Goal: Task Accomplishment & Management: Use online tool/utility

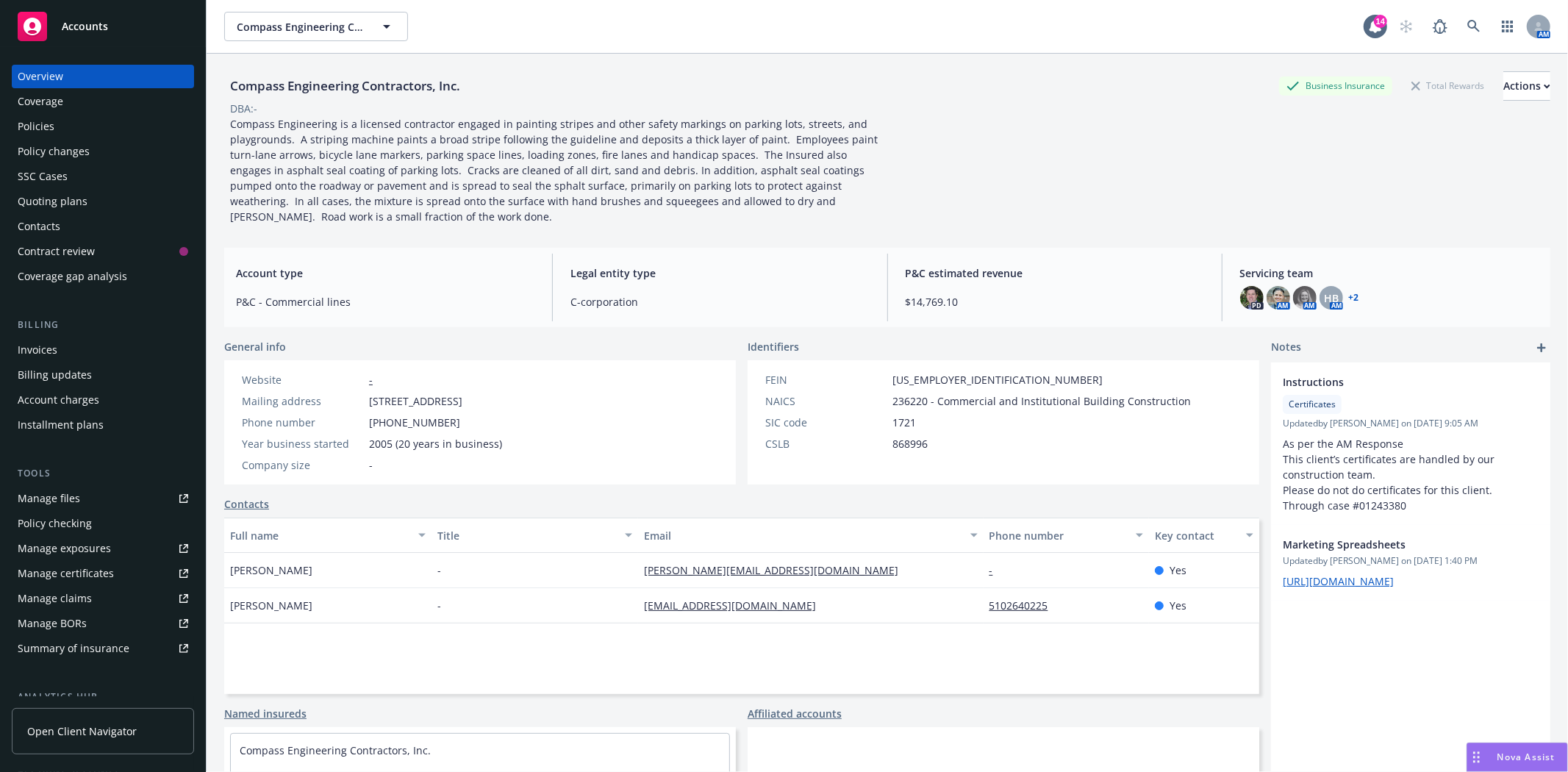
click at [57, 125] on div "Policies" at bounding box center [102, 126] width 170 height 24
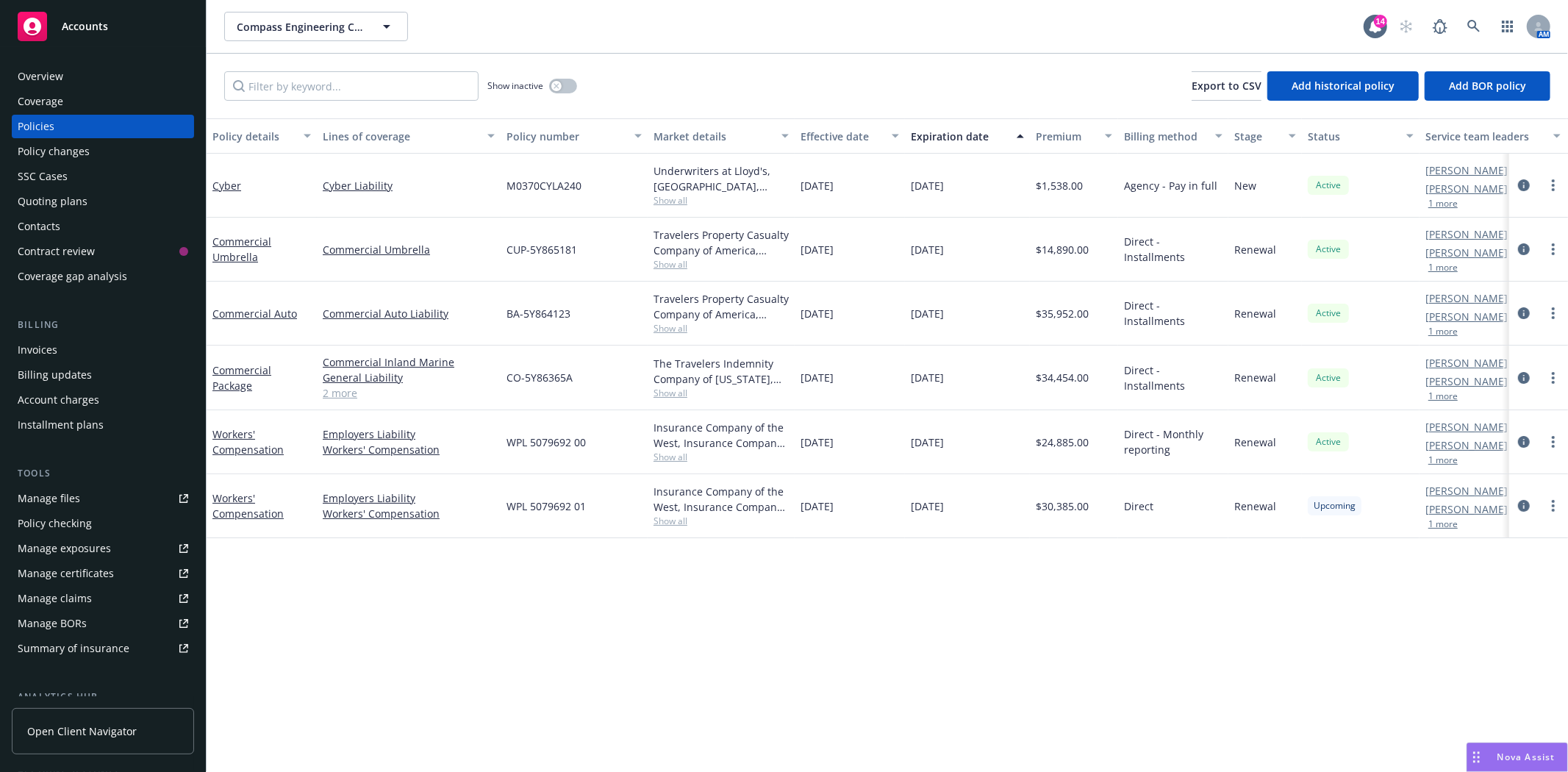
click at [97, 197] on div "Quoting plans" at bounding box center [102, 201] width 170 height 24
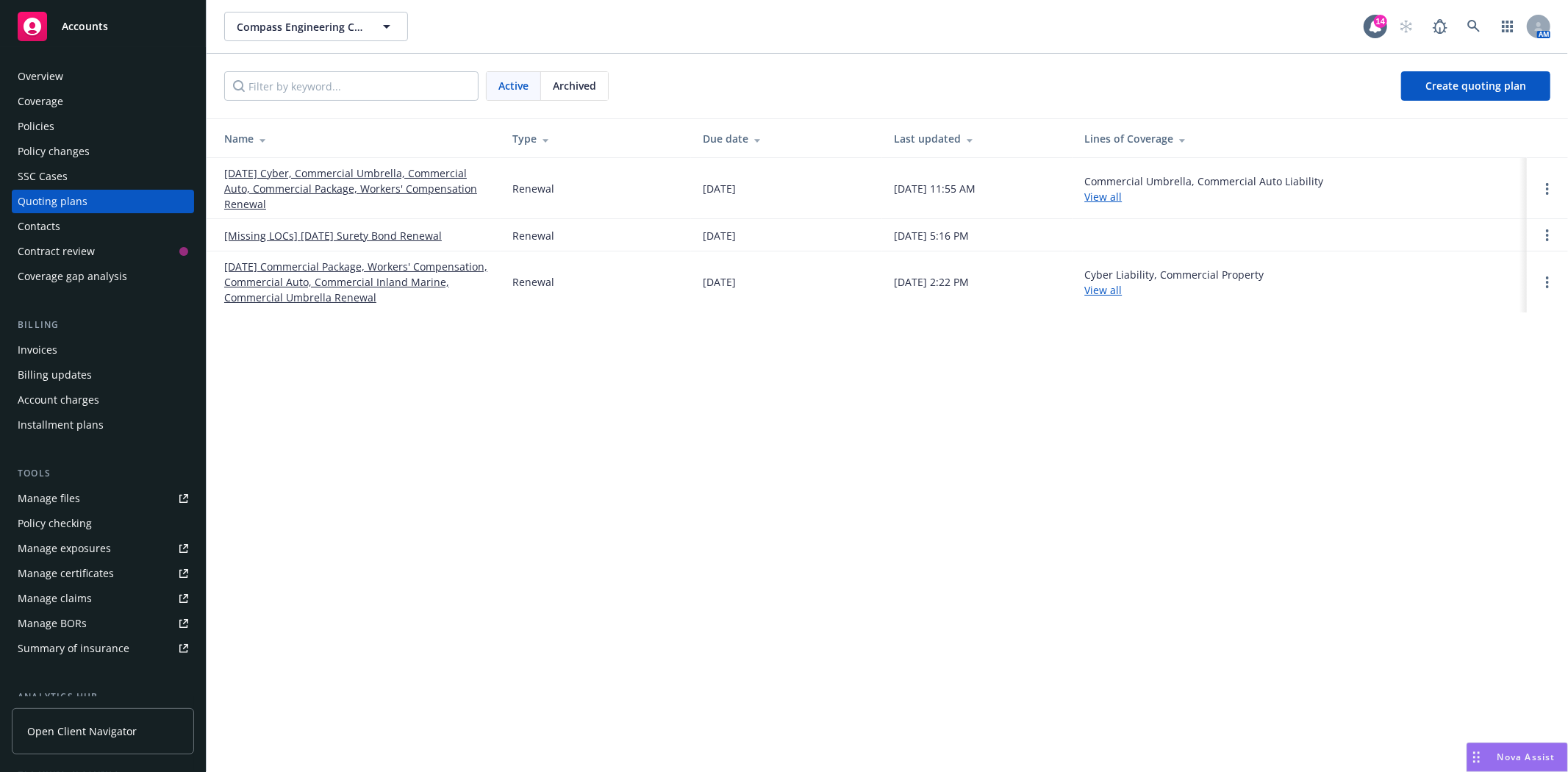
click at [285, 178] on link "[DATE] Cyber, Commercial Umbrella, Commercial Auto, Commercial Package, Workers…" at bounding box center [356, 189] width 264 height 46
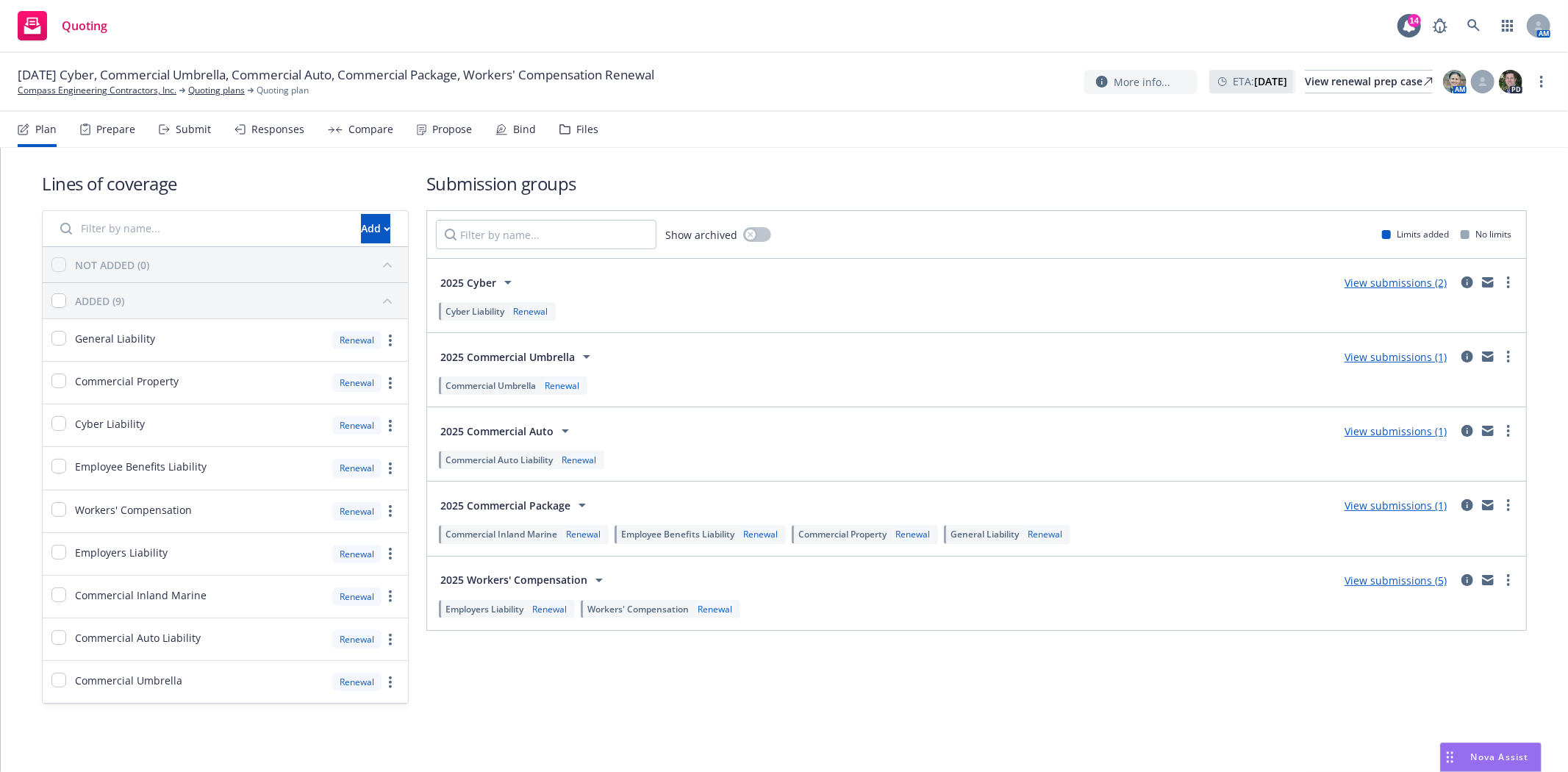
click at [502, 134] on icon at bounding box center [501, 129] width 11 height 11
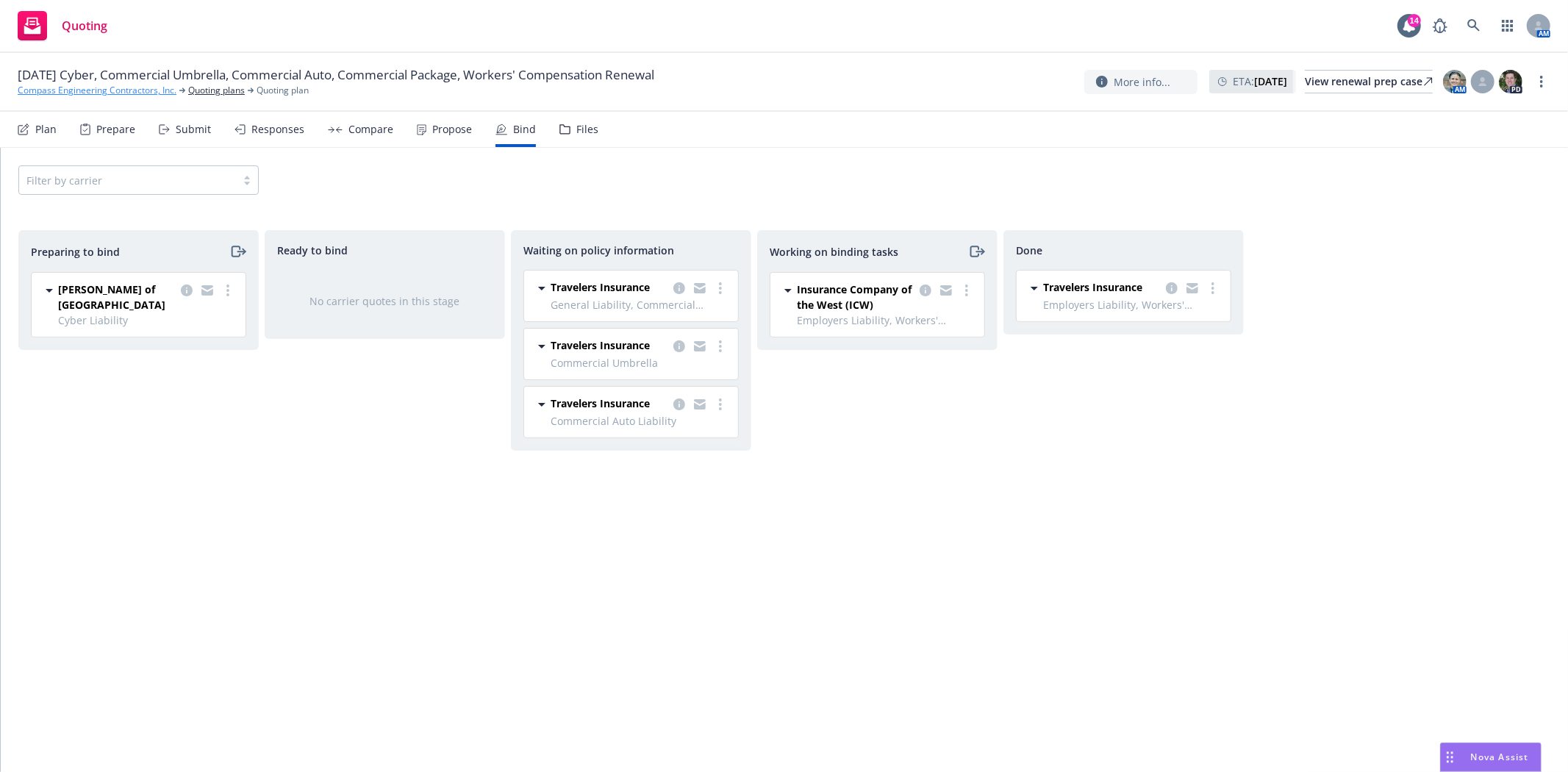
click at [119, 87] on link "Compass Engineering Contractors, Inc." at bounding box center [97, 91] width 159 height 13
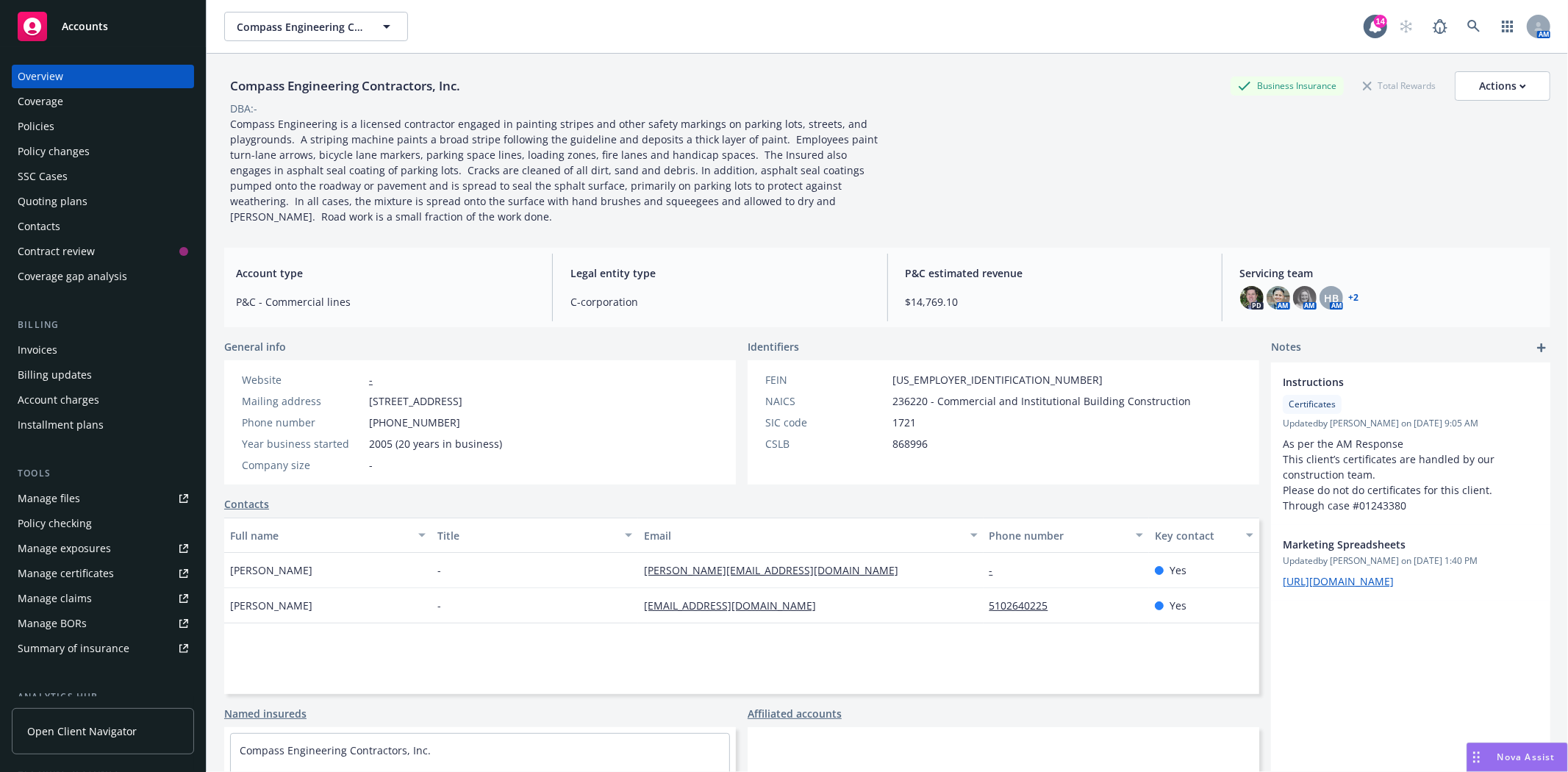
click at [59, 129] on div "Policies" at bounding box center [102, 126] width 170 height 24
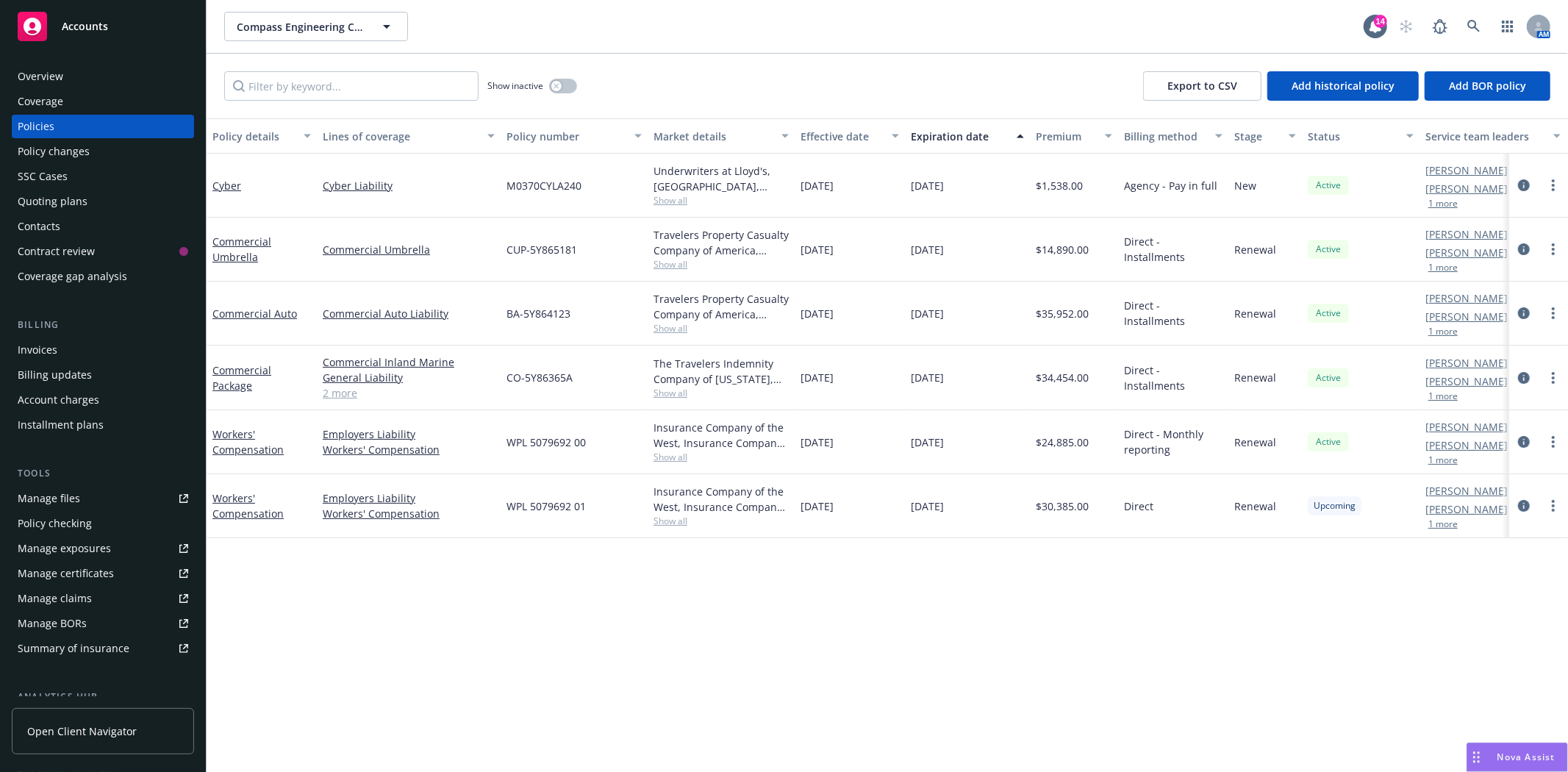
click at [79, 144] on div "Policy changes" at bounding box center [53, 151] width 72 height 24
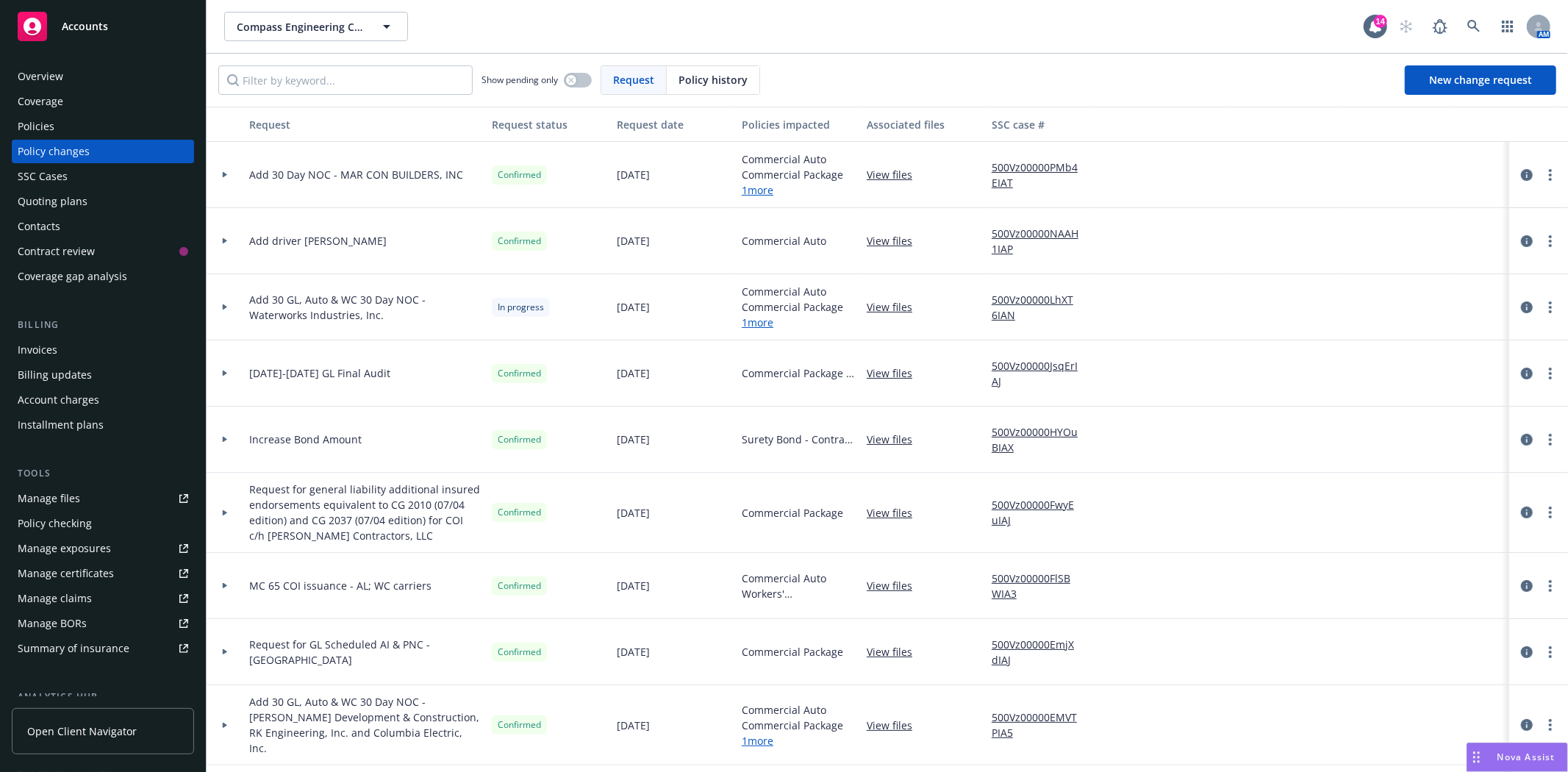
click at [47, 206] on div "Quoting plans" at bounding box center [52, 201] width 70 height 24
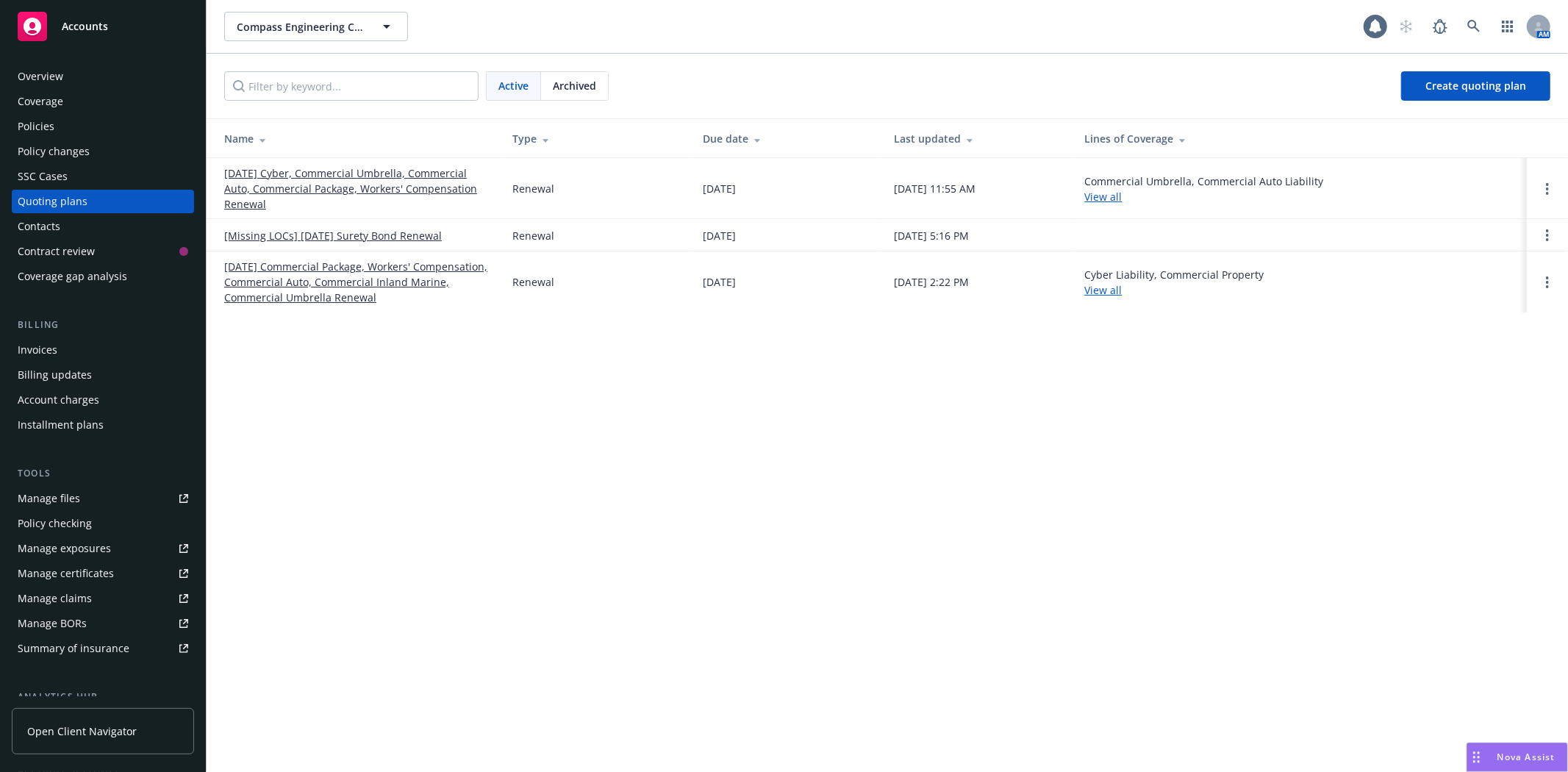
click at [333, 189] on link "[DATE] Cyber, Commercial Umbrella, Commercial Auto, Commercial Package, Workers…" at bounding box center [356, 189] width 264 height 46
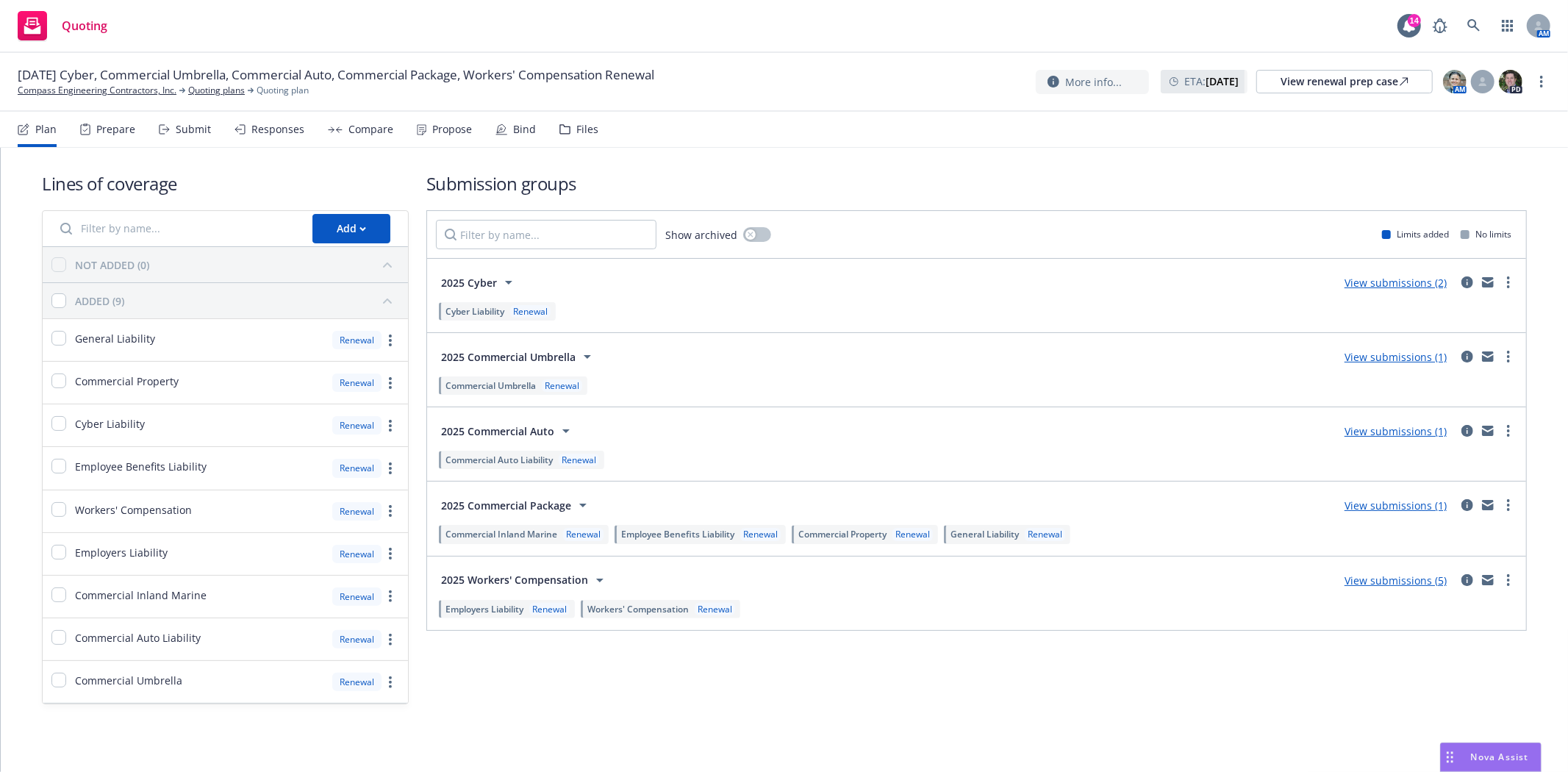
click at [502, 128] on icon at bounding box center [501, 129] width 11 height 11
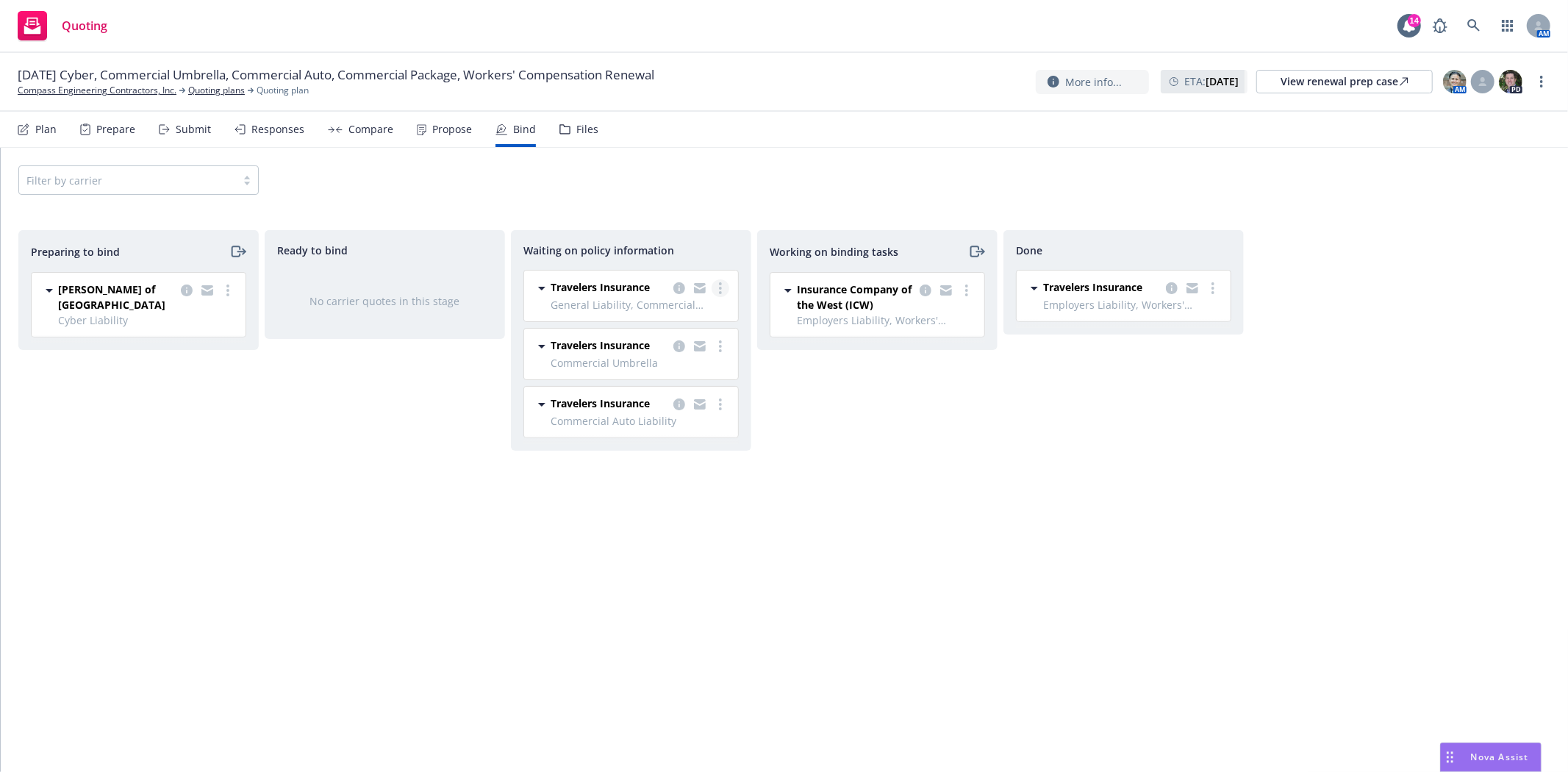
click at [722, 289] on link "more" at bounding box center [720, 288] width 17 height 17
click at [695, 312] on span "Create policies" at bounding box center [649, 318] width 108 height 14
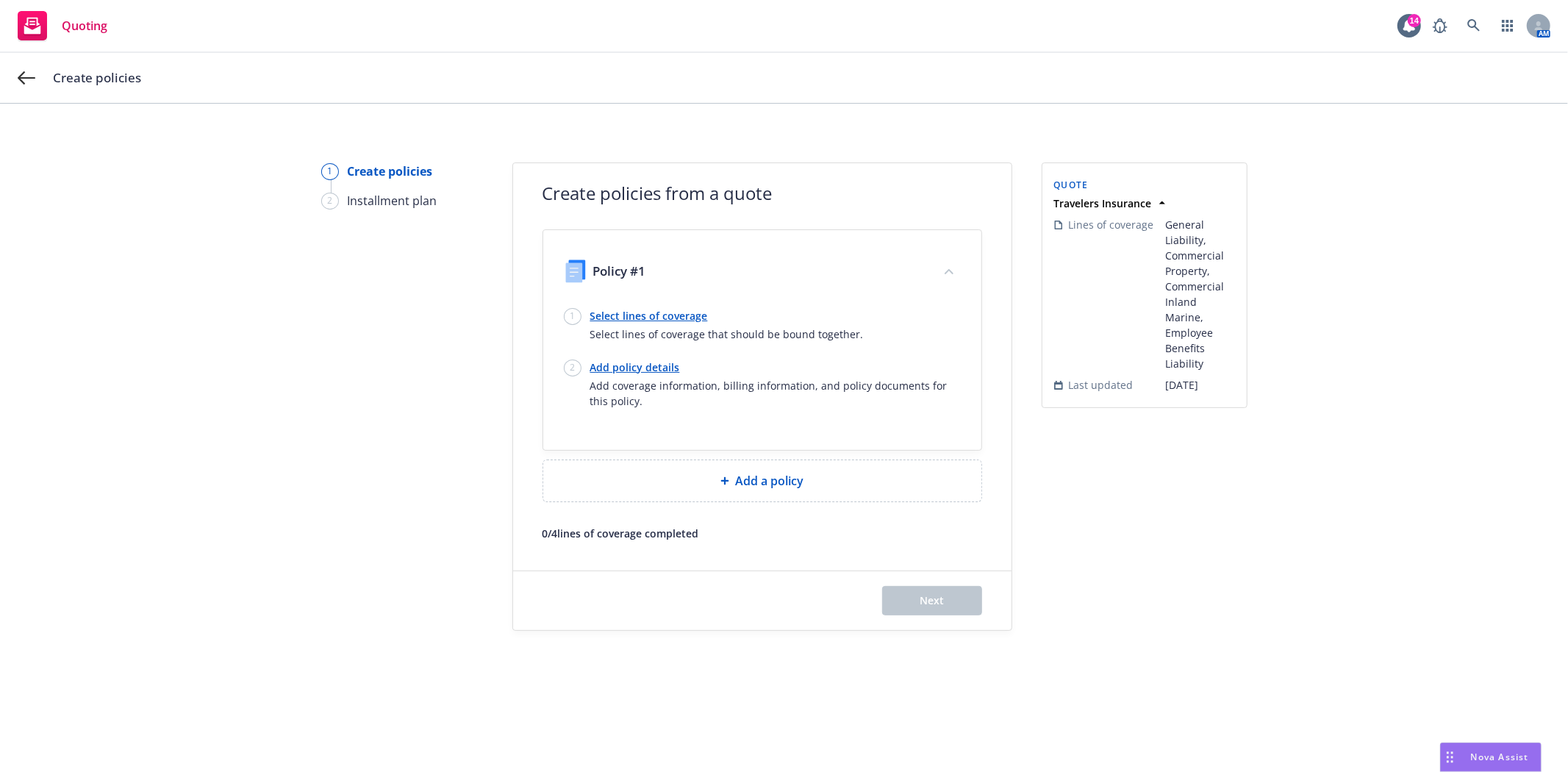
click at [695, 312] on link "Select lines of coverage" at bounding box center [727, 316] width 274 height 15
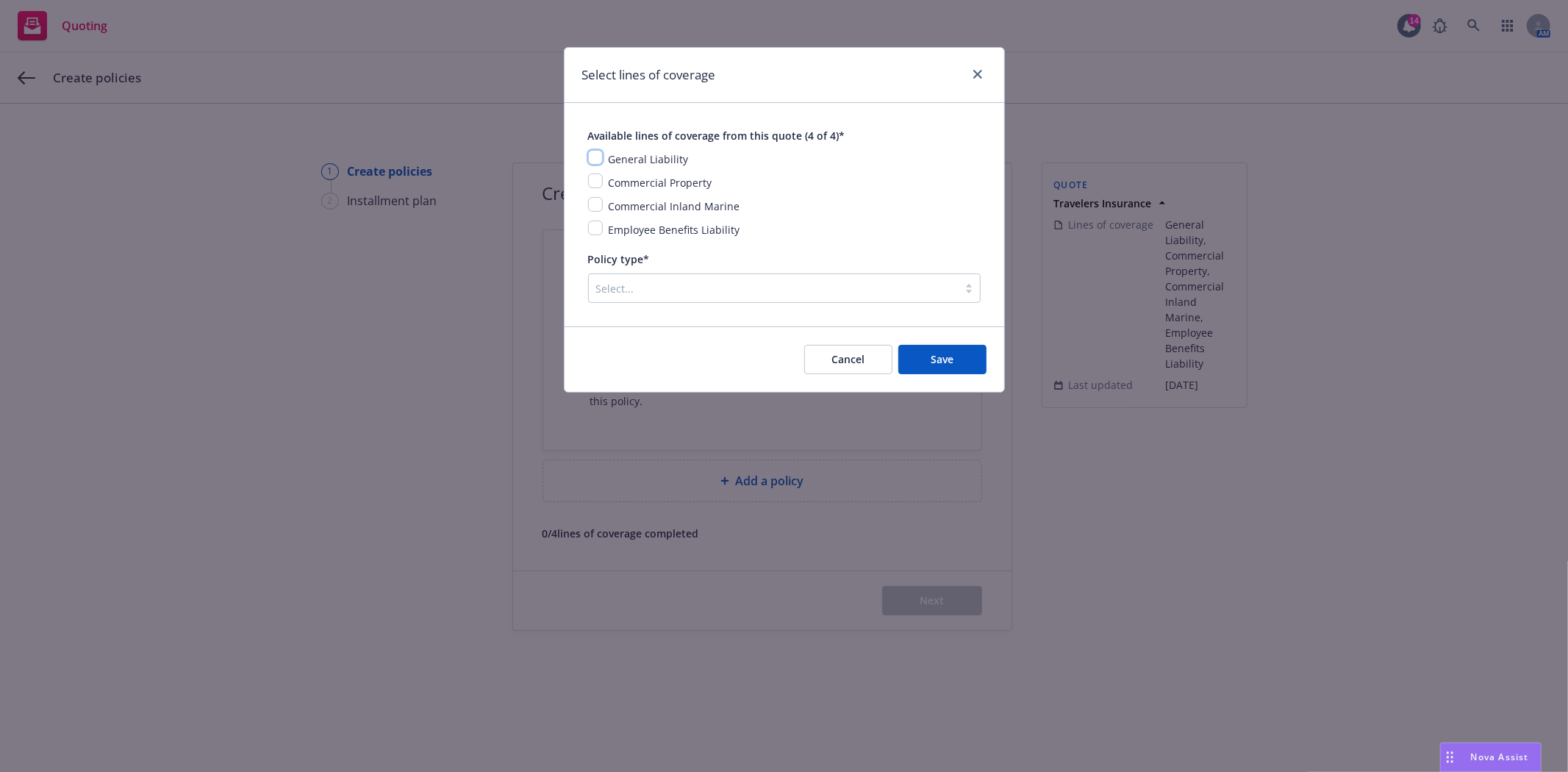
click at [591, 160] on input "checkbox" at bounding box center [595, 157] width 14 height 14
checkbox input "true"
click at [596, 186] on input "checkbox" at bounding box center [595, 180] width 14 height 14
checkbox input "true"
click at [594, 206] on input "checkbox" at bounding box center [595, 204] width 14 height 14
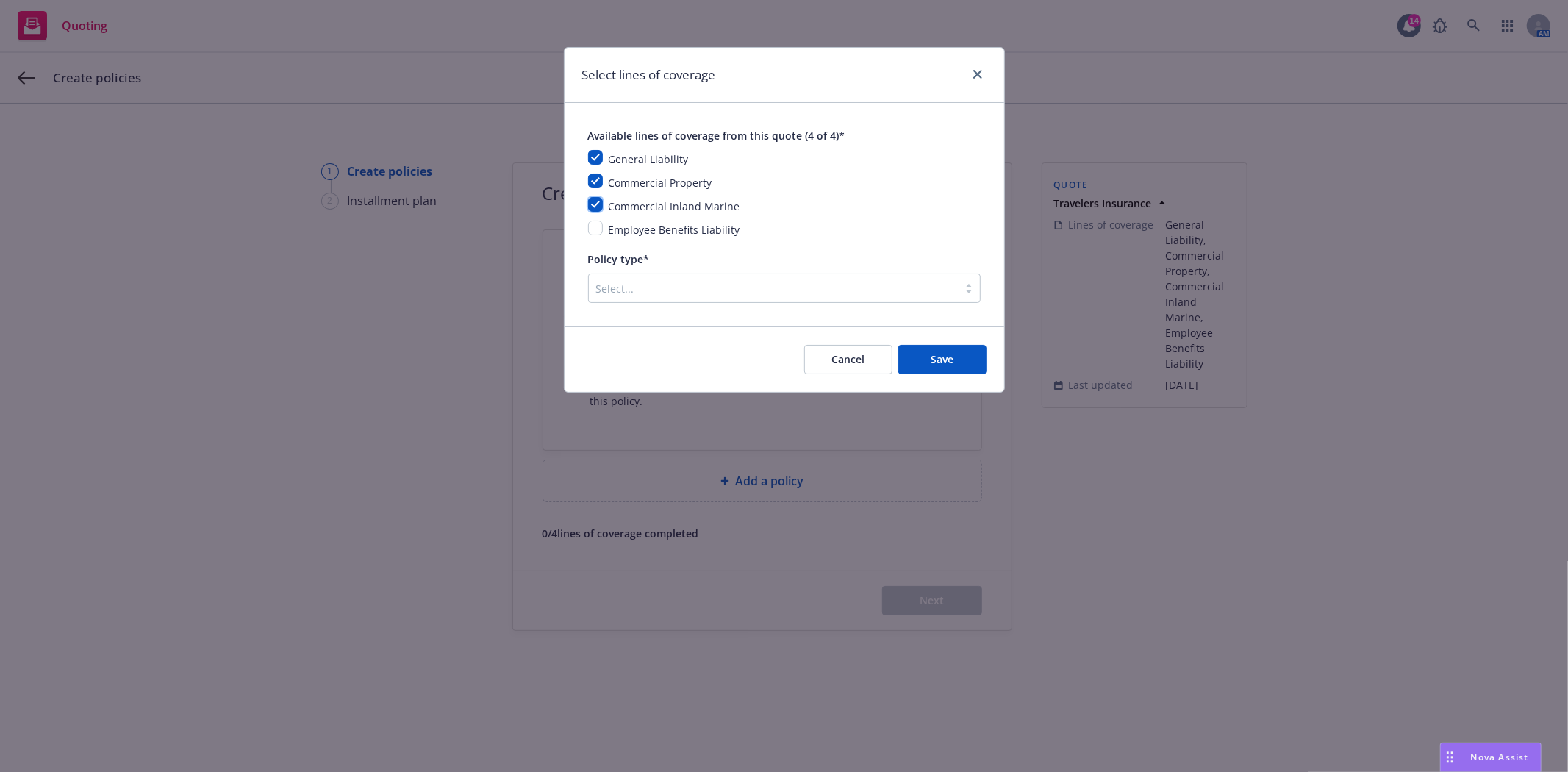
checkbox input "true"
click at [598, 236] on input "checkbox" at bounding box center [595, 227] width 14 height 14
checkbox input "true"
click at [646, 294] on div at bounding box center [774, 288] width 354 height 17
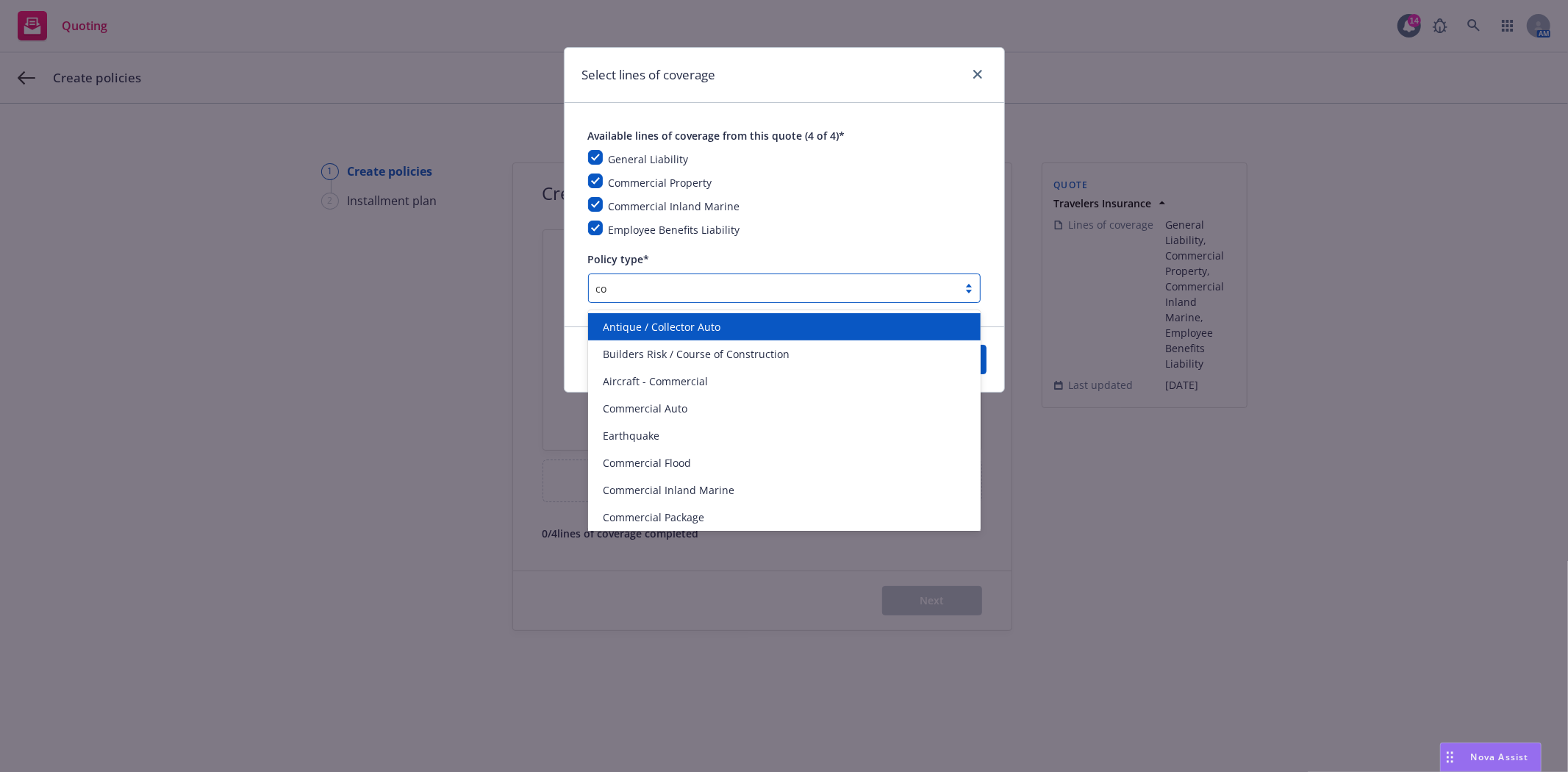
type input "com"
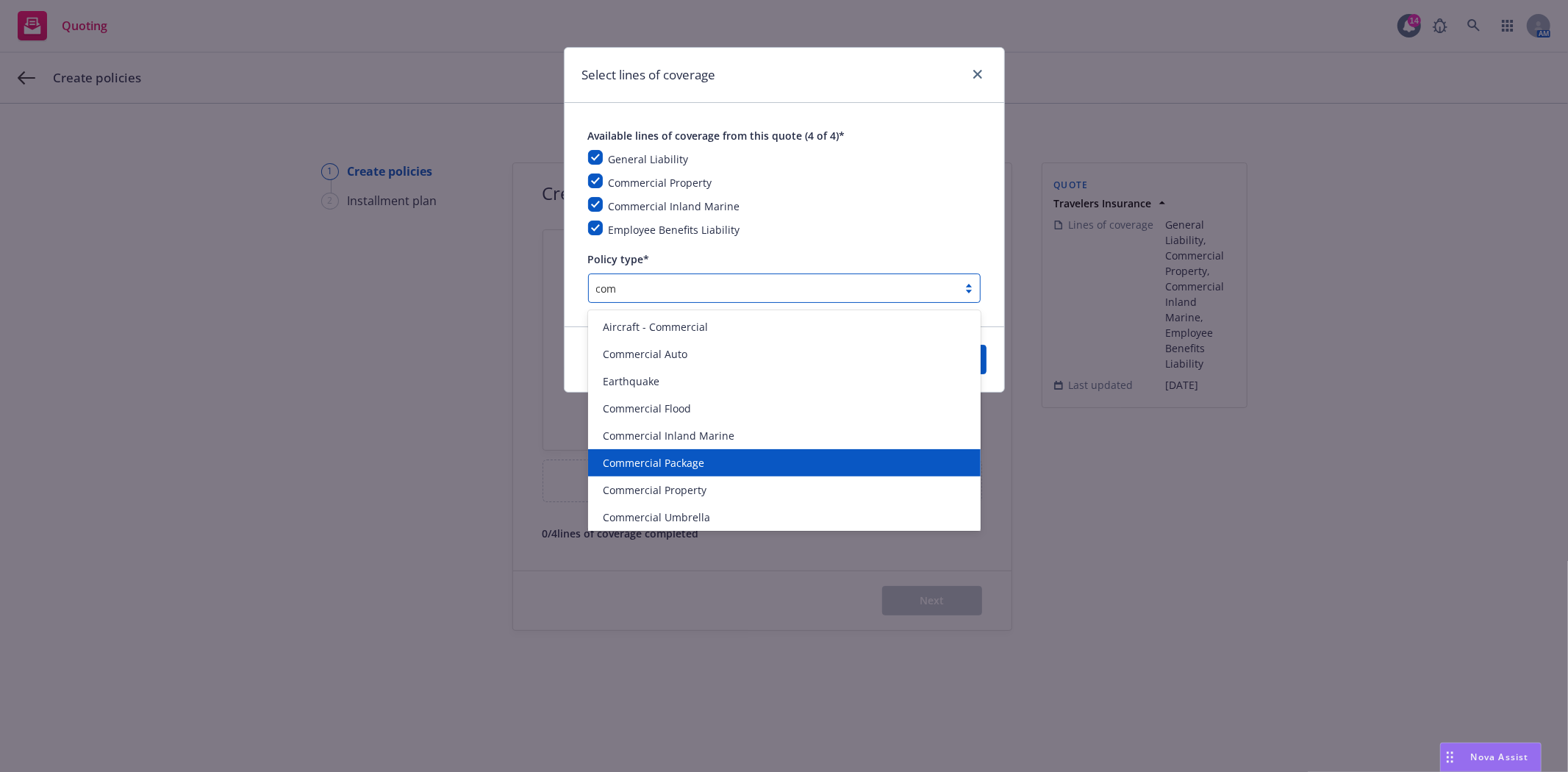
click at [662, 453] on div "Commercial Package" at bounding box center [784, 463] width 393 height 27
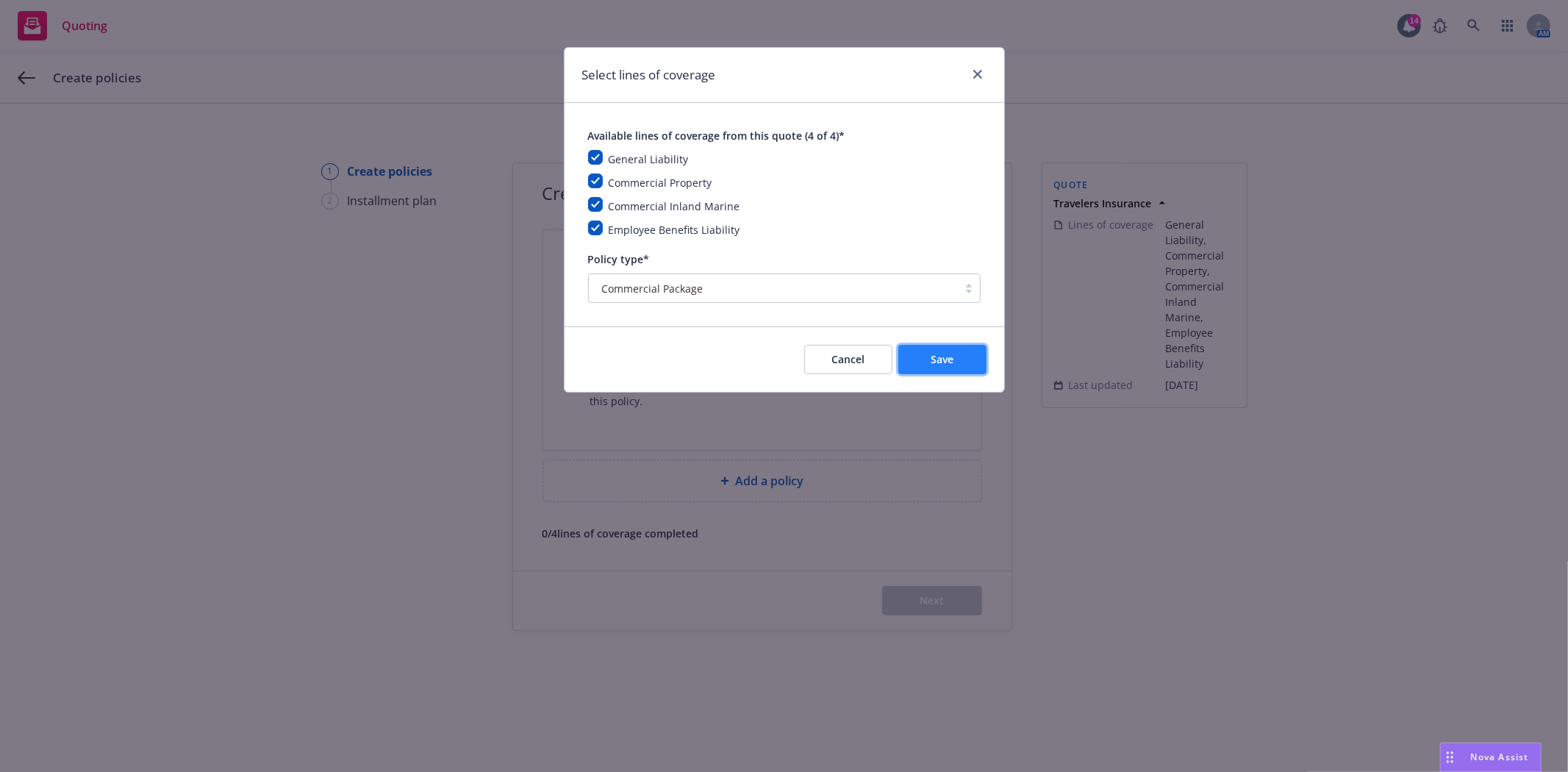
click at [927, 355] on button "Save" at bounding box center [943, 359] width 88 height 30
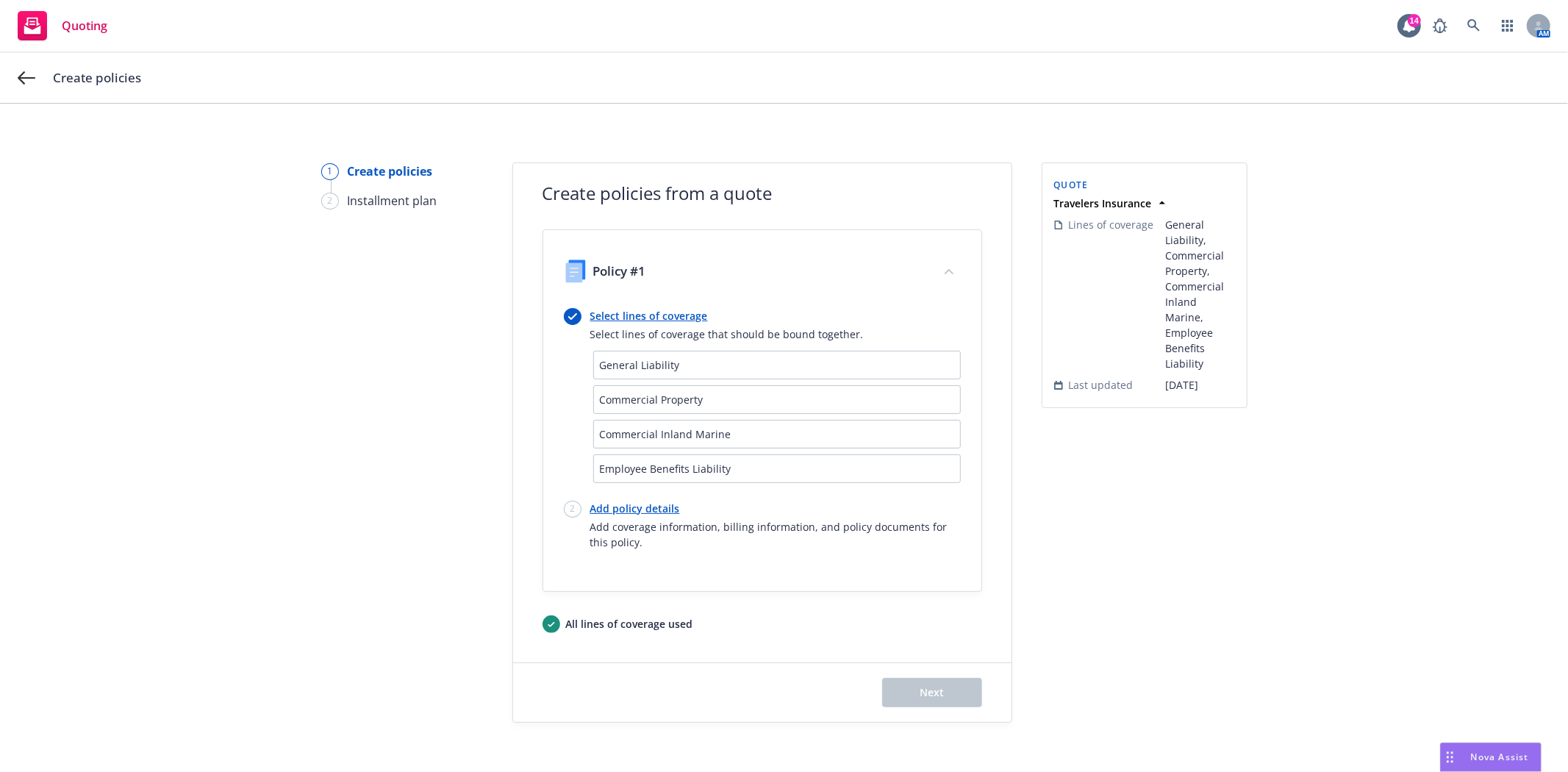
click at [624, 504] on link "Add policy details" at bounding box center [775, 509] width 371 height 15
select select "12"
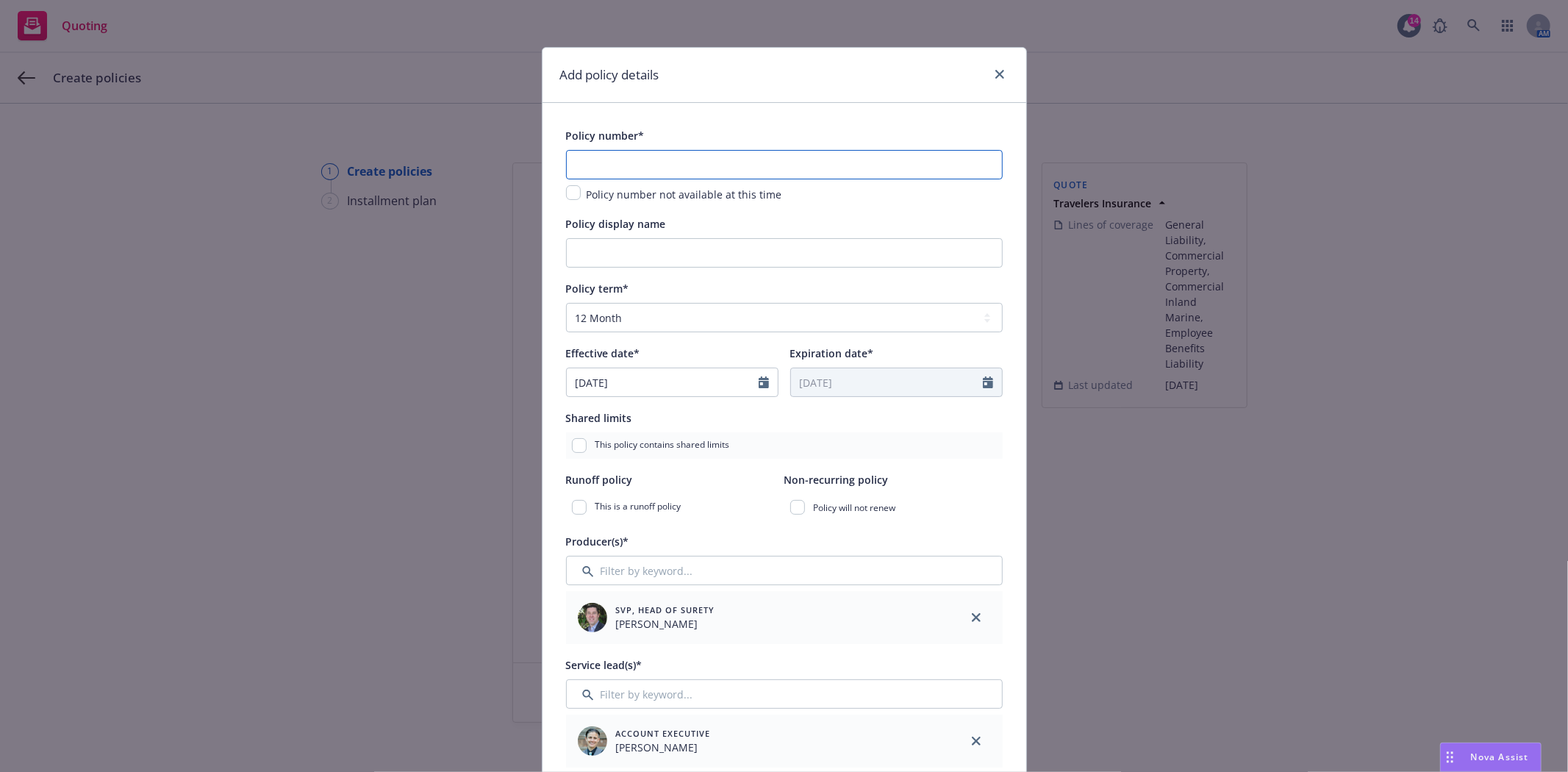
click at [619, 166] on input "text" at bounding box center [784, 165] width 437 height 30
paste input "CO-5Y86365A"
type input "CO-5Y86365A"
type input "C"
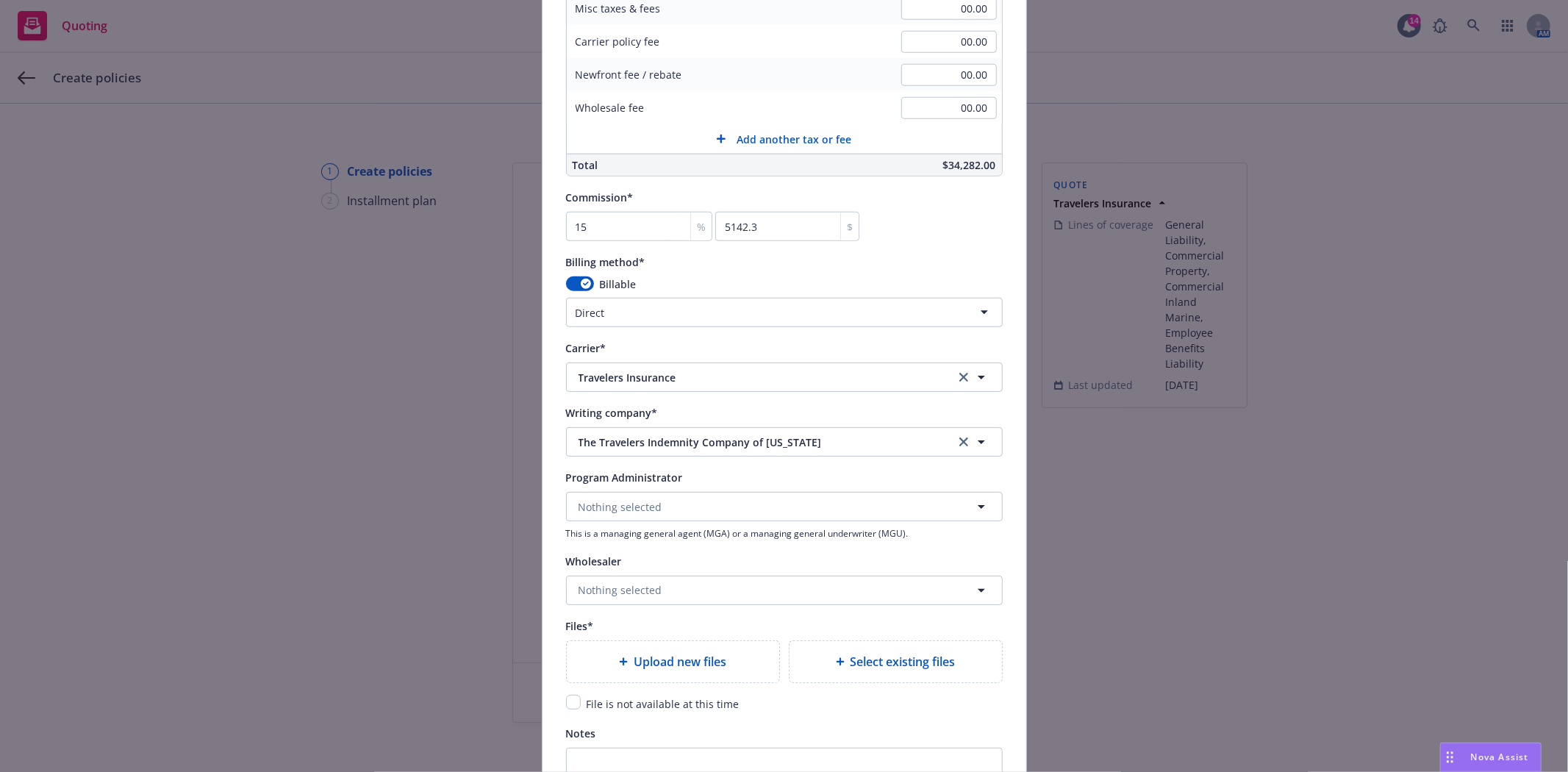
scroll to position [1144, 0]
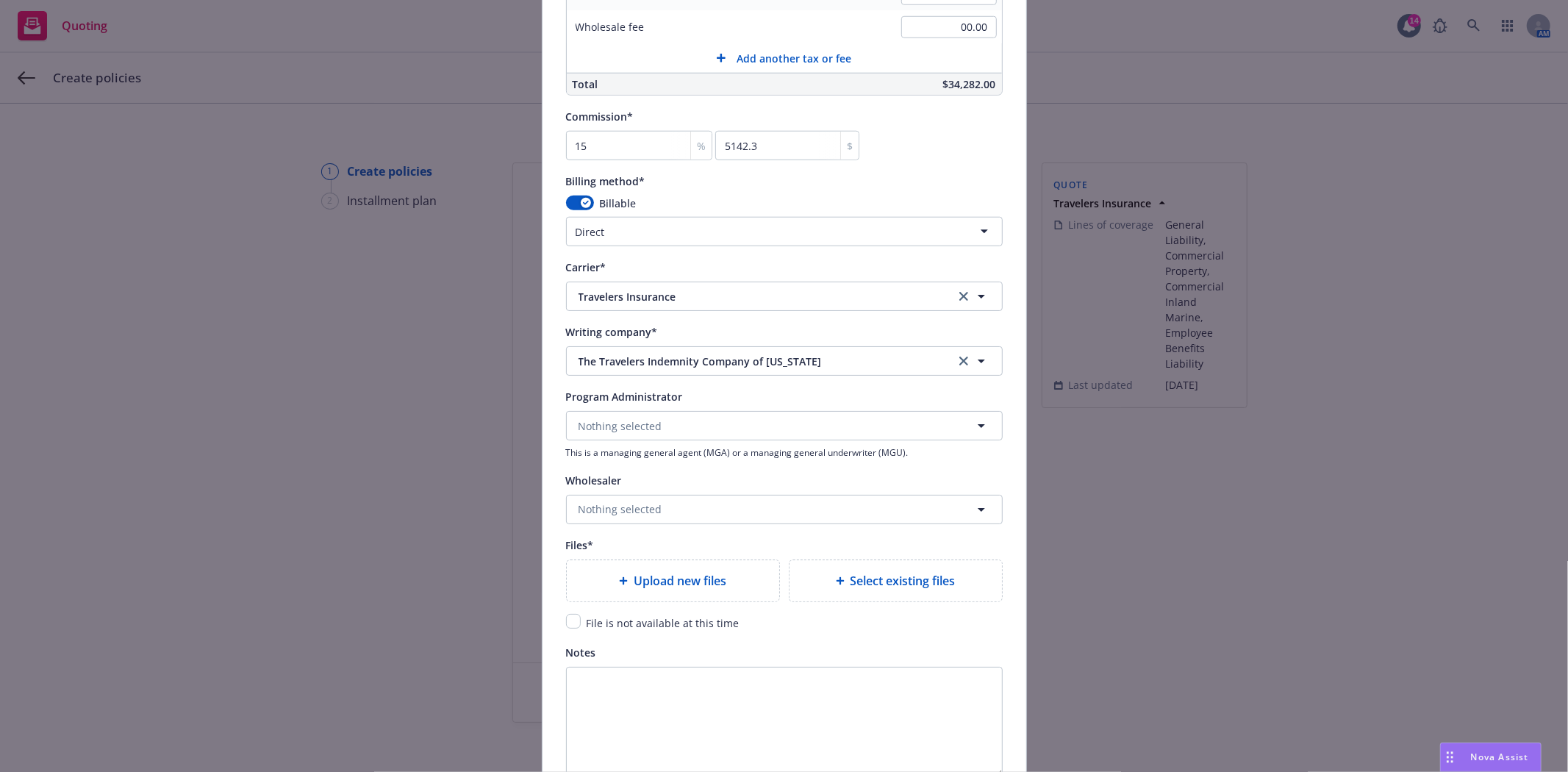
click at [681, 585] on span "Upload new files" at bounding box center [680, 580] width 93 height 17
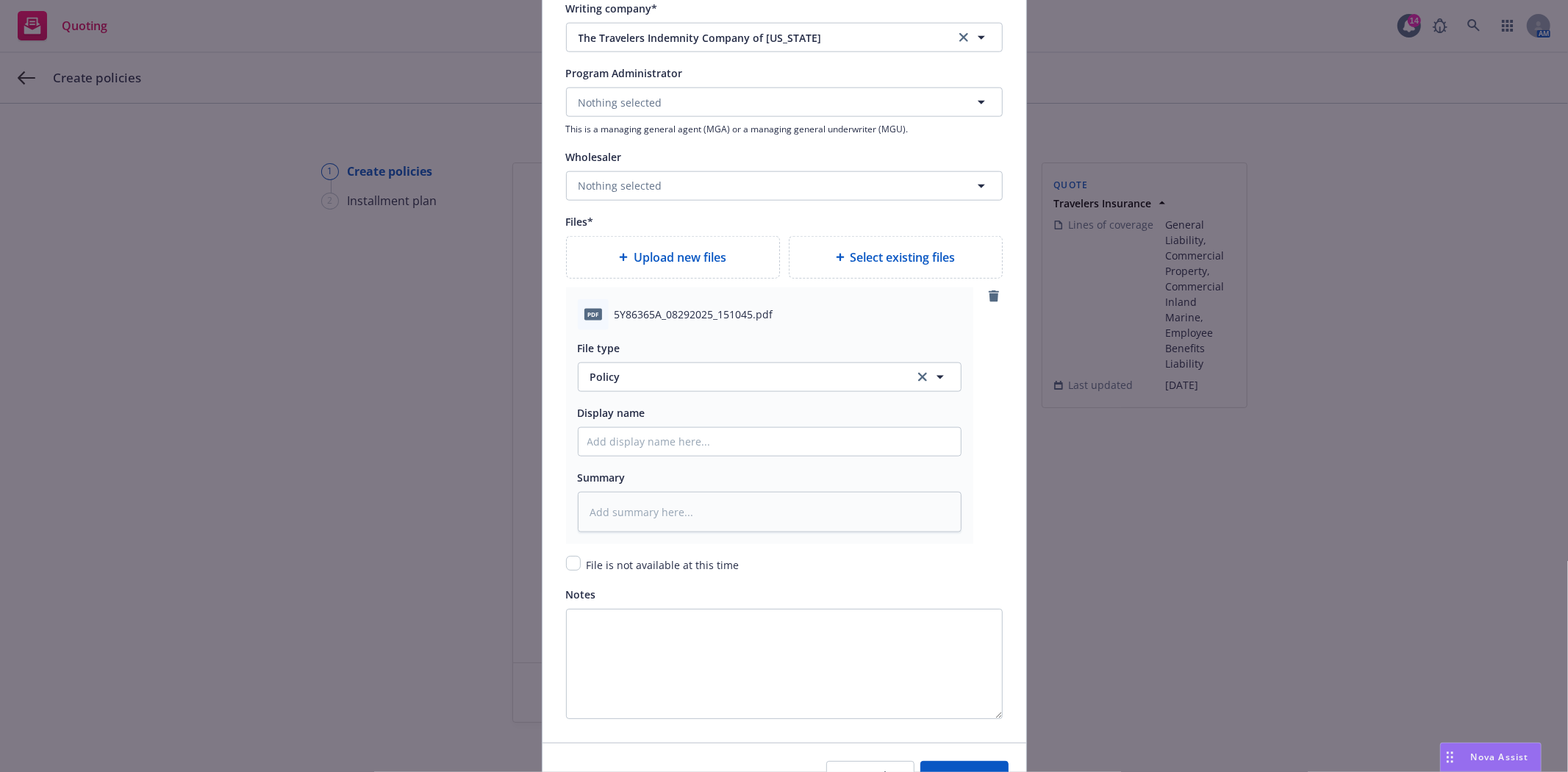
scroll to position [1470, 0]
click at [637, 447] on input "Policy display name" at bounding box center [769, 438] width 382 height 28
type textarea "x"
type input "2"
type textarea "x"
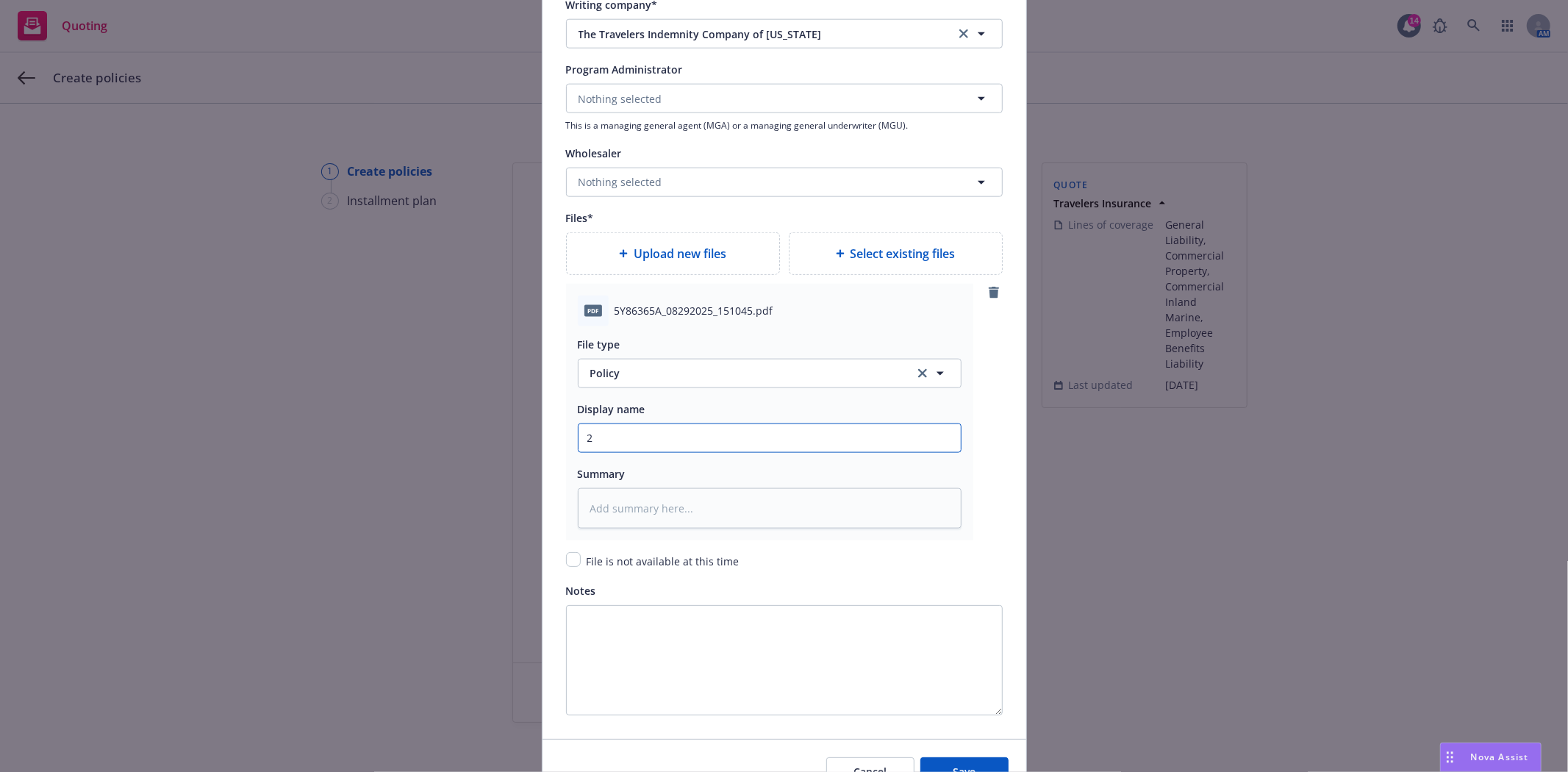
type input "20"
type textarea "x"
type input "202"
type textarea "x"
type input "2025"
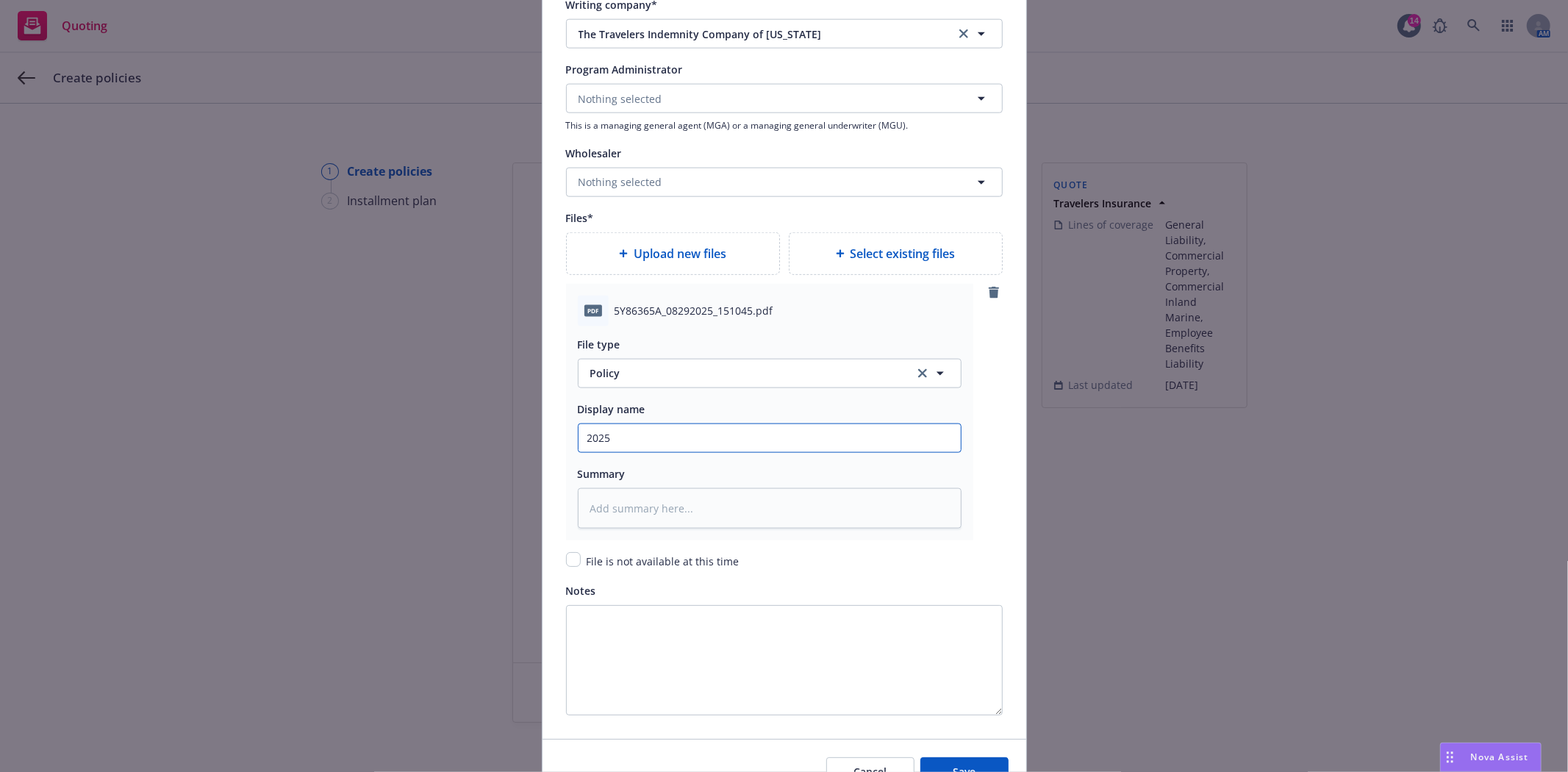
type textarea "x"
type input "2025-"
type textarea "x"
type input "2025-2"
type textarea "x"
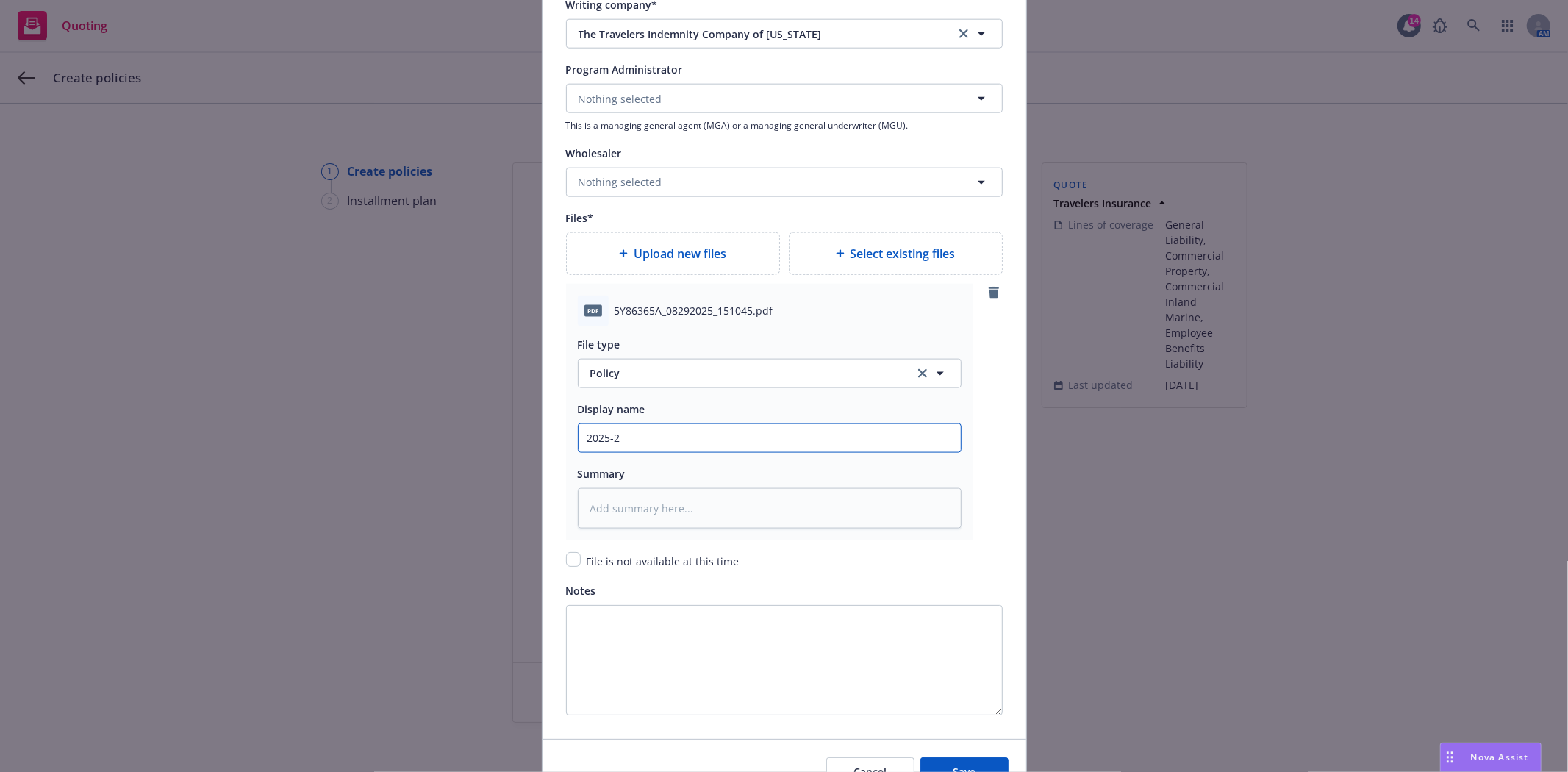
type input "2025-26"
type textarea "x"
type input "2025-26"
type textarea "x"
type input "2025-26 T"
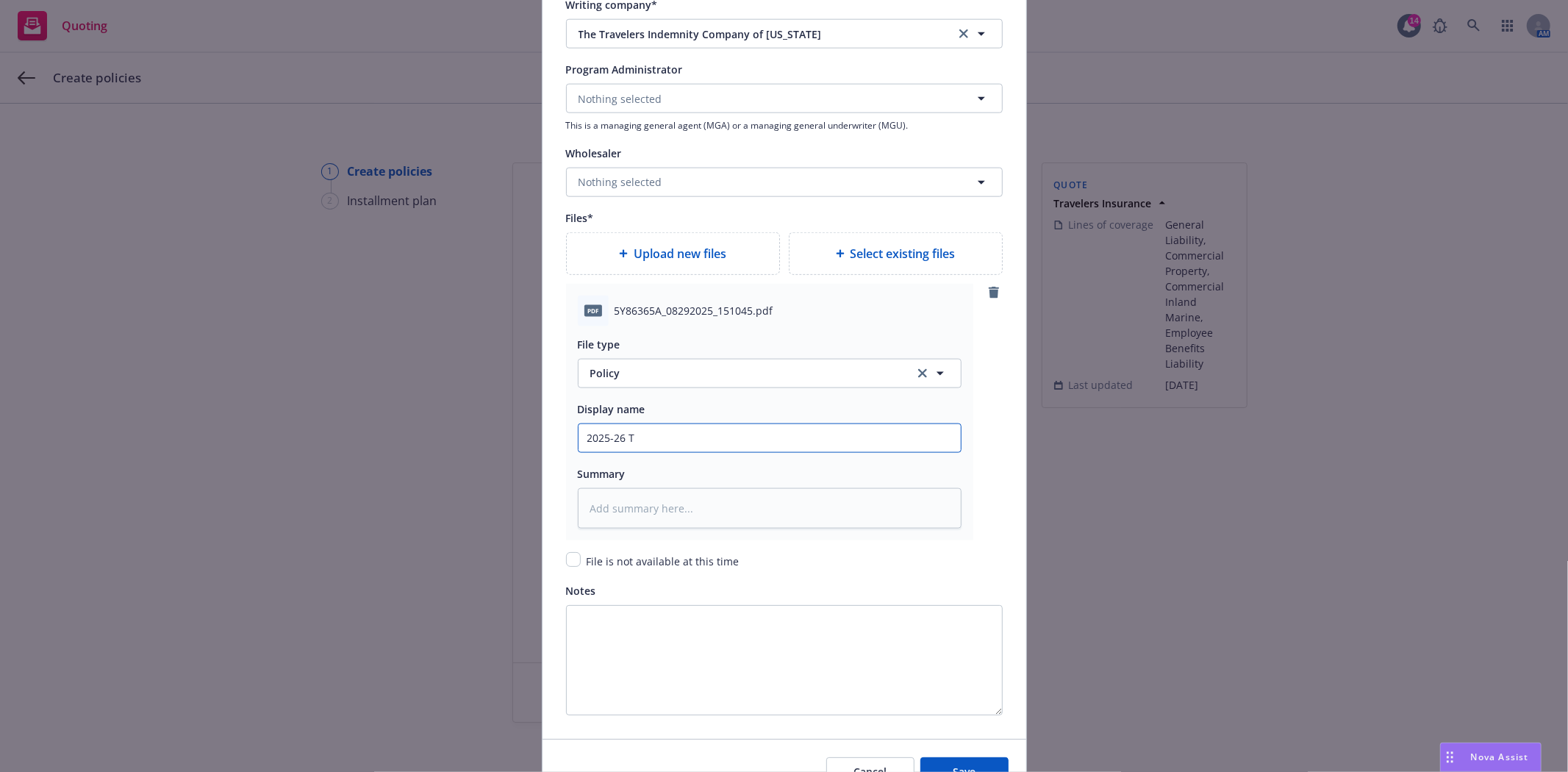
type textarea "x"
type input "2025-26 Tr"
type textarea "x"
type input "2025-26 Tra"
type textarea "x"
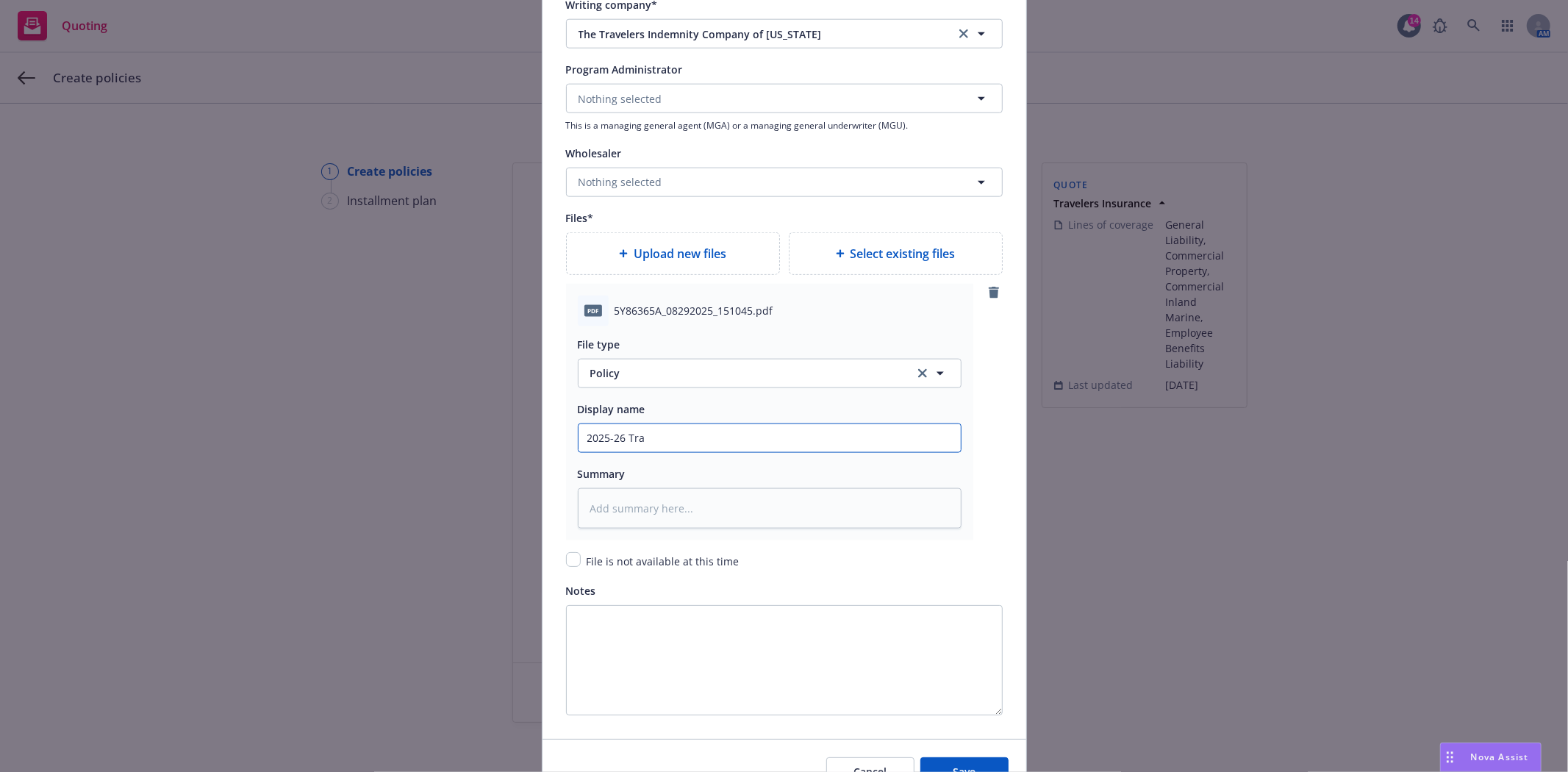
type input "2025-26 Trav"
type textarea "x"
type input "2025-26 Trave"
type textarea "x"
type input "2025-26 Travel"
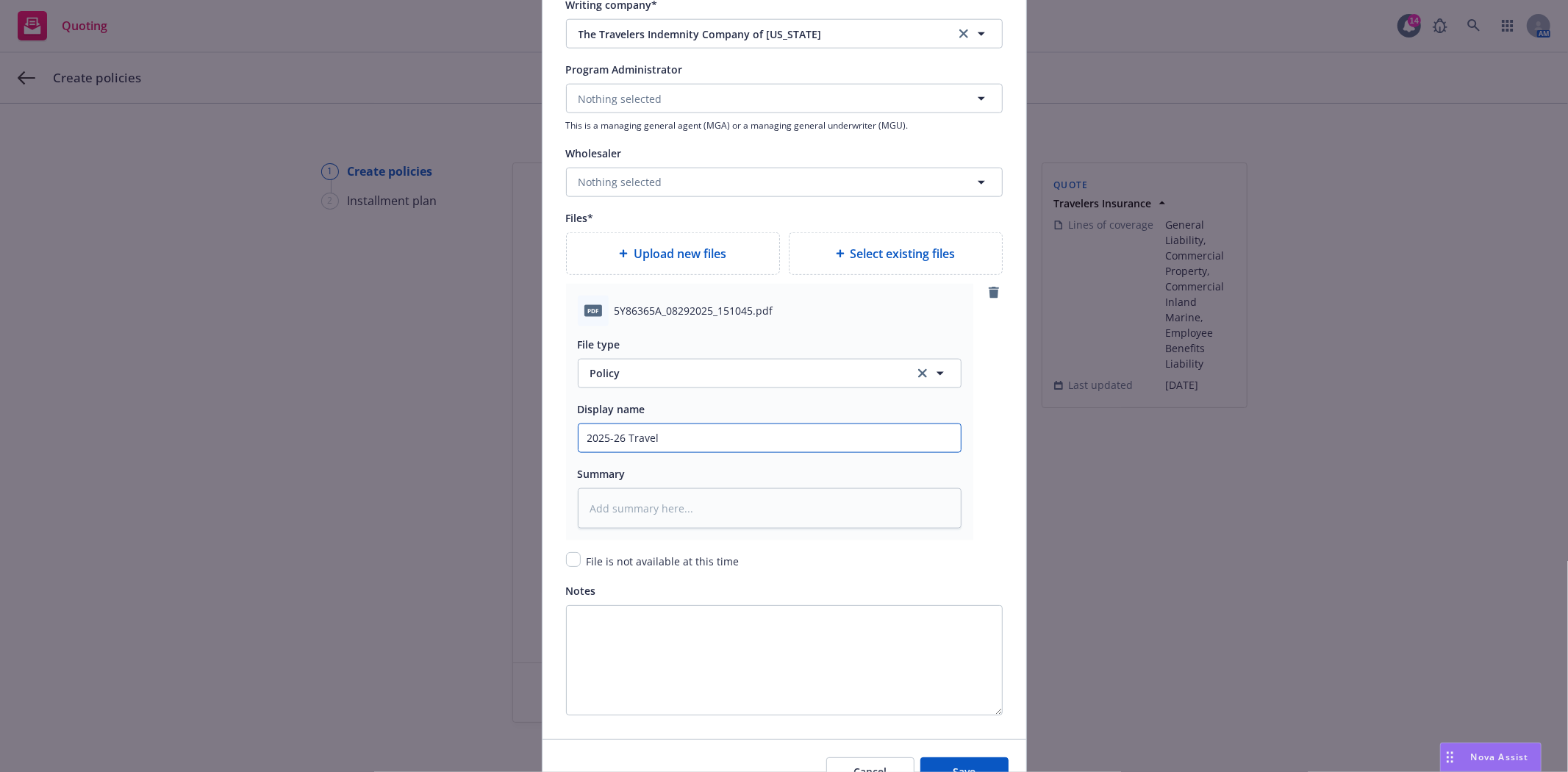
type textarea "x"
type input "2025-26 Travele"
type textarea "x"
type input "2025-26 Traveler"
type textarea "x"
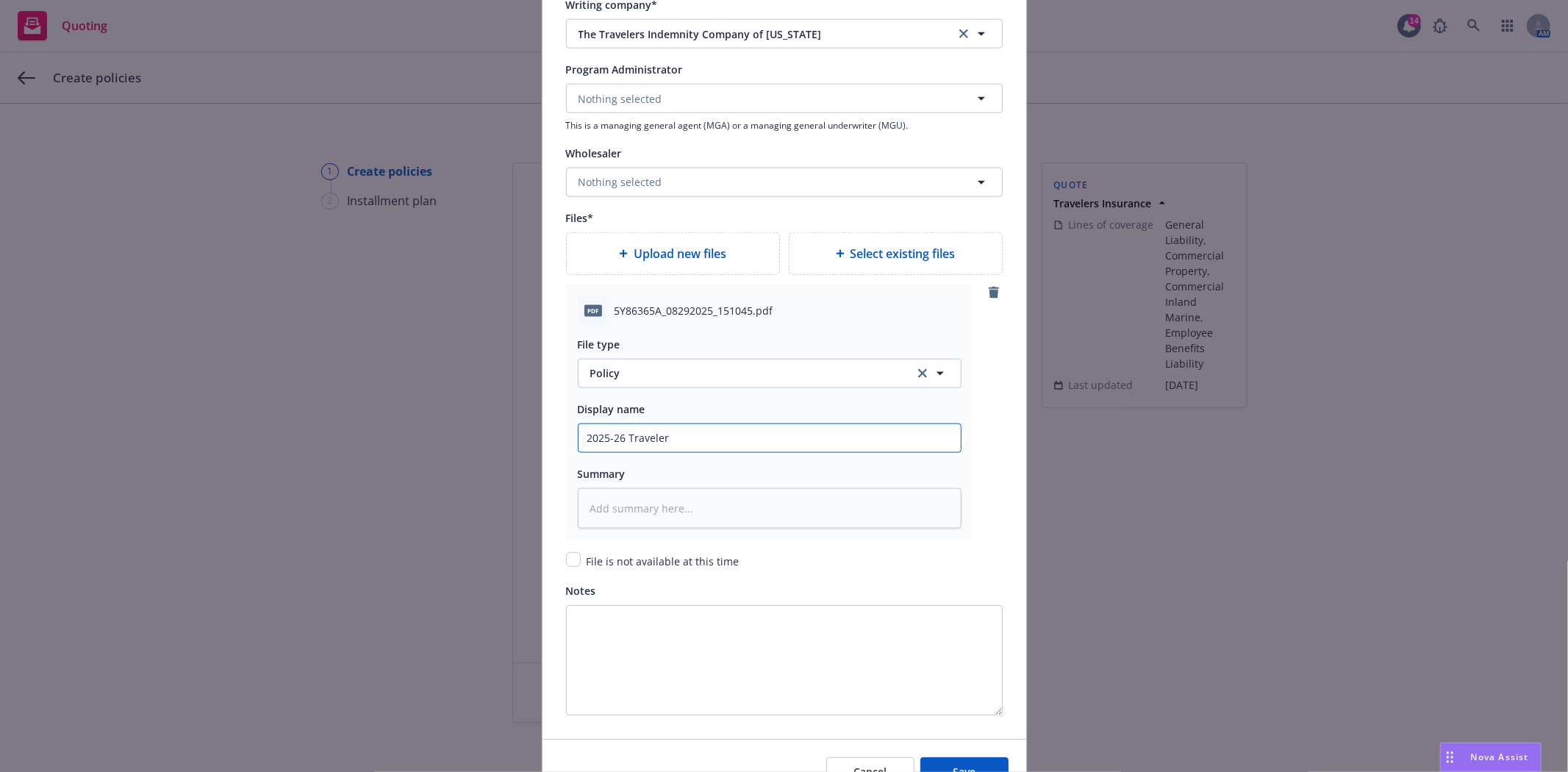
type input "2025-26 Travelers"
type textarea "x"
type input "2025-26 Travelers"
type textarea "x"
type input "2025-26 Travelers P"
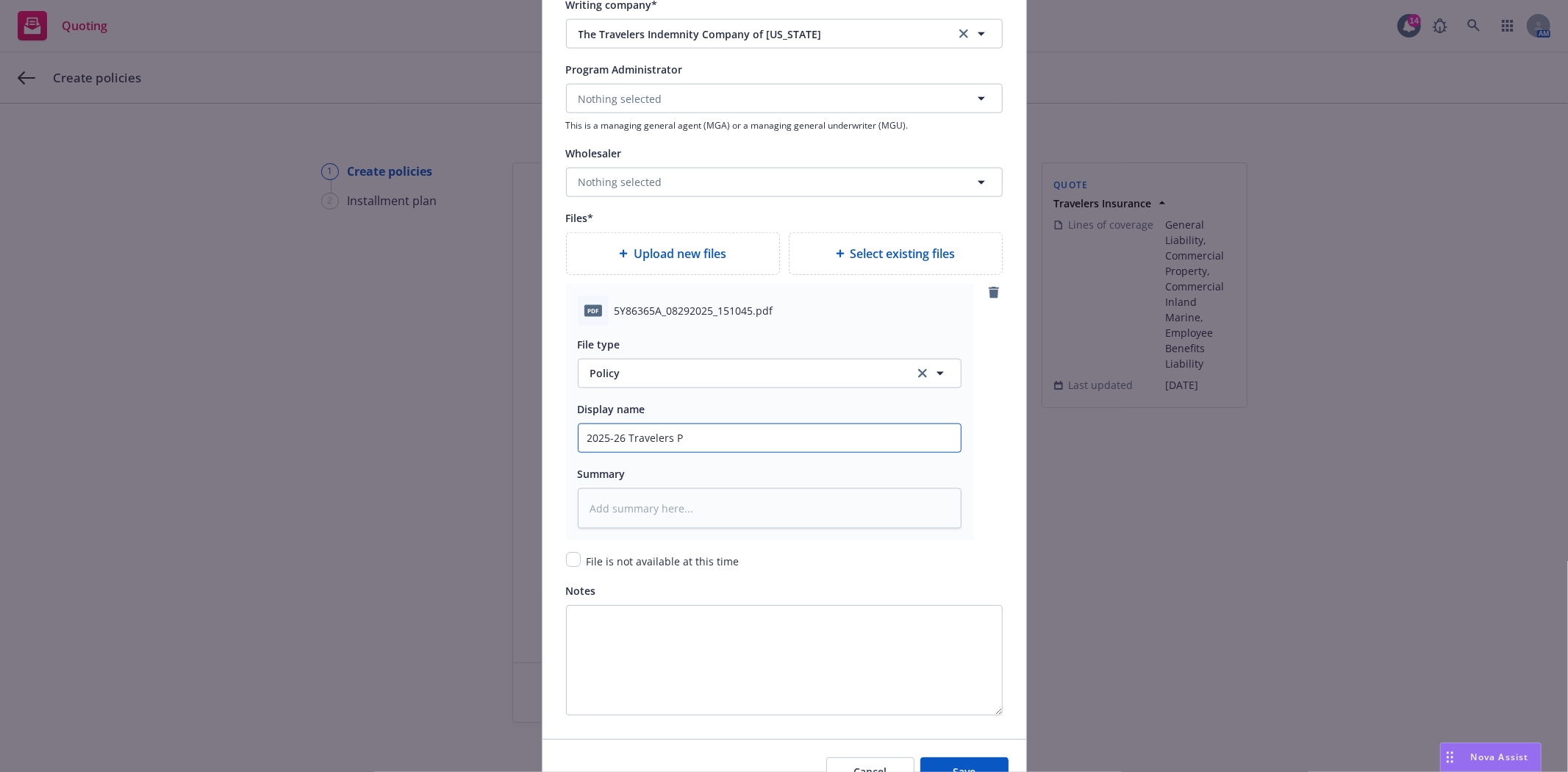
type textarea "x"
type input "2025-26 Travelers Pa"
type textarea "x"
type input "2025-26 Travelers Pac"
type textarea "x"
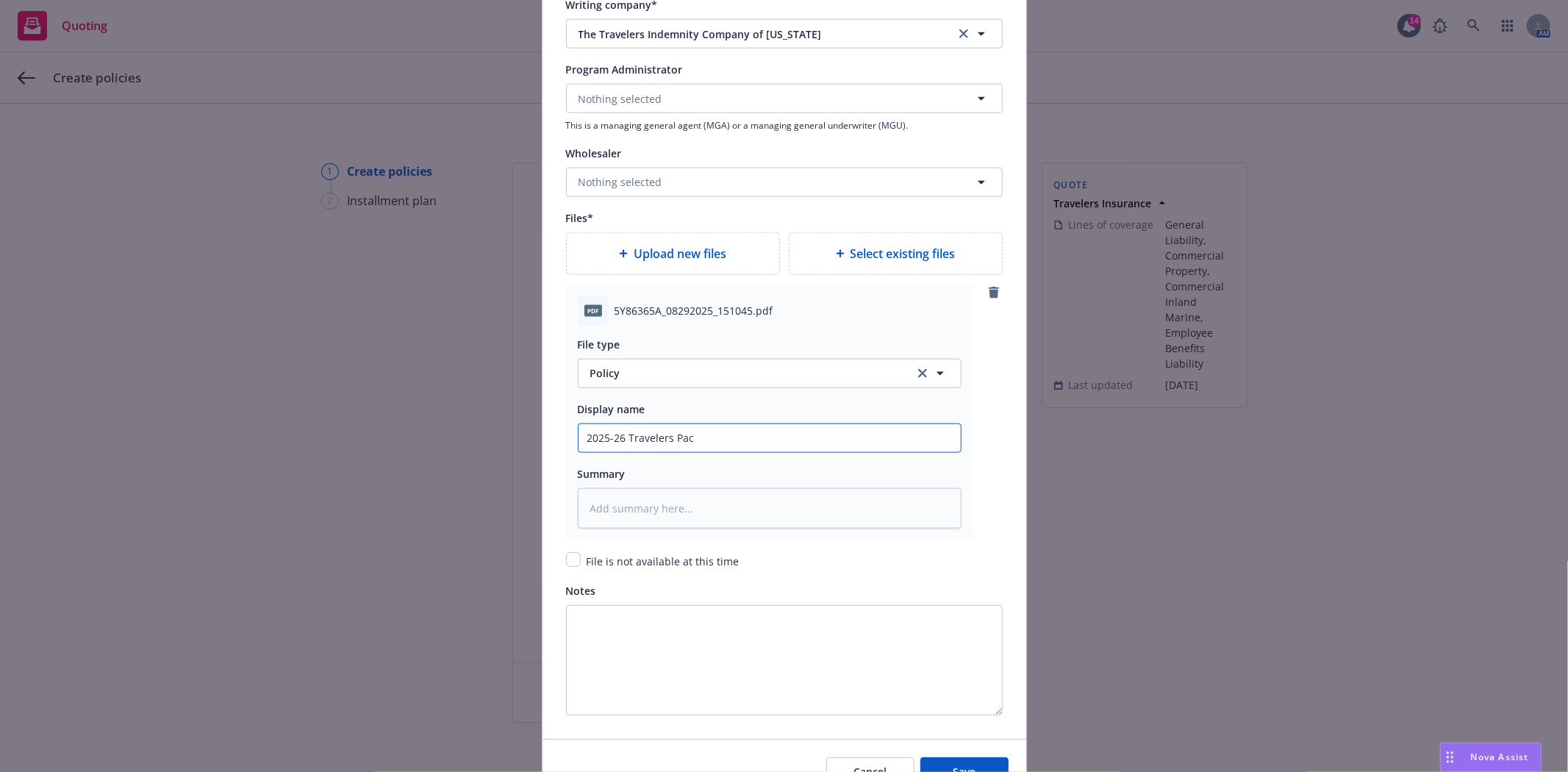
type input "2025-26 Travelers Pack"
type textarea "x"
type input "2025-26 Travelers Packa"
type textarea "x"
type input "2025-26 Travelers Packag"
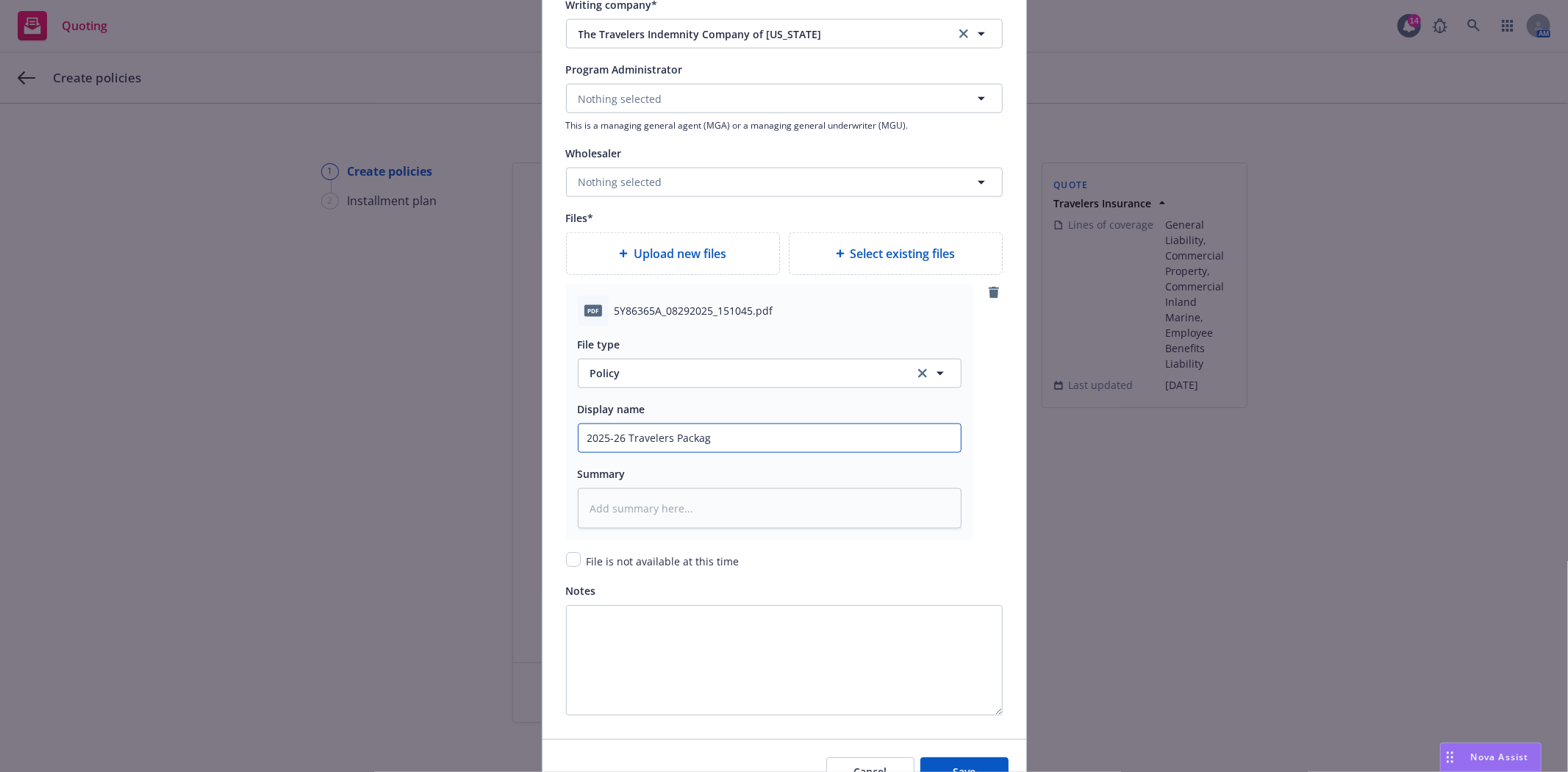
type textarea "x"
type input "2025-26 Travelers Package"
type textarea "x"
type input "2025-26 Travelers Package"
type textarea "x"
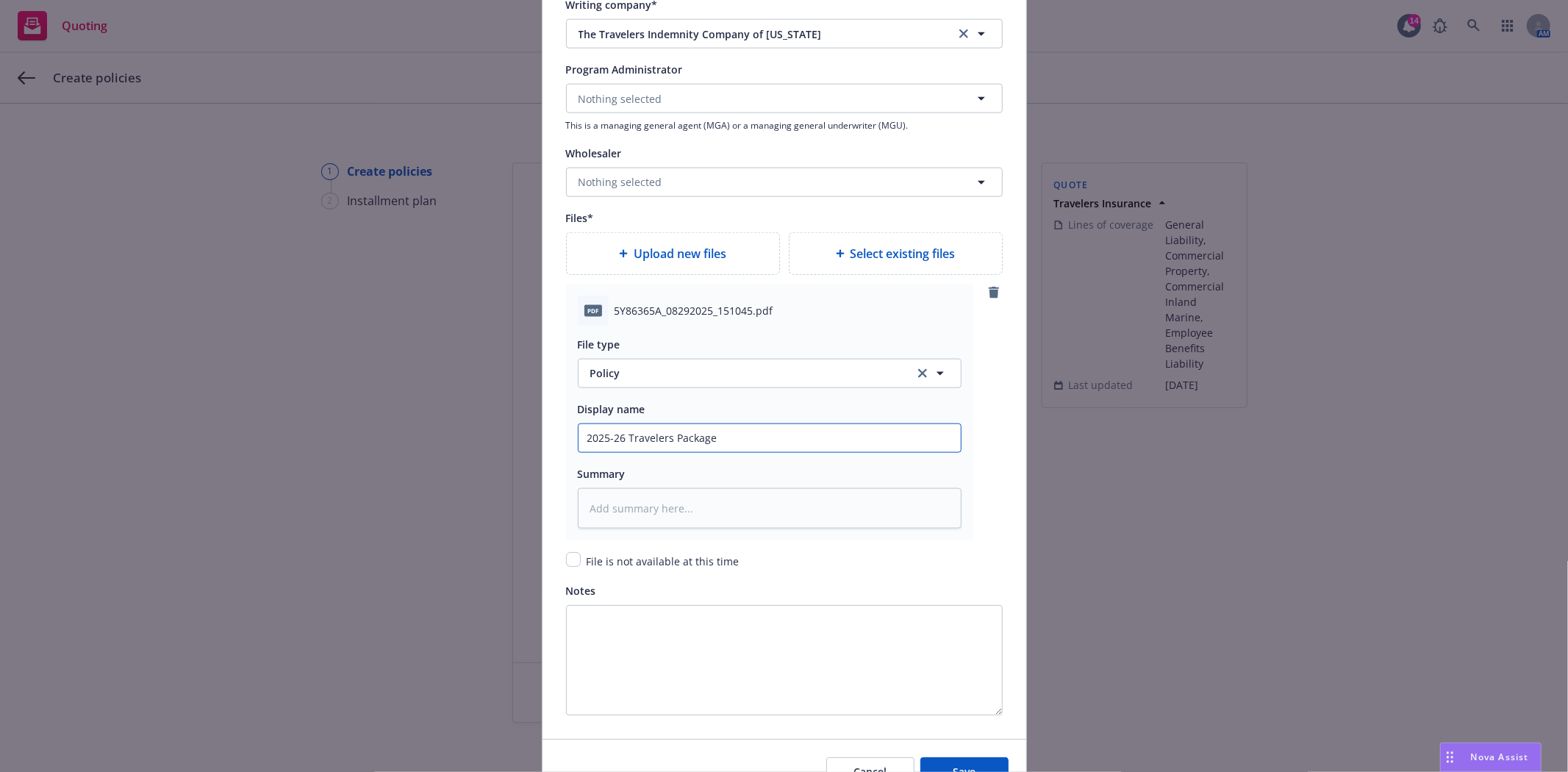
type input "2025-26 Travelers Package P"
type textarea "x"
type input "2025-26 Travelers Package Po"
type textarea "x"
type input "2025-26 Travelers Package Pol"
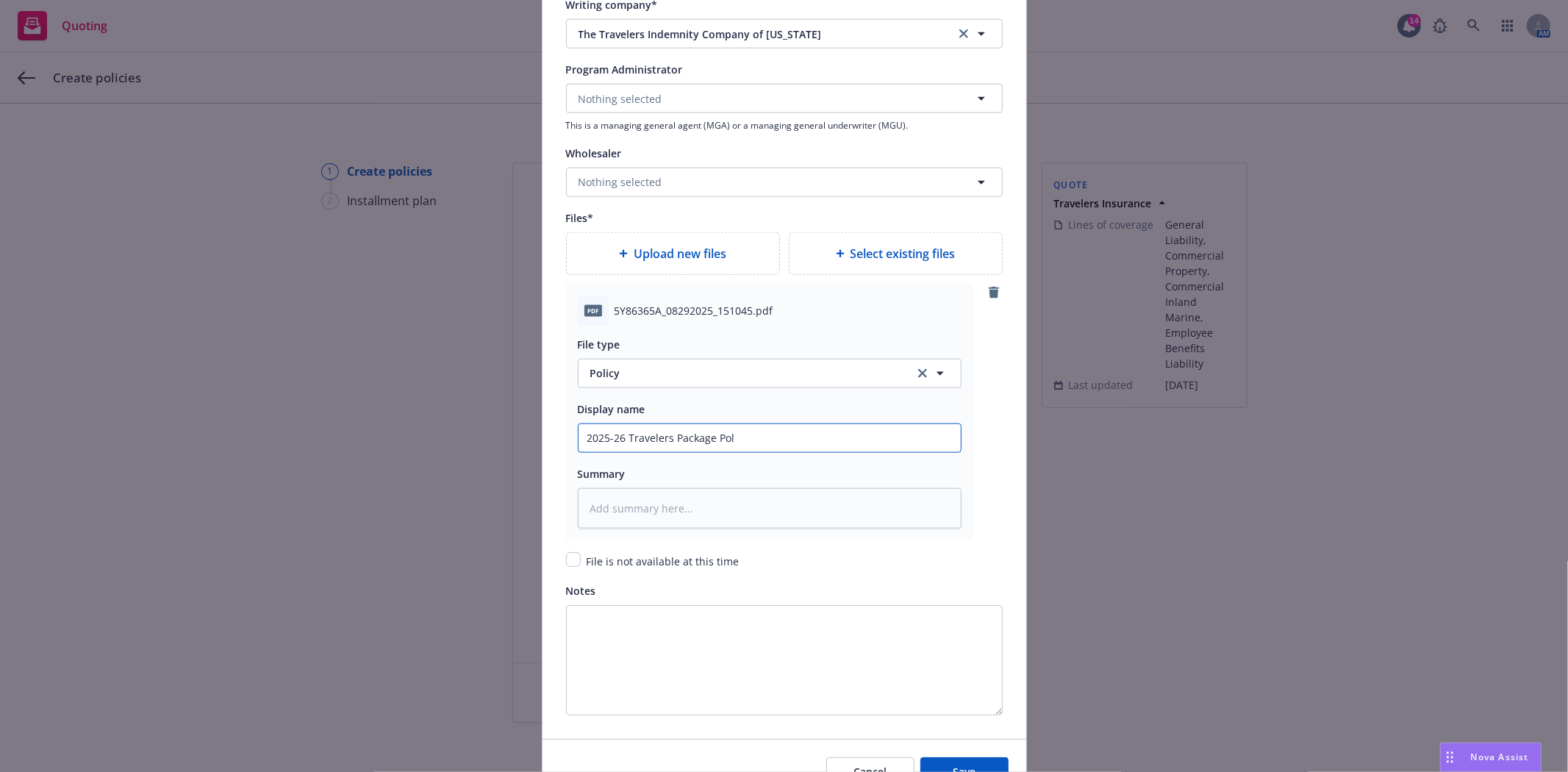
type textarea "x"
type input "2025-26 Travelers Package Poli"
type textarea "x"
type input "2025-26 Travelers Package Polic"
type textarea "x"
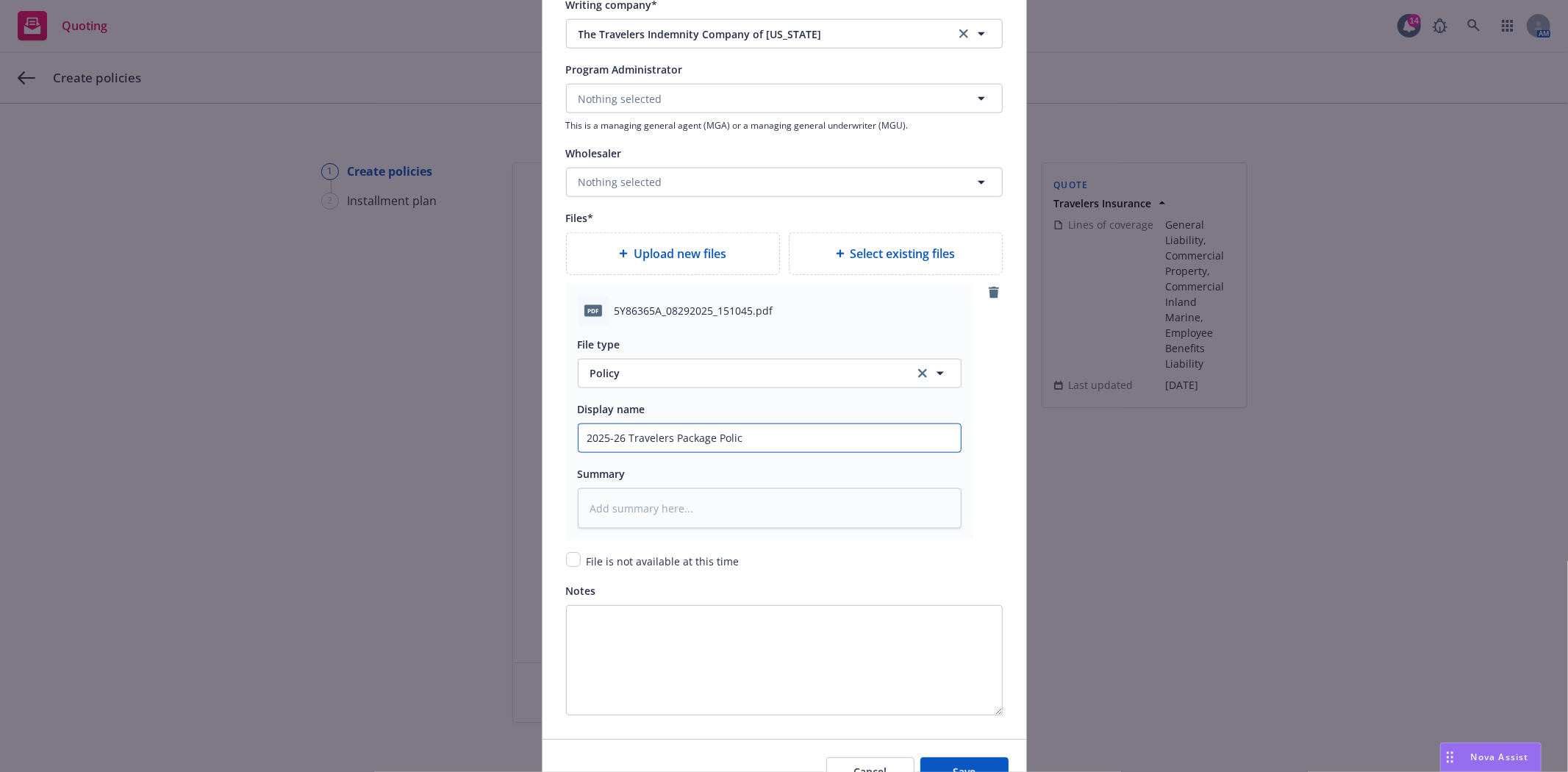
type input "2025-26 Travelers Package Polich"
type textarea "x"
type input "2025-26 Travelers Package Polic"
type textarea "x"
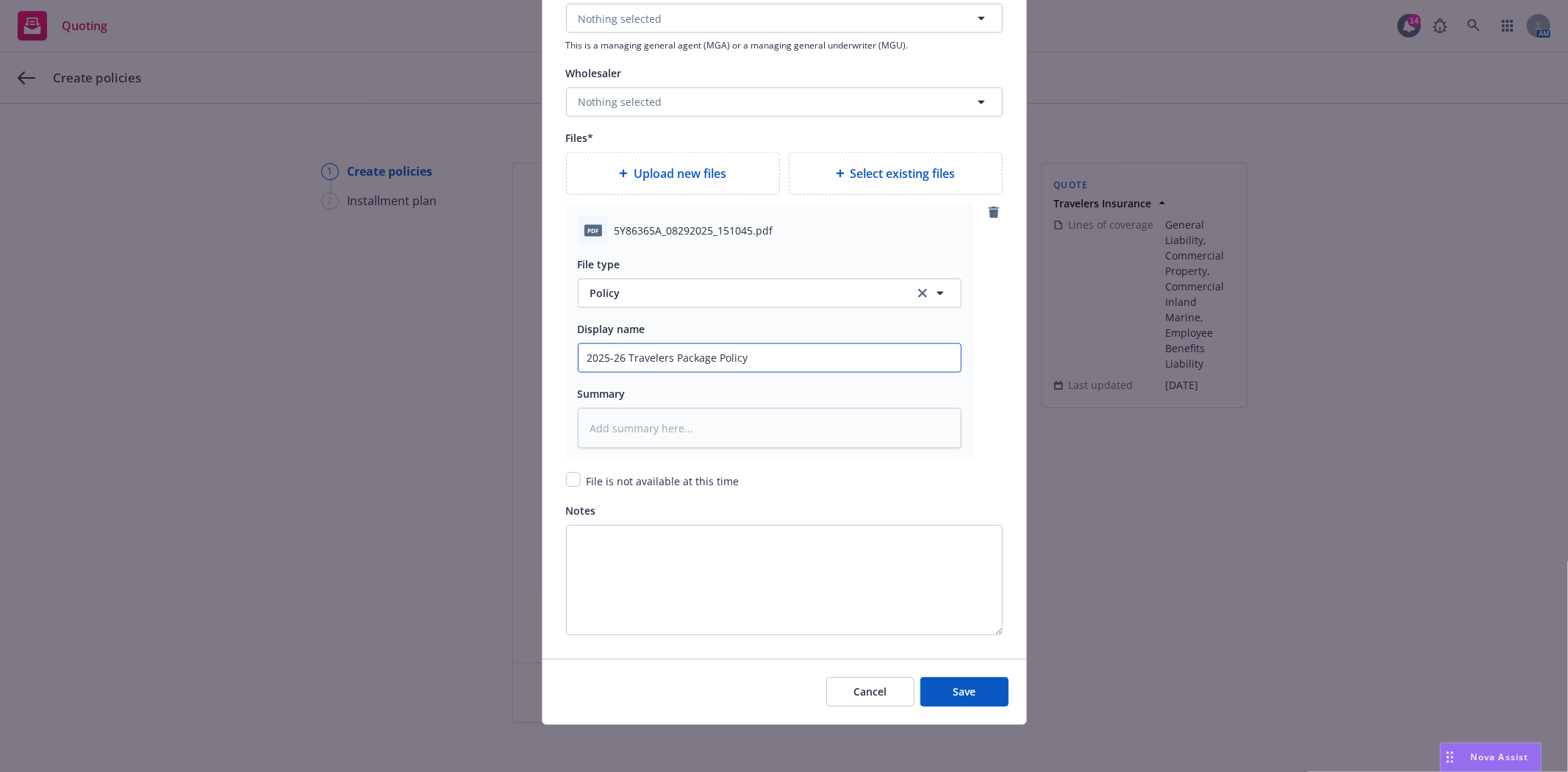
scroll to position [1555, 0]
type input "2025-26 Travelers Package Policy"
click at [942, 696] on button "Save" at bounding box center [965, 692] width 88 height 30
type textarea "x"
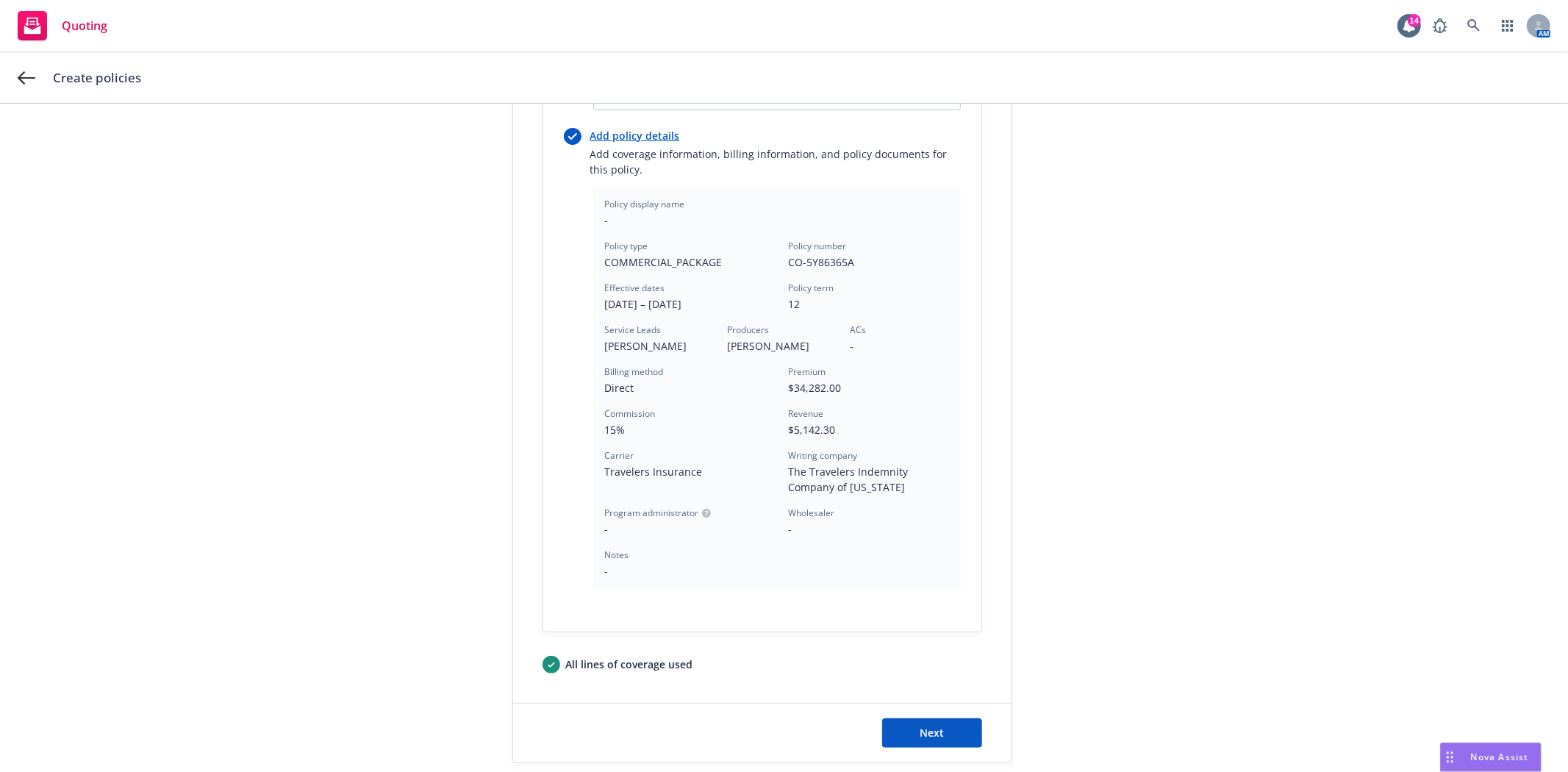
scroll to position [473, 0]
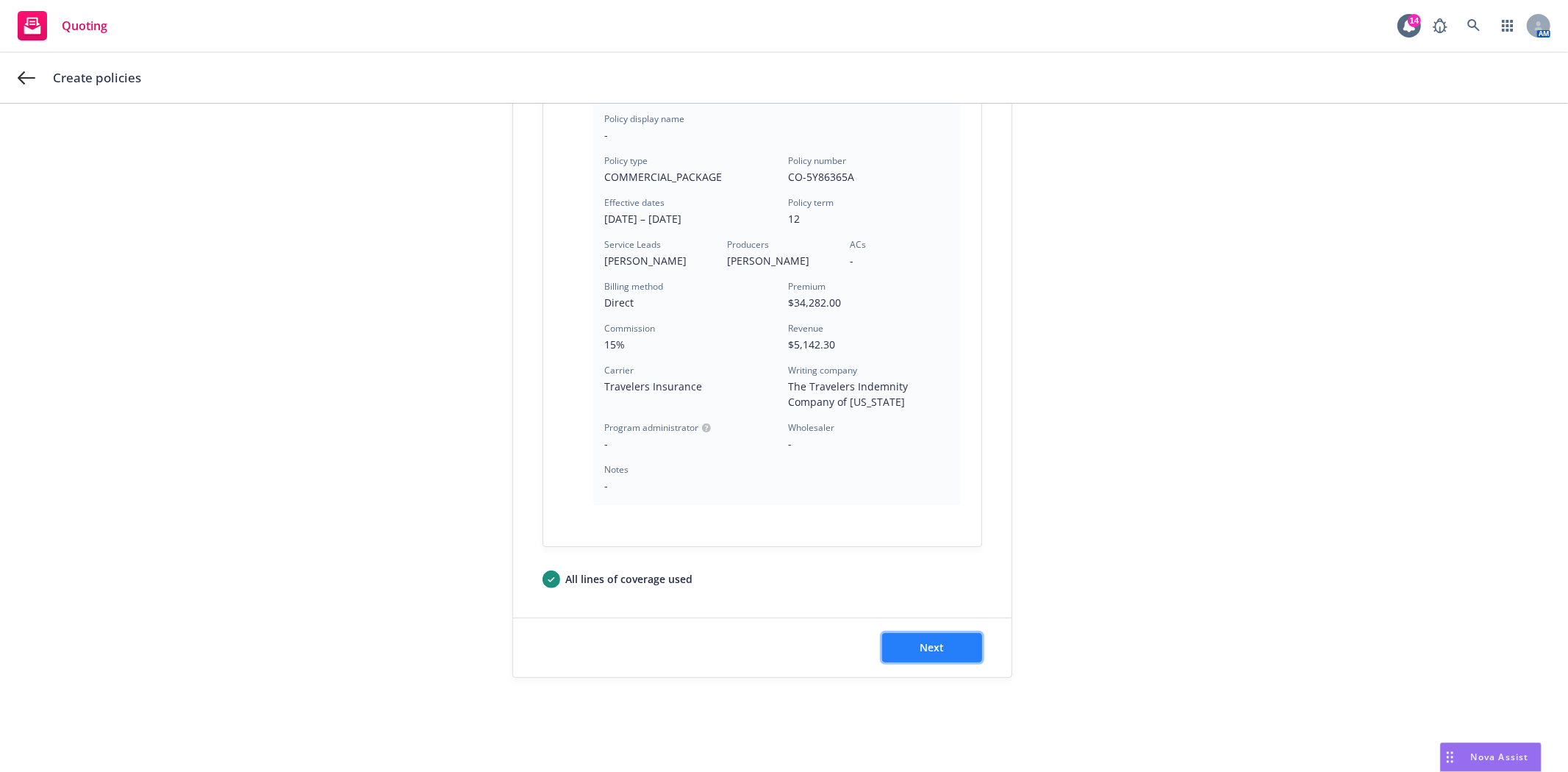
click at [901, 654] on button "Next" at bounding box center [932, 647] width 100 height 30
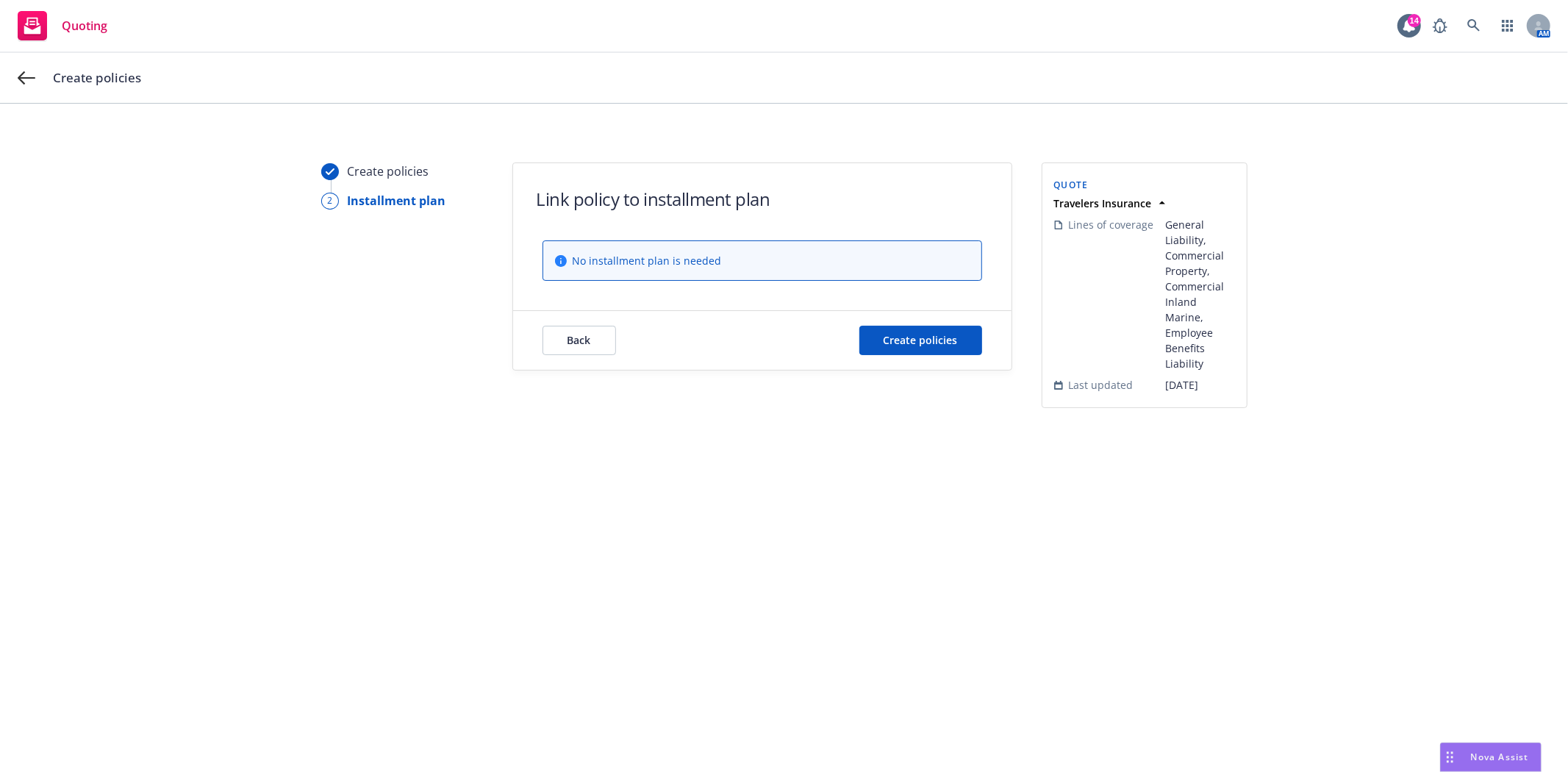
scroll to position [0, 0]
click at [928, 350] on button "Create policies" at bounding box center [920, 340] width 123 height 30
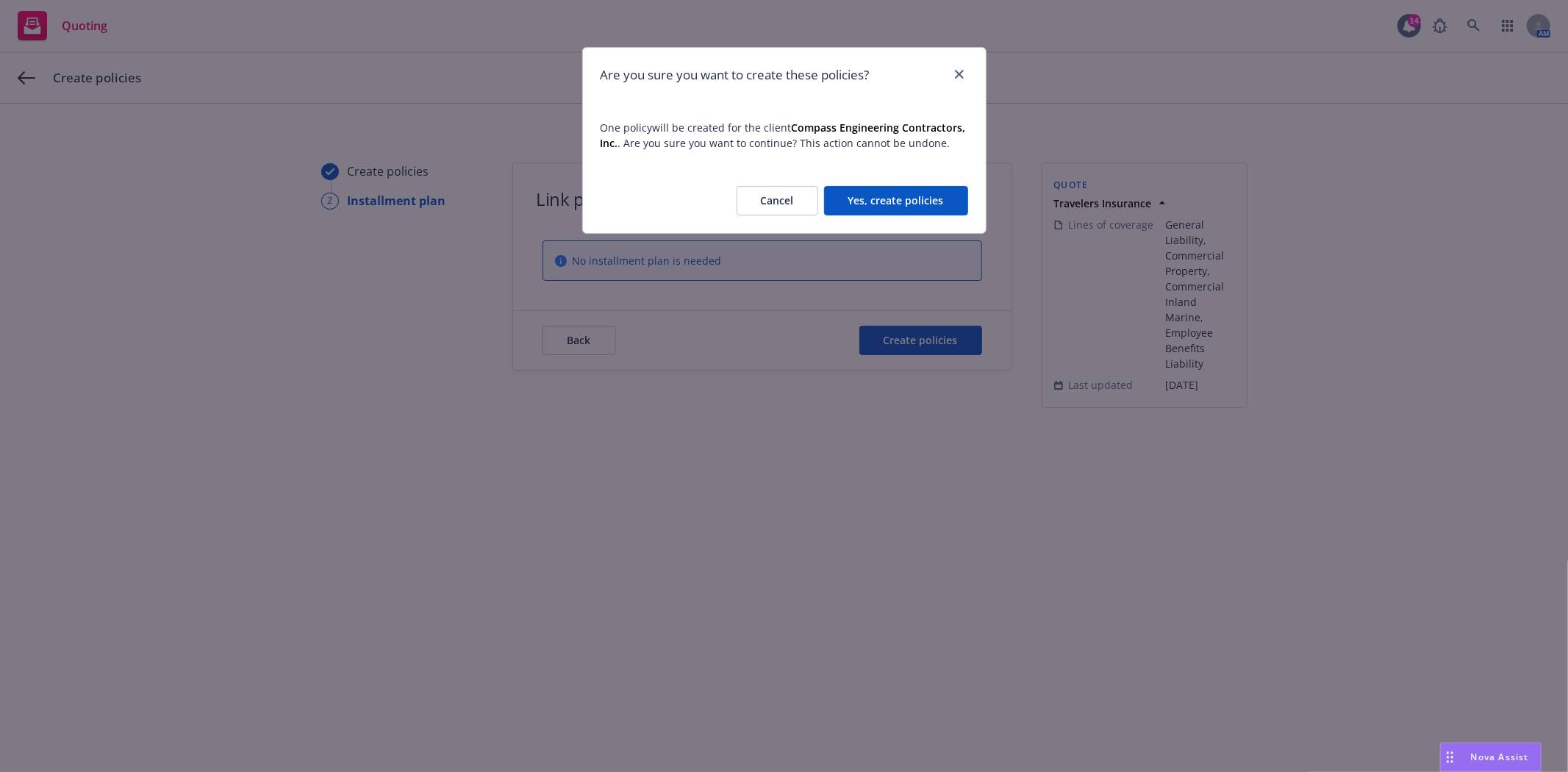
click at [901, 201] on button "Yes, create policies" at bounding box center [897, 200] width 144 height 30
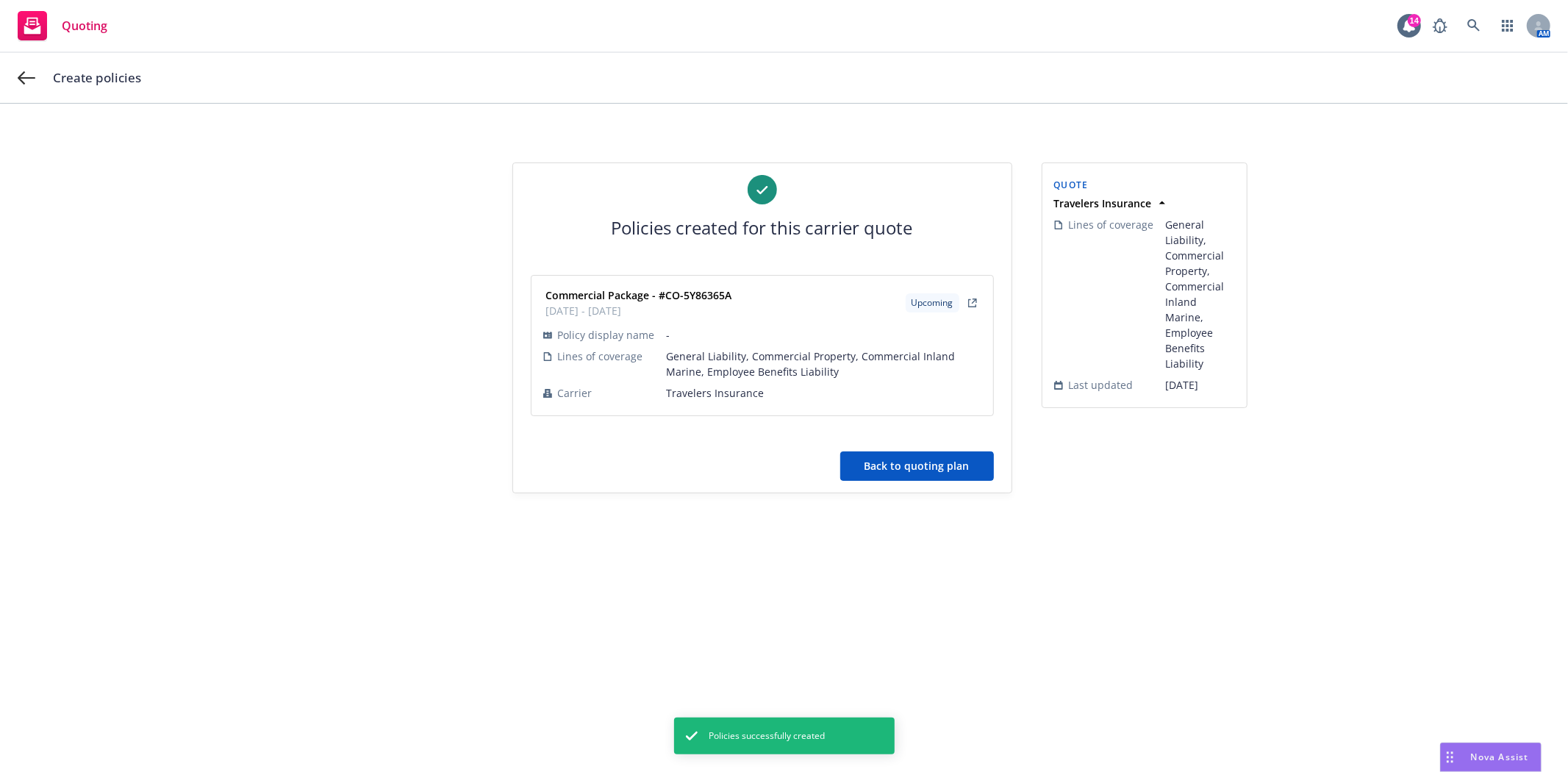
click at [924, 458] on button "Back to quoting plan" at bounding box center [917, 465] width 153 height 30
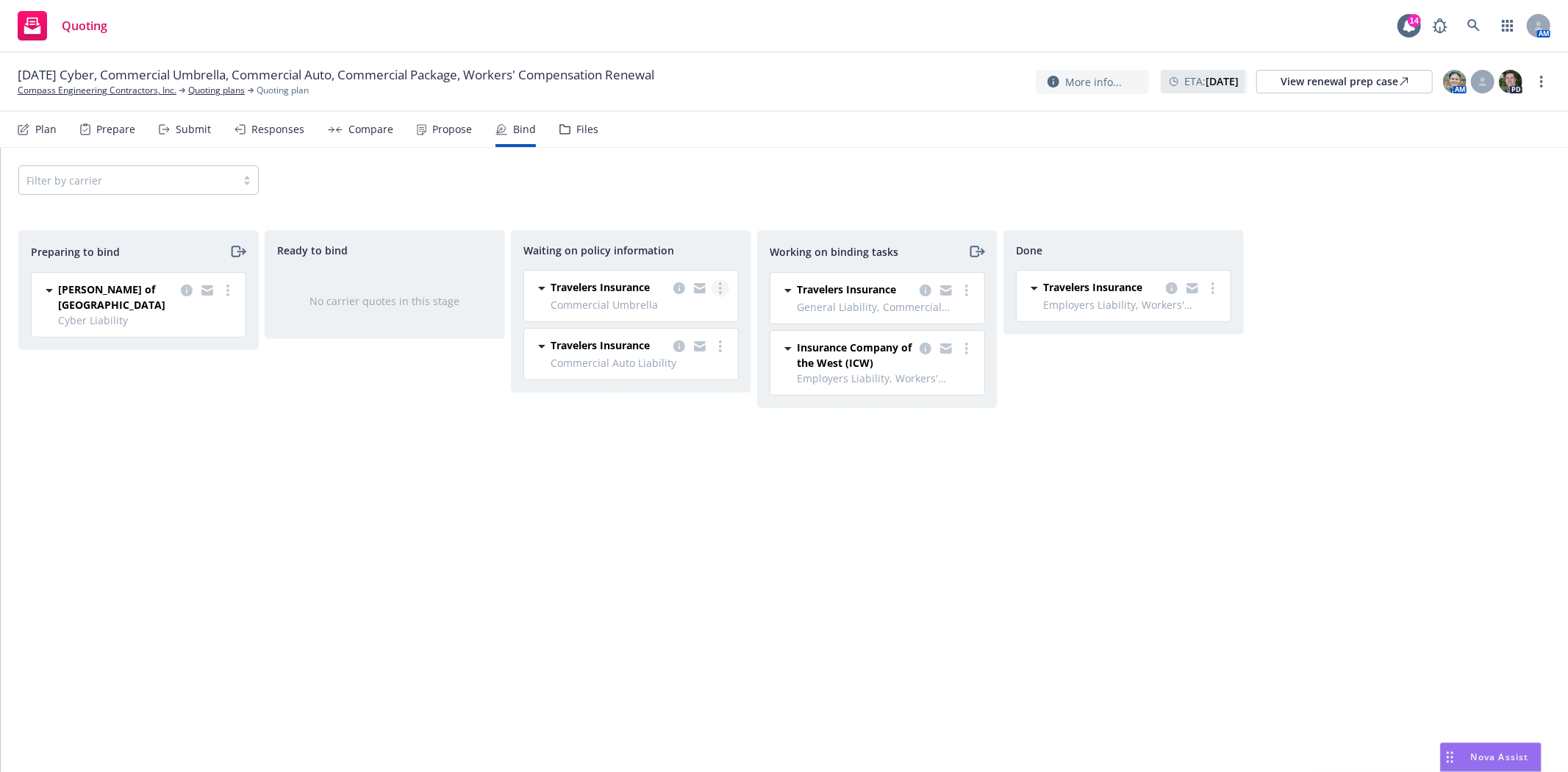
click at [723, 284] on link "more" at bounding box center [720, 288] width 17 height 17
click at [688, 320] on span "Create policies" at bounding box center [649, 318] width 108 height 14
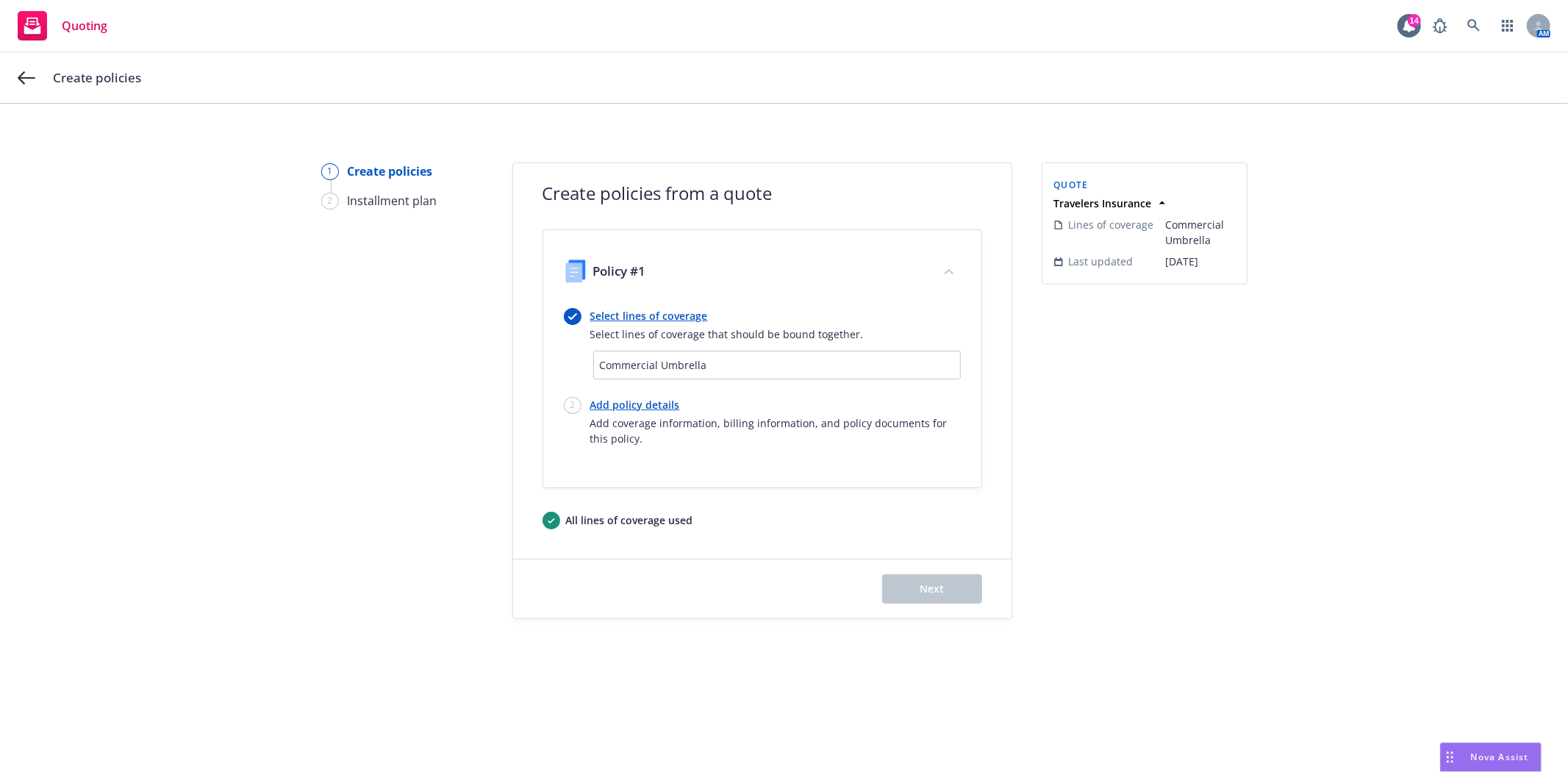
click at [600, 404] on link "Add policy details" at bounding box center [775, 405] width 371 height 15
select select "12"
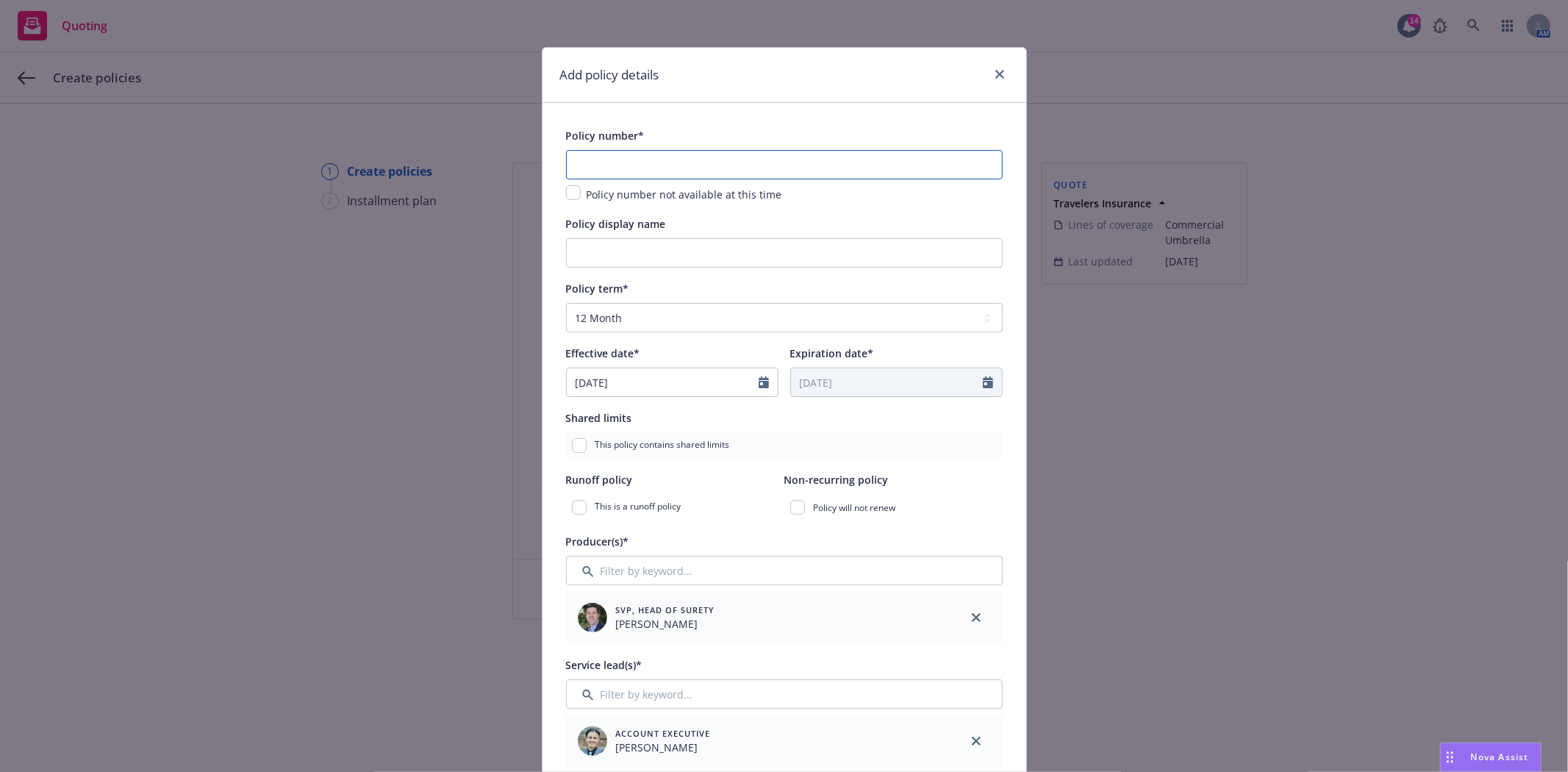
click at [633, 170] on input "text" at bounding box center [784, 165] width 437 height 30
paste input "CUP-5Y865181"
type input "CUP-5Y865181"
click at [616, 259] on input "Policy display name" at bounding box center [784, 253] width 437 height 30
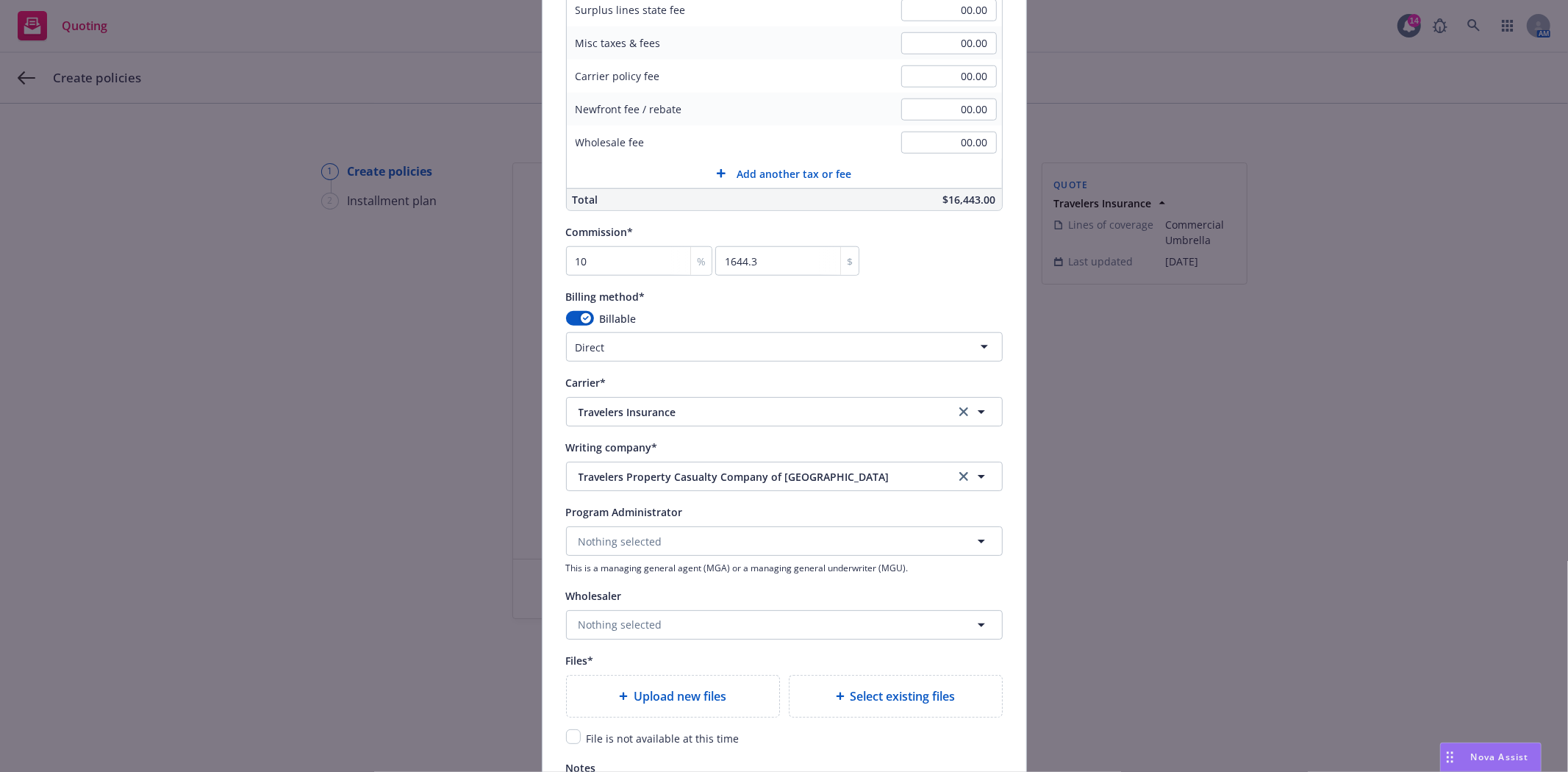
scroll to position [1144, 0]
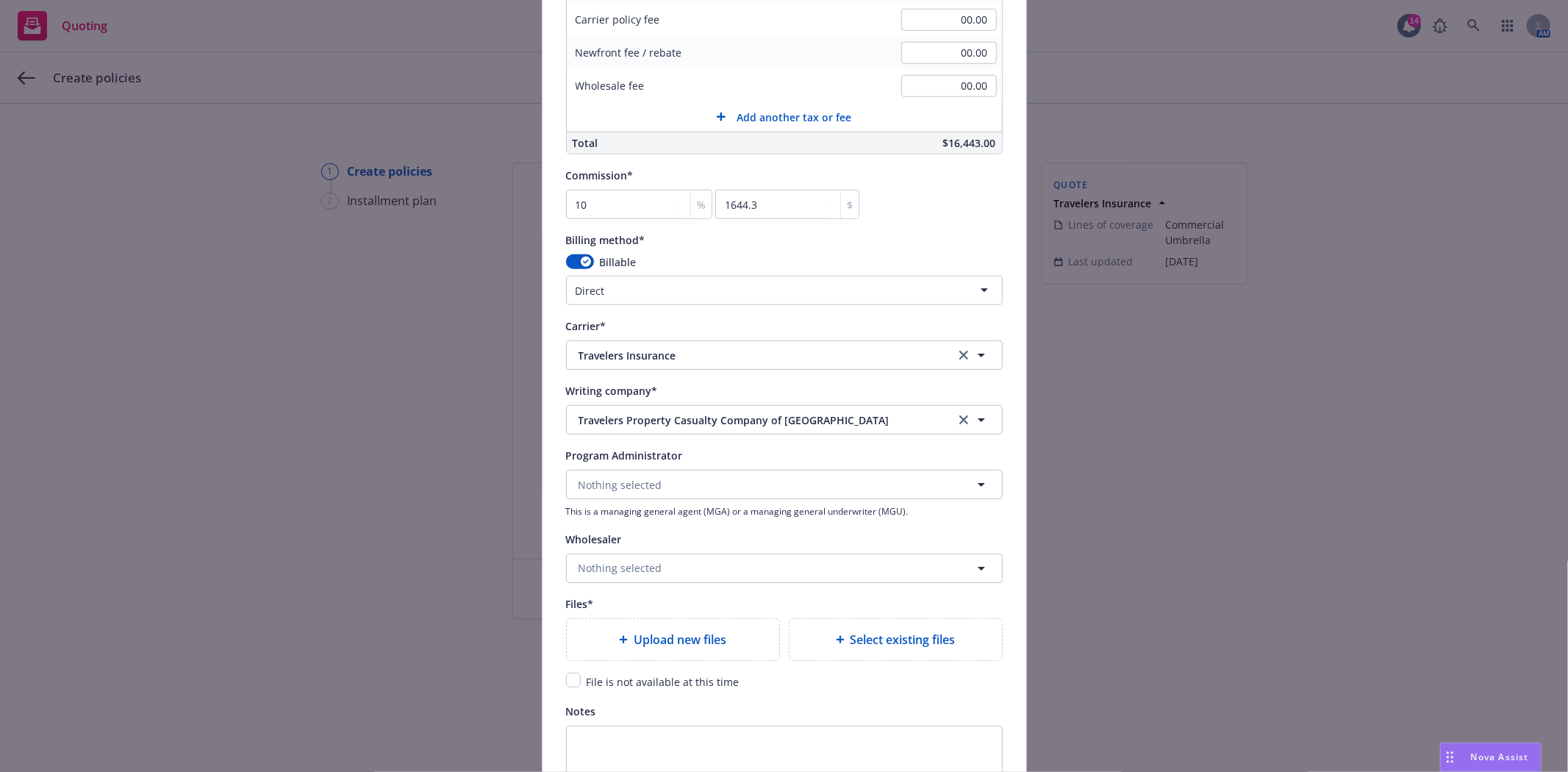
type input "$3M XS"
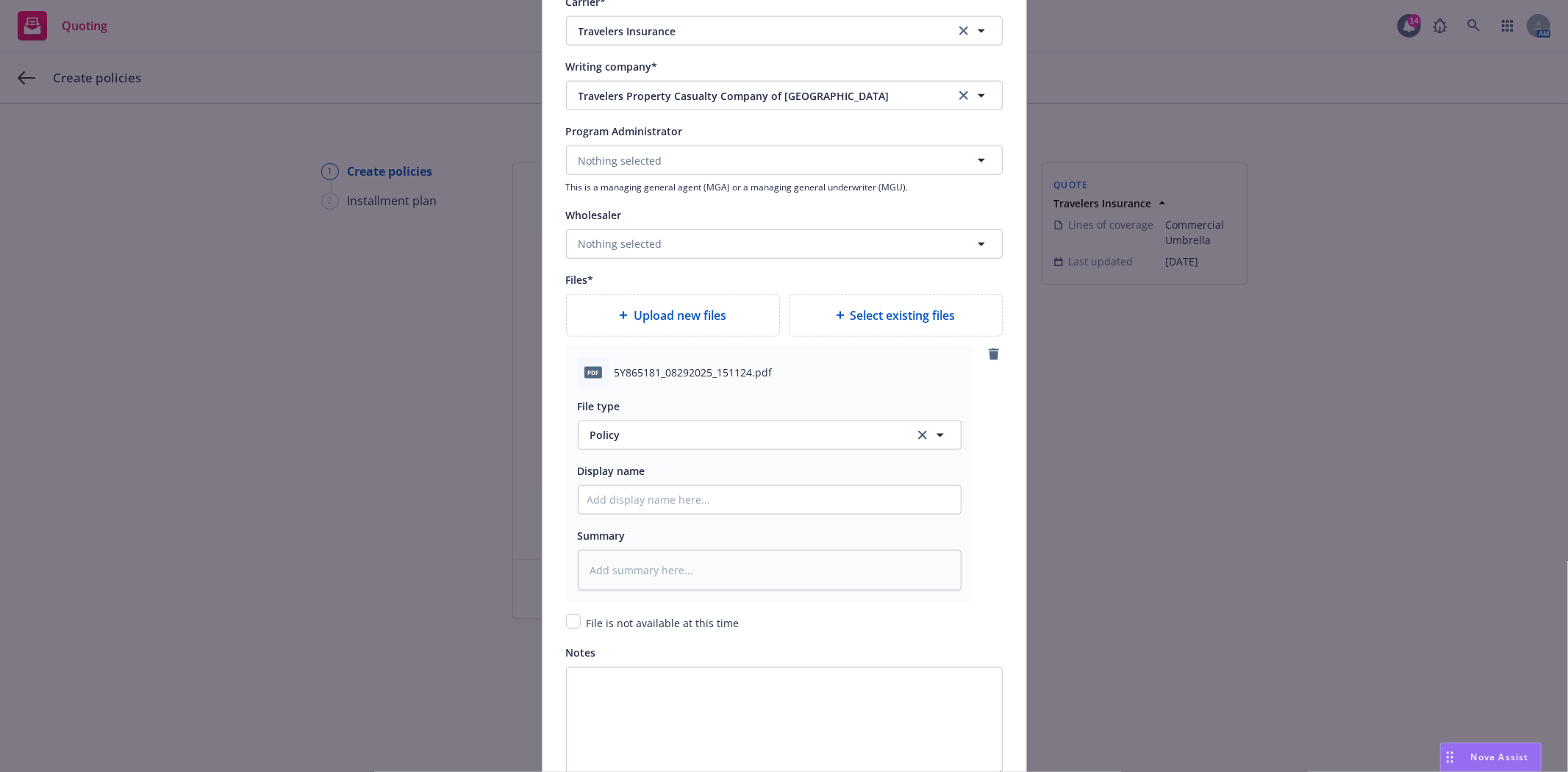
scroll to position [1470, 0]
click at [627, 502] on input "Policy display name" at bounding box center [769, 496] width 382 height 28
type textarea "x"
type input "2"
type textarea "x"
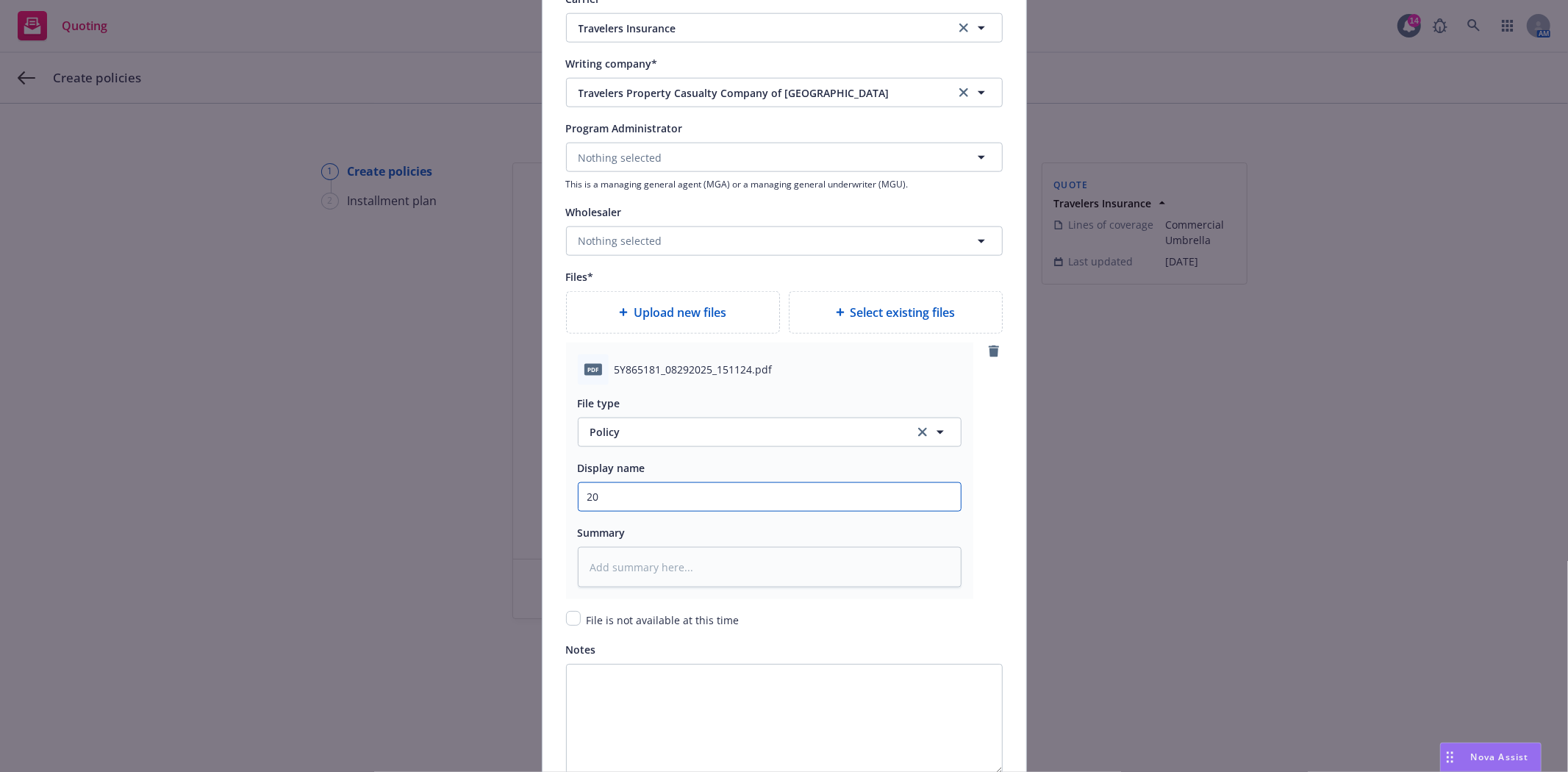
type input "202"
type textarea "x"
type input "2025"
type textarea "x"
type input "2025-"
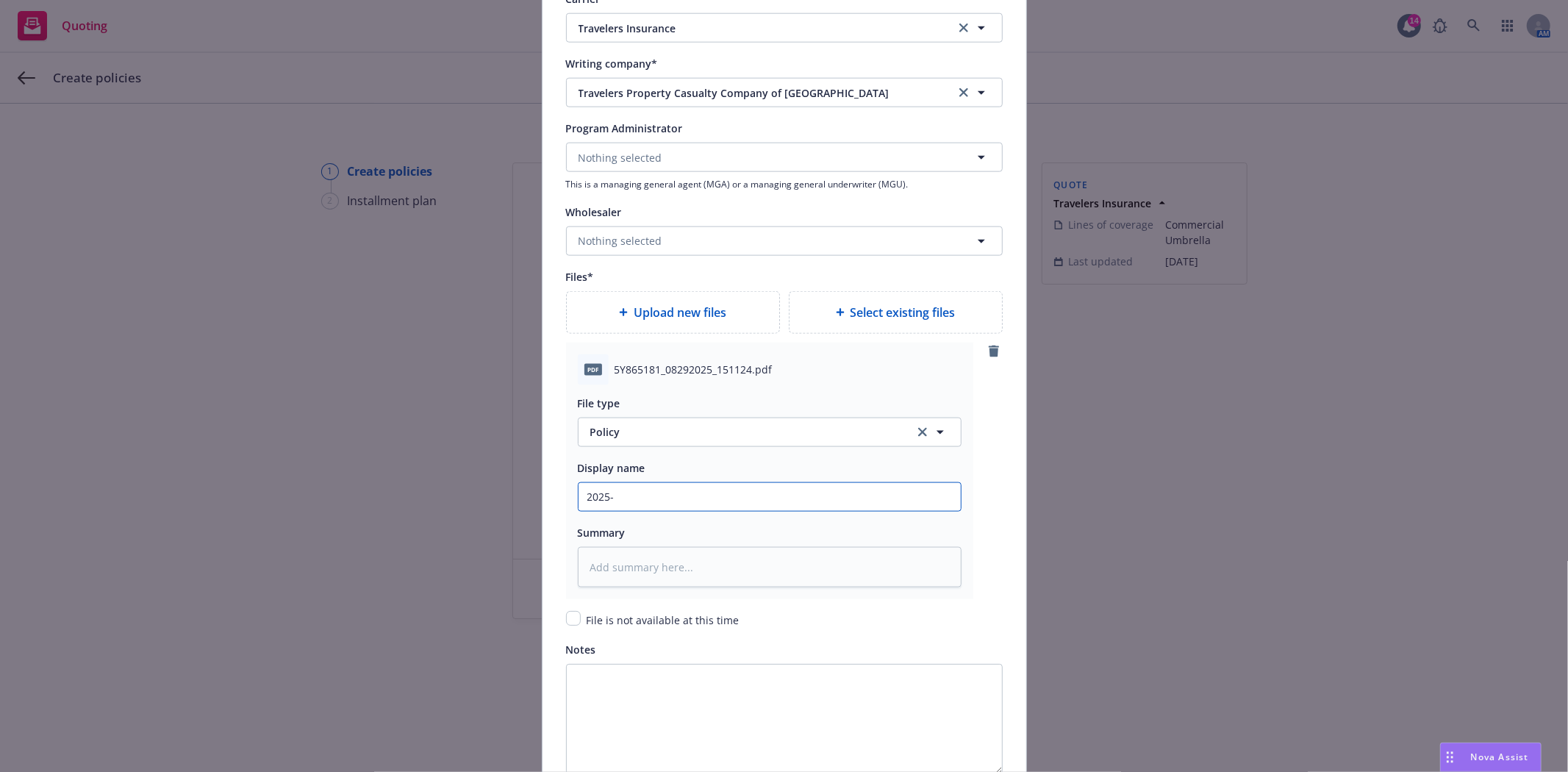
type textarea "x"
type input "2025-2"
type textarea "x"
type input "2025-26"
type textarea "x"
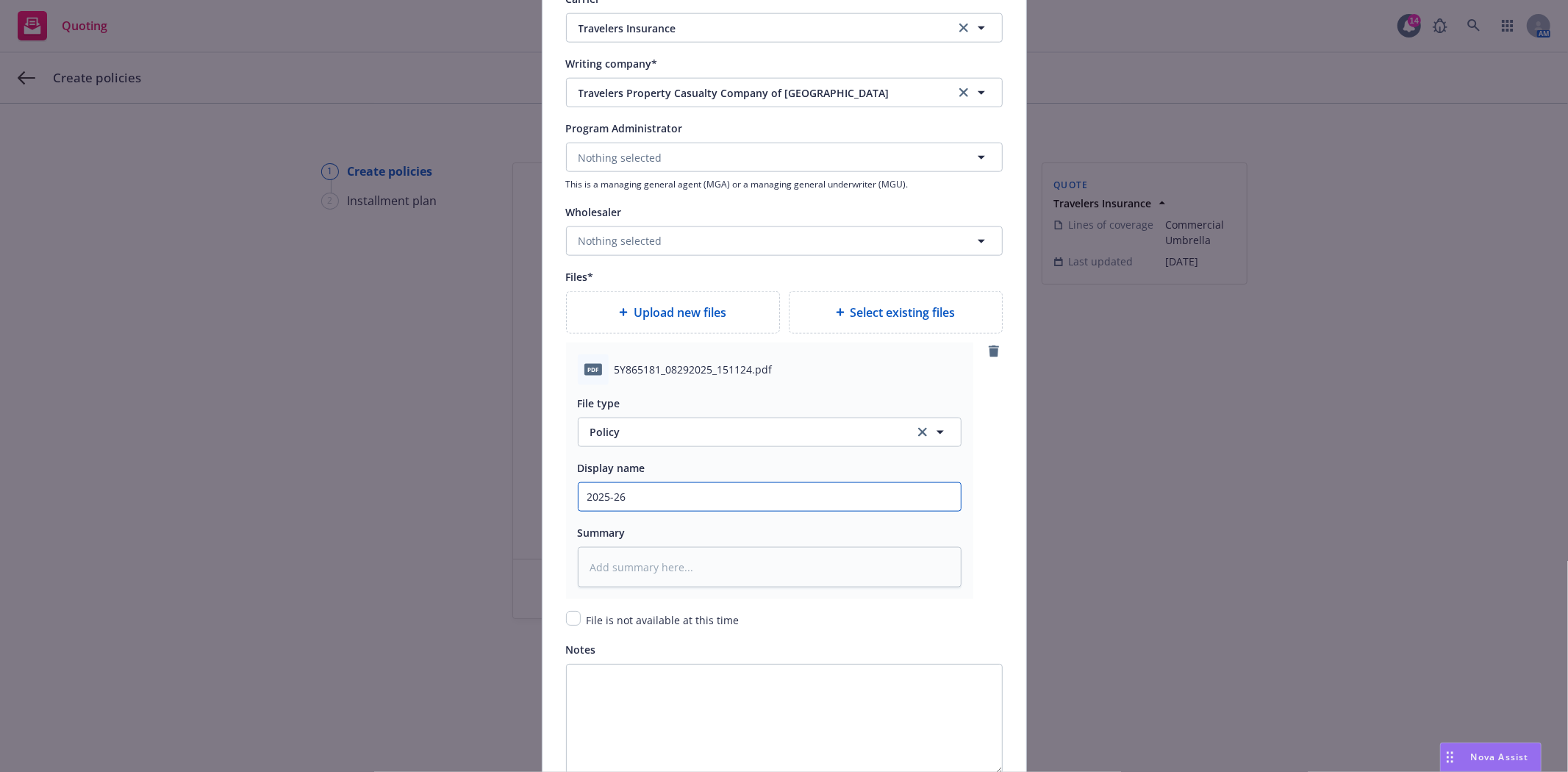
type input "2025-26"
type textarea "x"
type input "2025-26 T"
type textarea "x"
type input "2025-26 Tr"
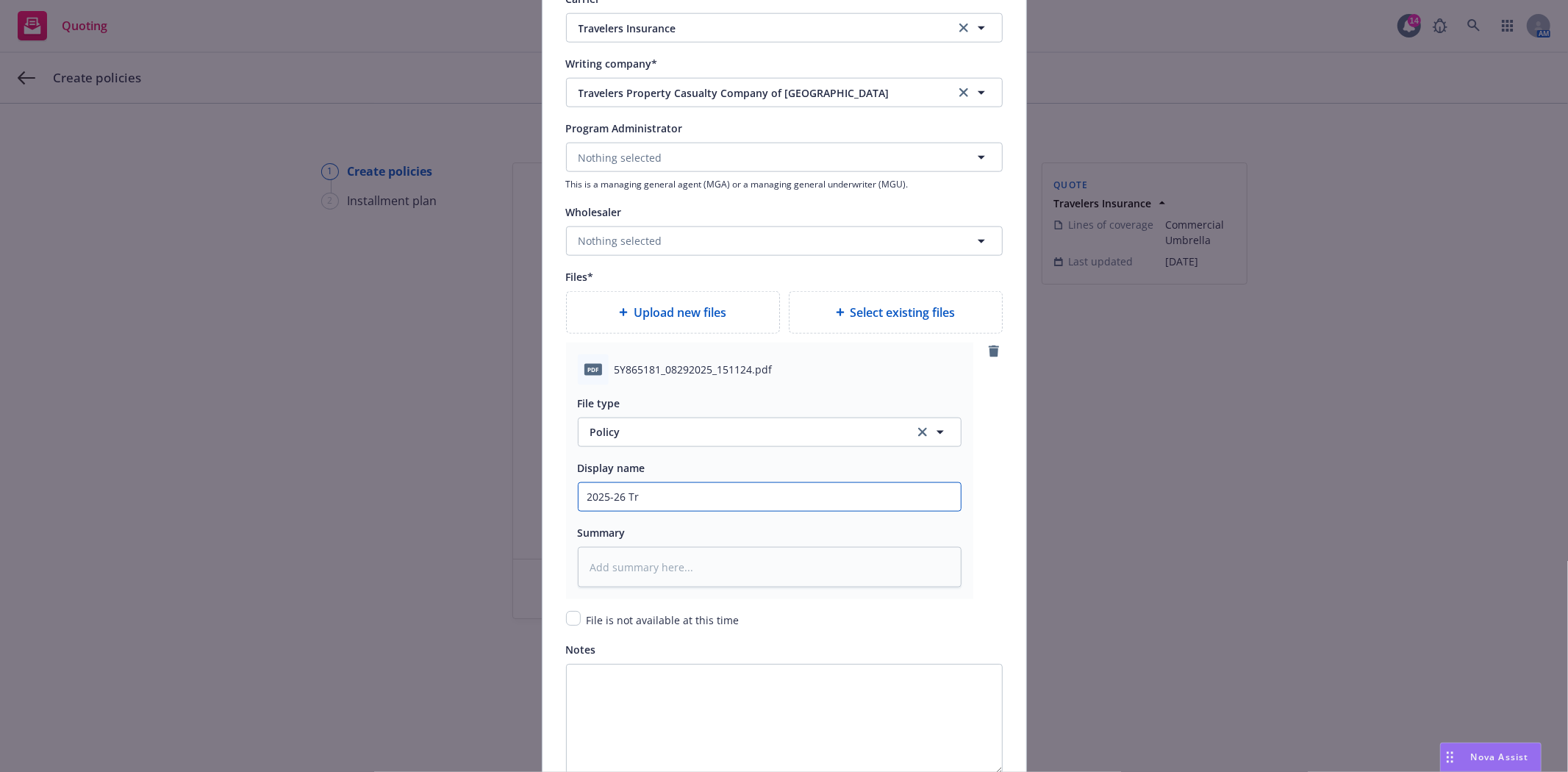
type textarea "x"
type input "2025-26 Tra"
type textarea "x"
type input "2025-26 Trav"
type textarea "x"
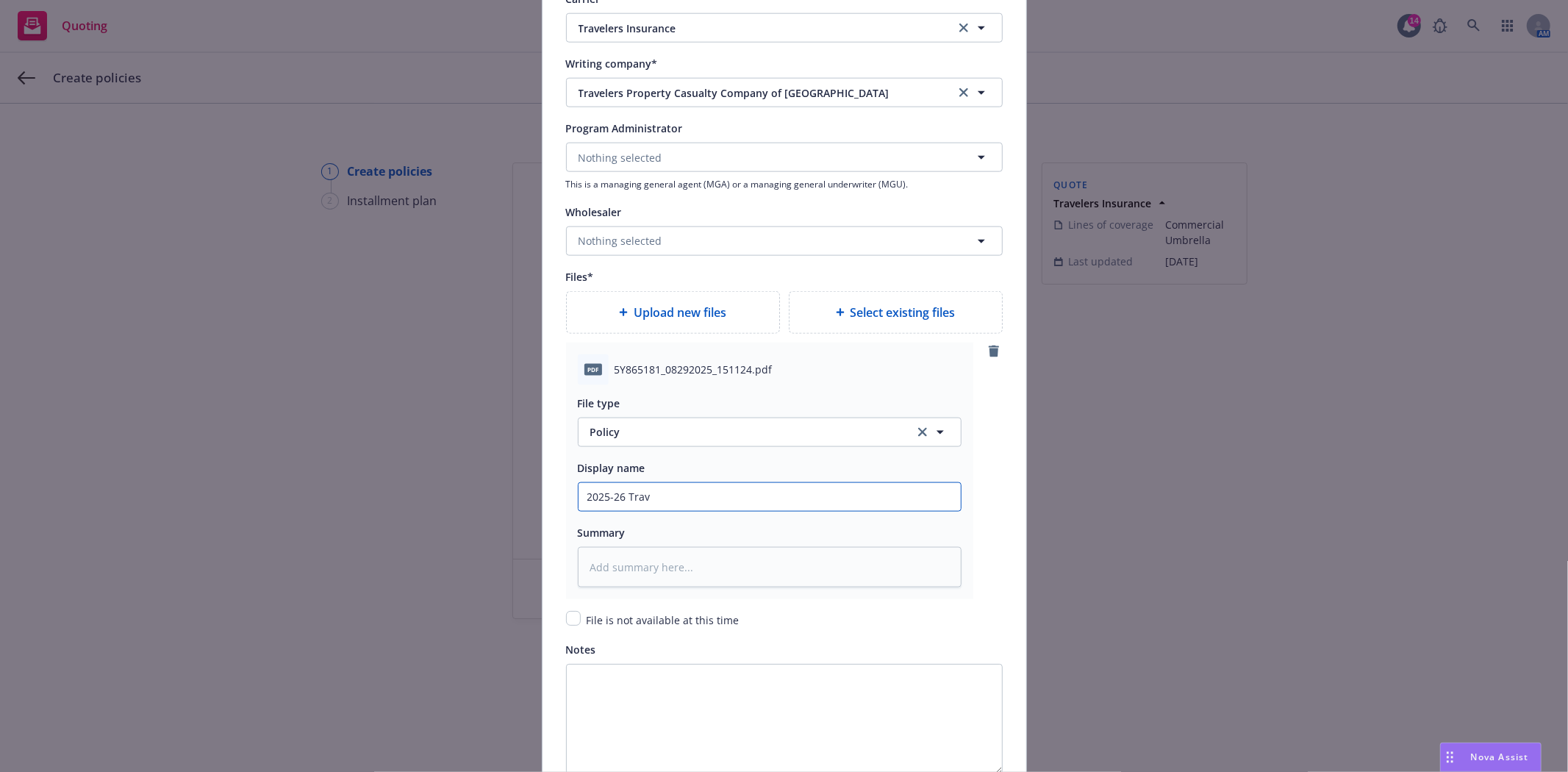
type input "2025-26 Trave"
type textarea "x"
type input "2025-26 Travel"
type textarea "x"
type input "2025-26 Travele"
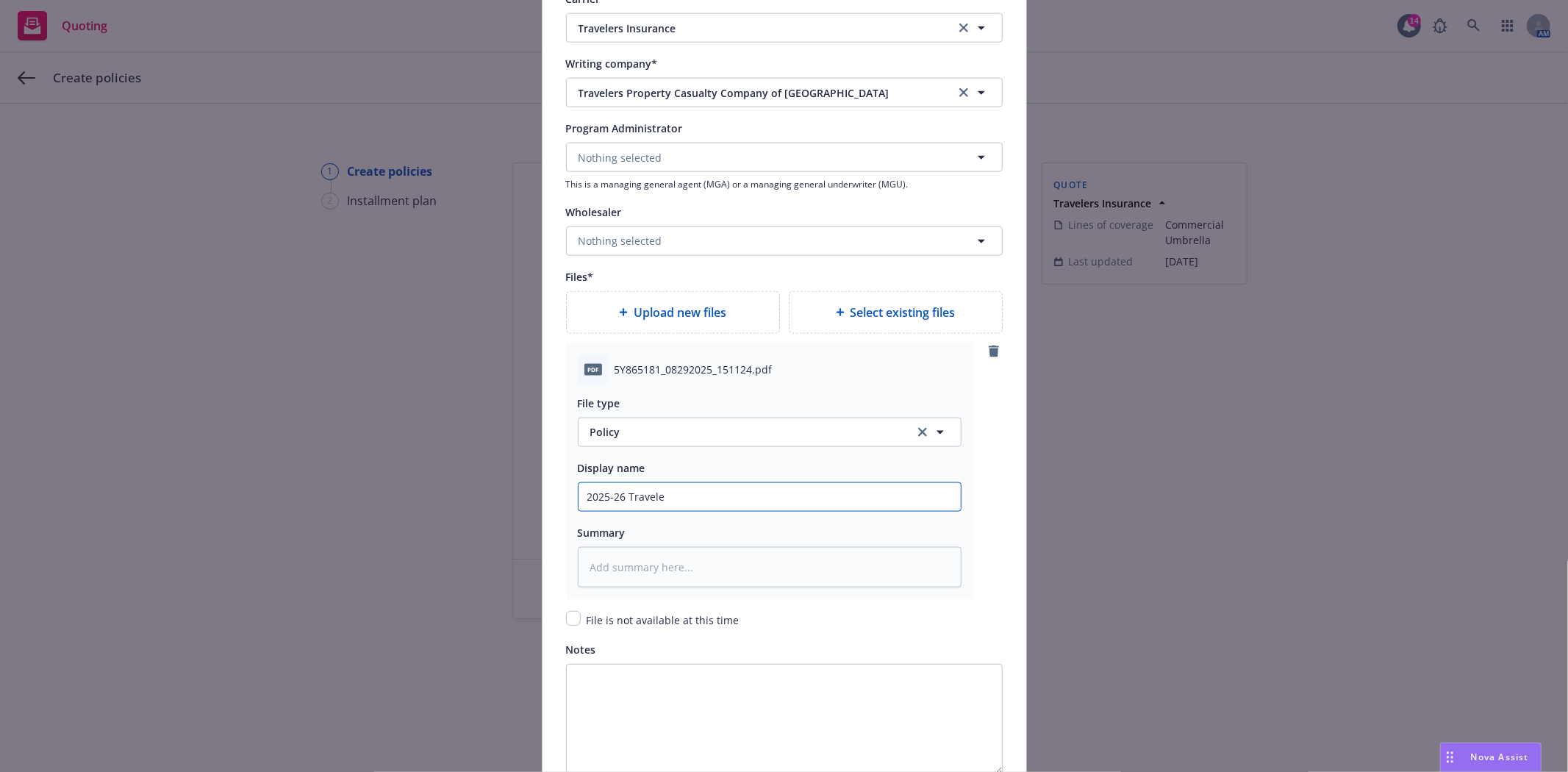
type textarea "x"
type input "2025-26 Traveler"
type textarea "x"
type input "2025-26 Travelers"
type textarea "x"
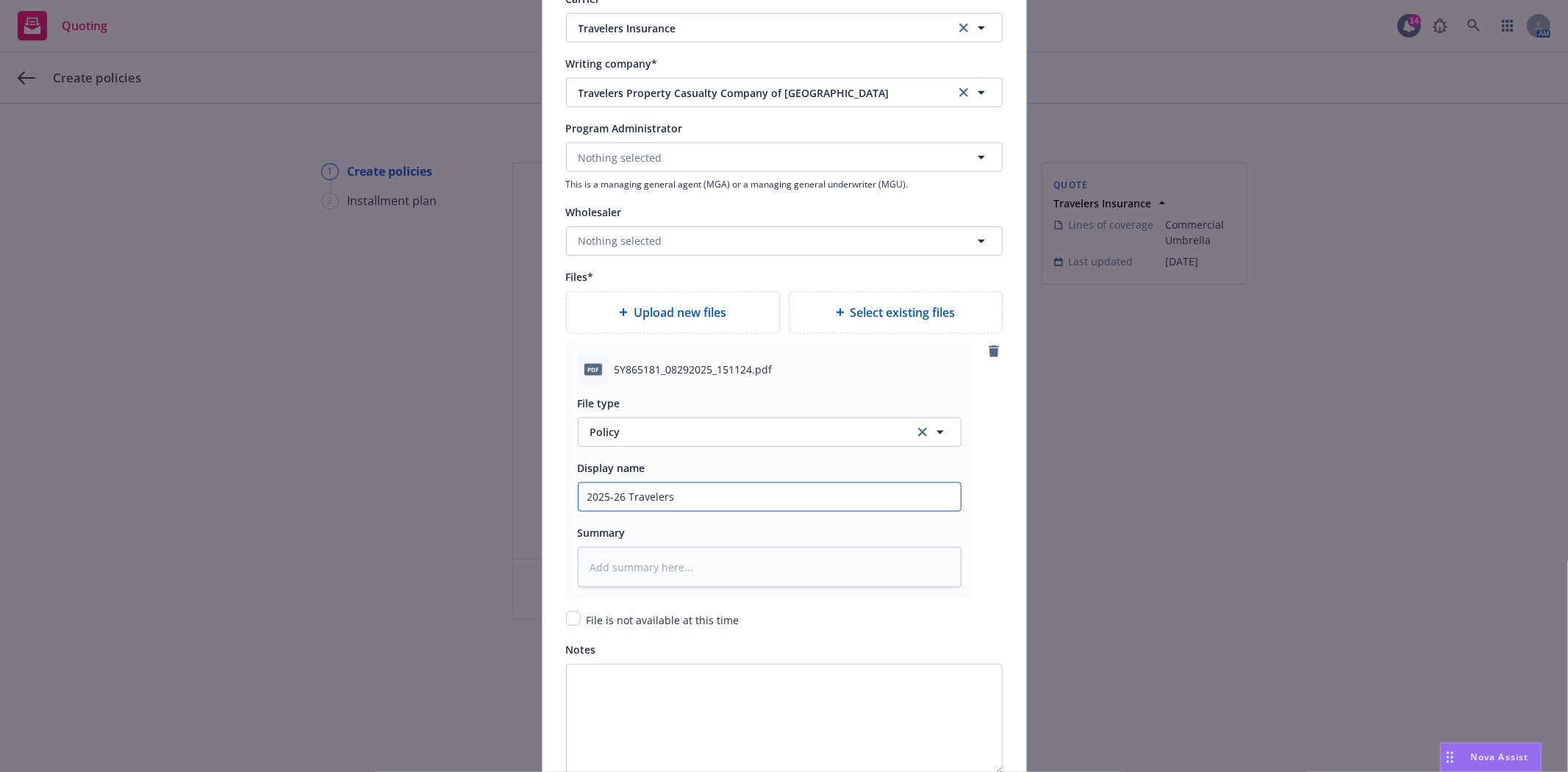
type input "2025-26 Travelers"
type textarea "x"
type input "2025-26 Travelers X"
type textarea "x"
type input "2025-26 Travelers XS"
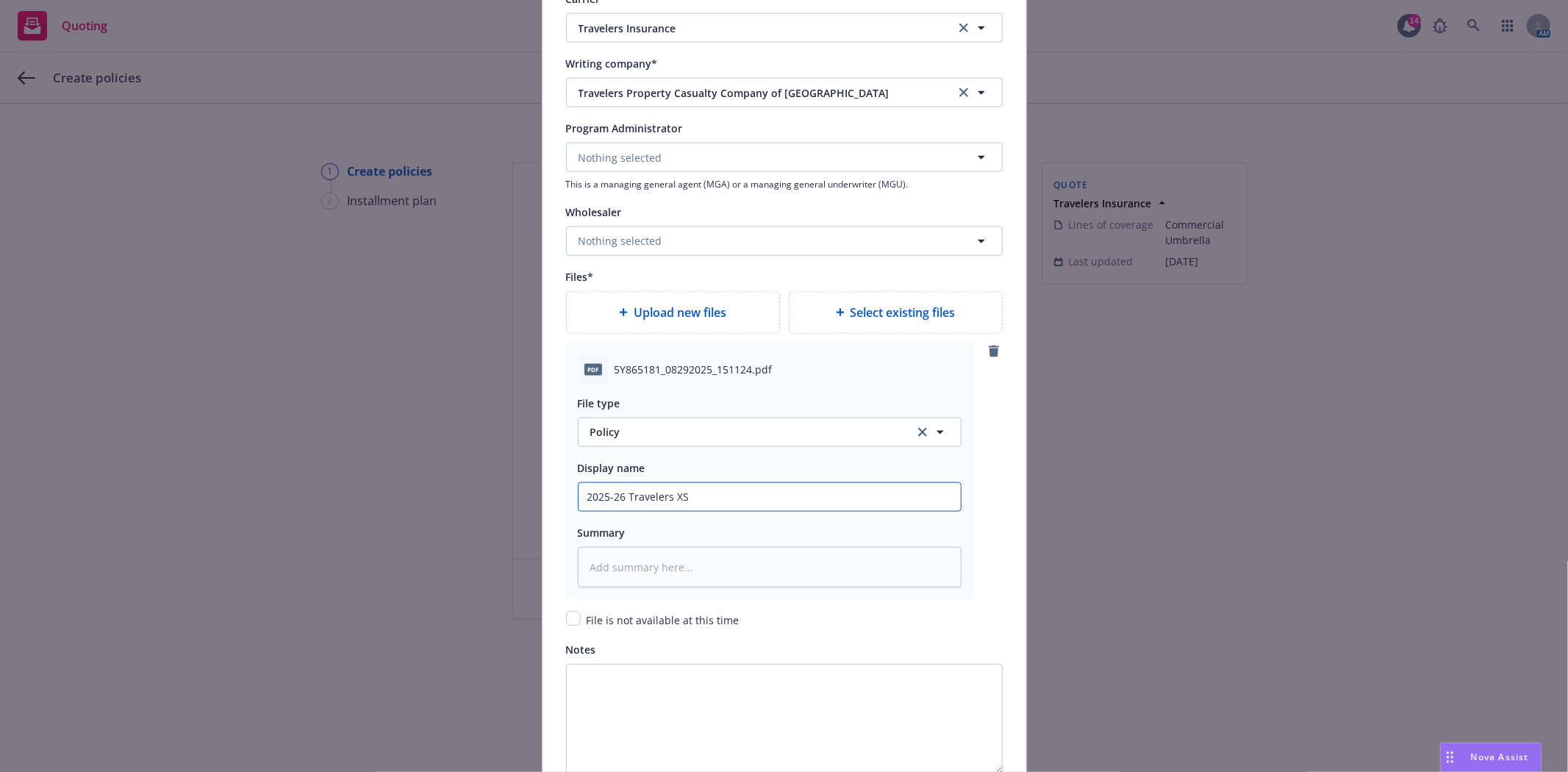
type textarea "x"
type input "2025-26 Travelers XS"
type textarea "x"
type input "2025-26 Travelers XS R"
type textarea "x"
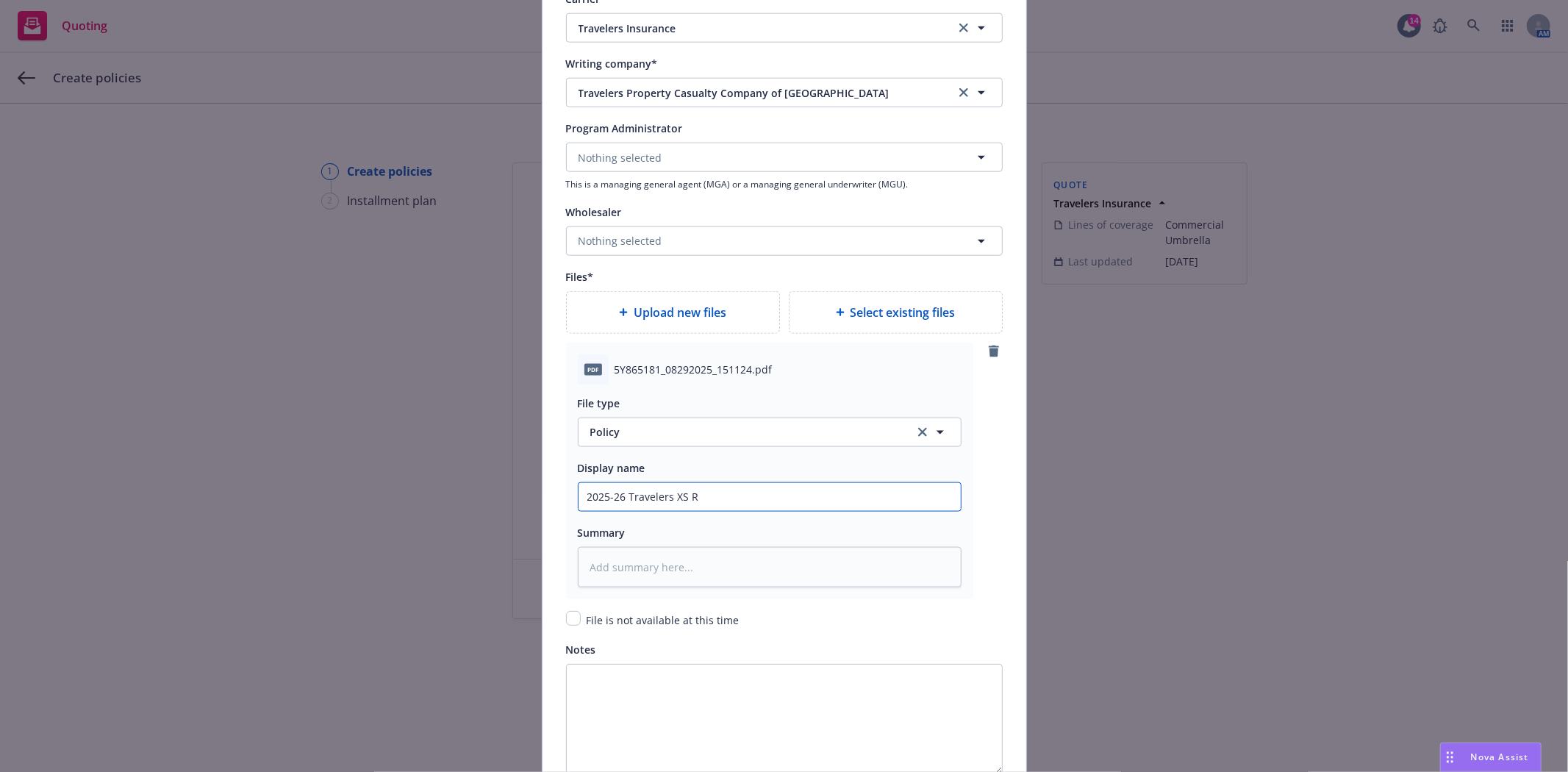
type input "2025-26 Travelers XS Re"
type textarea "x"
type input "2025-26 Travelers XS Ren"
type textarea "x"
type input "2025-26 Travelers XS Rene"
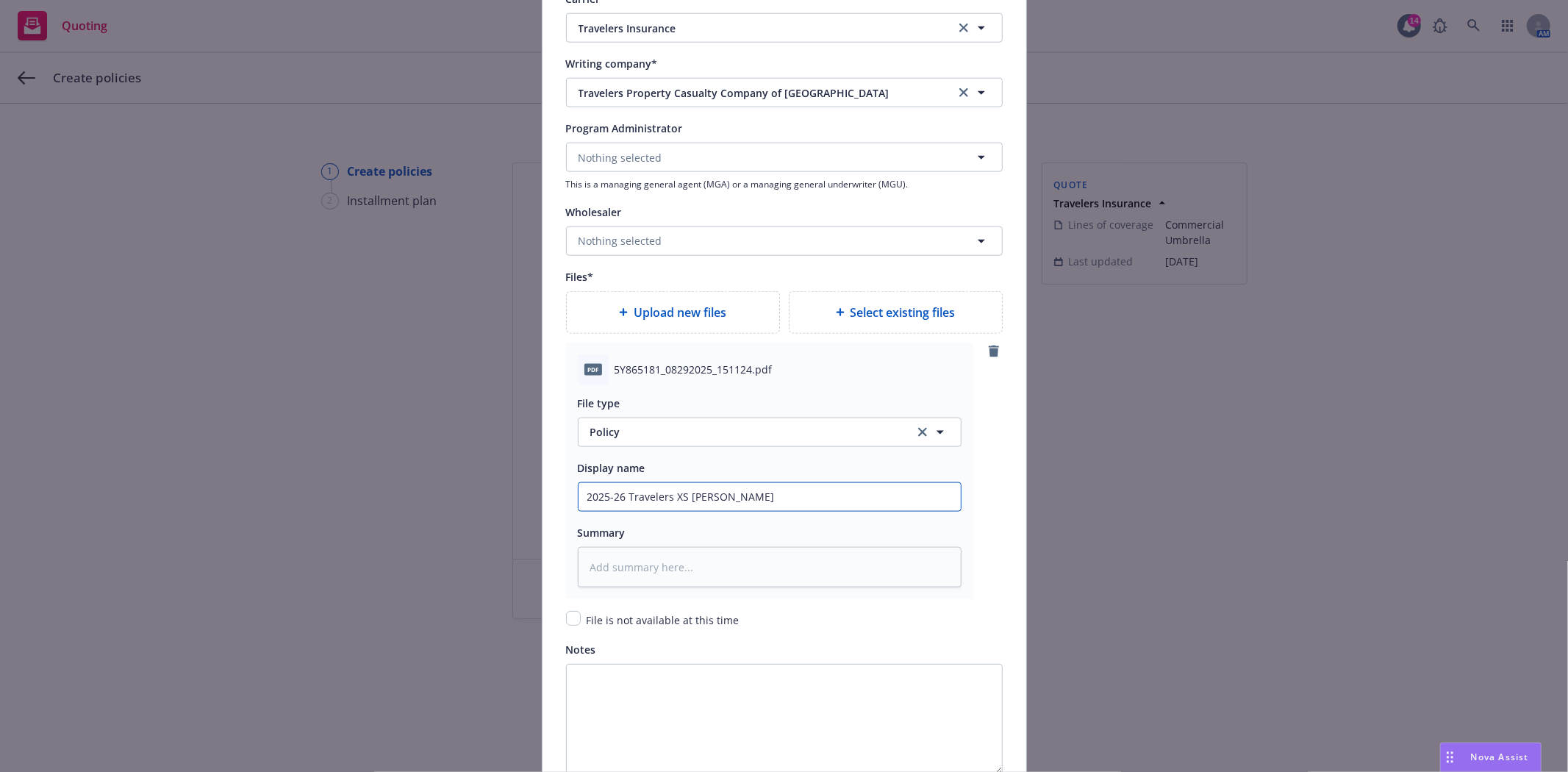
type textarea "x"
type input "2025-26 Travelers XS Renew"
type textarea "x"
type input "2025-26 Travelers XS Renewa"
type textarea "x"
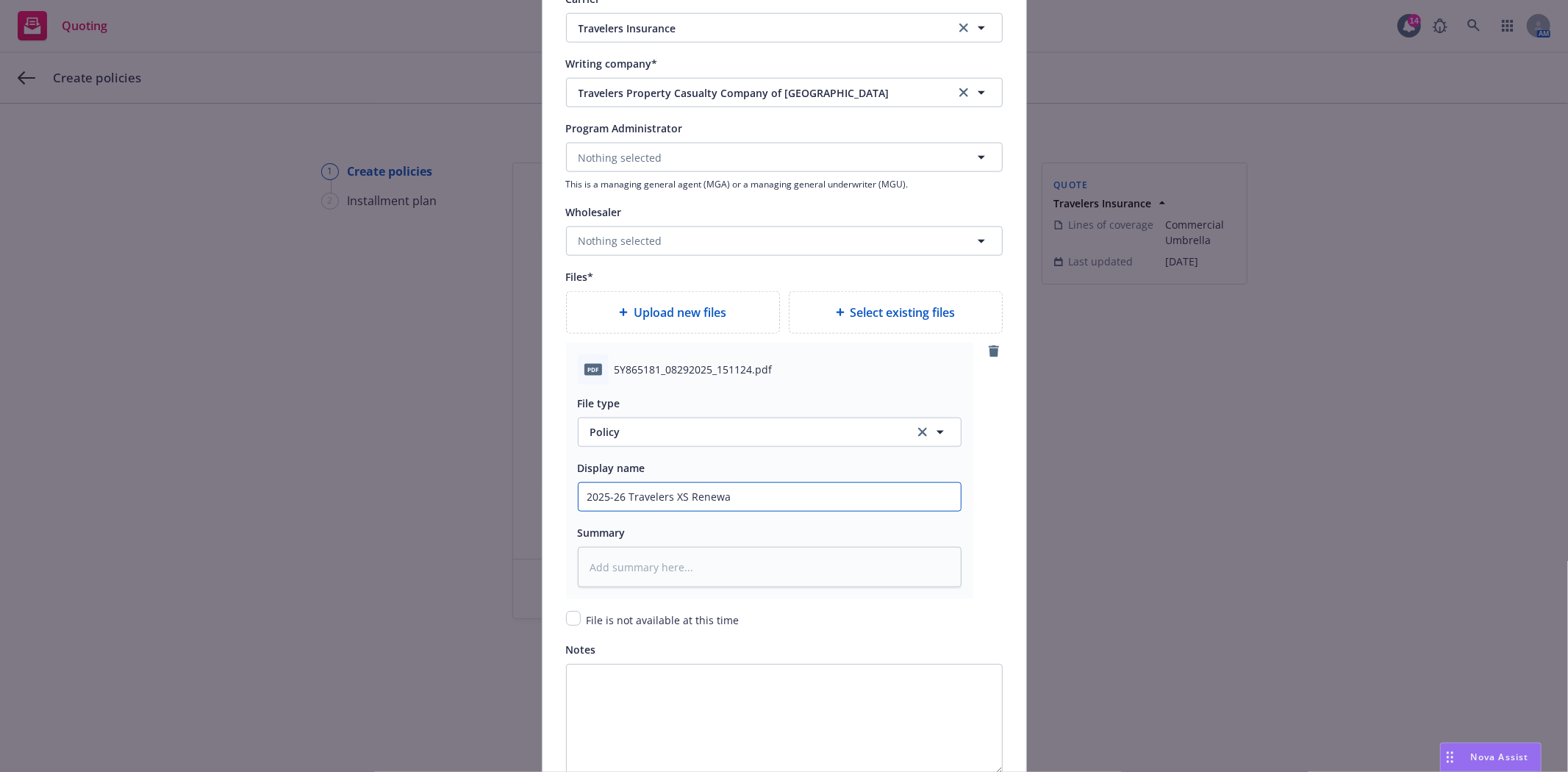
type input "2025-26 Travelers XS Renewal"
type textarea "x"
type input "2025-26 Travelers XS Renewal"
type textarea "x"
type input "2025-26 Travelers XS Renewal P"
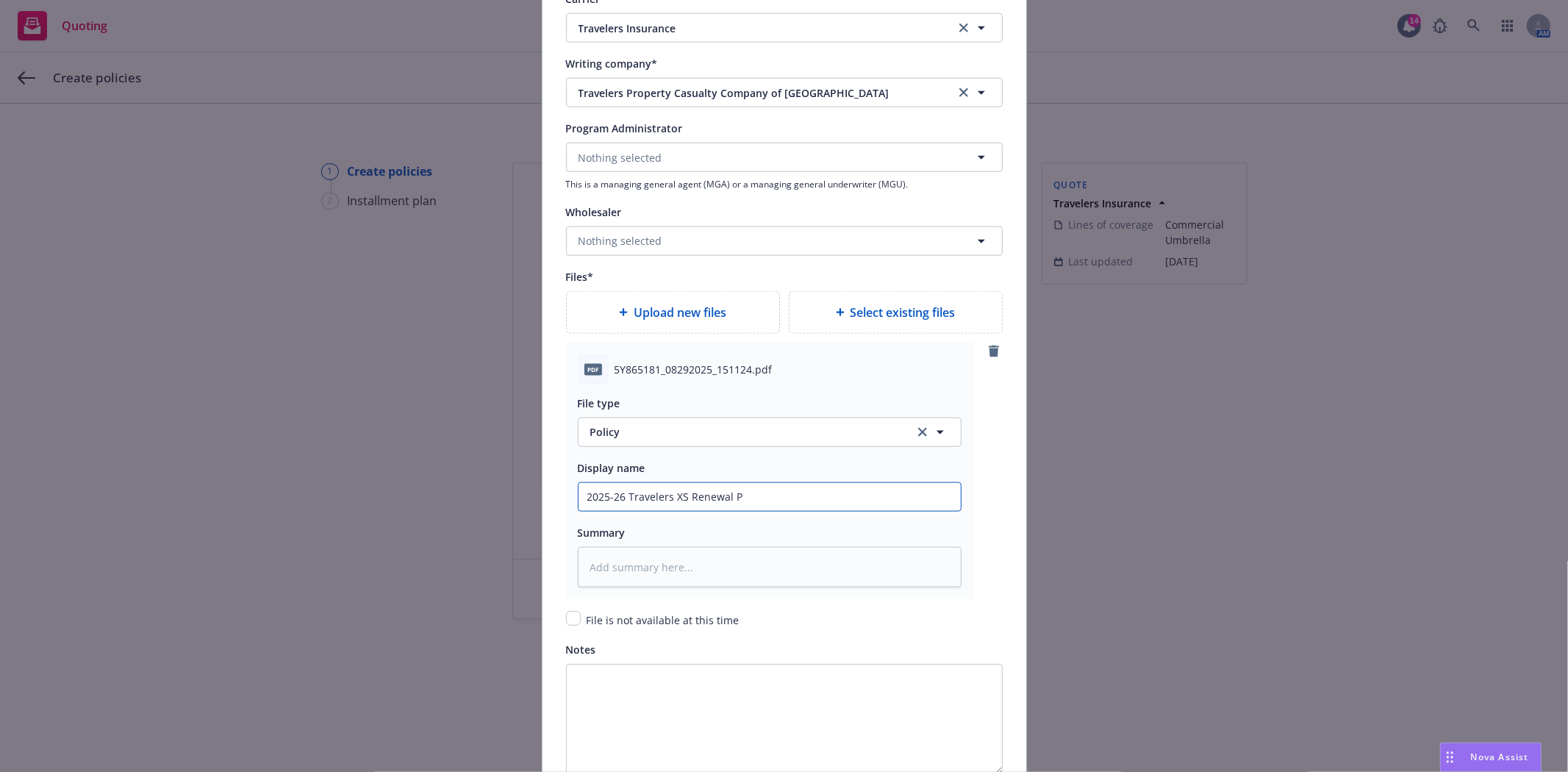
type textarea "x"
type input "2025-26 Travelers XS Renewal Po"
type textarea "x"
type input "2025-26 Travelers XS Renewal Pol"
type textarea "x"
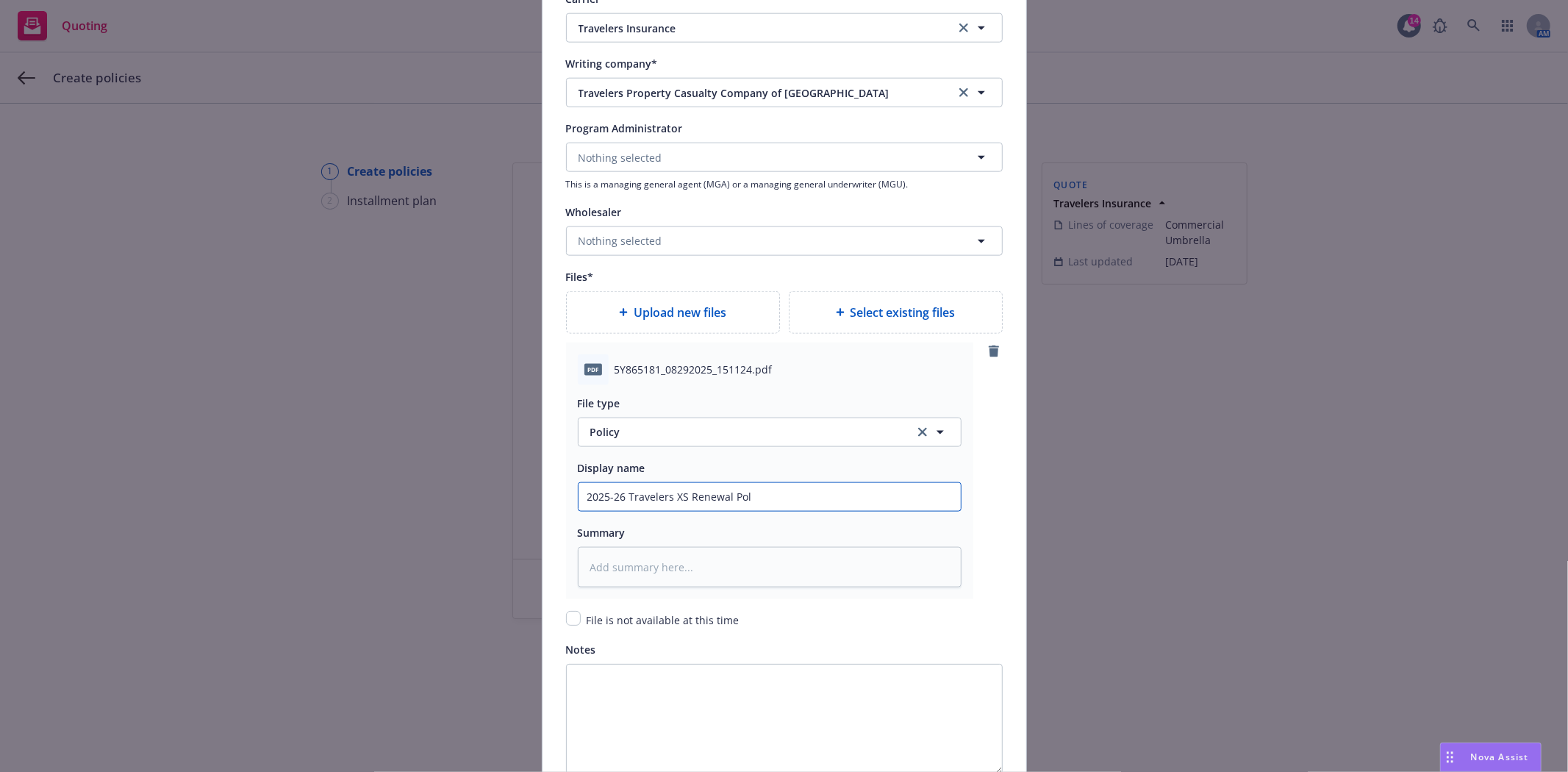
type input "2025-26 Travelers XS Renewal Poli"
type textarea "x"
type input "2025-26 Travelers XS Renewal Polic"
type textarea "x"
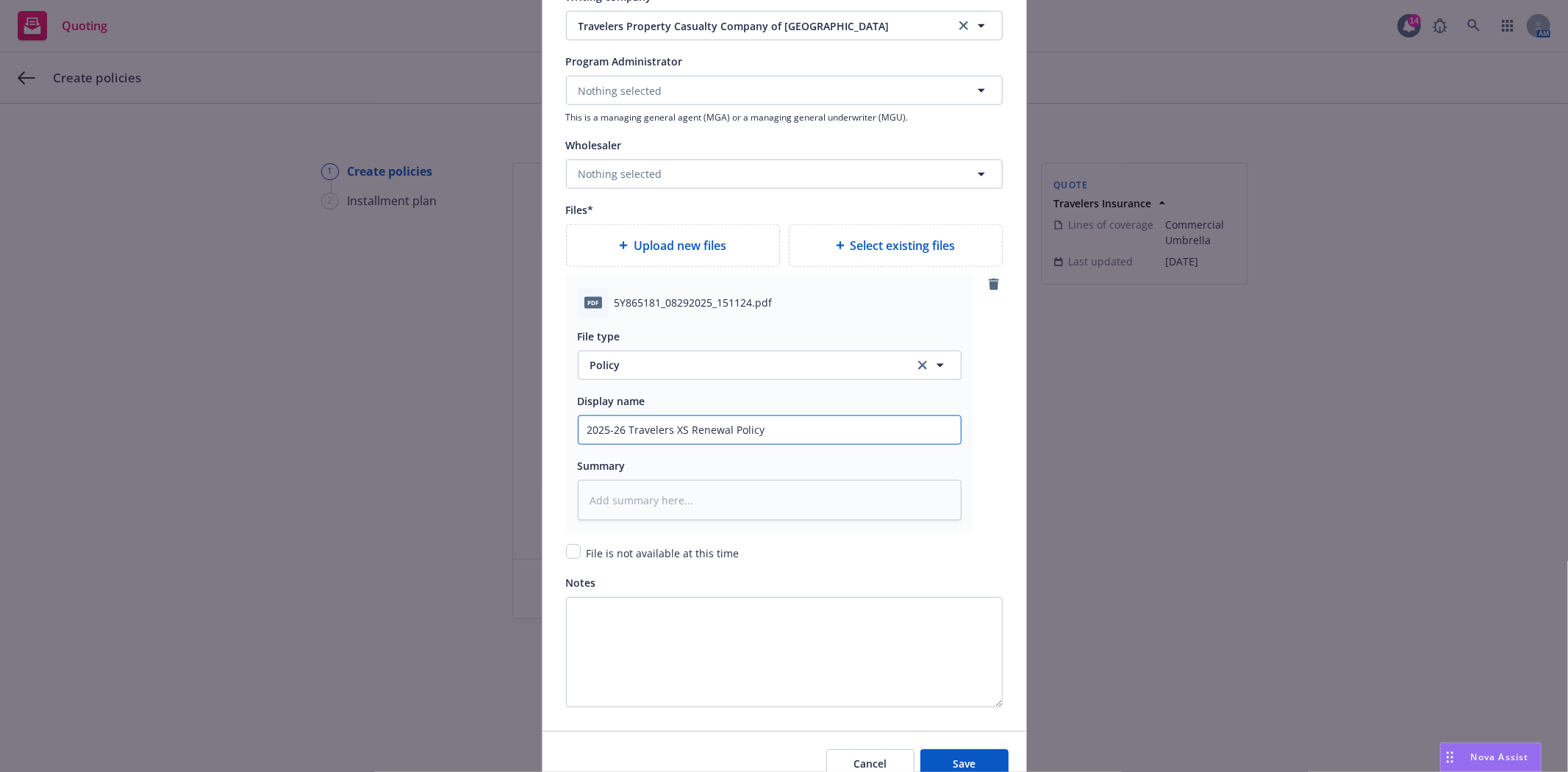
scroll to position [1615, 0]
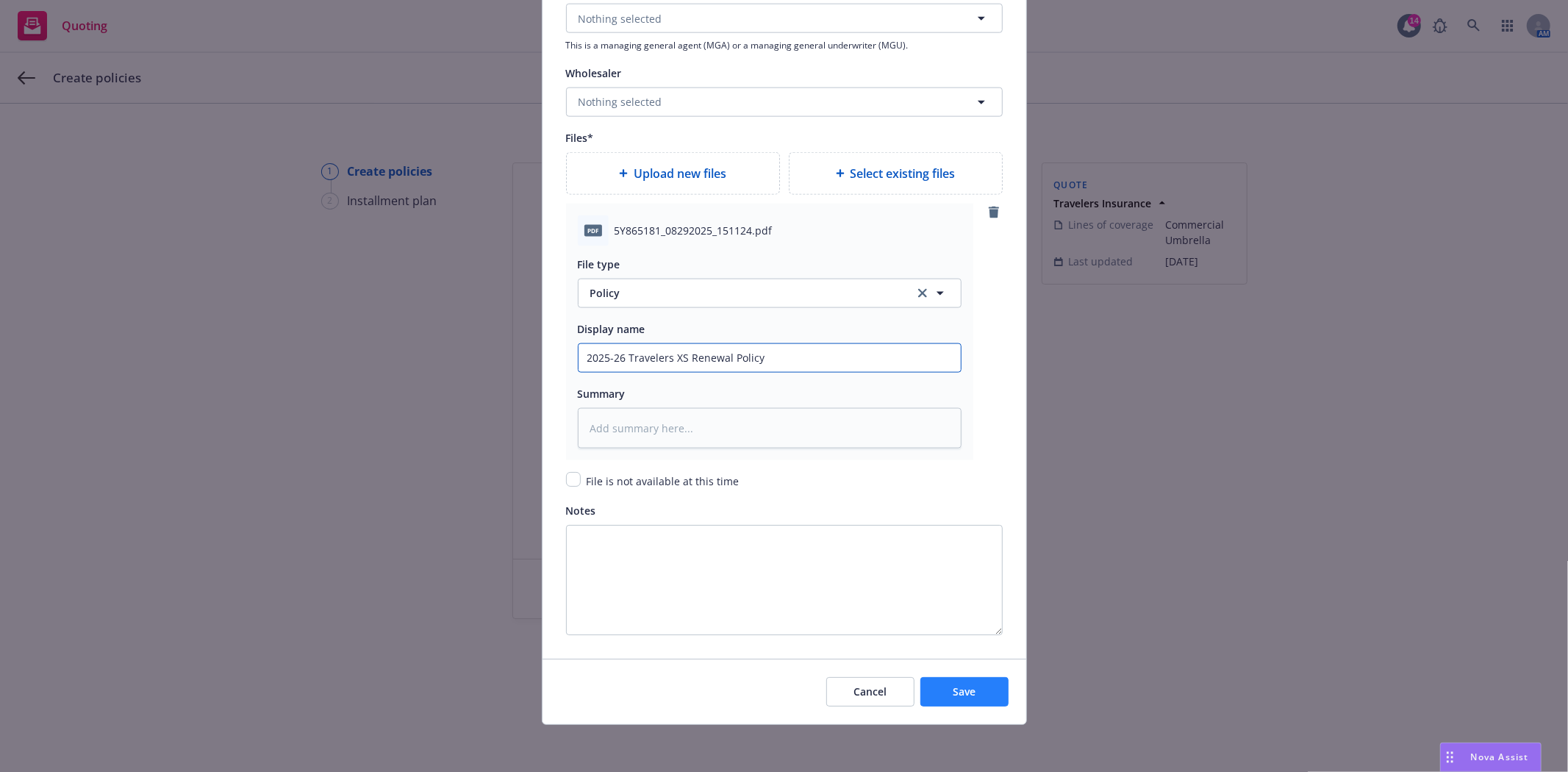
type input "2025-26 Travelers XS Renewal Policy"
click at [939, 690] on button "Save" at bounding box center [965, 692] width 88 height 30
type textarea "x"
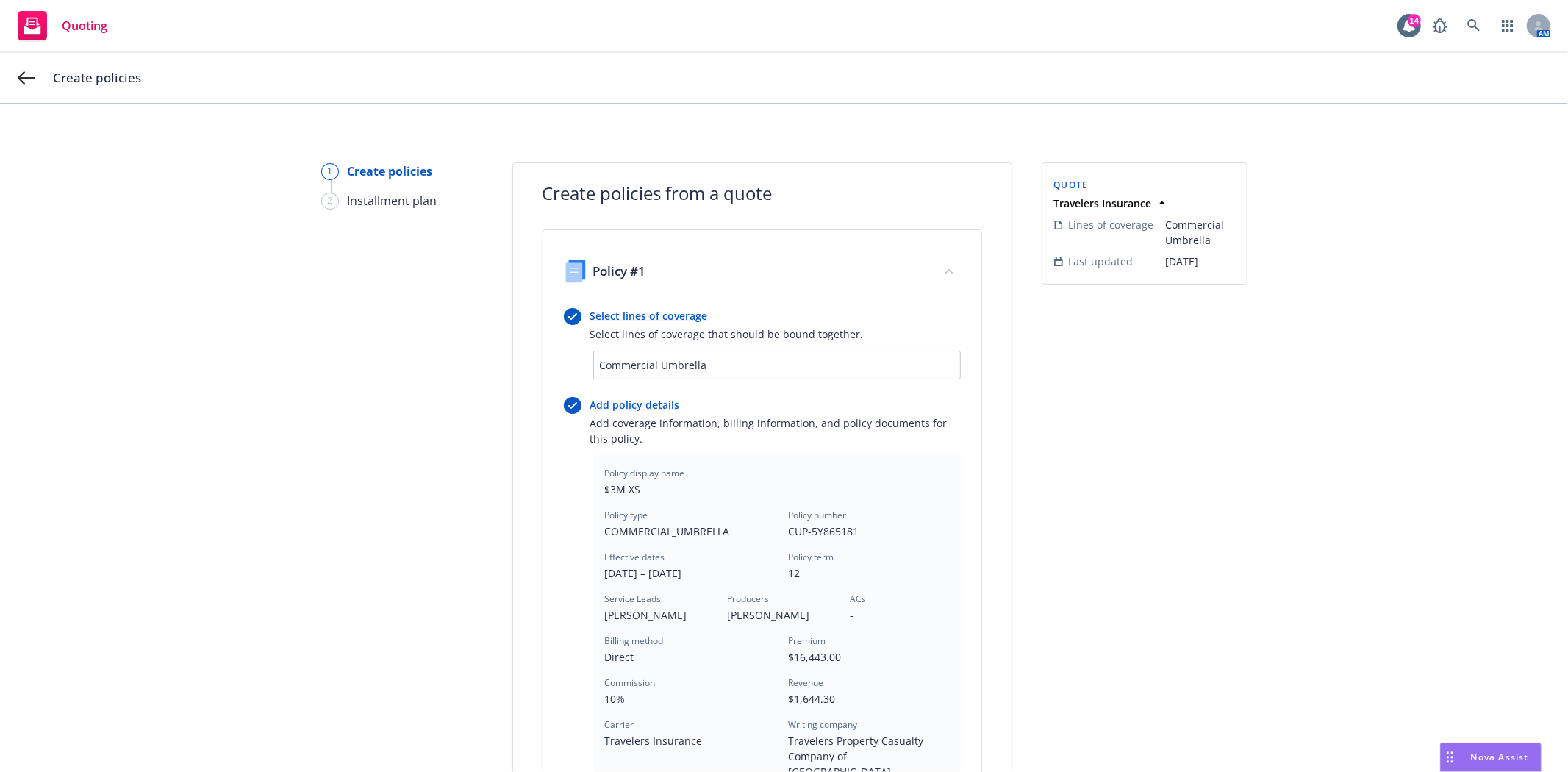
scroll to position [370, 0]
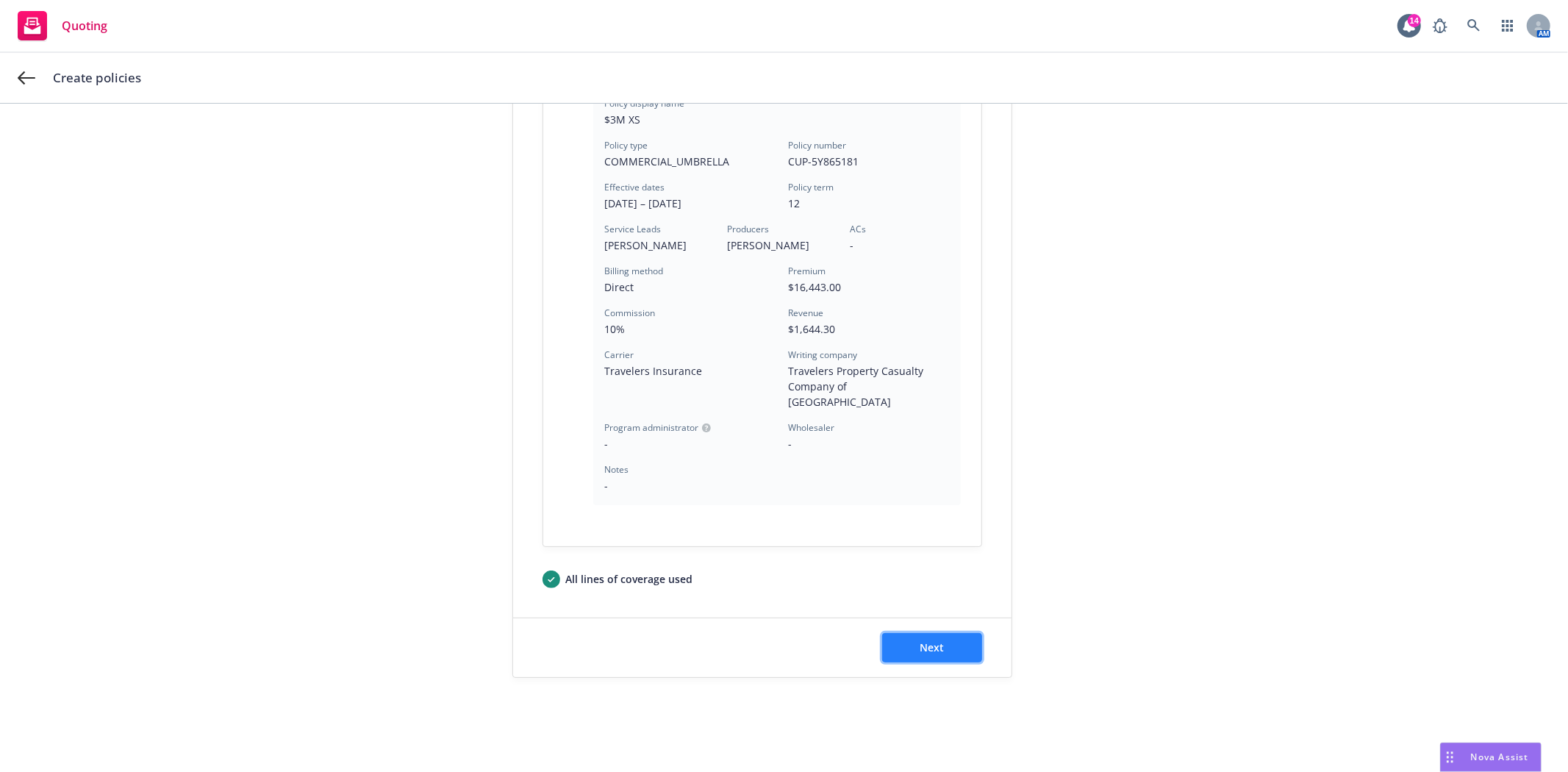
click at [943, 652] on button "Next" at bounding box center [932, 647] width 100 height 30
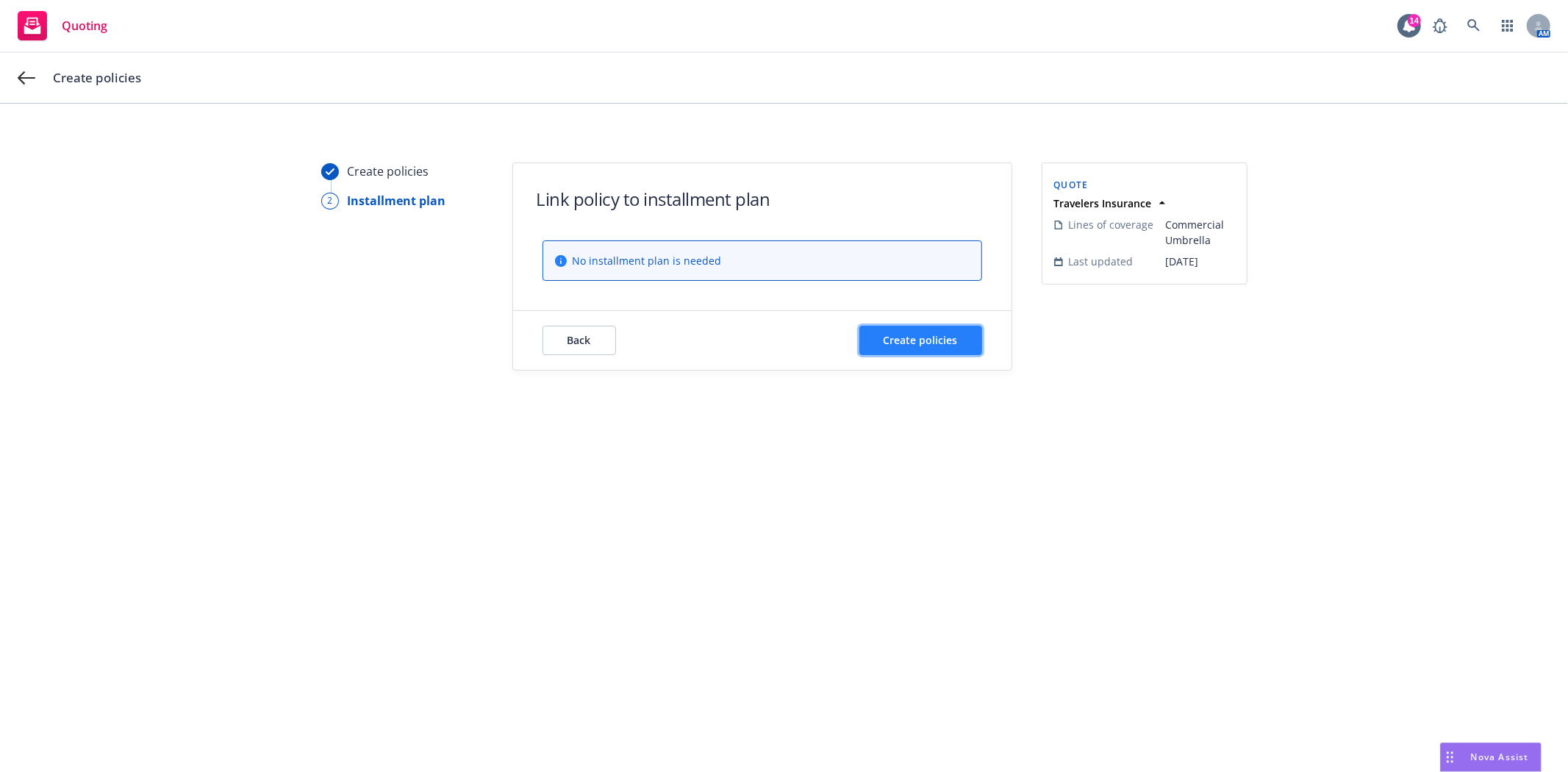
click at [925, 347] on span "Create policies" at bounding box center [921, 340] width 75 height 14
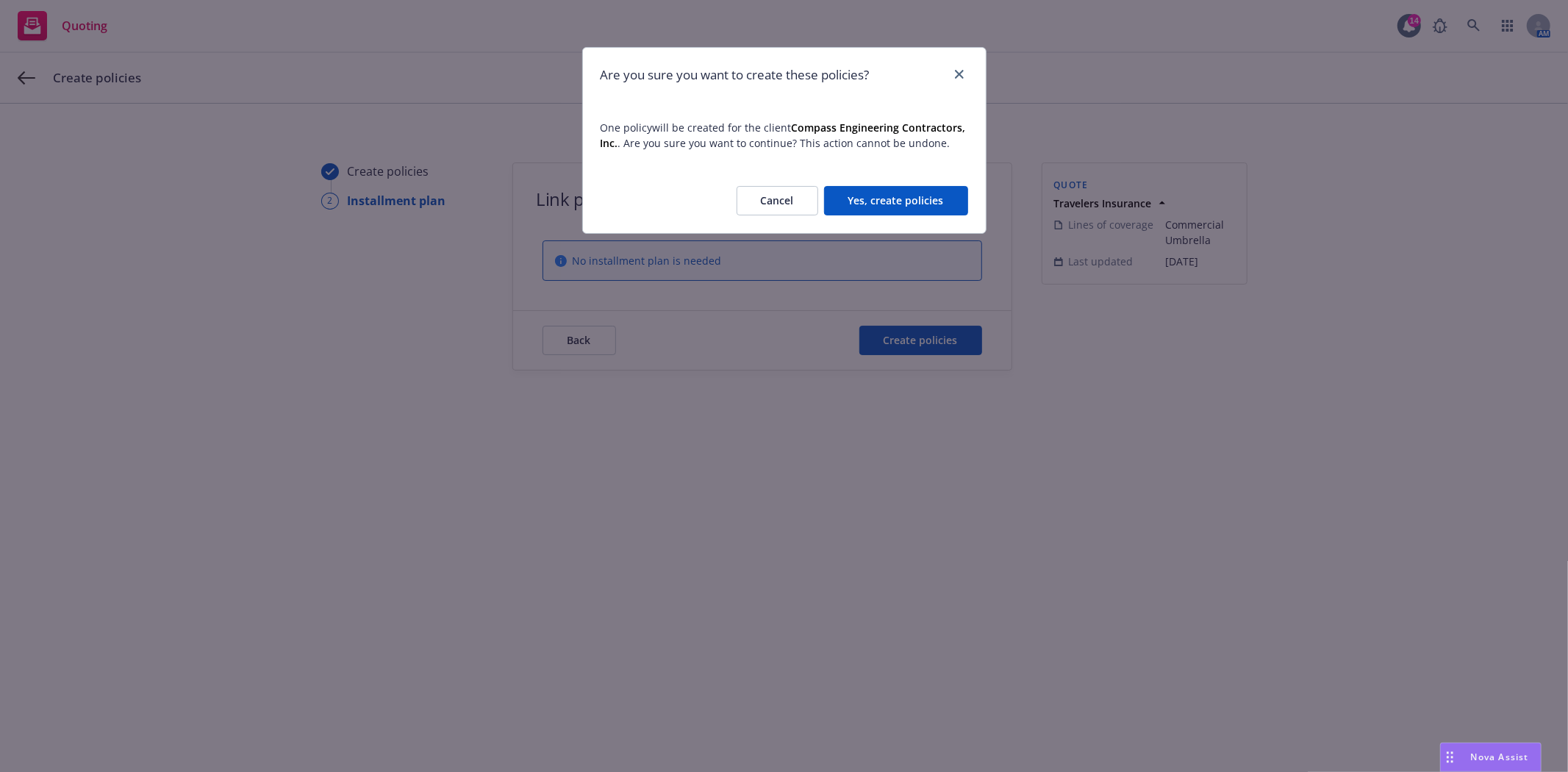
click at [913, 193] on button "Yes, create policies" at bounding box center [897, 200] width 144 height 30
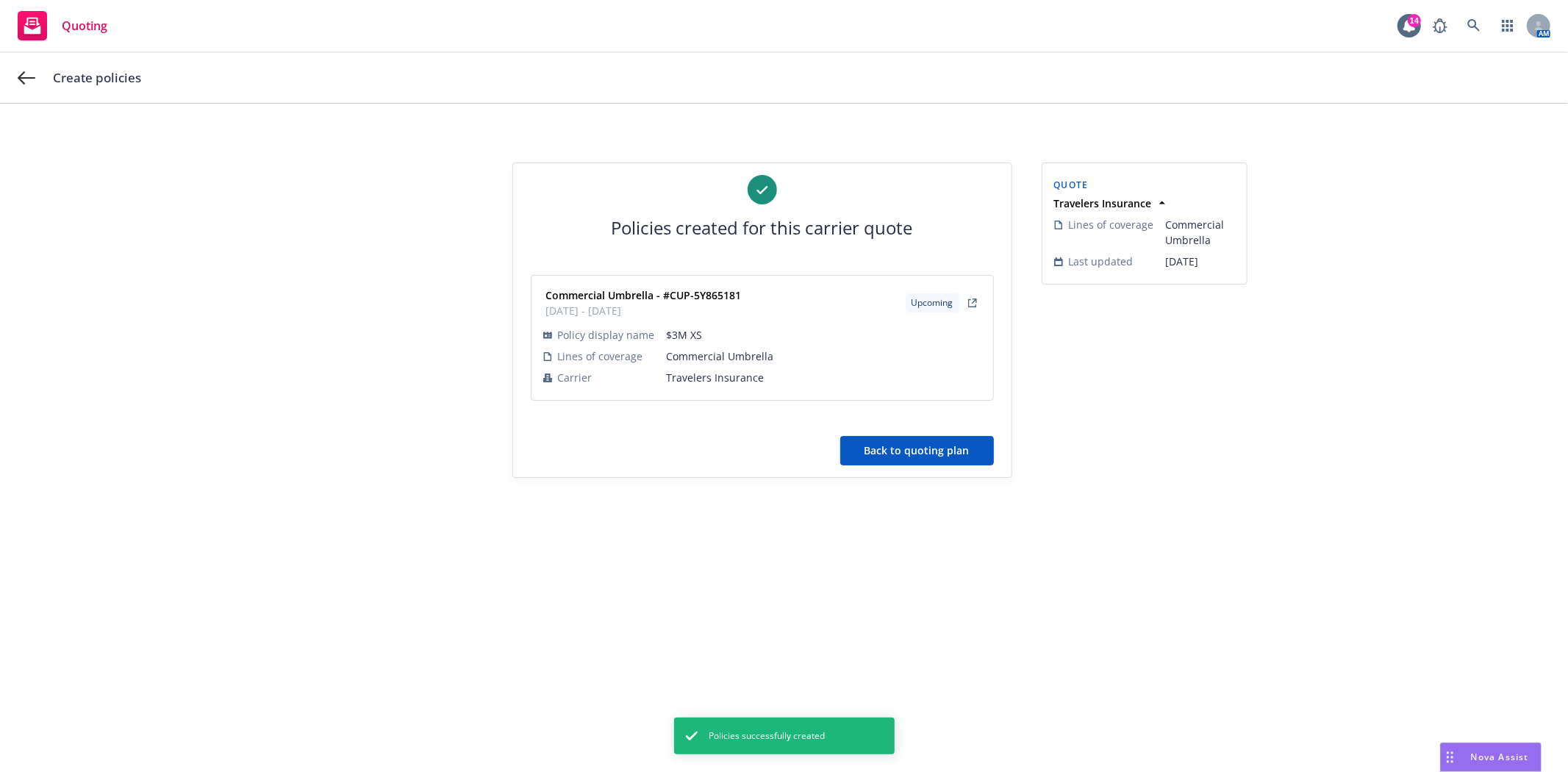
click at [944, 443] on button "Back to quoting plan" at bounding box center [917, 450] width 153 height 30
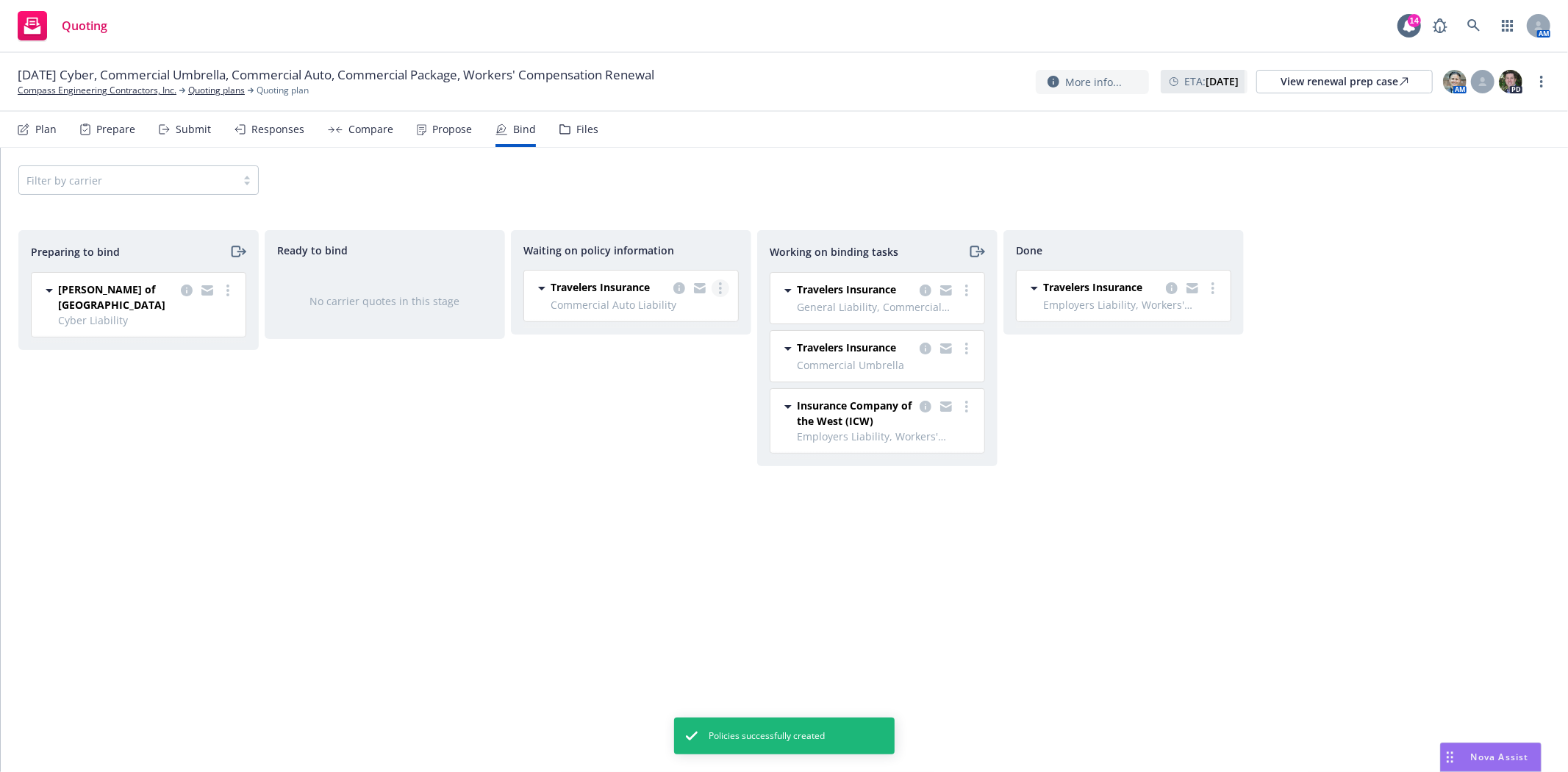
click at [722, 282] on link "more" at bounding box center [720, 288] width 17 height 17
click at [707, 328] on link "Create policies" at bounding box center [662, 318] width 133 height 30
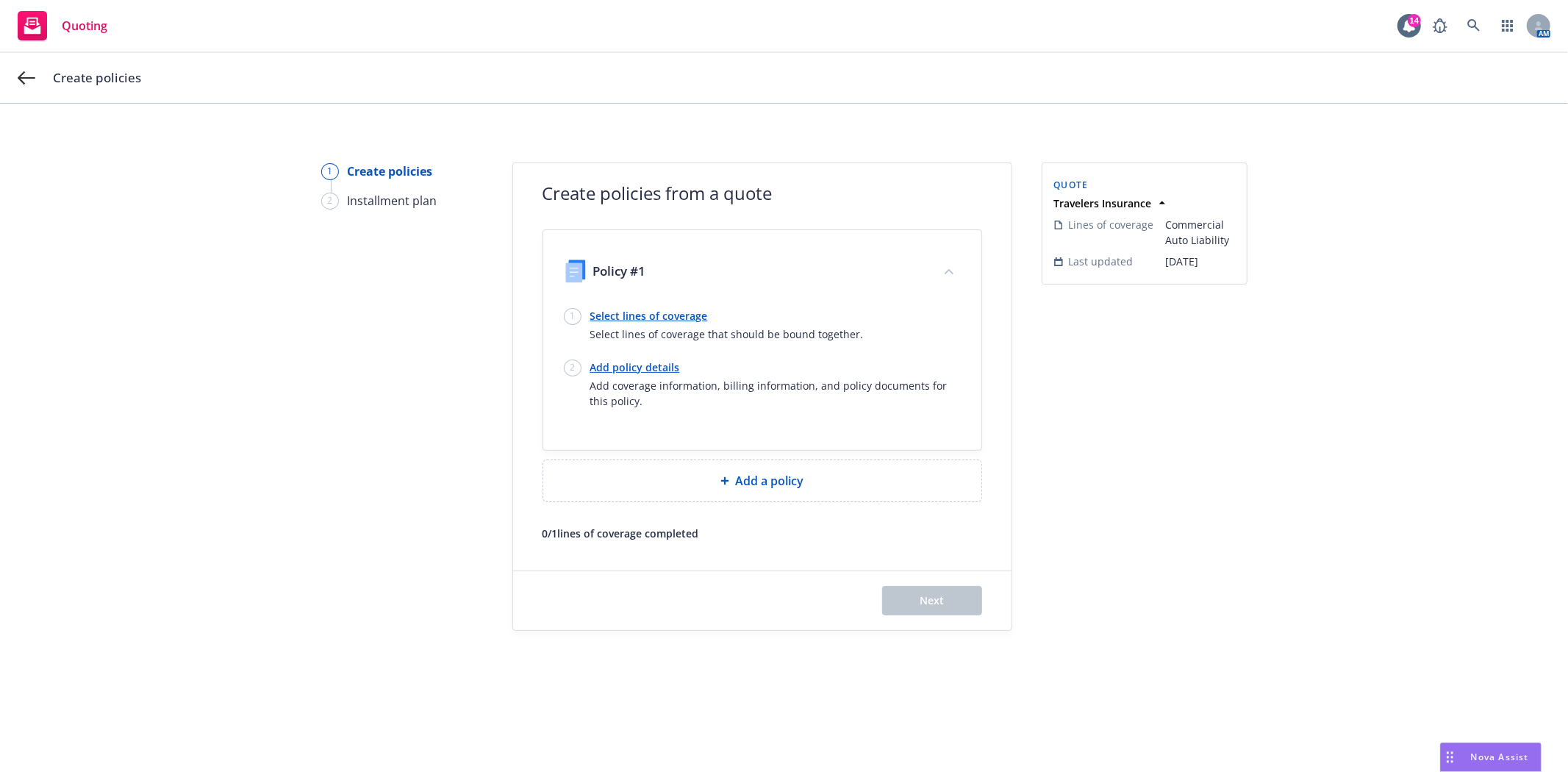
click at [615, 318] on link "Select lines of coverage" at bounding box center [727, 316] width 274 height 15
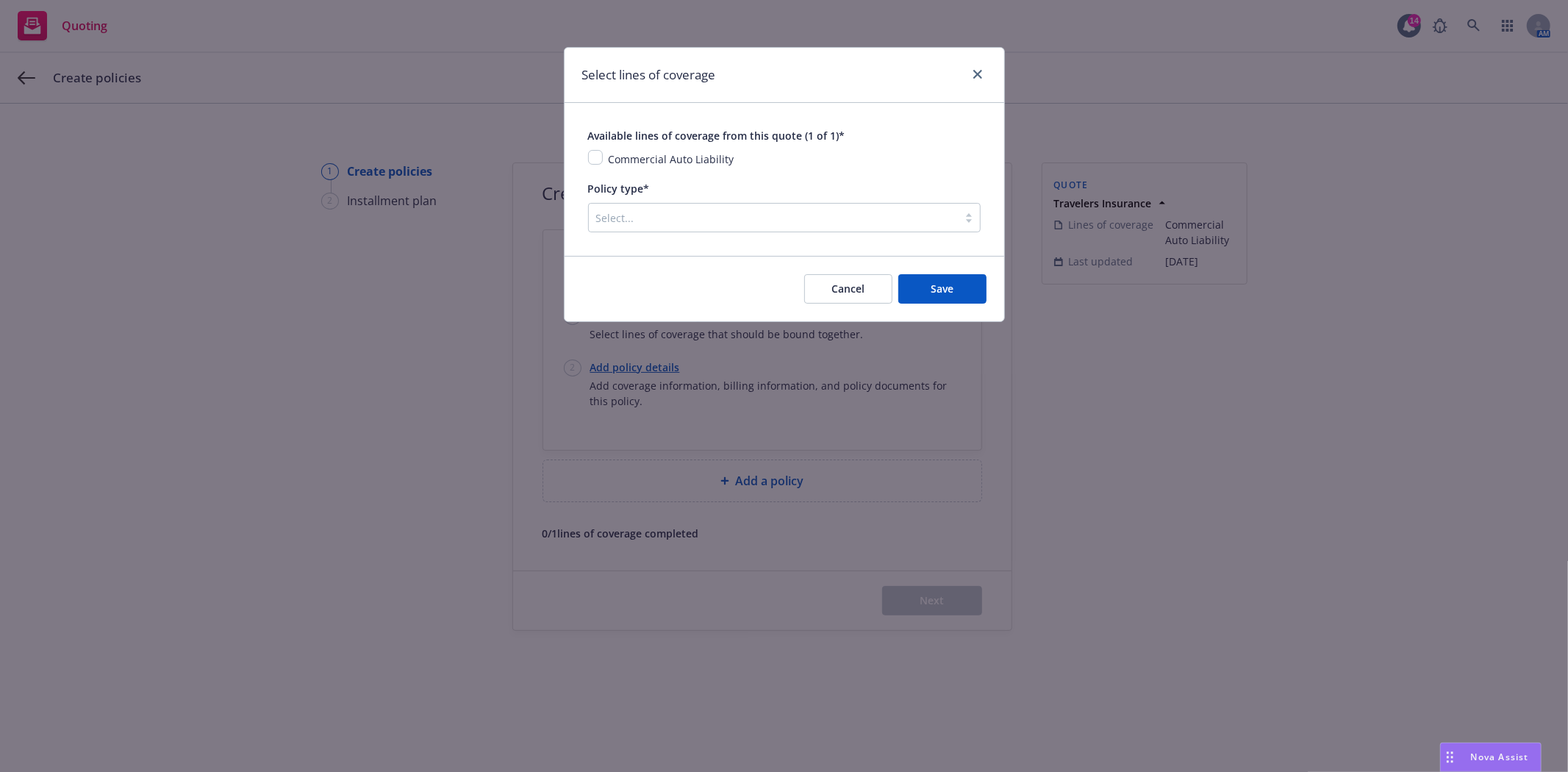
click at [641, 152] on span "Commercial Auto Liability" at bounding box center [671, 159] width 125 height 14
click at [637, 159] on span "Commercial Auto Liability" at bounding box center [671, 159] width 125 height 14
click at [599, 157] on input "checkbox" at bounding box center [595, 157] width 14 height 14
checkbox input "true"
click at [624, 209] on div "Select..." at bounding box center [773, 217] width 369 height 24
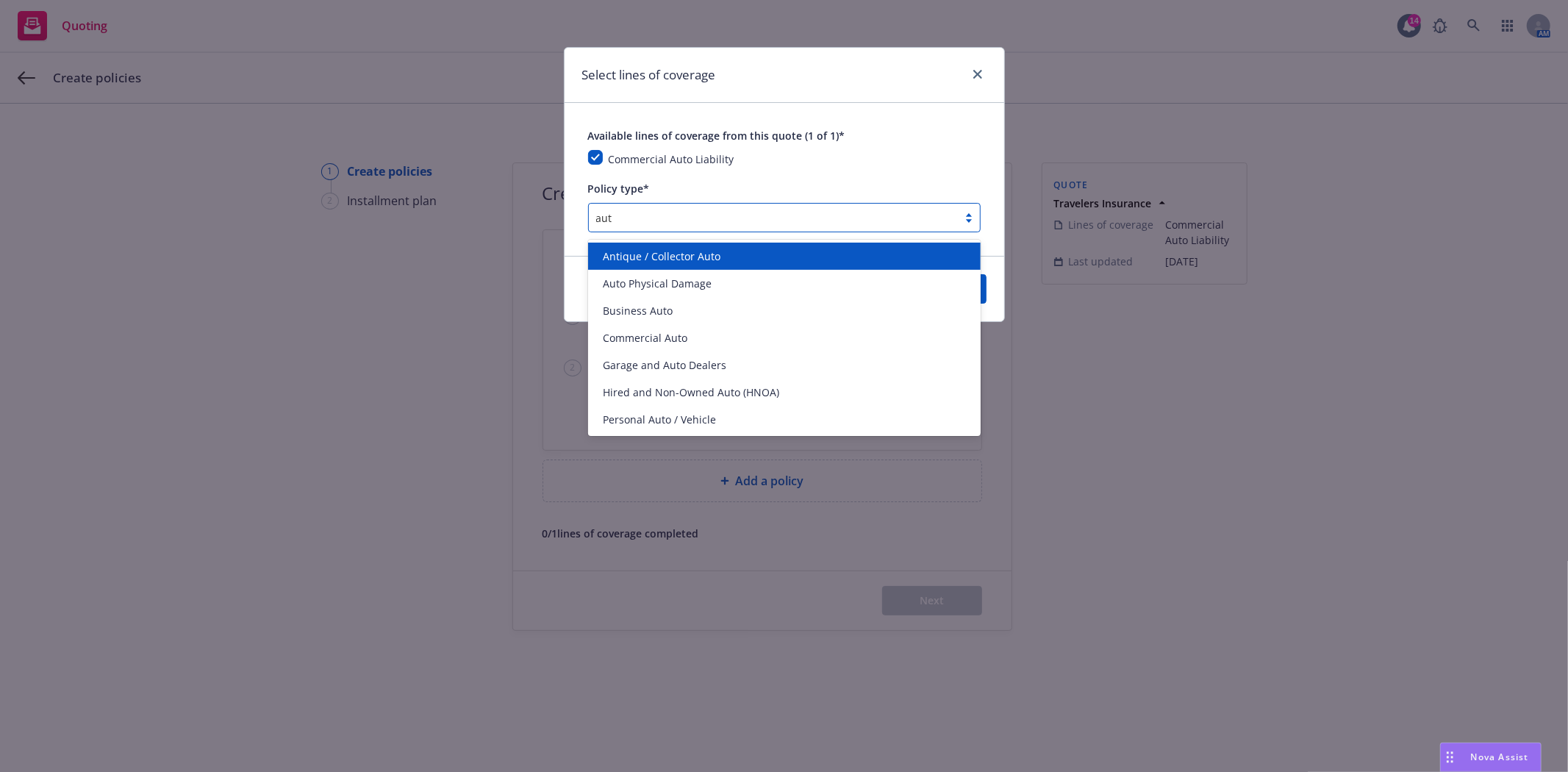
type input "auto"
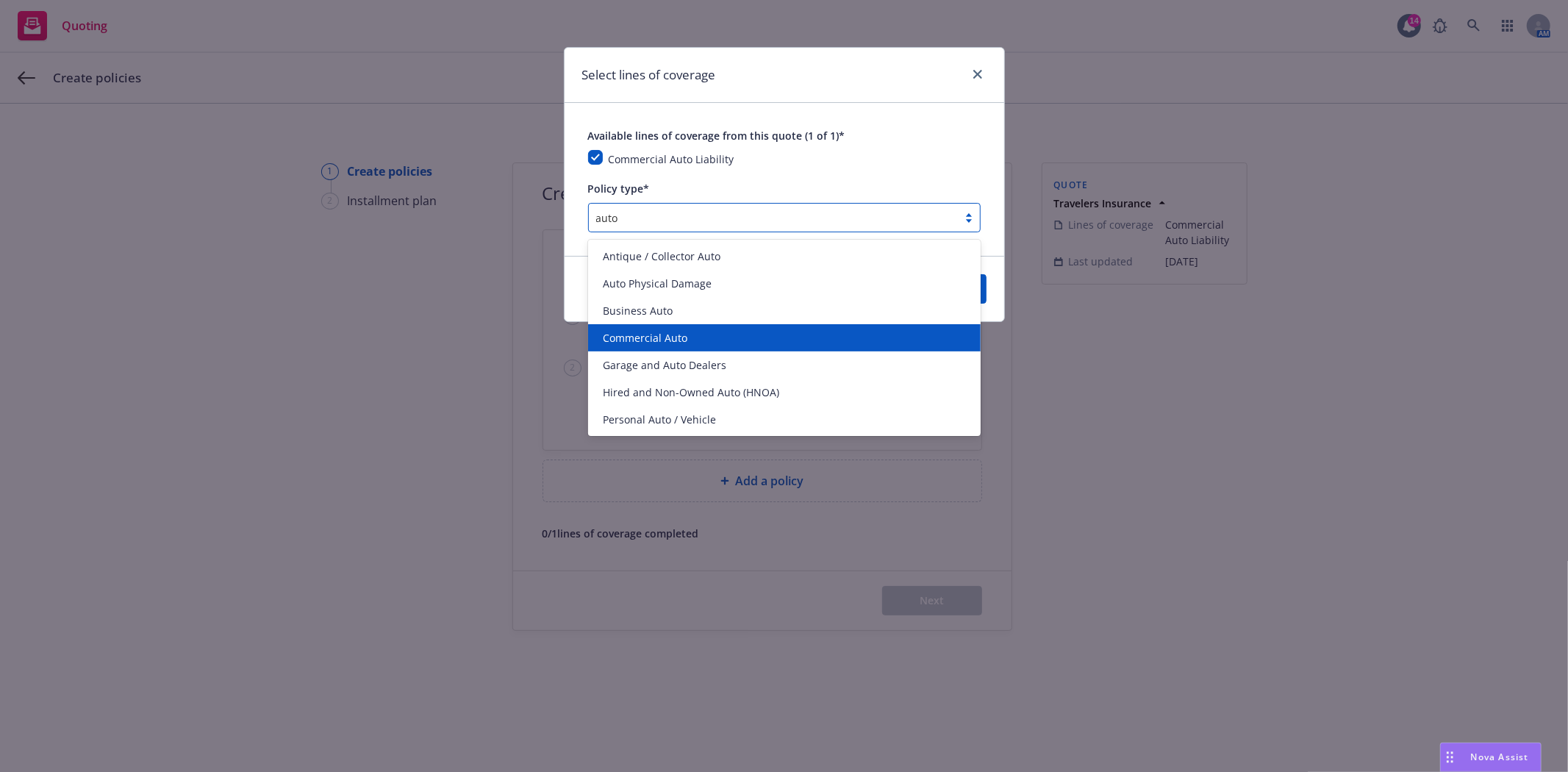
click at [648, 340] on span "Commercial Auto" at bounding box center [646, 338] width 84 height 15
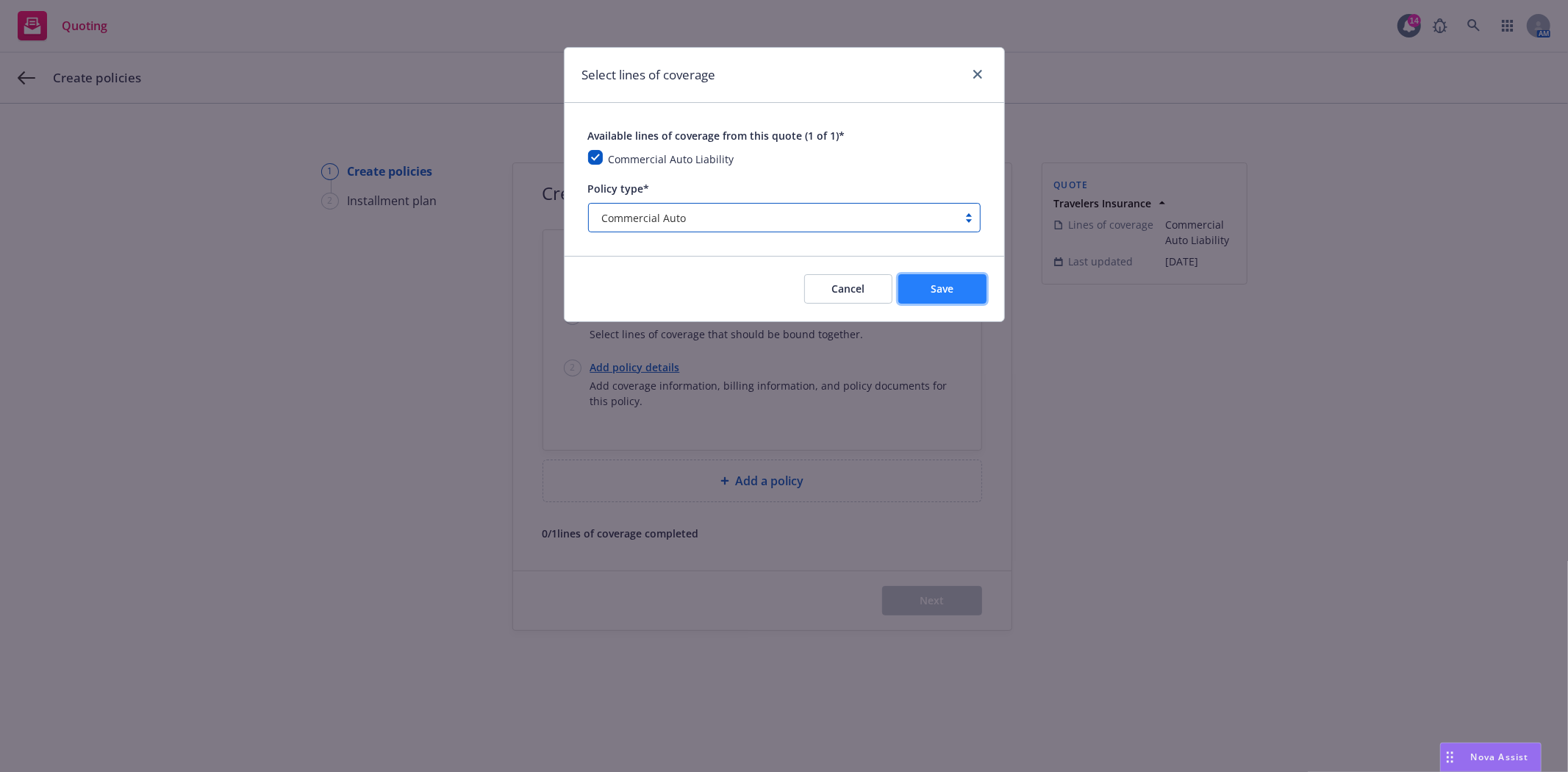
click at [938, 294] on span "Save" at bounding box center [943, 288] width 23 height 14
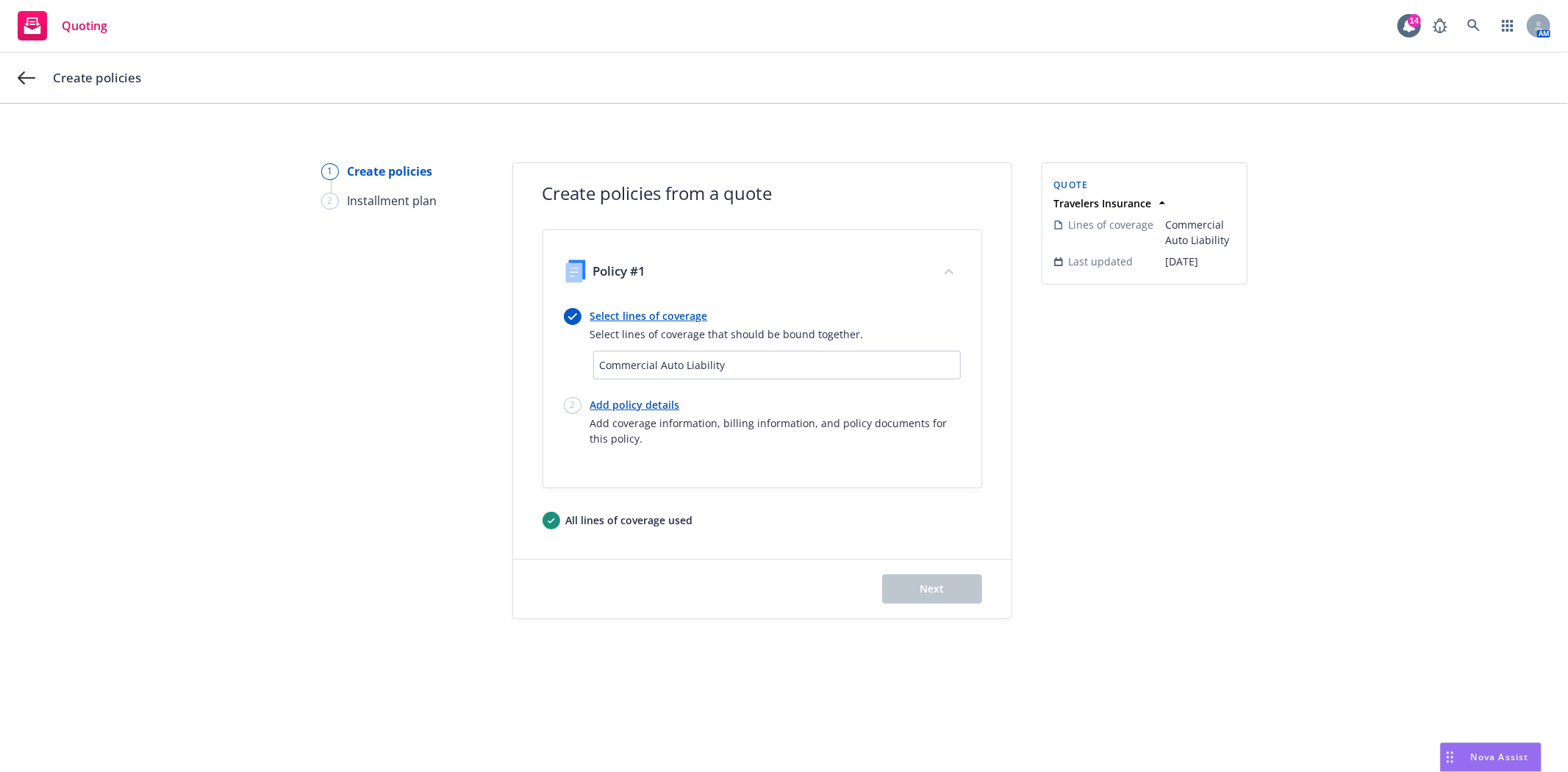
click at [612, 407] on link "Add policy details" at bounding box center [775, 405] width 371 height 15
select select "12"
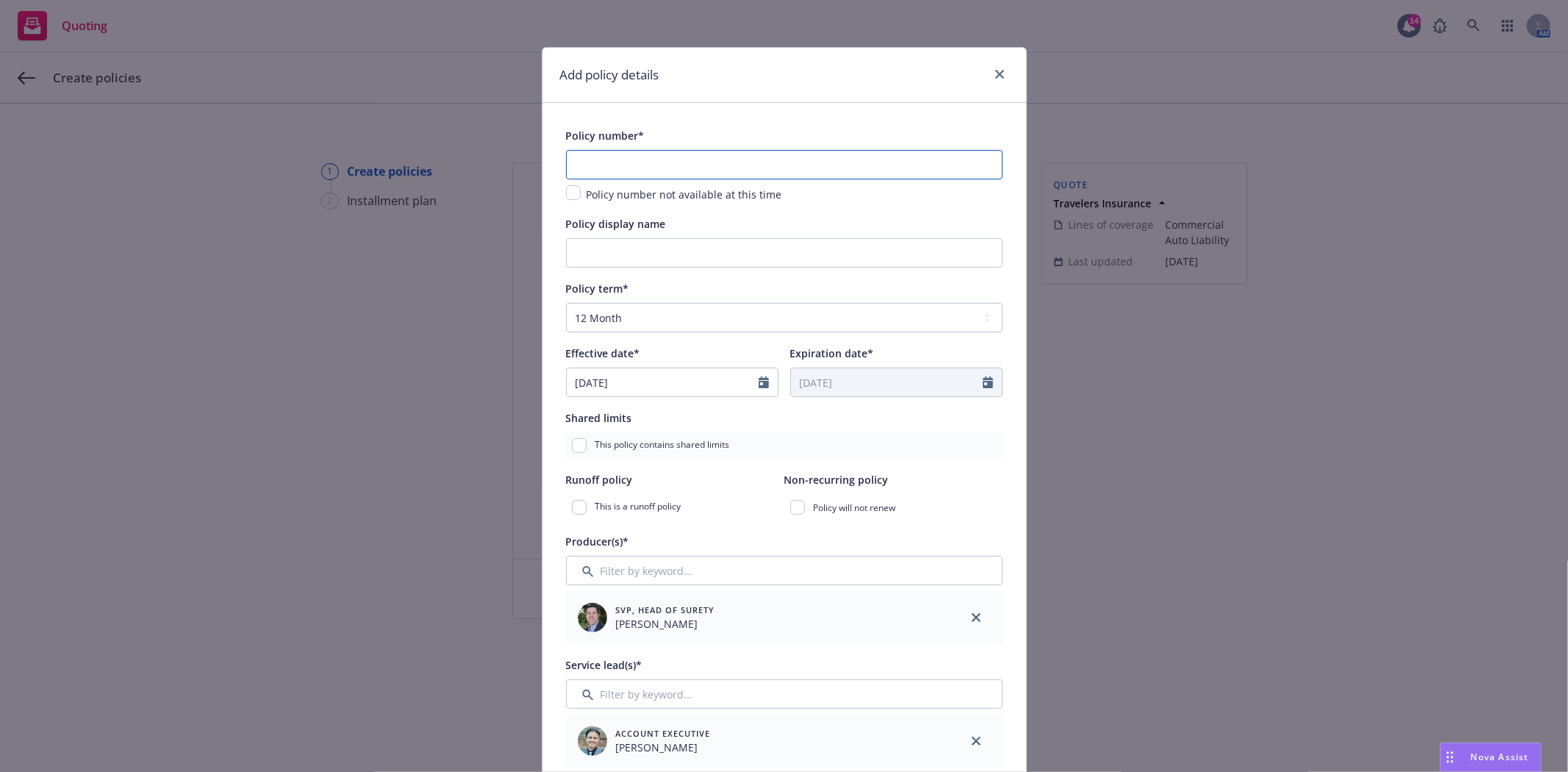
click at [636, 158] on input "text" at bounding box center [784, 165] width 437 height 30
paste input "BA-5Y864123"
type input "BA-5Y864123"
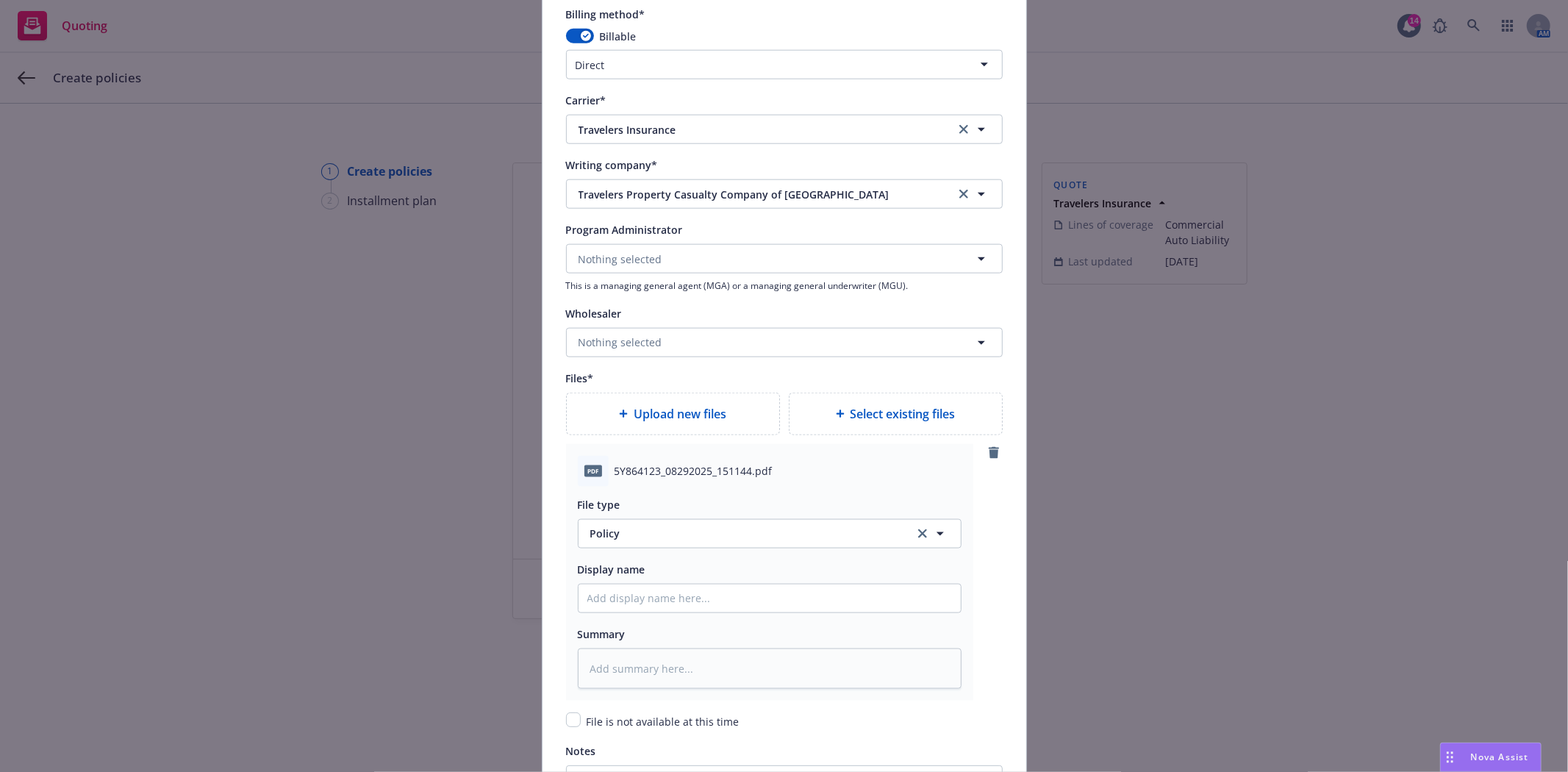
scroll to position [1388, 0]
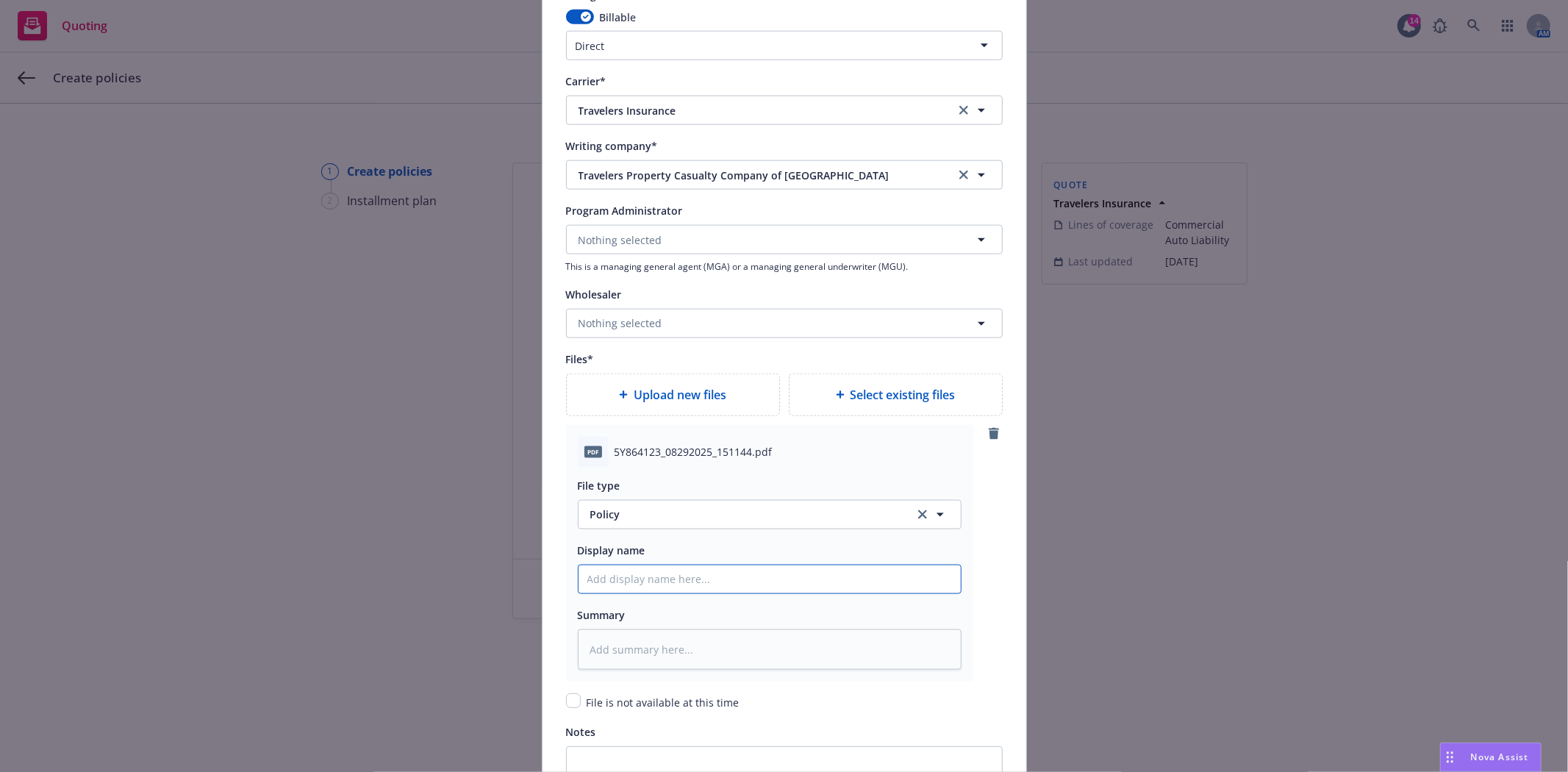
click at [648, 579] on input "Policy display name" at bounding box center [769, 579] width 382 height 28
type textarea "x"
type input "2"
type textarea "x"
type input "20"
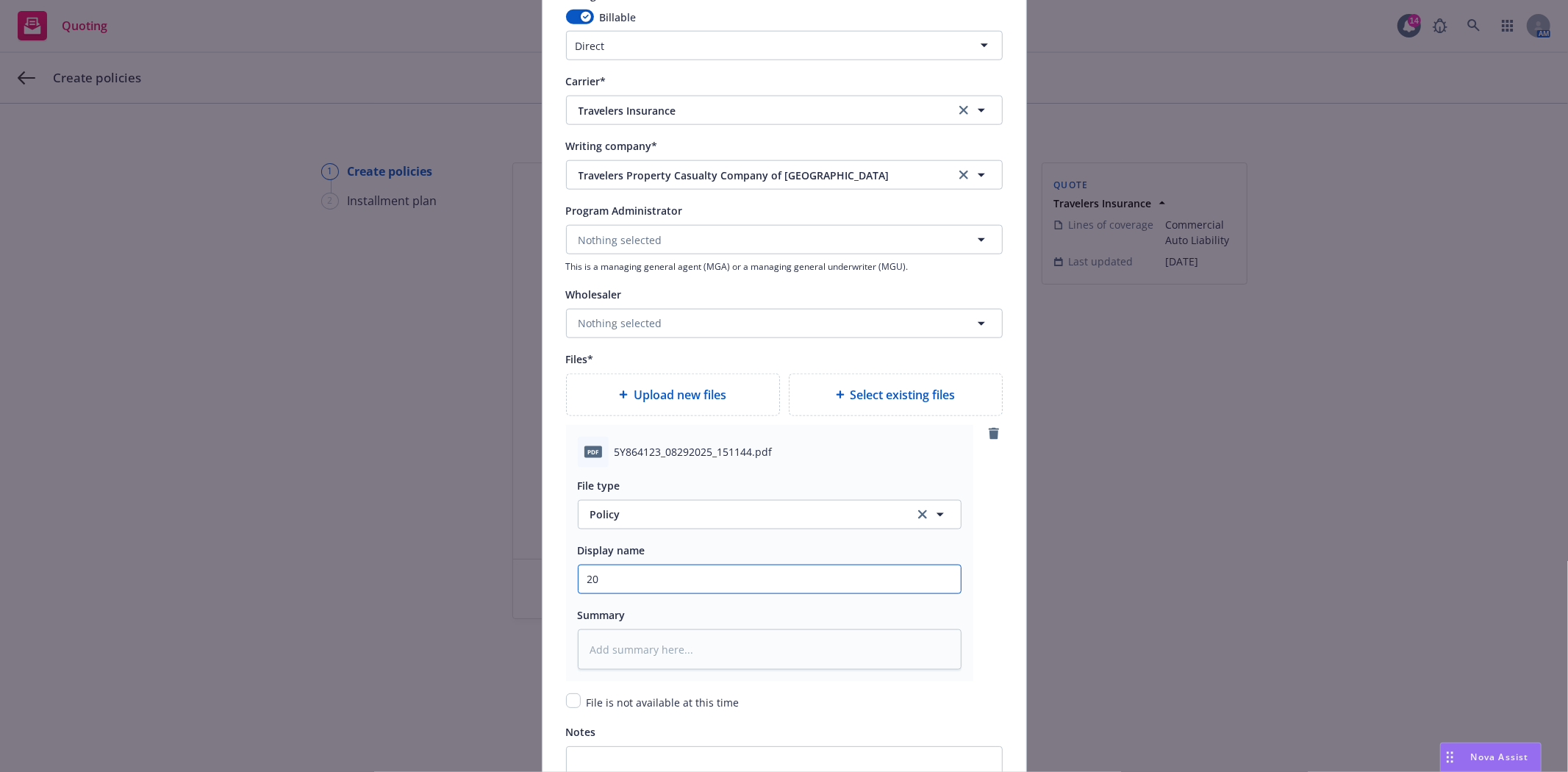
type textarea "x"
type input "202"
type textarea "x"
type input "2025"
type textarea "x"
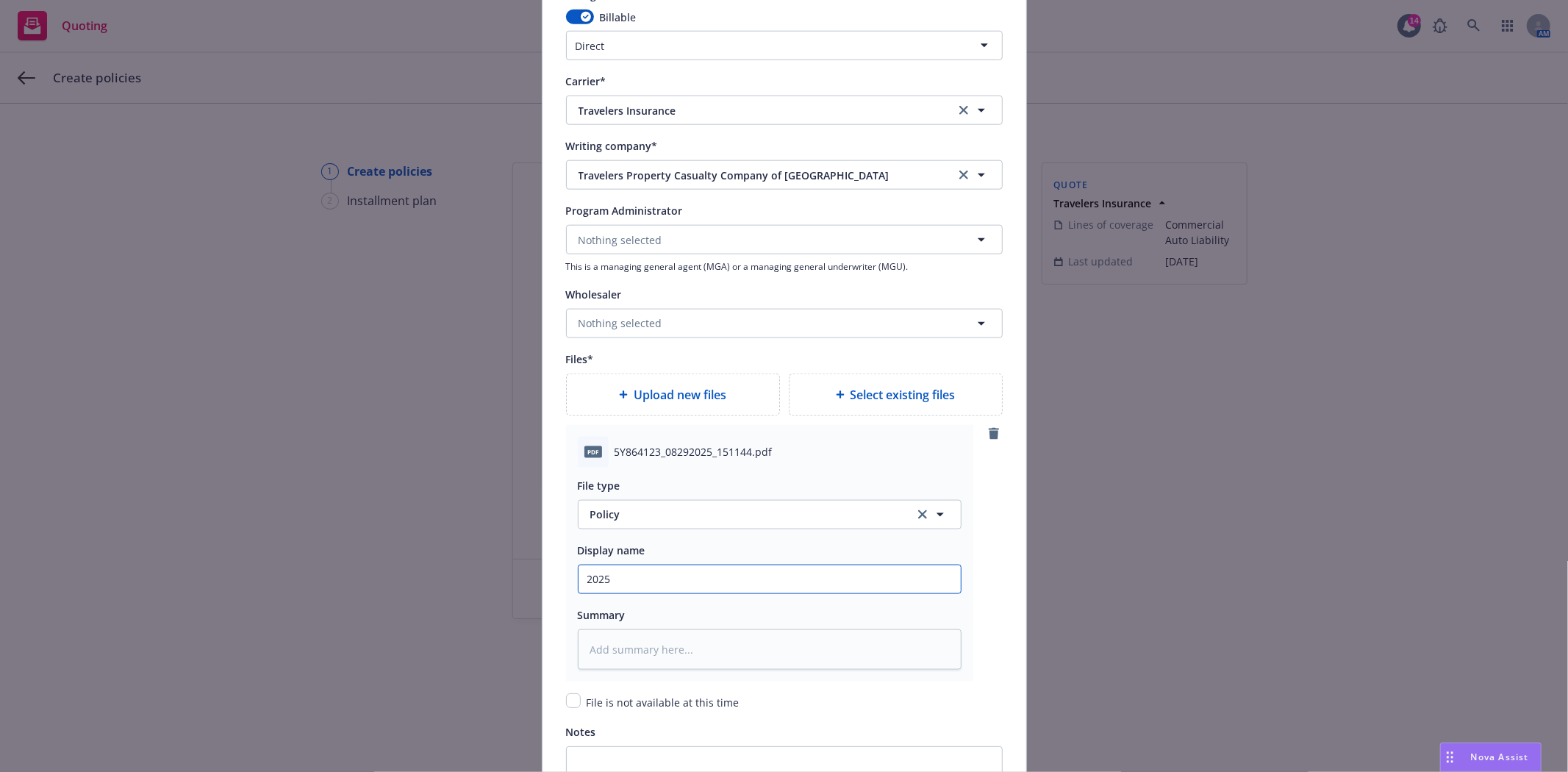
type input "2025-"
type textarea "x"
type input "2025-6"
type textarea "x"
type input "2025-"
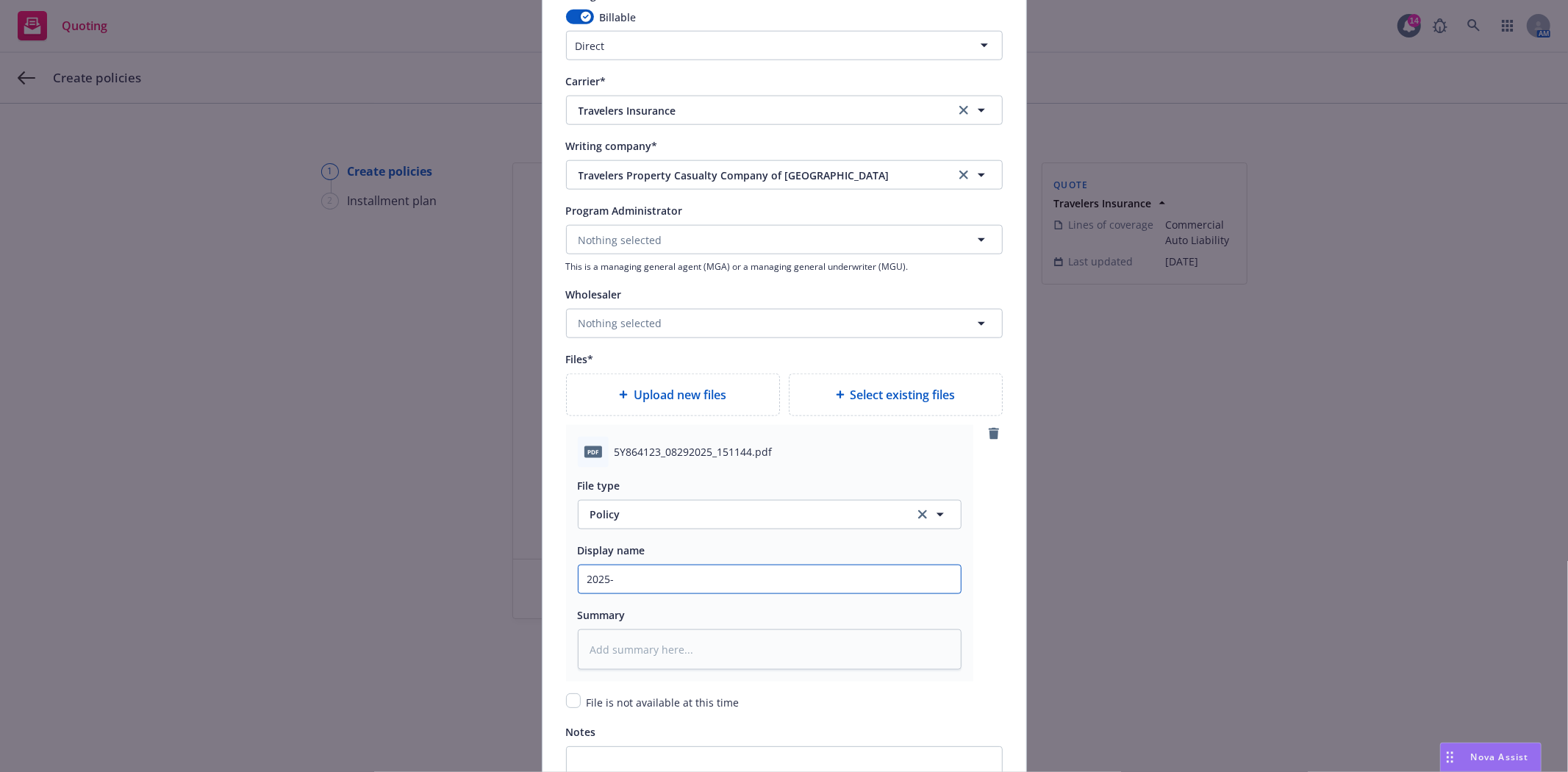
type textarea "x"
type input "2025-2"
type textarea "x"
type input "2025-26"
type textarea "x"
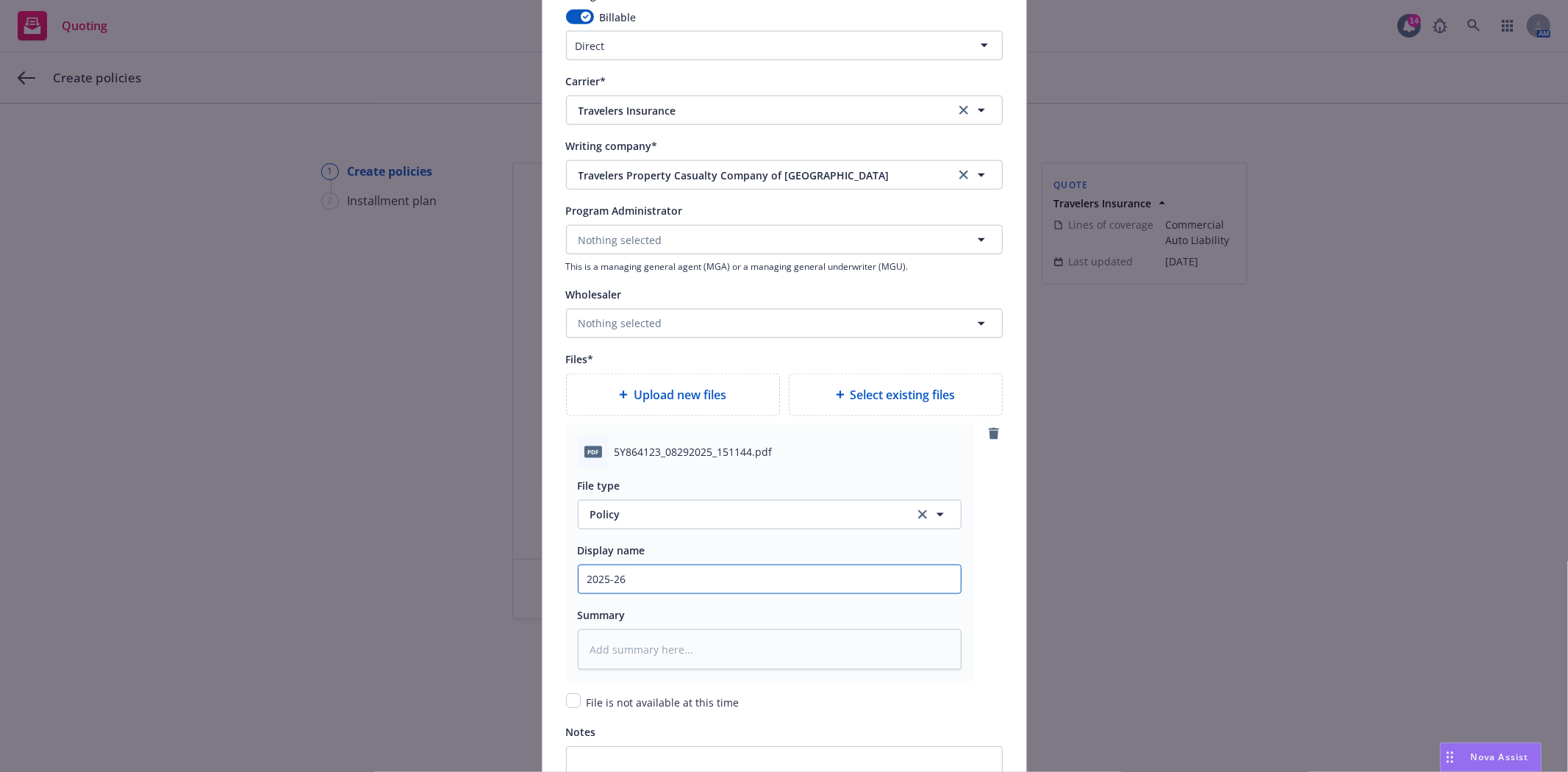
type input "2025-26"
type textarea "x"
type input "2025-26 T"
type textarea "x"
type input "2025-26 Tr"
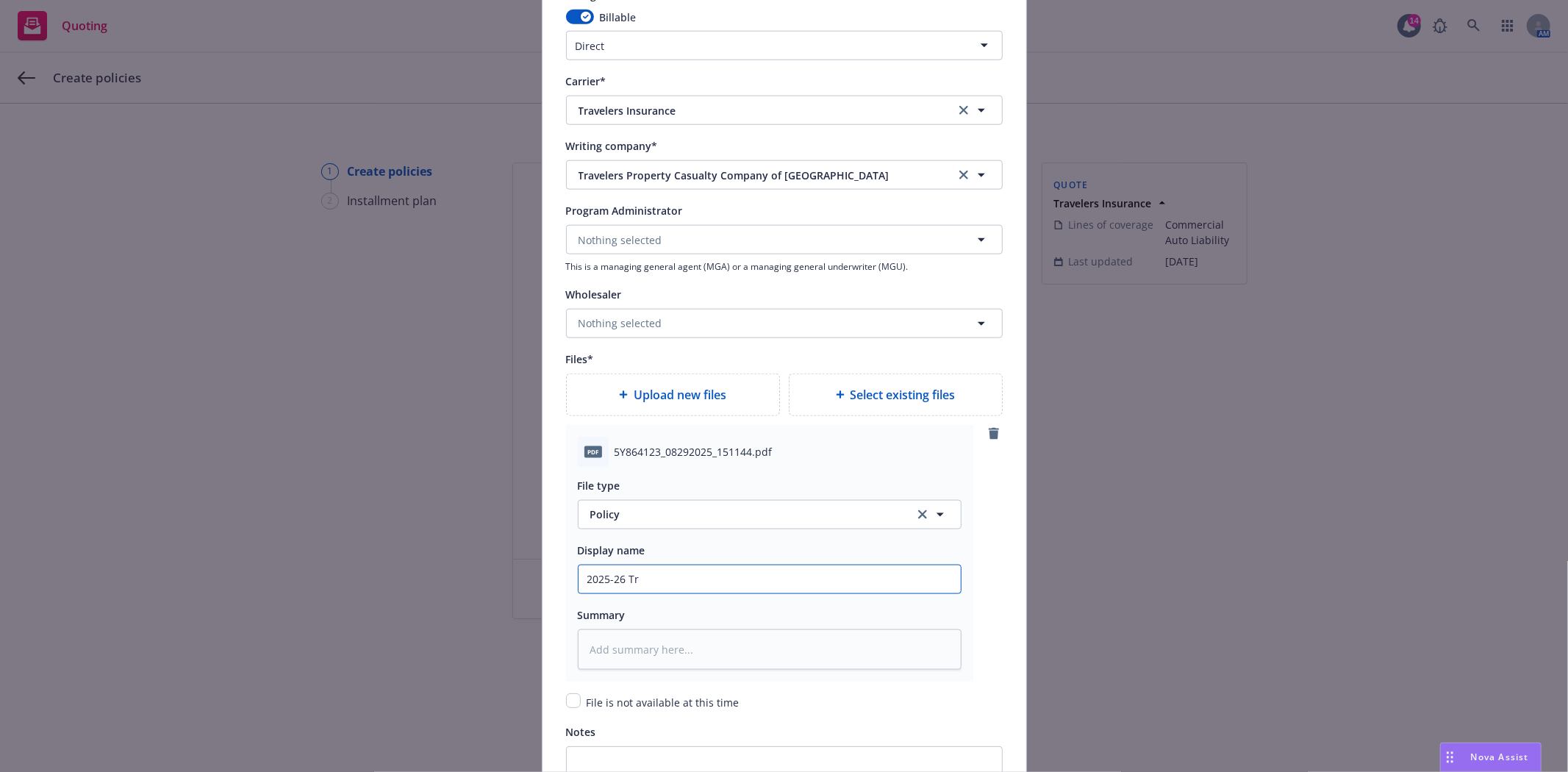
type textarea "x"
type input "2025-26 Tra"
type textarea "x"
type input "2025-26 Trav"
type textarea "x"
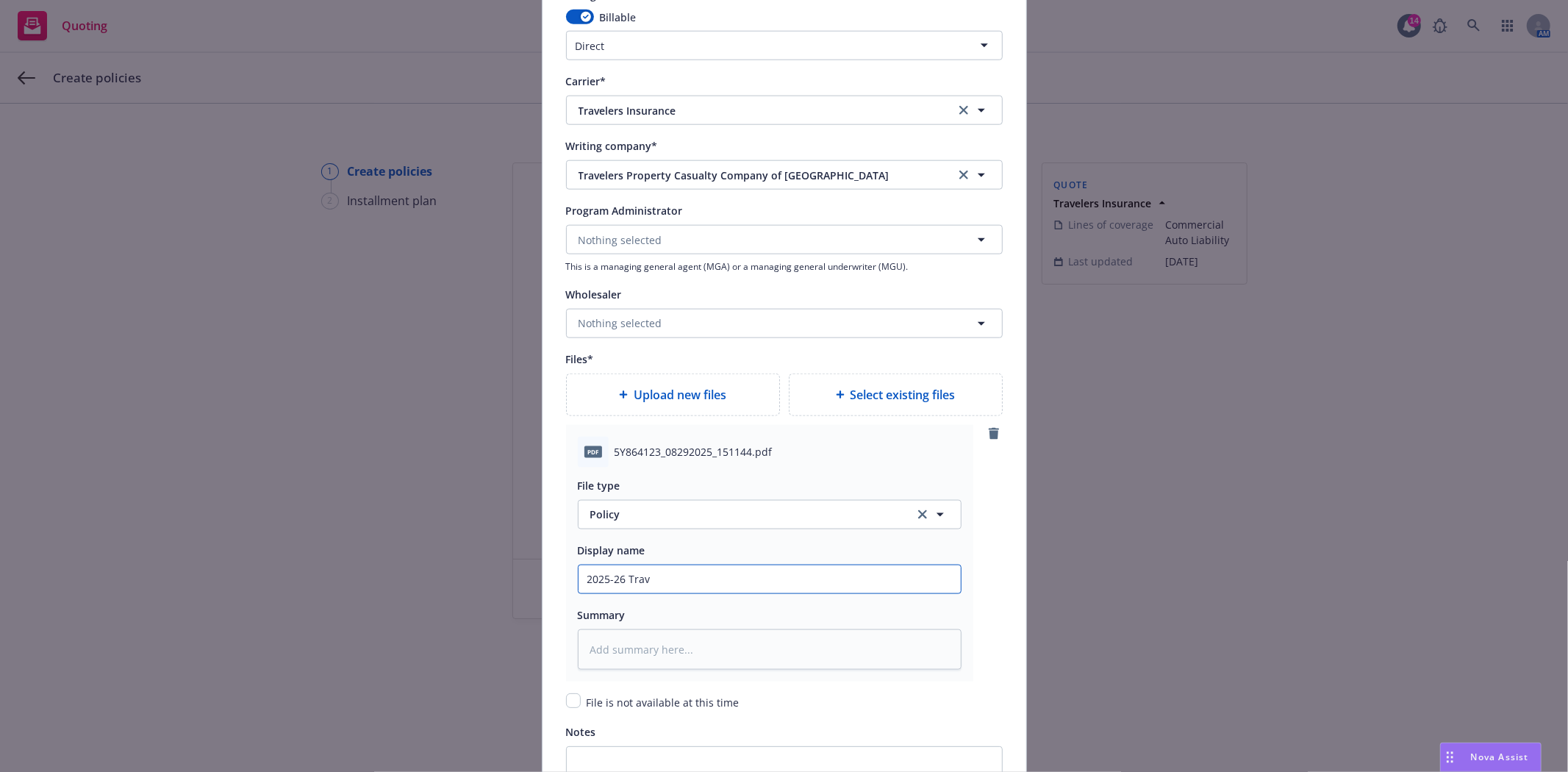
type input "2025-26 Trave"
type textarea "x"
type input "2025-26 Travel"
type textarea "x"
type input "2025-26 Travele"
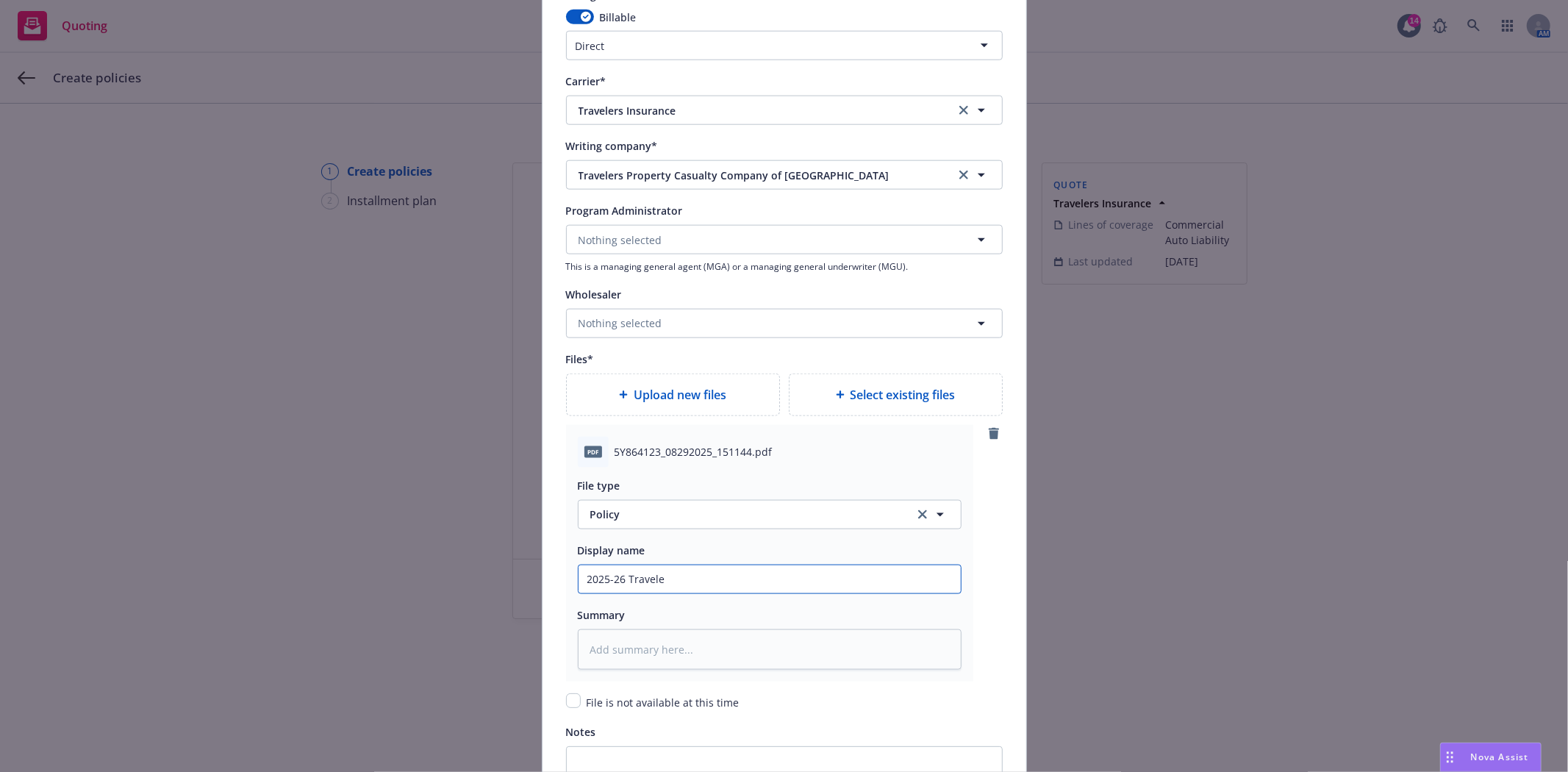
type textarea "x"
type input "2025-26 Traveler"
type textarea "x"
type input "2025-26 Travelers"
type textarea "x"
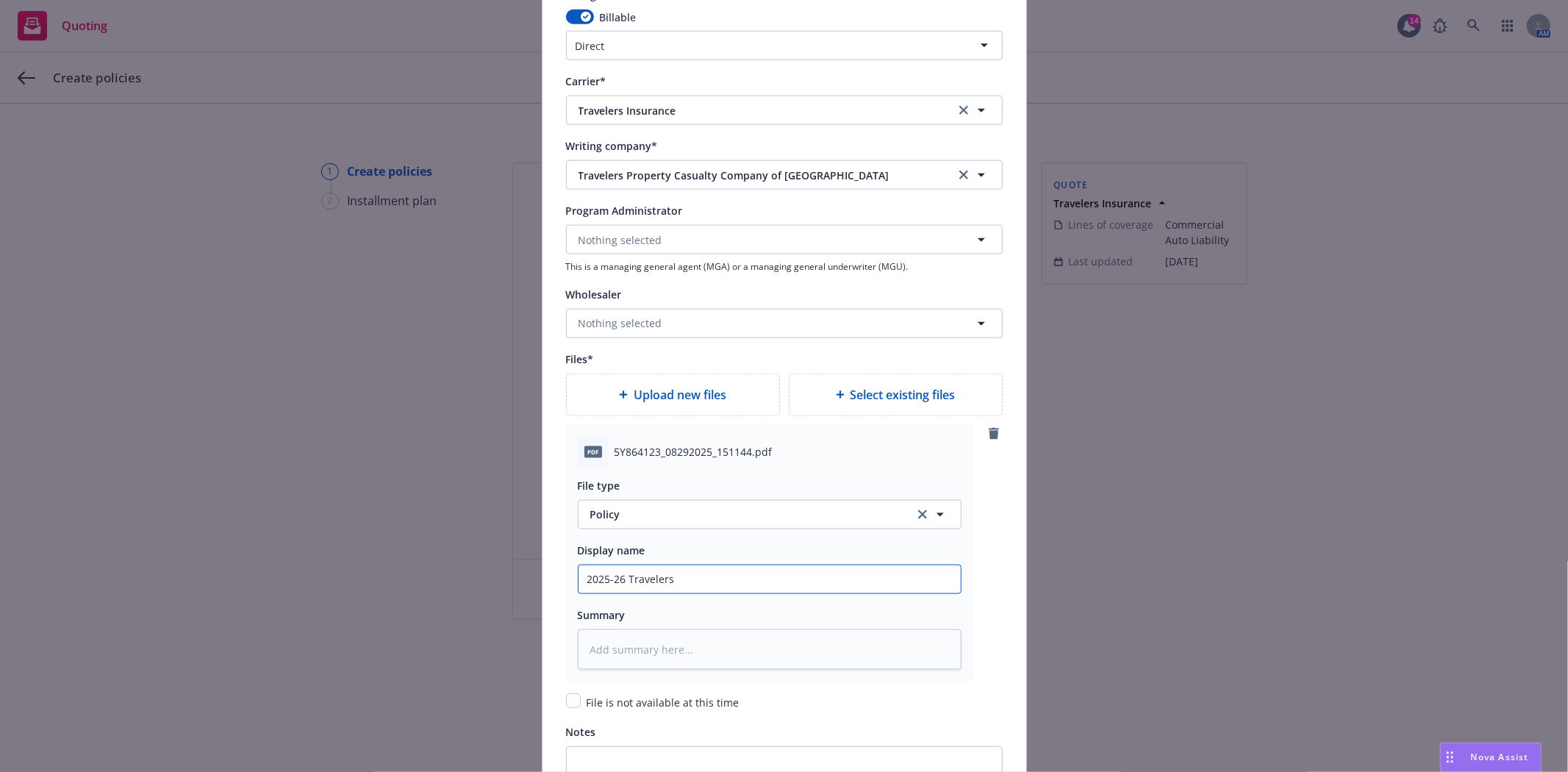
type input "2025-26 Travelers"
type textarea "x"
type input "2025-26 Travelers A"
type textarea "x"
type input "2025-26 Travelers Au"
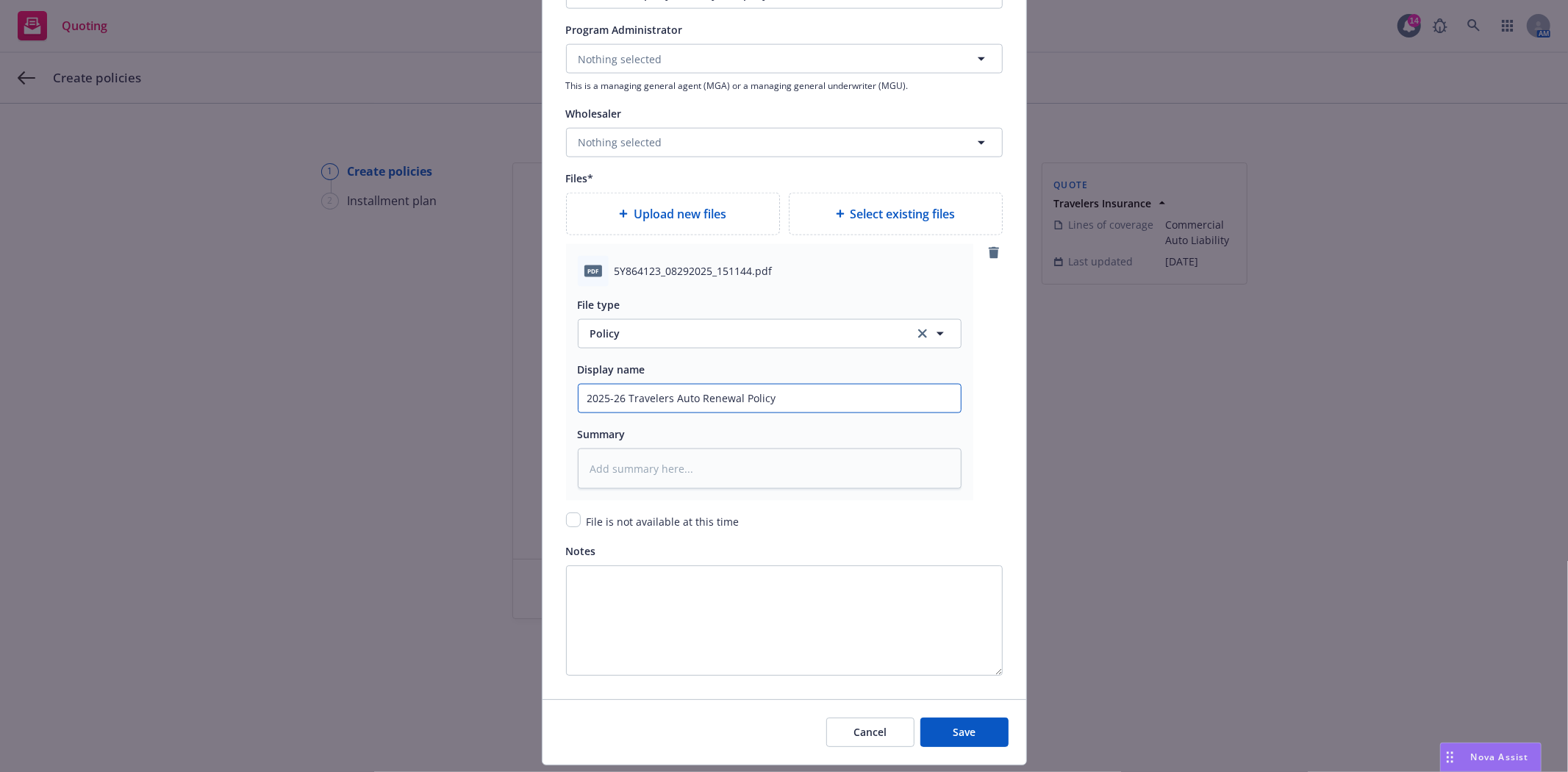
scroll to position [1615, 0]
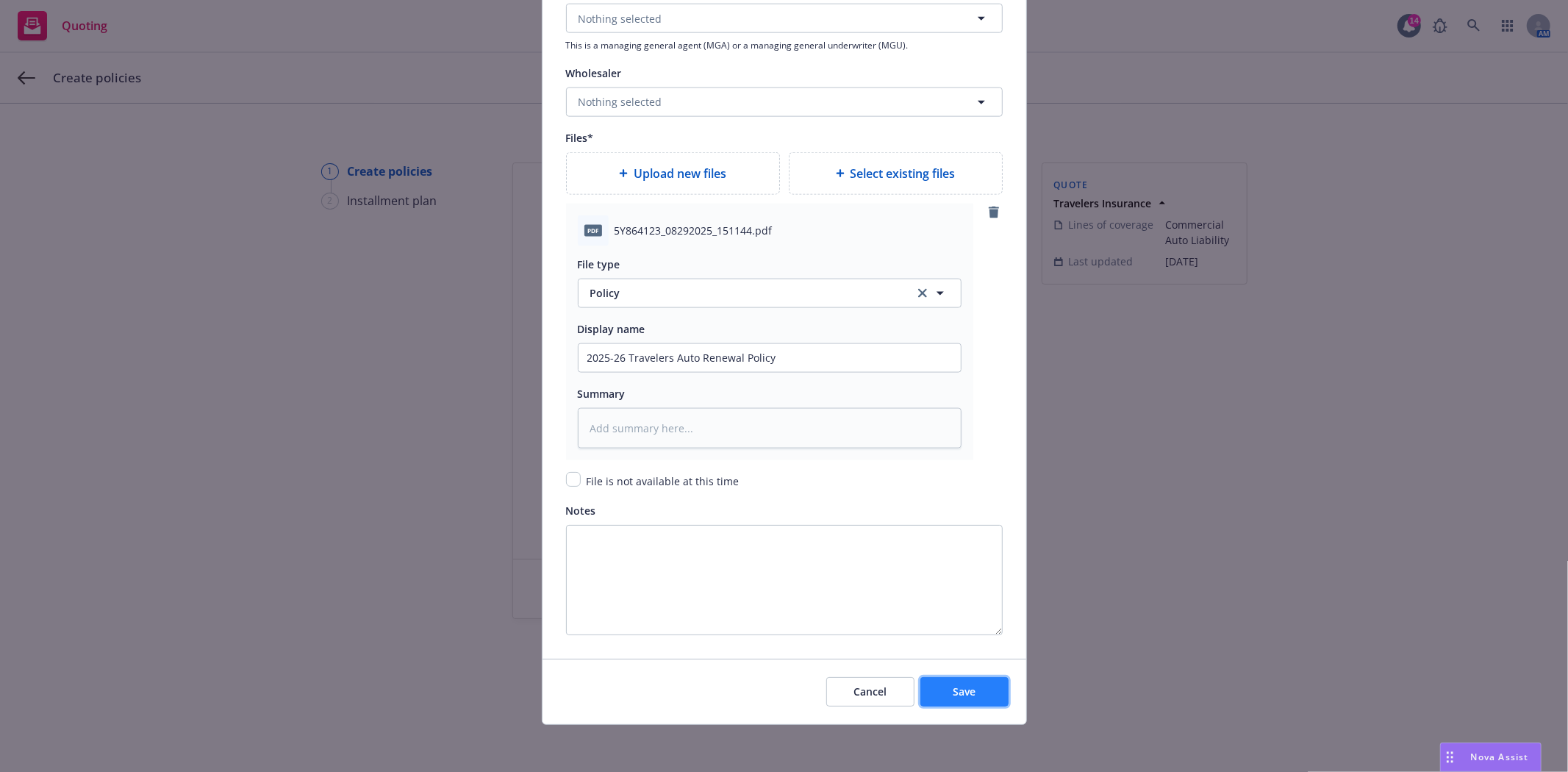
click at [944, 689] on button "Save" at bounding box center [965, 692] width 88 height 30
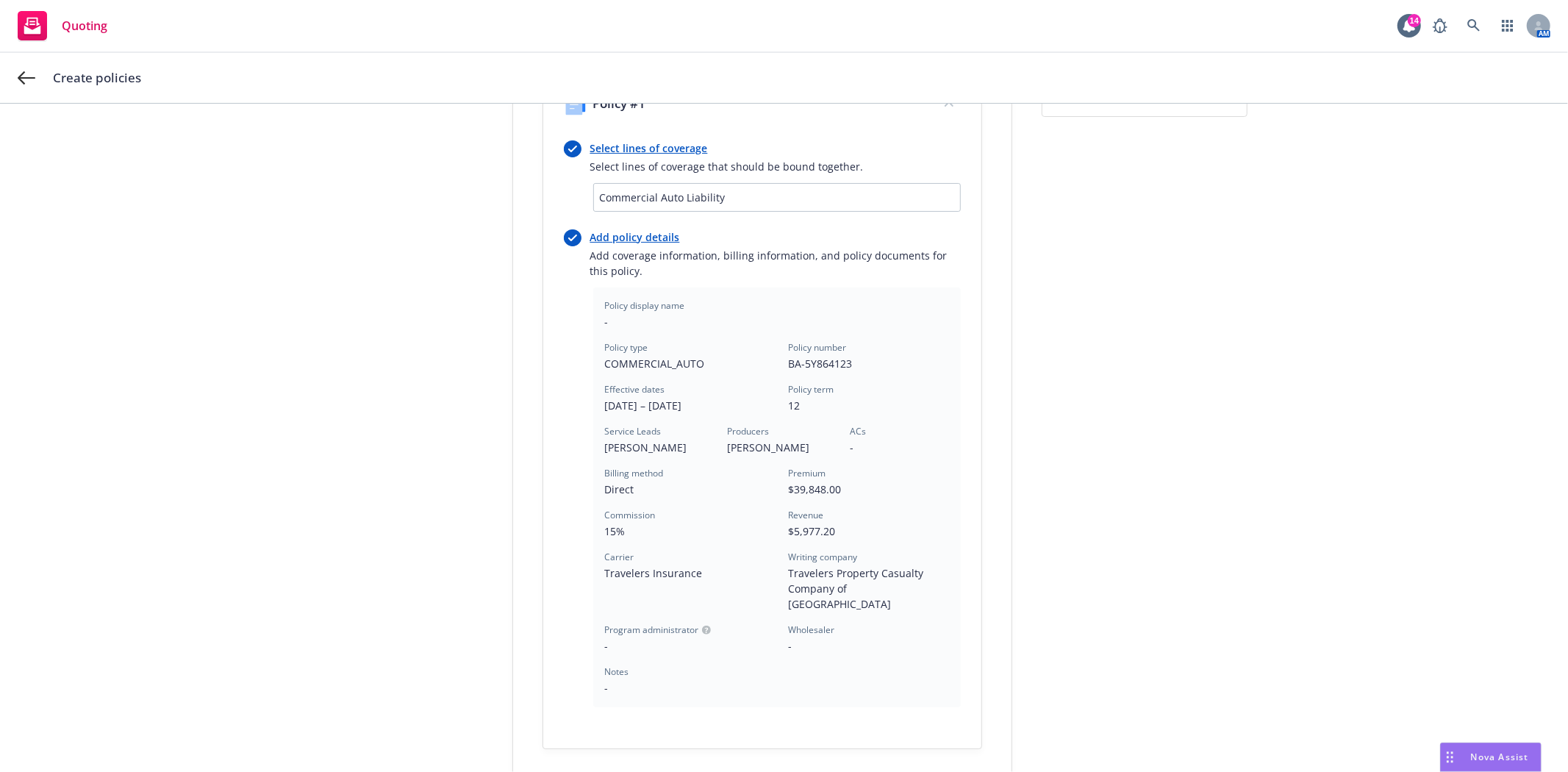
scroll to position [327, 0]
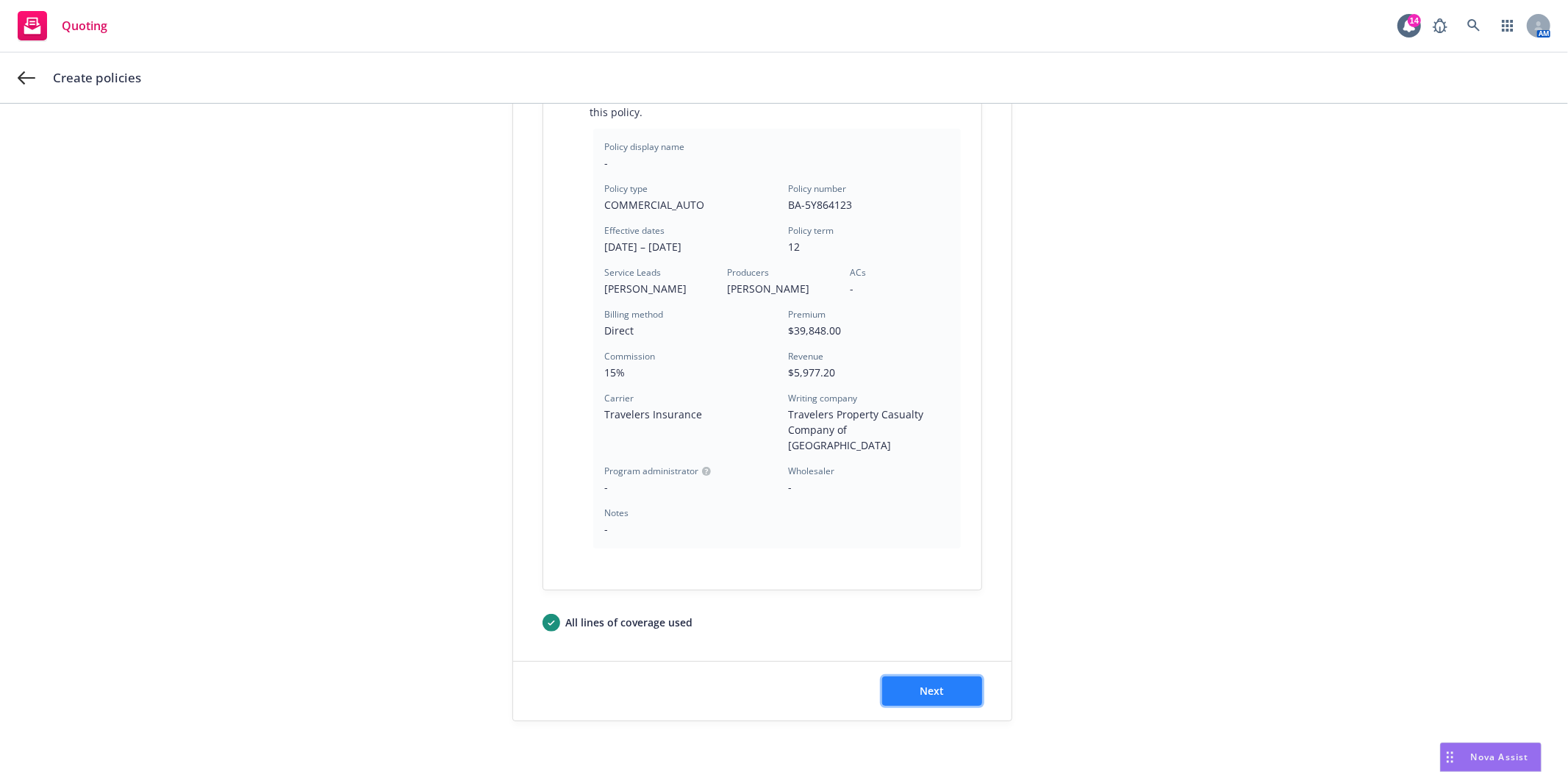
click at [904, 679] on button "Next" at bounding box center [932, 691] width 100 height 30
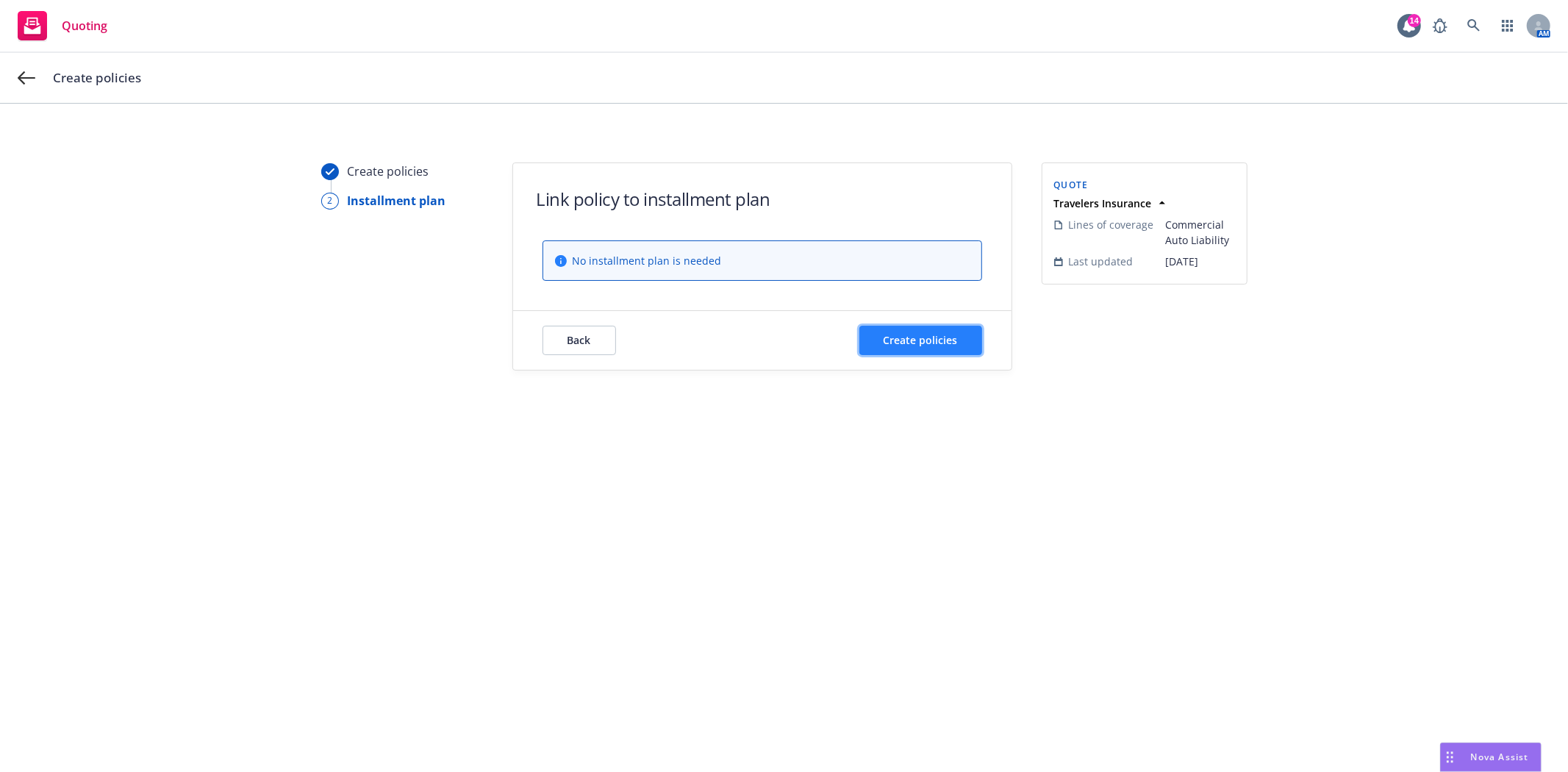
click at [930, 350] on button "Create policies" at bounding box center [920, 340] width 123 height 30
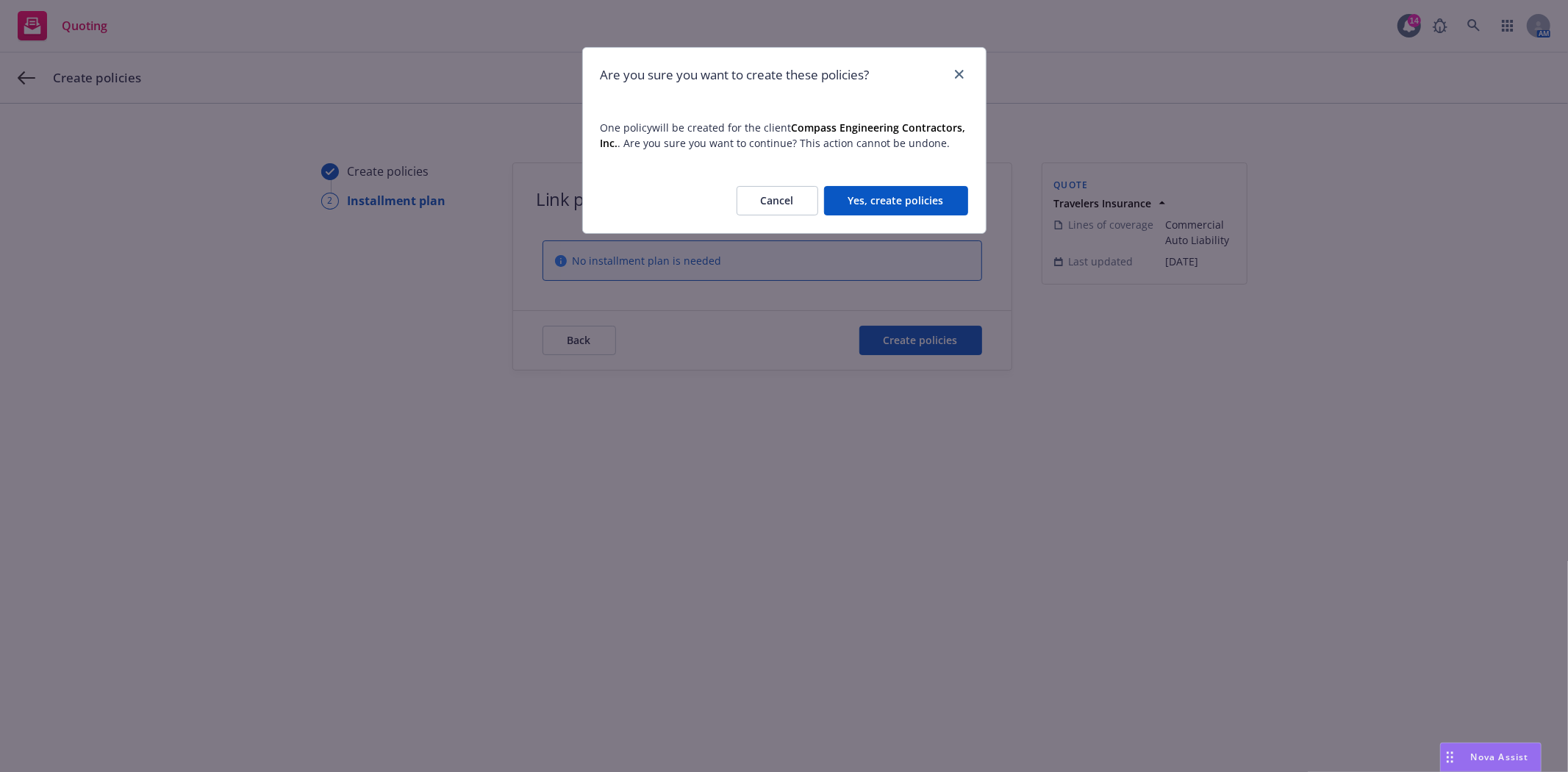
click at [921, 204] on button "Yes, create policies" at bounding box center [897, 200] width 144 height 30
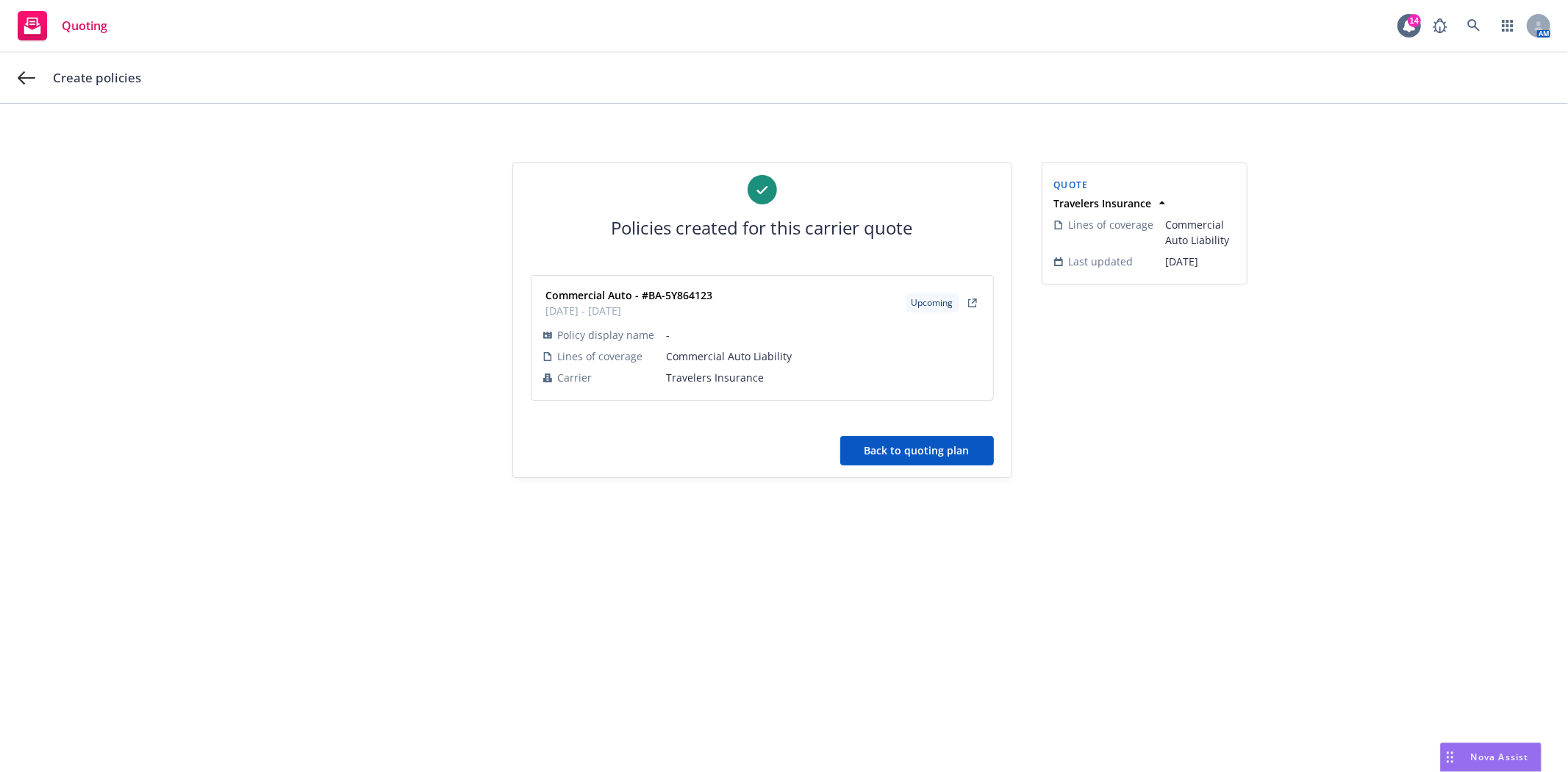
click at [922, 457] on button "Back to quoting plan" at bounding box center [917, 450] width 153 height 30
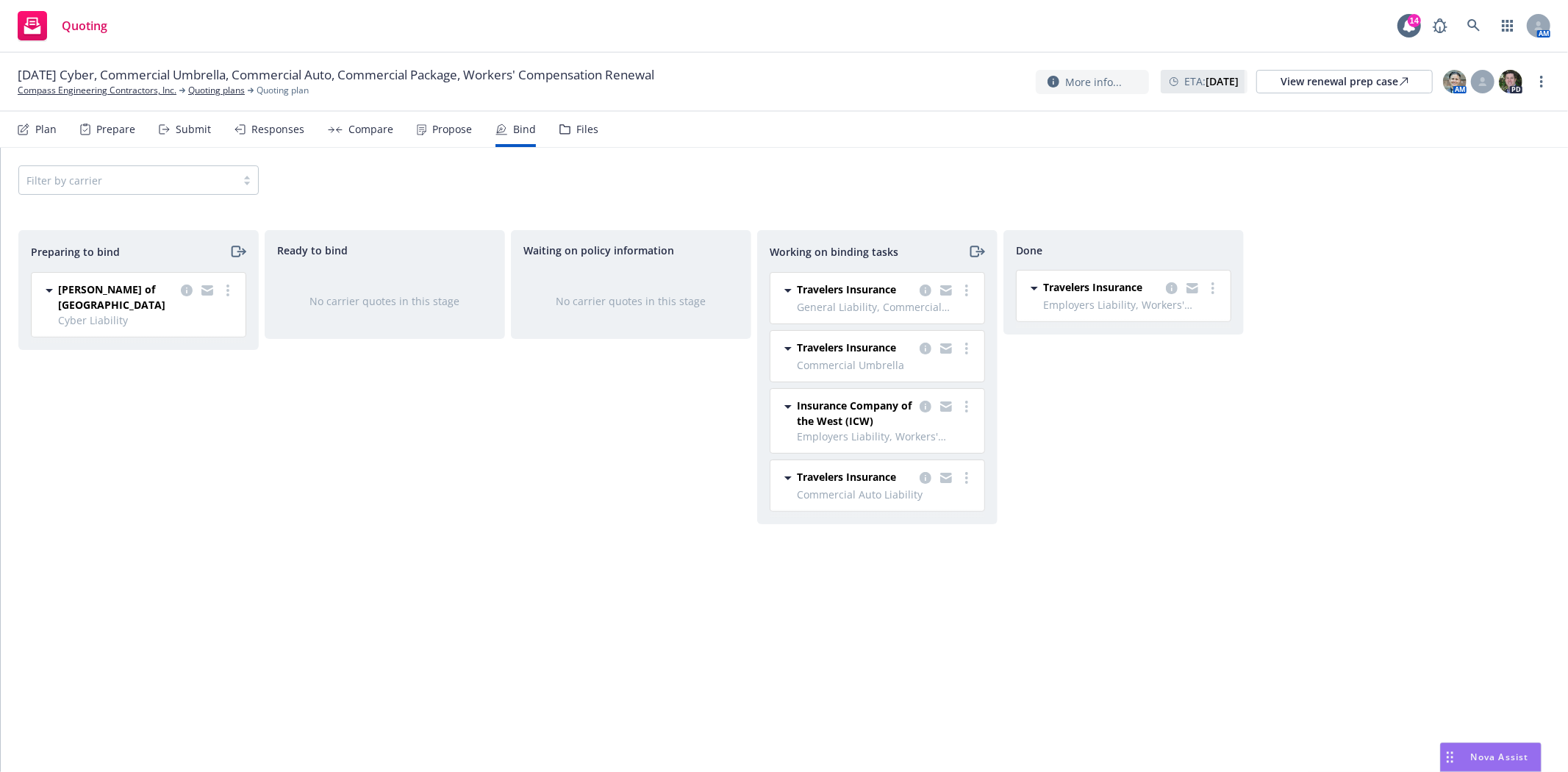
click at [20, 130] on icon at bounding box center [24, 128] width 8 height 8
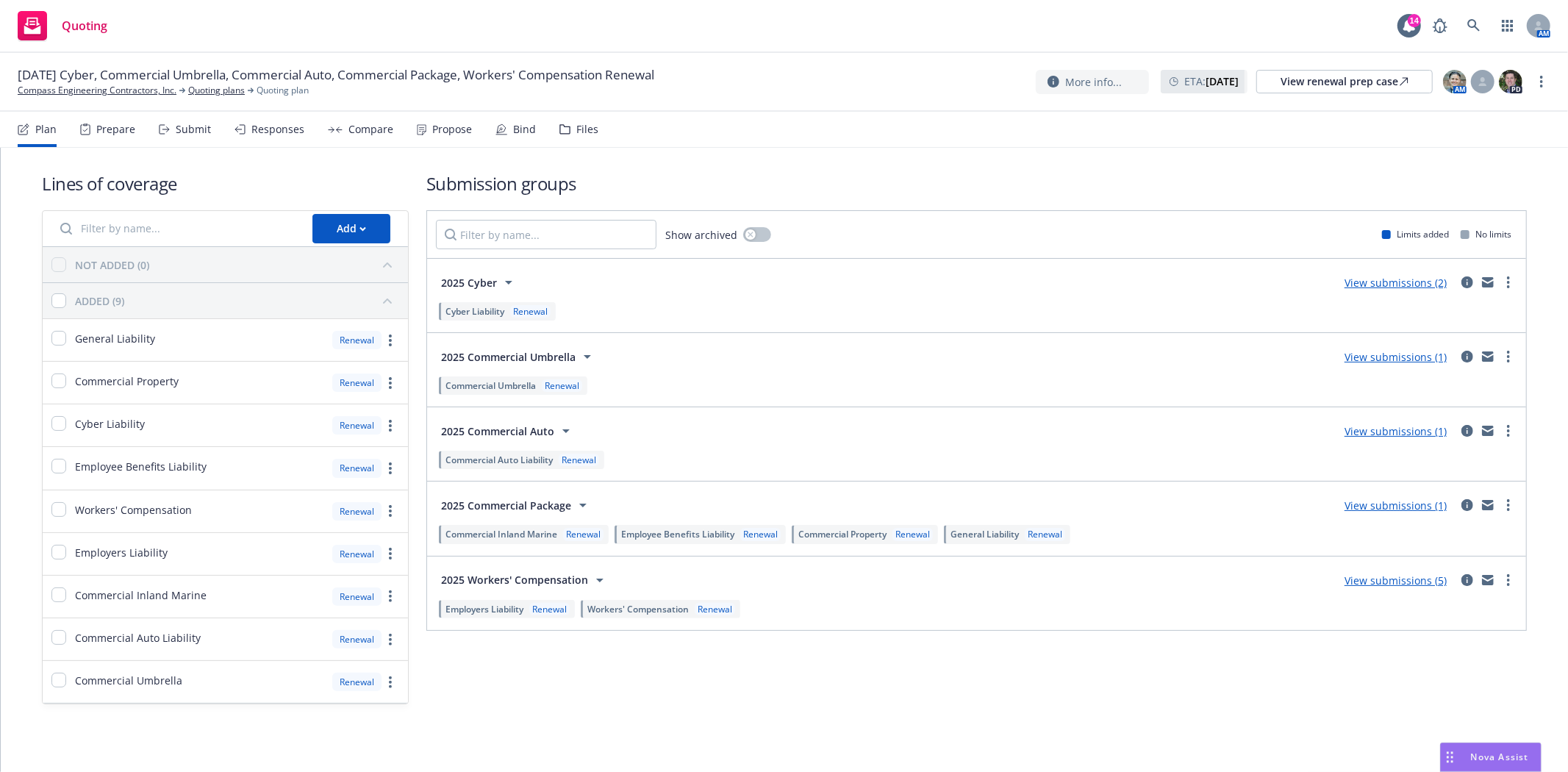
click at [502, 127] on icon at bounding box center [501, 129] width 11 height 11
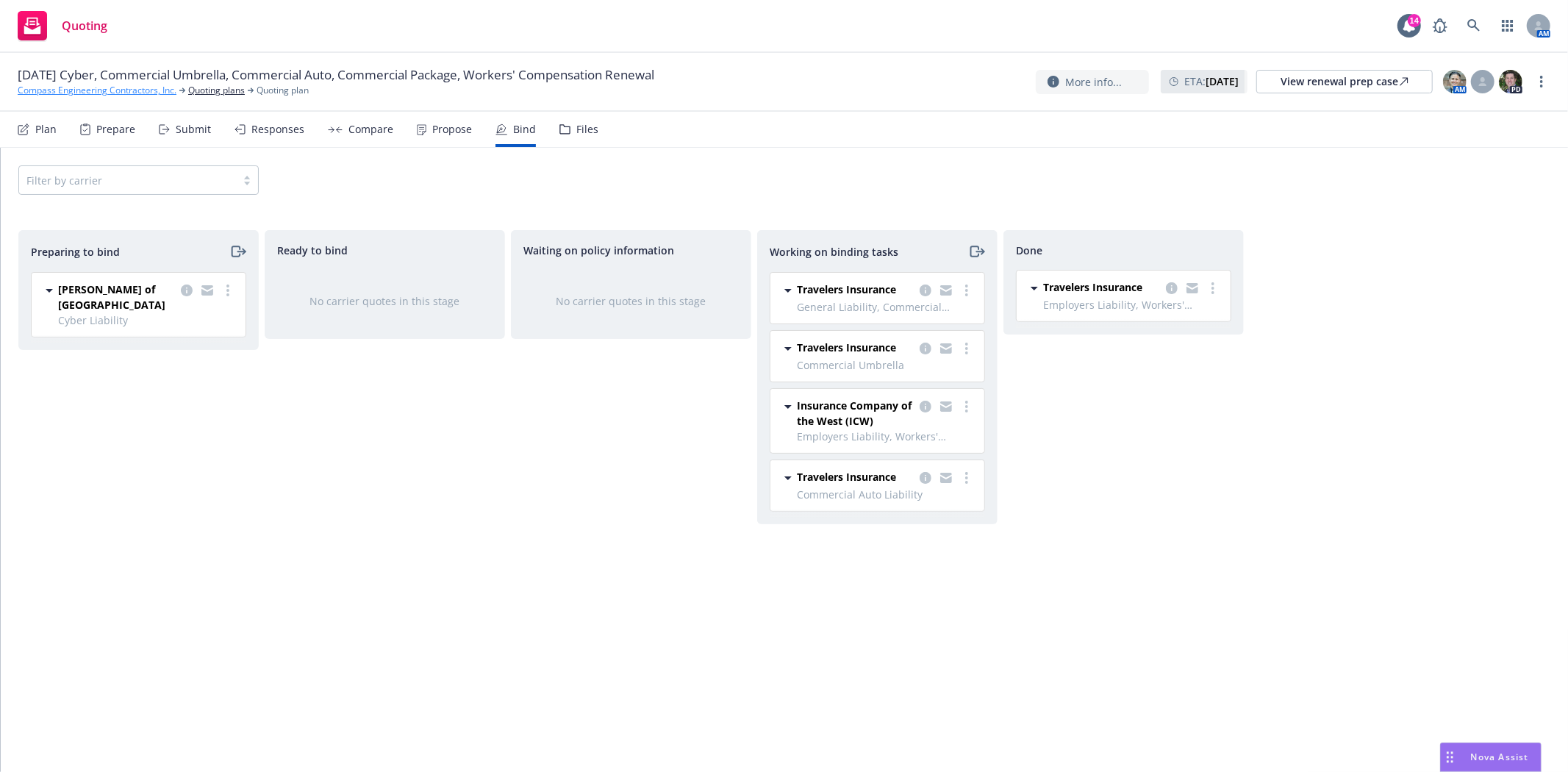
click at [37, 89] on link "Compass Engineering Contractors, Inc." at bounding box center [97, 91] width 159 height 13
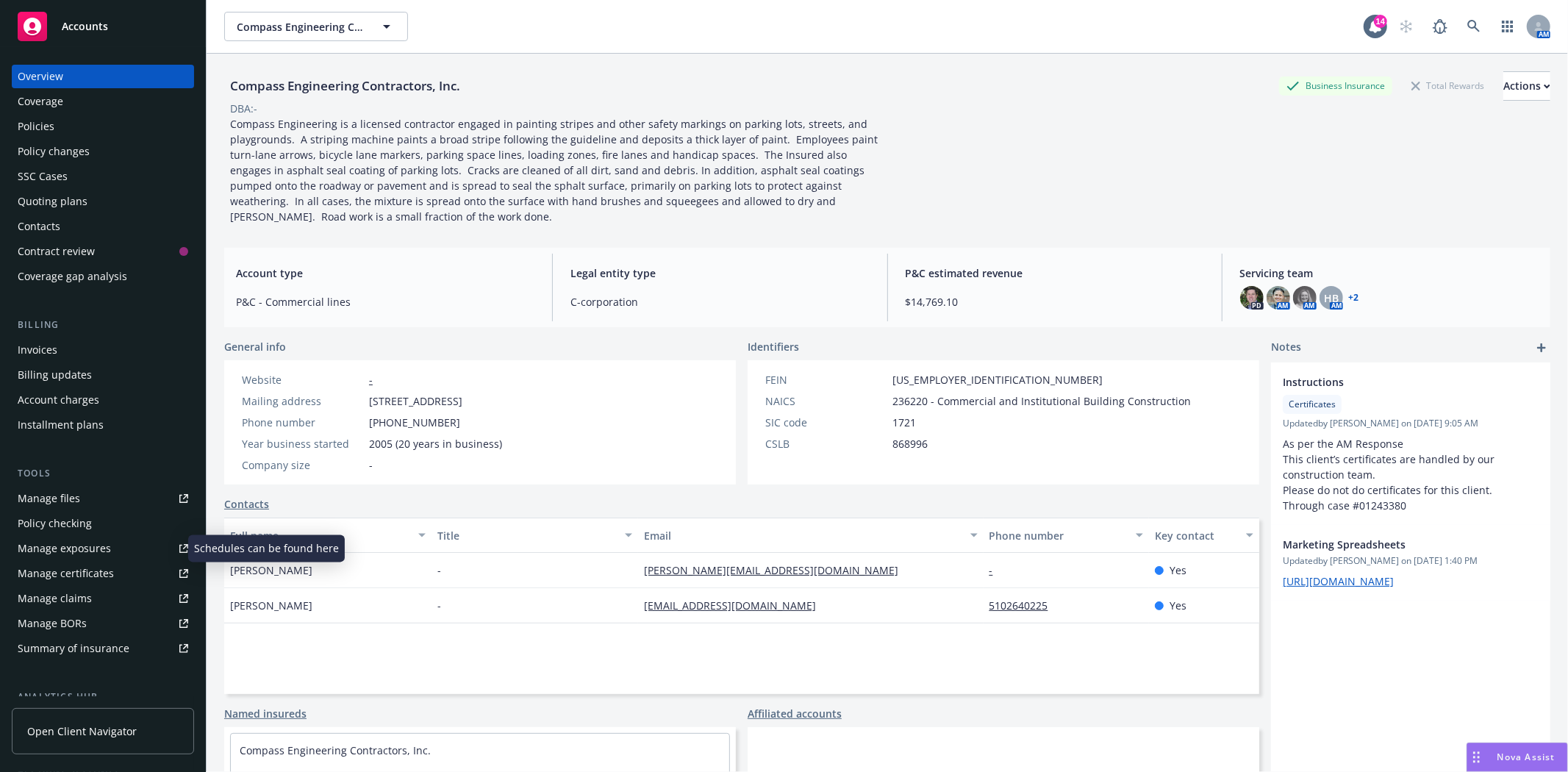
click at [101, 550] on div "Manage exposures" at bounding box center [63, 548] width 93 height 24
click at [1504, 88] on div "Actions" at bounding box center [1527, 85] width 47 height 28
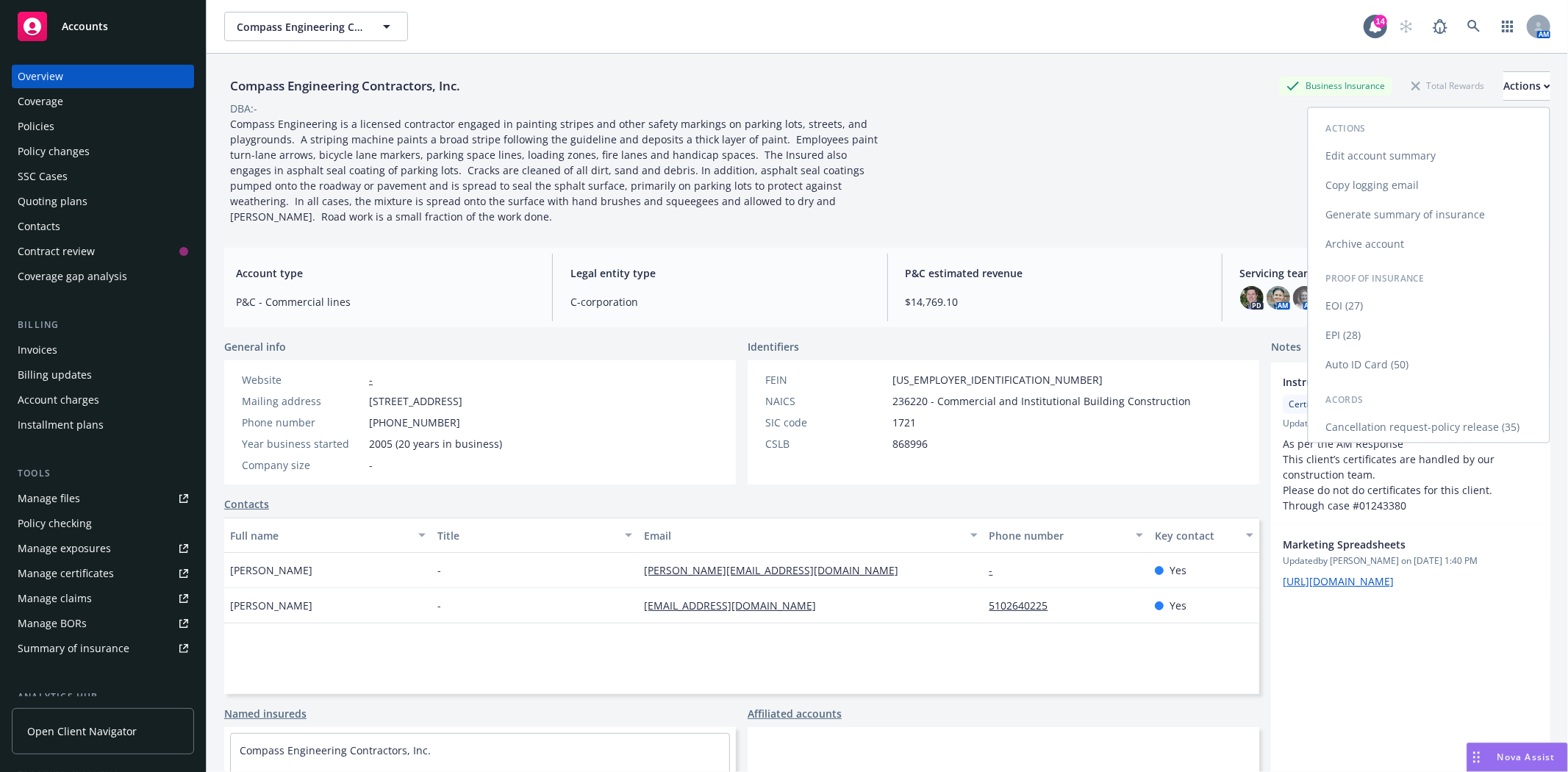
click at [1414, 189] on link "Copy logging email" at bounding box center [1429, 185] width 241 height 30
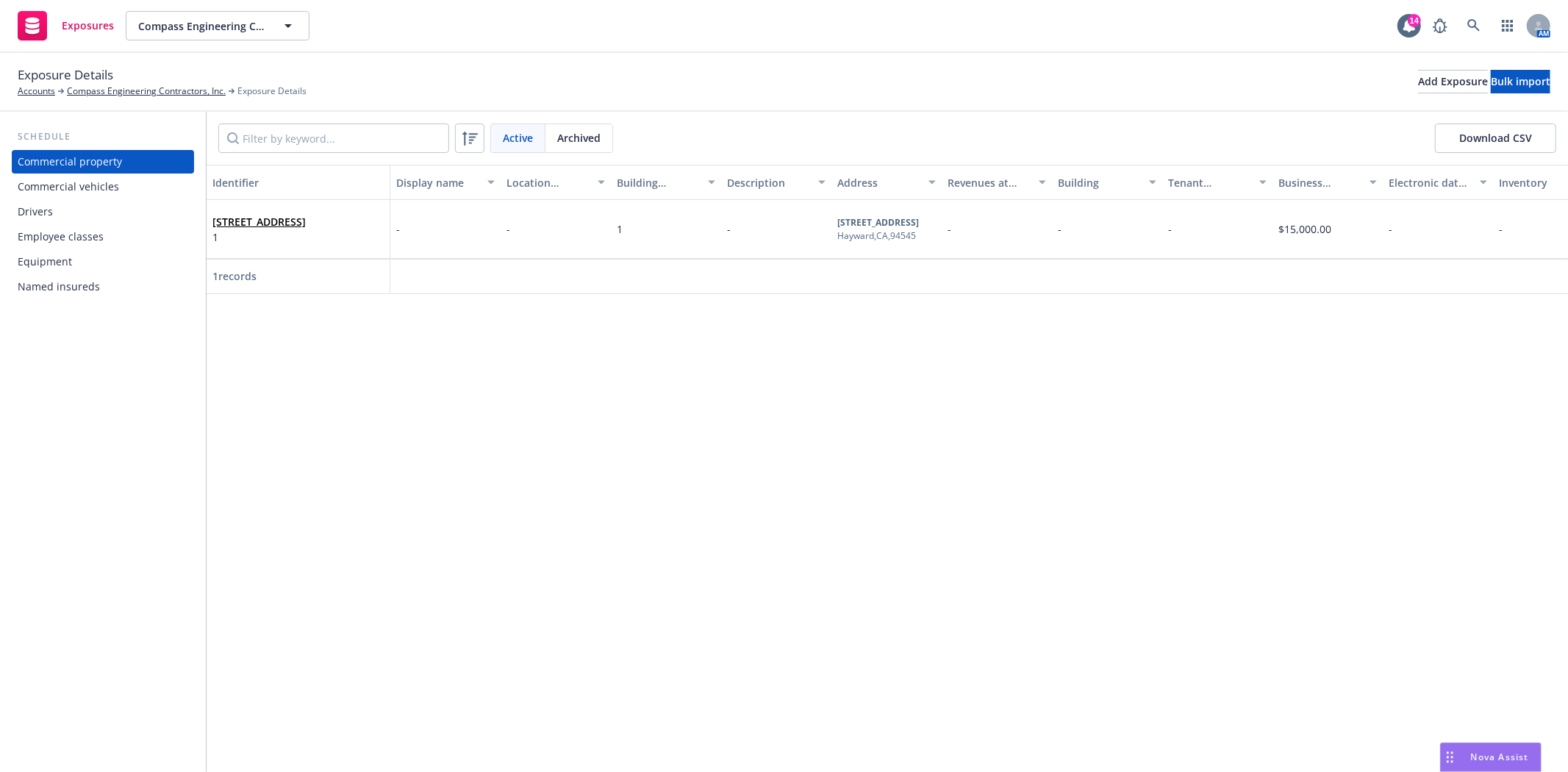
click at [49, 192] on div "Commercial vehicles" at bounding box center [68, 187] width 102 height 24
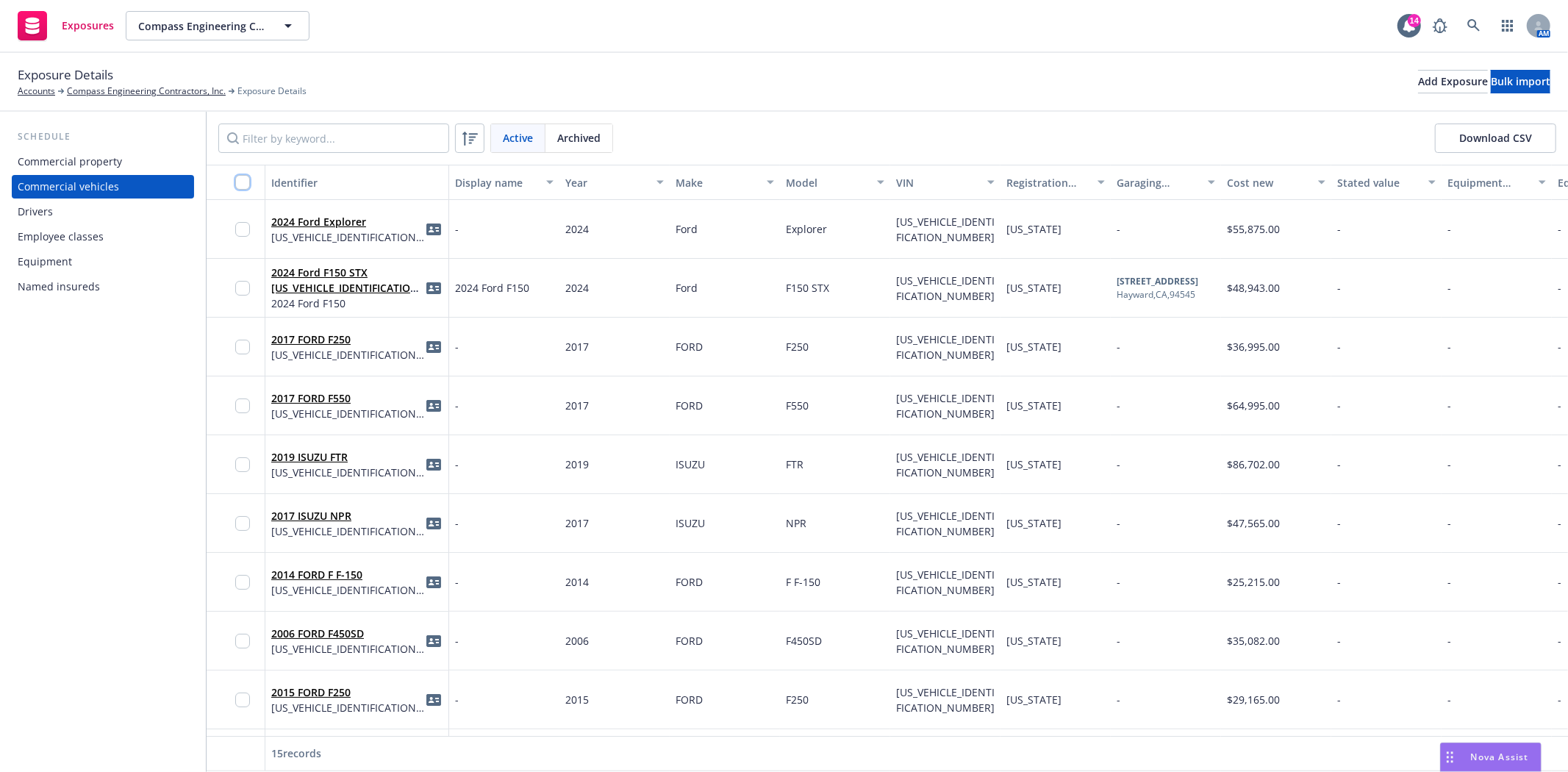
click at [245, 185] on input "checkbox" at bounding box center [242, 182] width 14 height 14
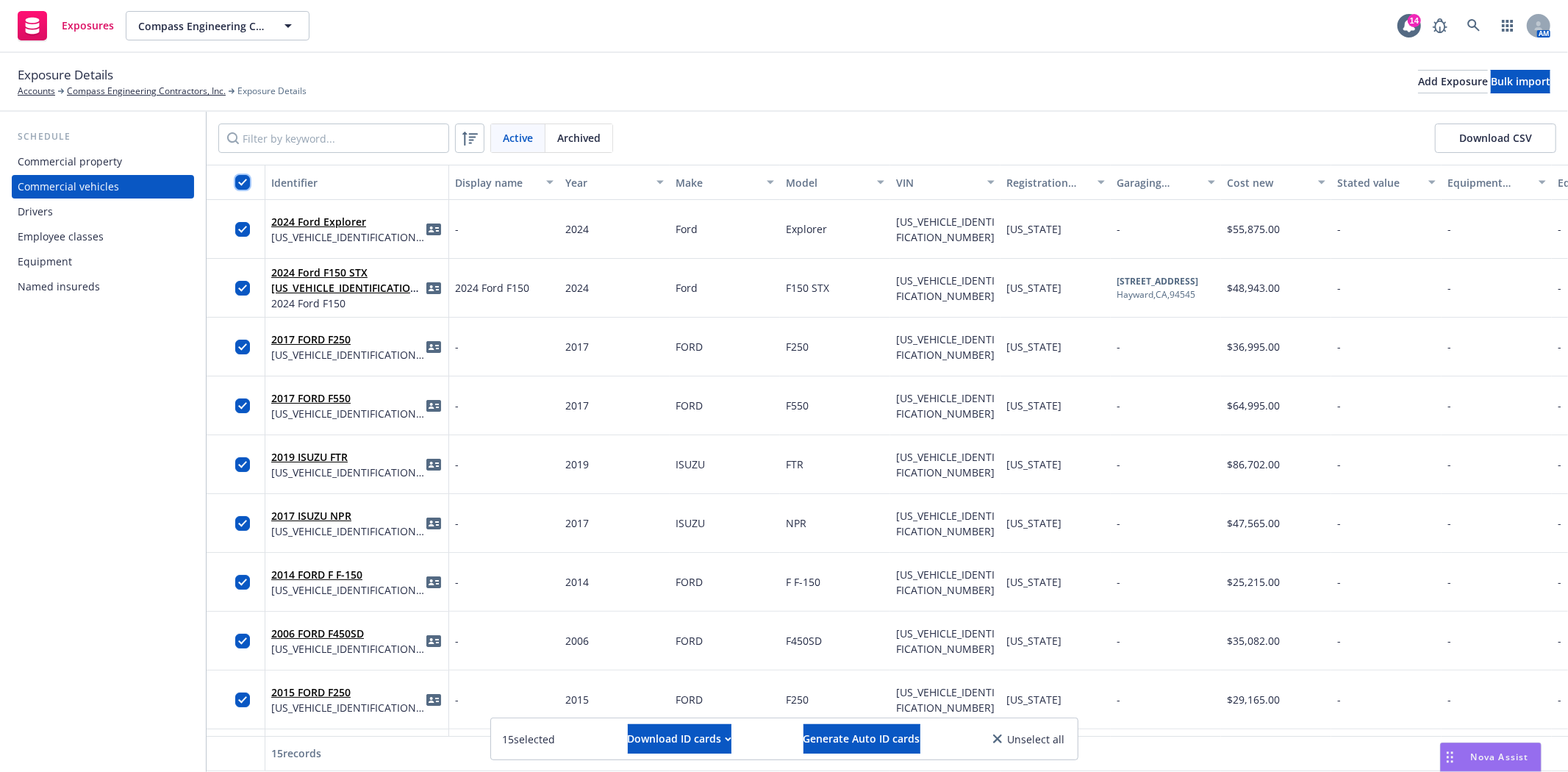
click at [245, 185] on input "checkbox" at bounding box center [242, 182] width 14 height 14
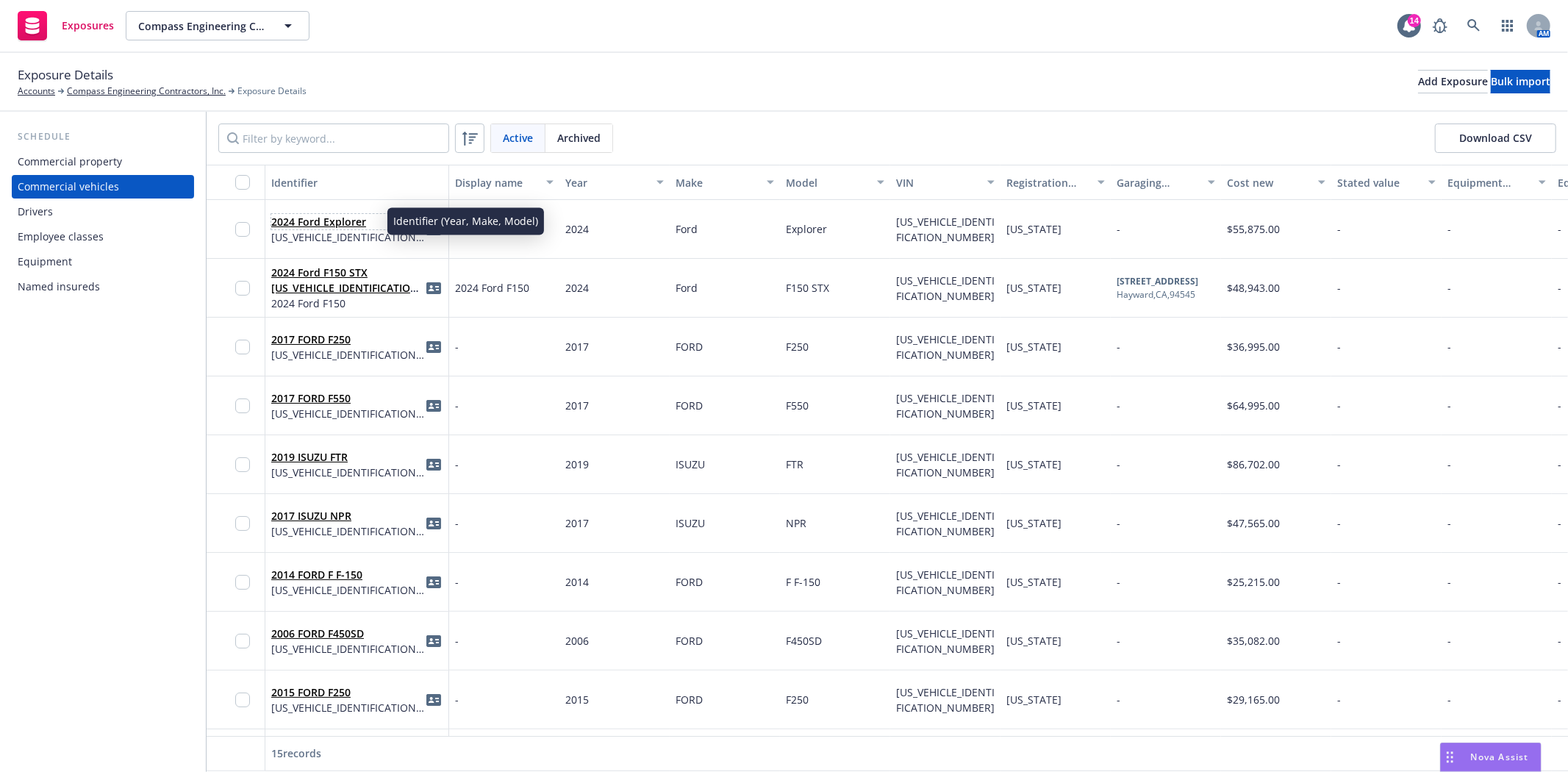
click at [314, 225] on link "2024 Ford Explorer" at bounding box center [318, 221] width 95 height 14
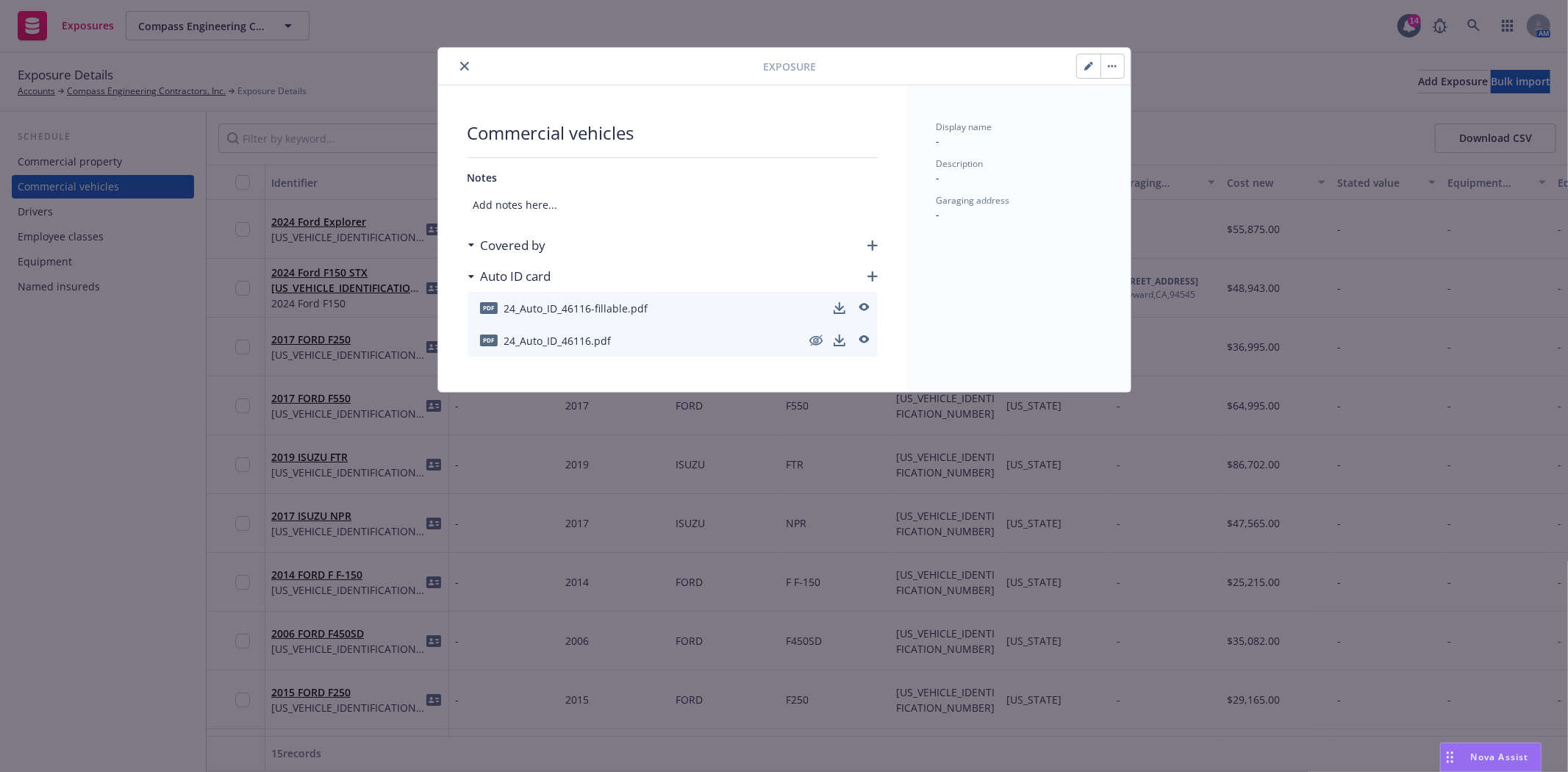
click at [461, 63] on icon "close" at bounding box center [465, 65] width 9 height 9
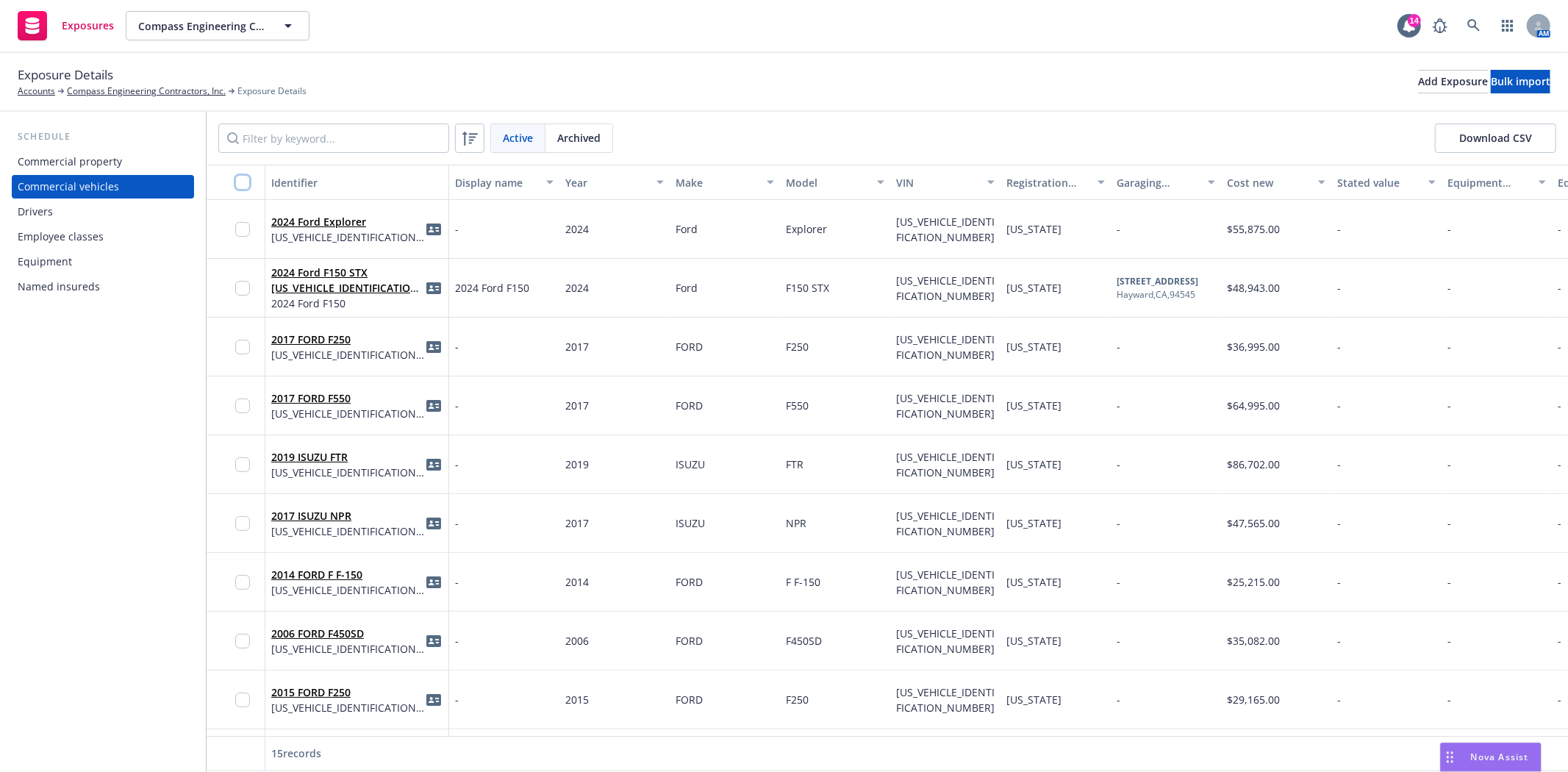
click at [250, 185] on input "checkbox" at bounding box center [242, 182] width 14 height 14
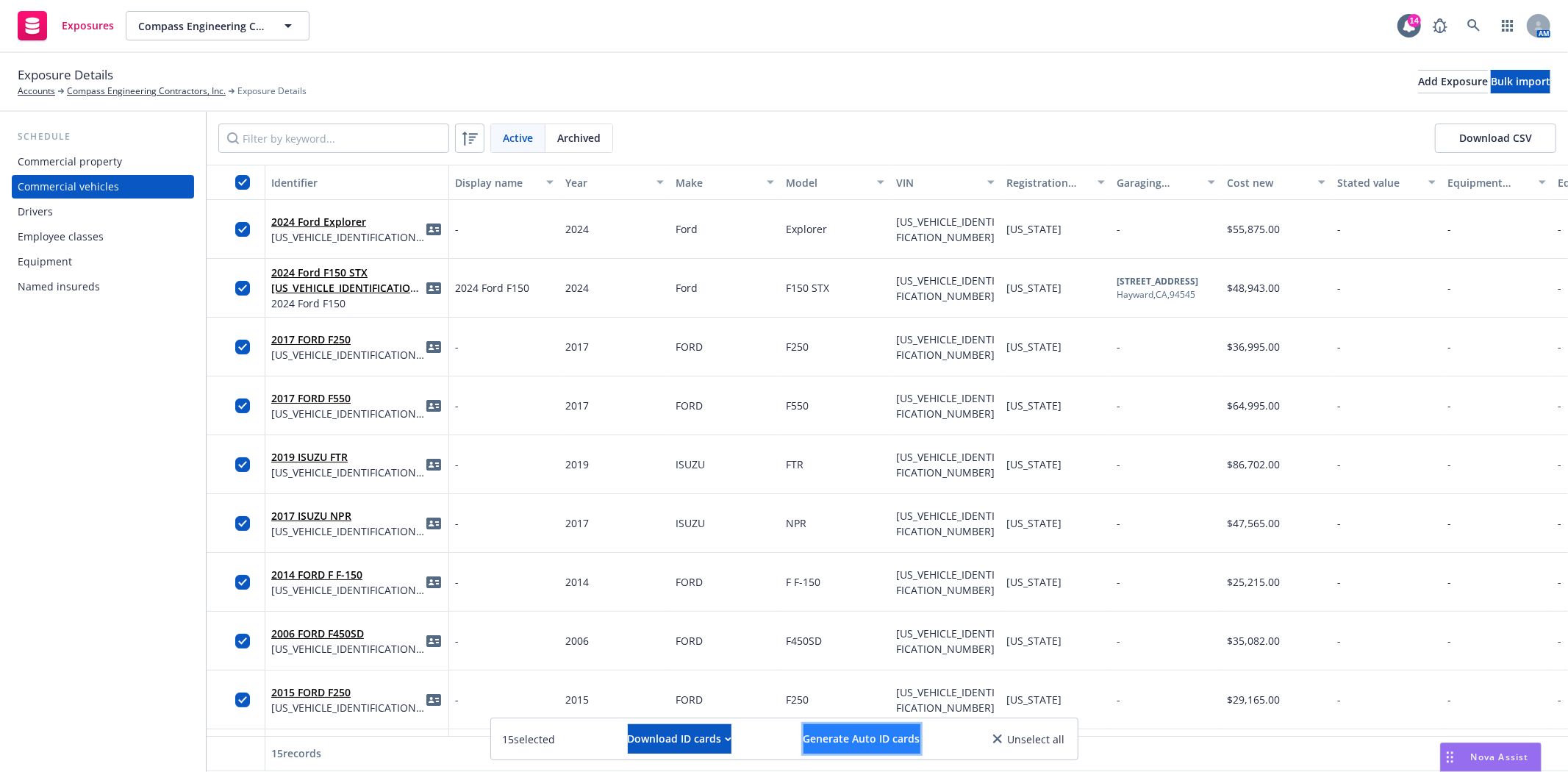
click at [856, 742] on span "Generate Auto ID cards" at bounding box center [862, 738] width 117 height 14
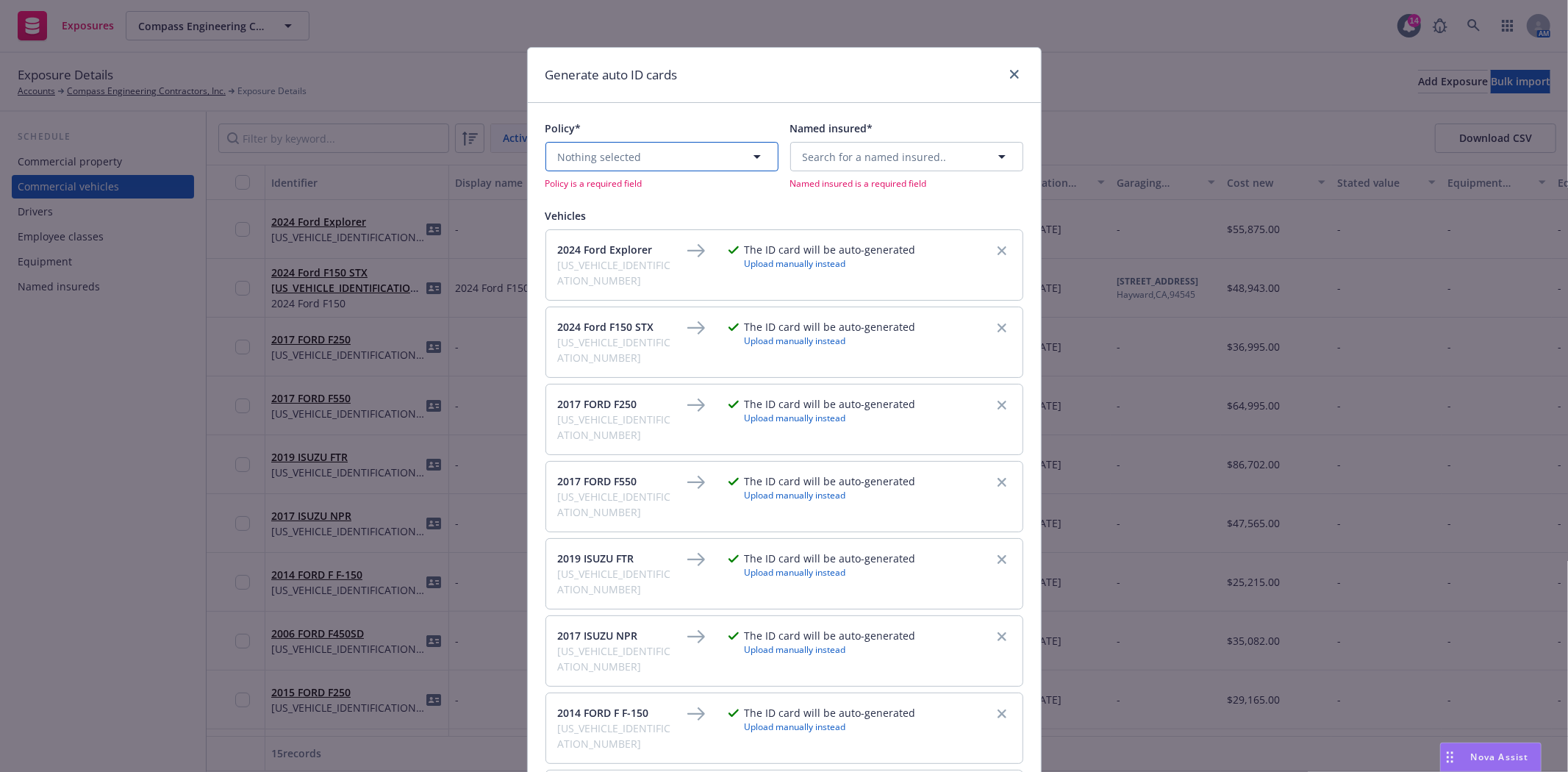
click at [679, 157] on button "Nothing selected" at bounding box center [662, 156] width 233 height 30
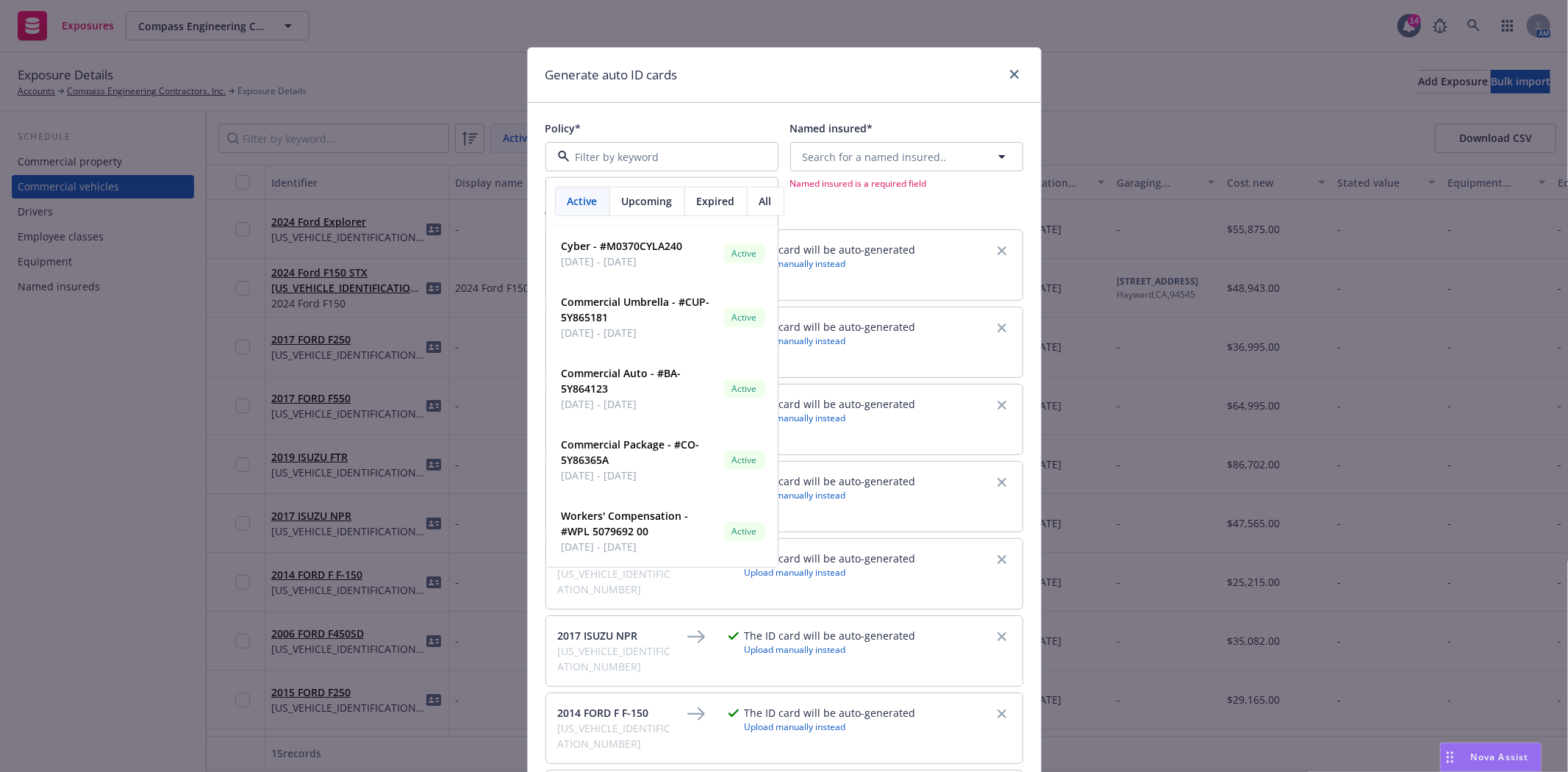
click at [648, 198] on span "Upcoming" at bounding box center [647, 201] width 51 height 15
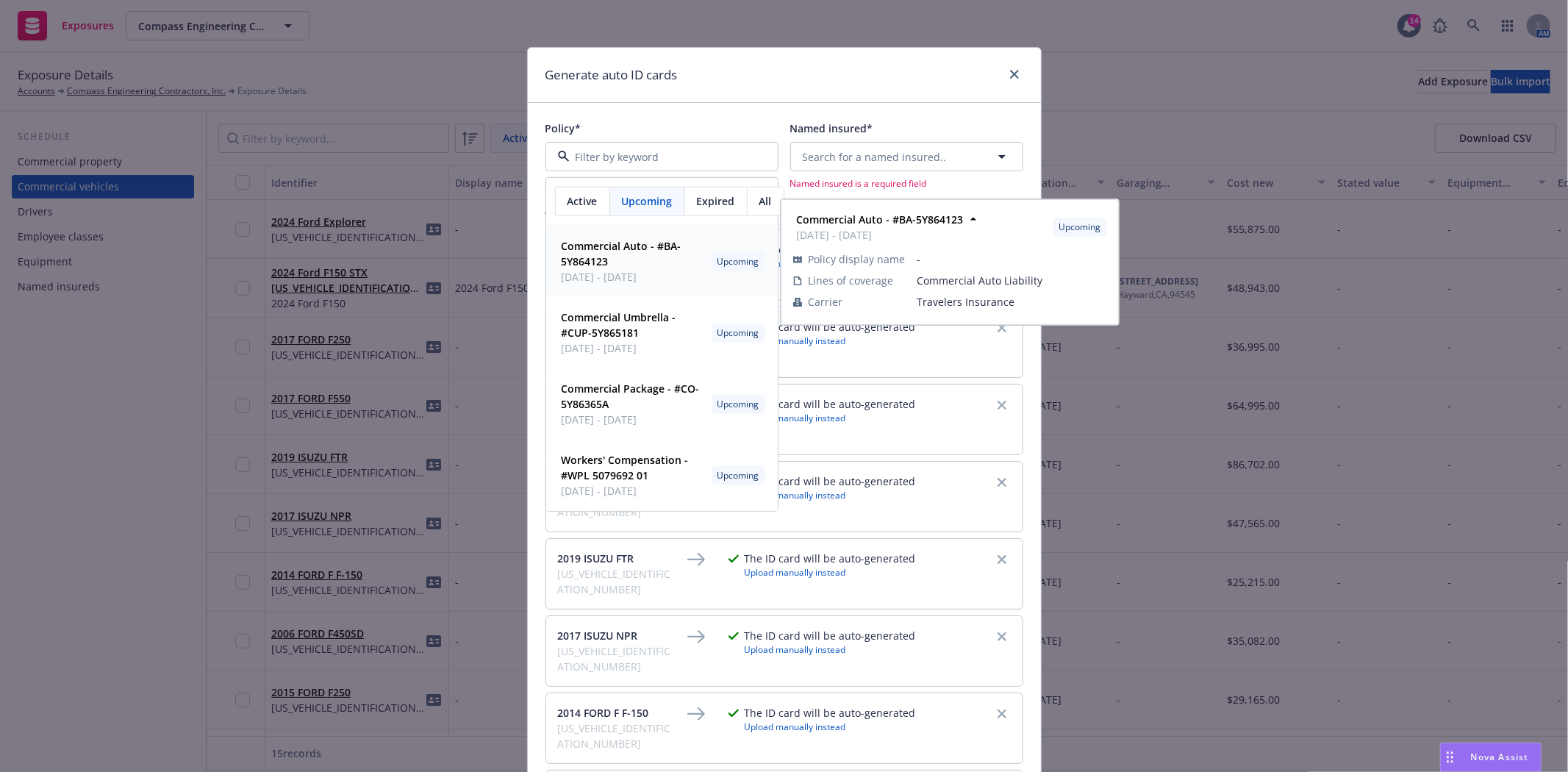
click at [645, 252] on strong "Commercial Auto - #BA-5Y864123" at bounding box center [622, 253] width 120 height 30
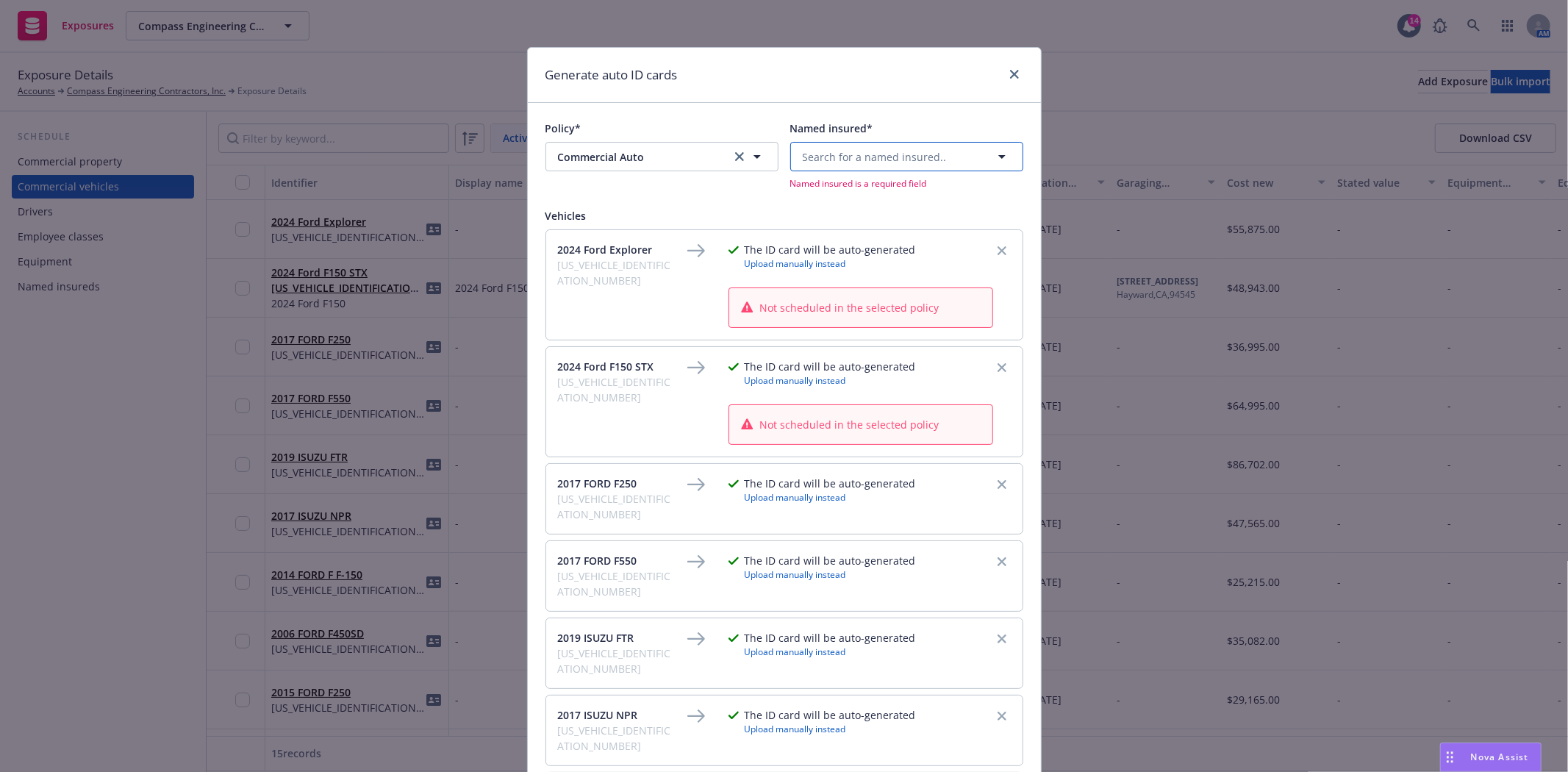
click at [875, 163] on span "Search for a named insured.." at bounding box center [875, 157] width 144 height 15
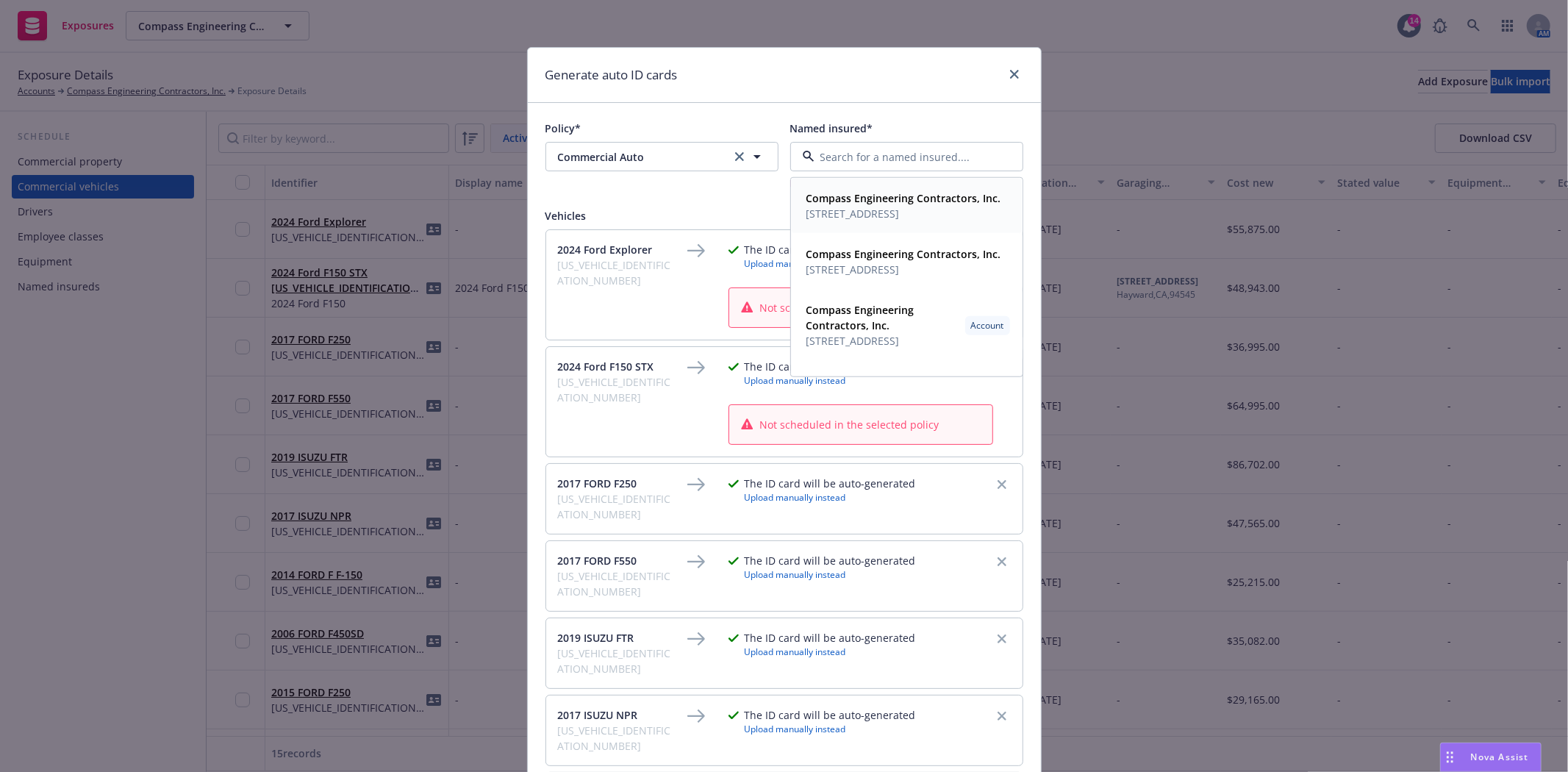
click at [873, 208] on span "25056 Viking Street Hayward, CA 94545" at bounding box center [903, 214] width 194 height 15
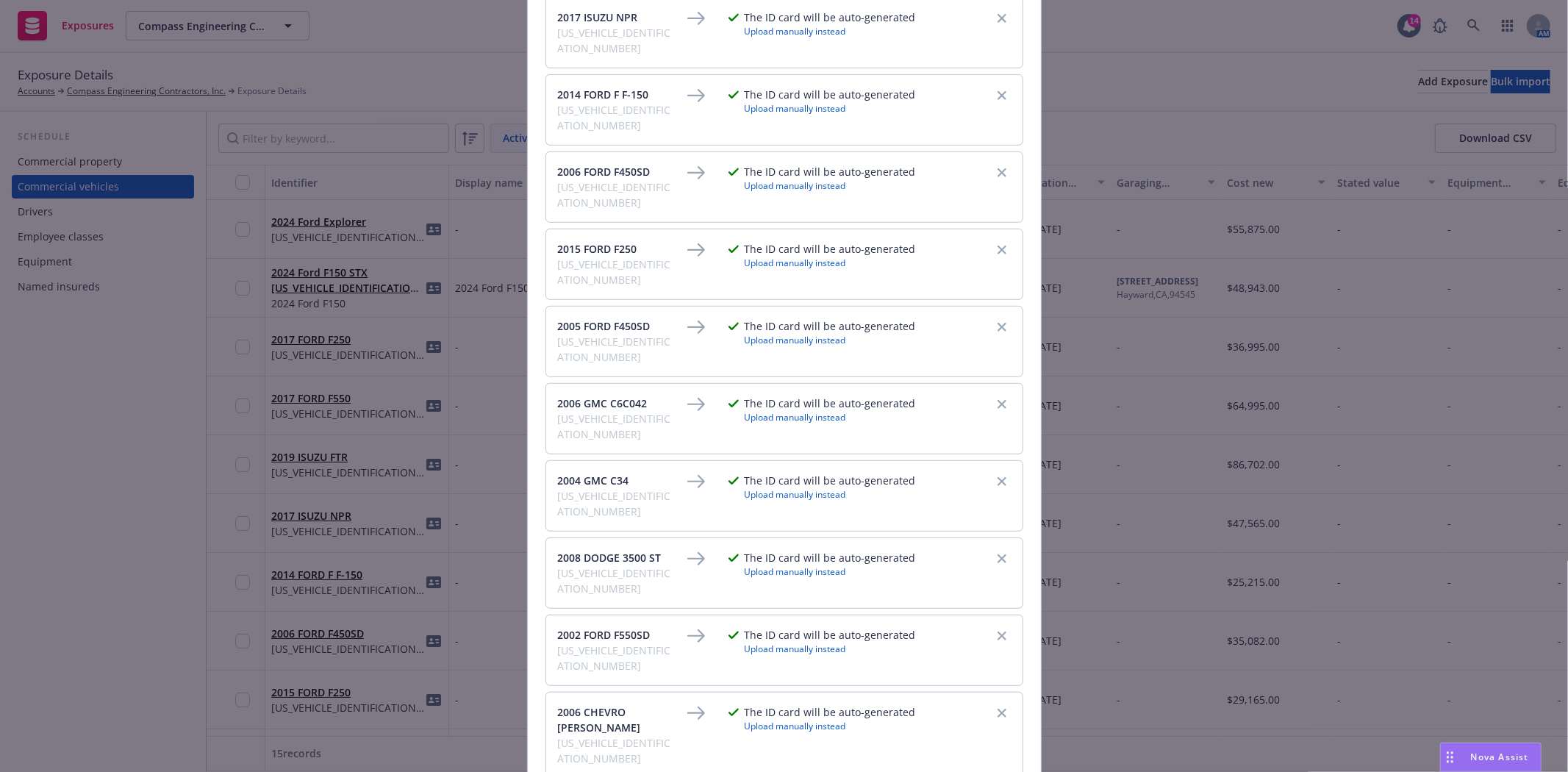
scroll to position [736, 0]
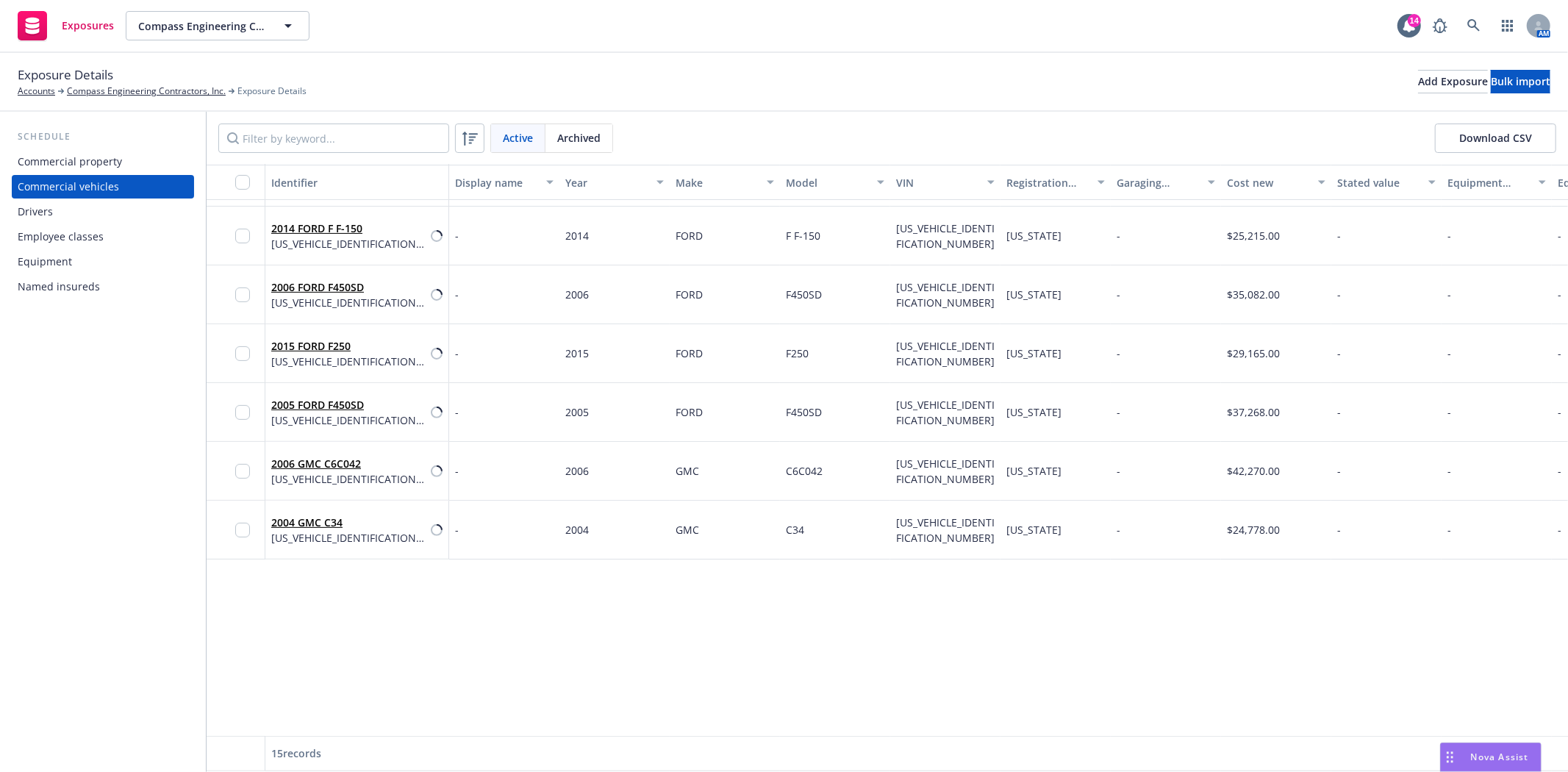
scroll to position [0, 0]
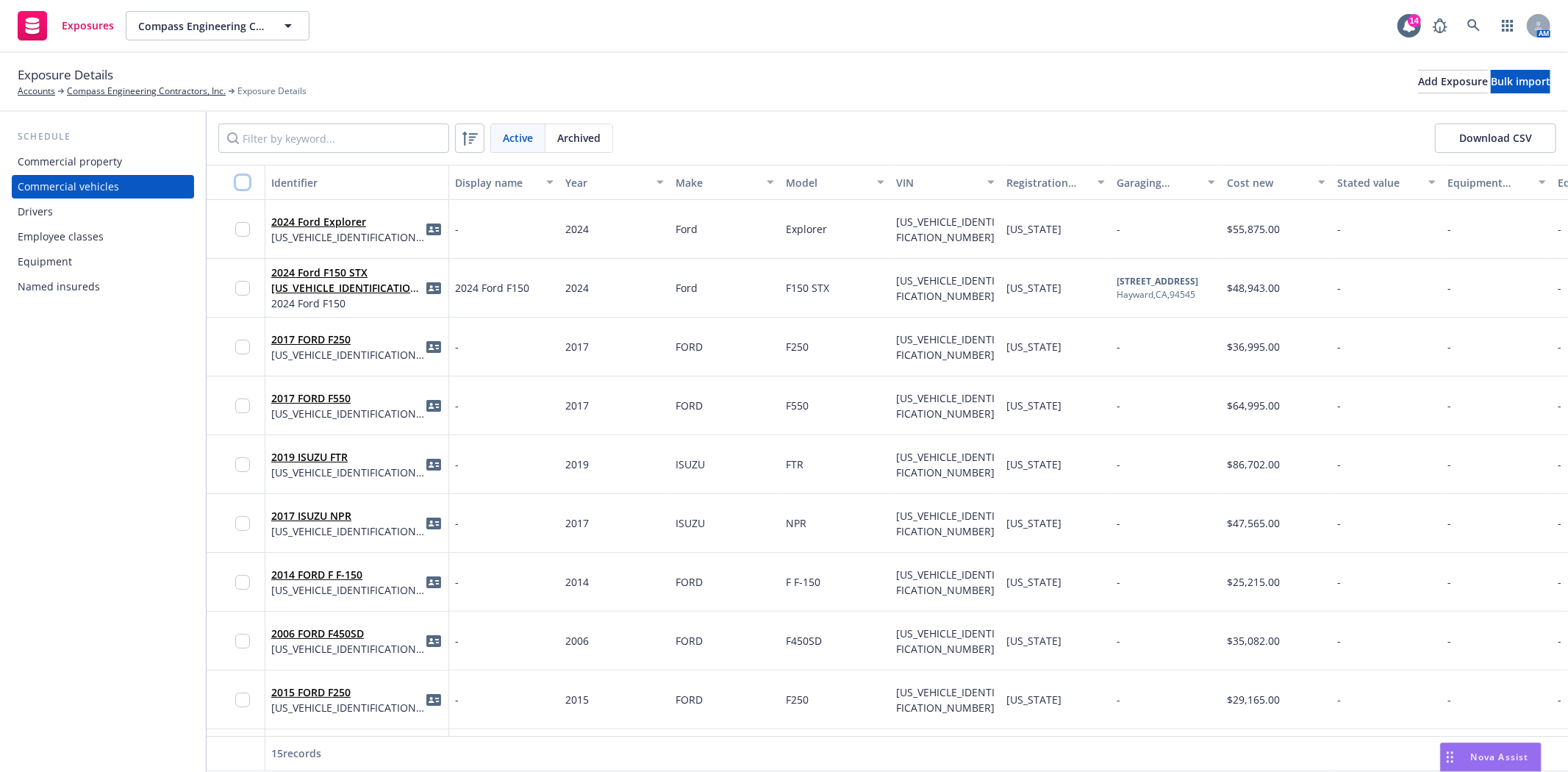
click at [246, 184] on input "checkbox" at bounding box center [242, 182] width 14 height 14
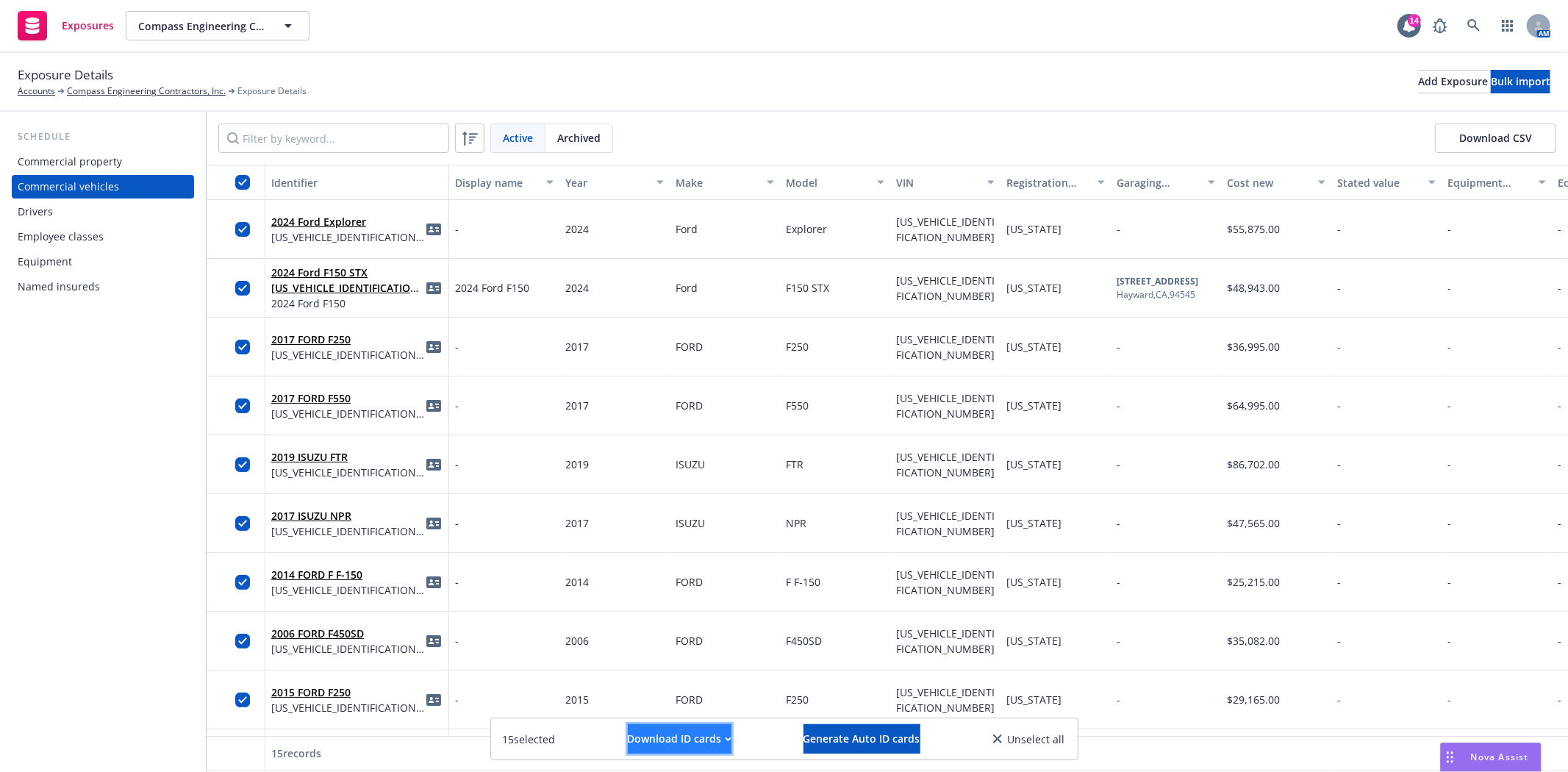
click at [693, 740] on div "Download ID cards" at bounding box center [680, 738] width 103 height 28
click at [681, 674] on link "Download editable ID cards" at bounding box center [650, 673] width 196 height 30
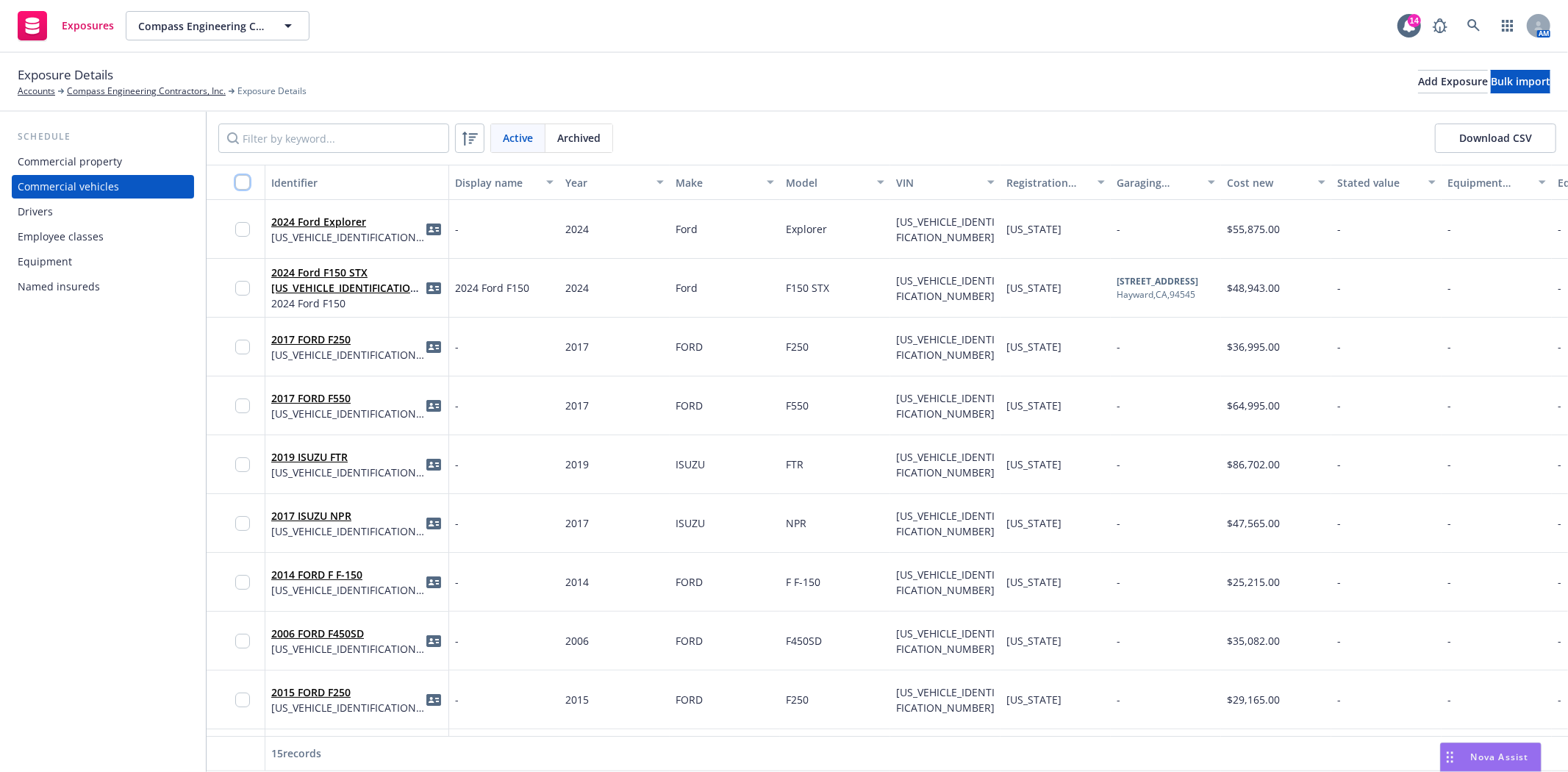
click at [241, 177] on input "checkbox" at bounding box center [242, 182] width 14 height 14
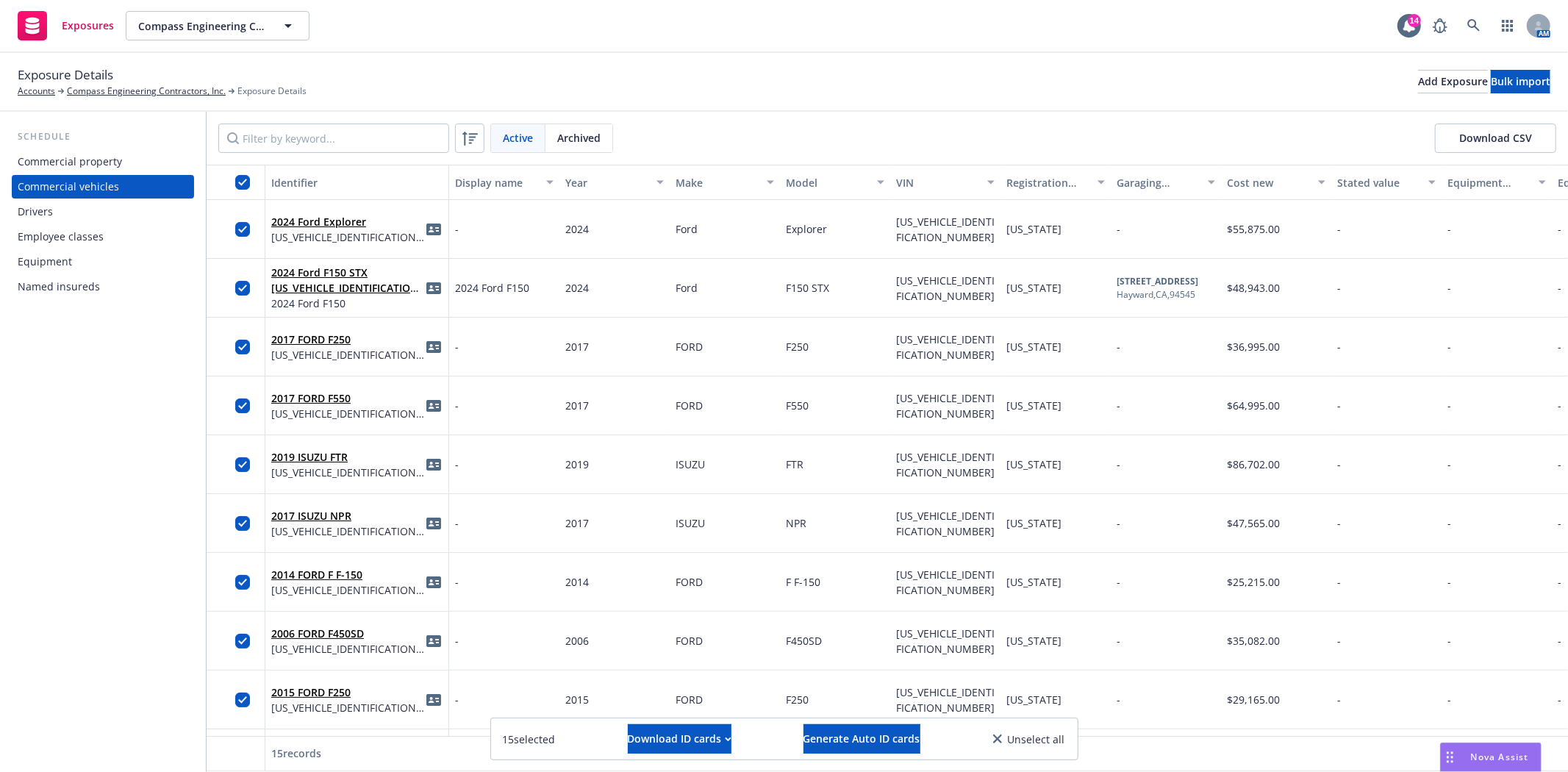
click at [754, 737] on div "15 selected Download ID cards Generate Auto ID cards Unselect all" at bounding box center [784, 738] width 563 height 30
click at [726, 738] on button "Download ID cards" at bounding box center [680, 738] width 103 height 30
click at [716, 707] on link "Download uneditable ID cards" at bounding box center [650, 703] width 196 height 30
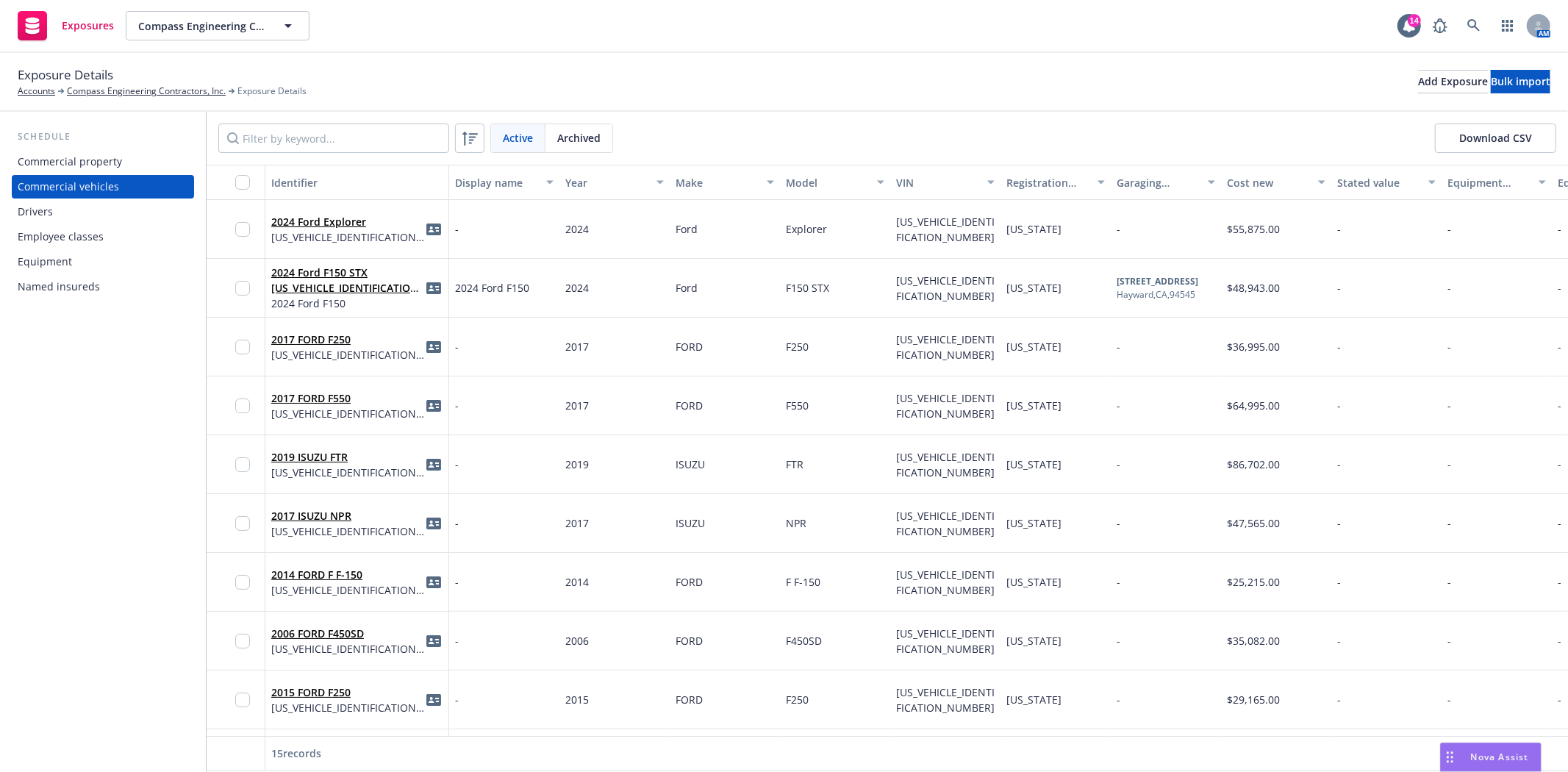
click at [99, 493] on div "Schedule Commercial property Commercial vehicles Drivers Employee classes Equip…" at bounding box center [102, 442] width 206 height 660
